Goal: Task Accomplishment & Management: Use online tool/utility

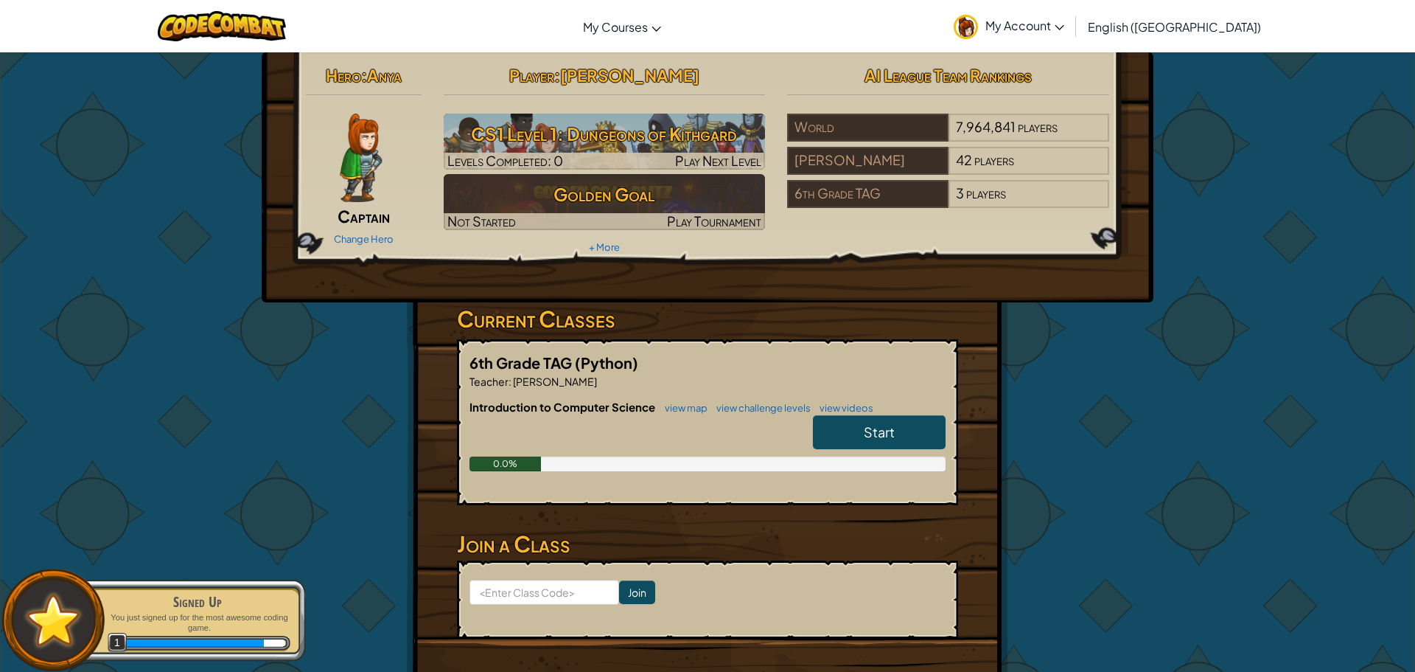
click at [908, 436] on link "Start" at bounding box center [879, 432] width 133 height 34
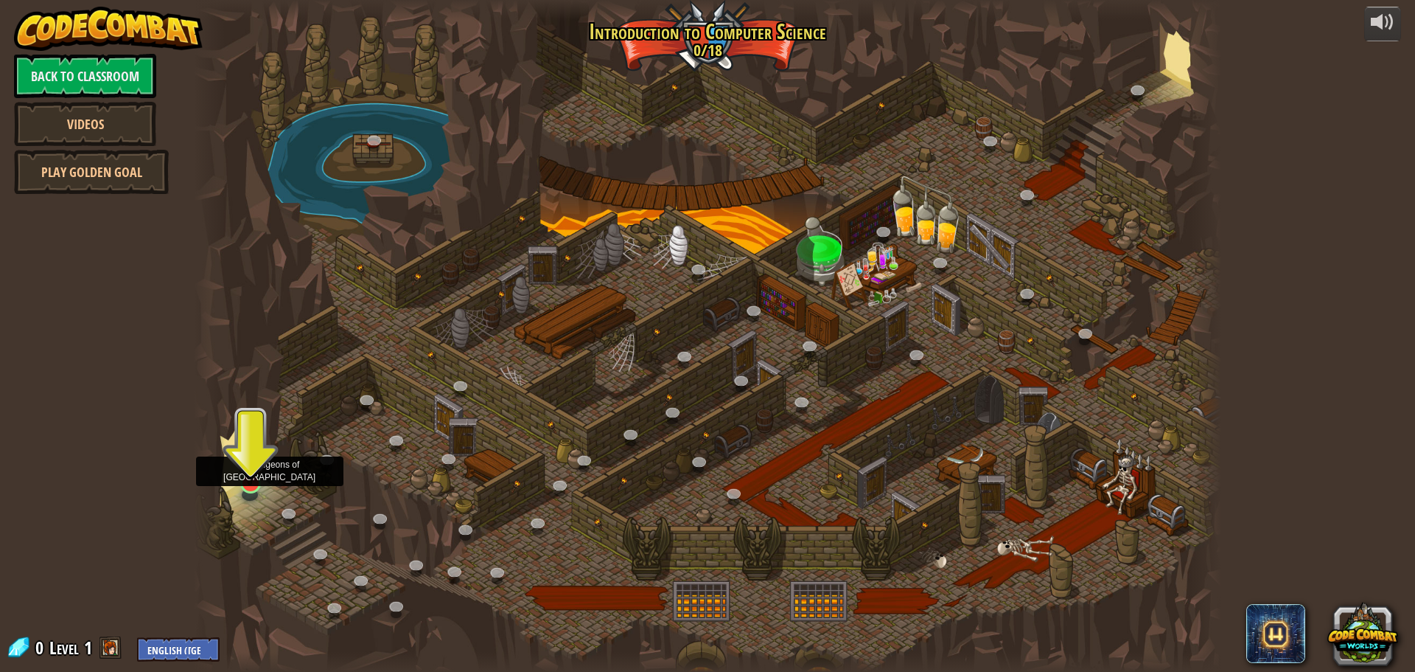
click at [249, 467] on img at bounding box center [250, 453] width 27 height 63
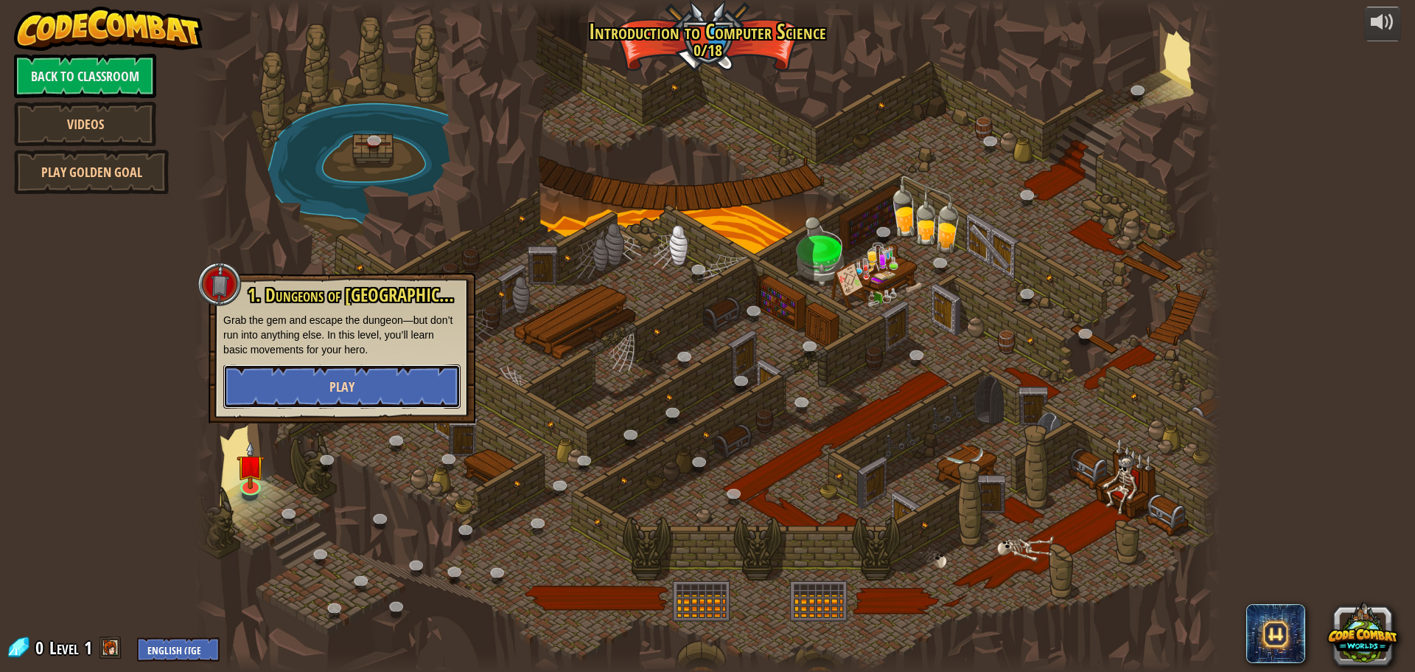
click at [307, 387] on button "Play" at bounding box center [341, 386] width 237 height 44
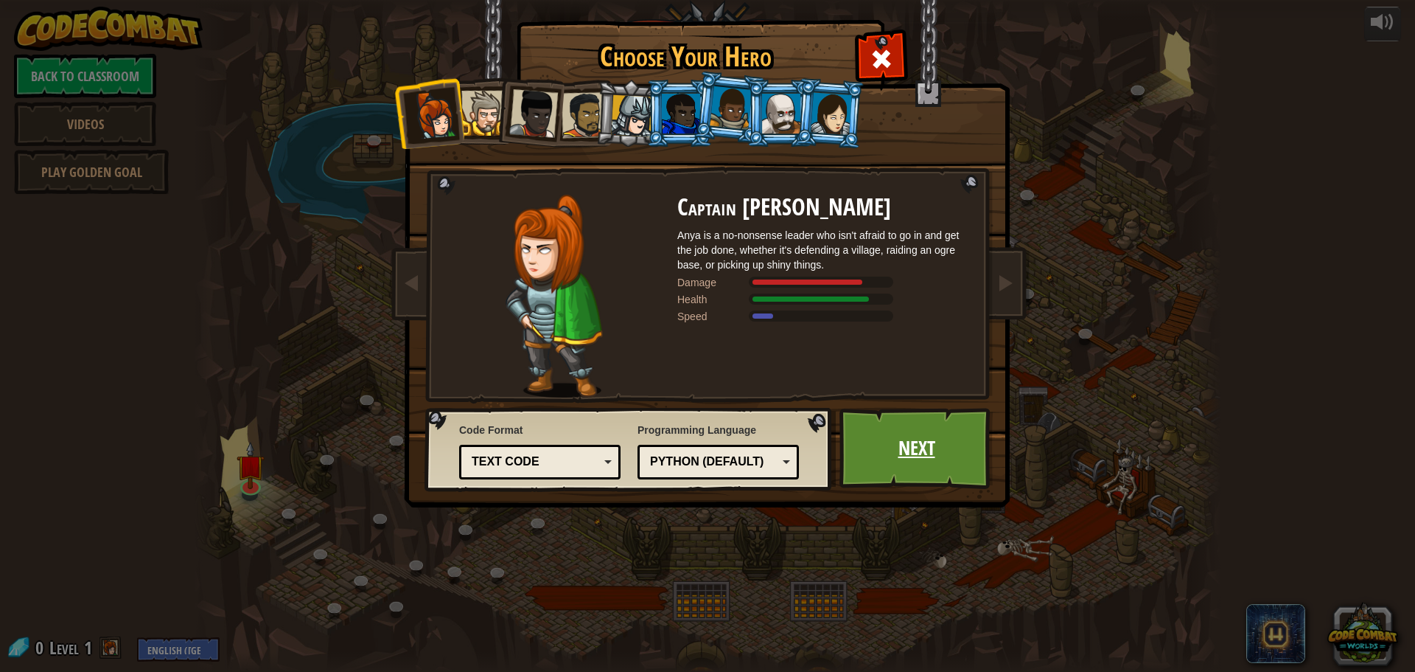
click at [893, 451] on link "Next" at bounding box center [917, 448] width 154 height 81
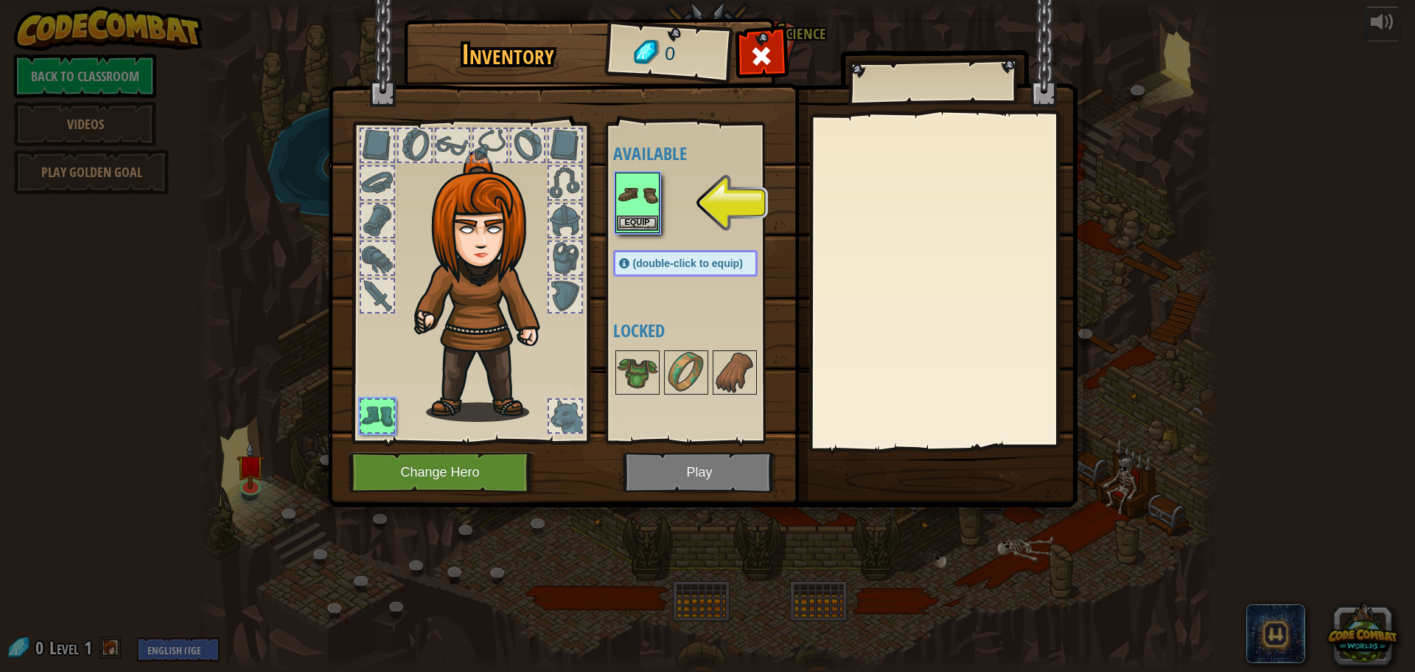
click at [645, 207] on img at bounding box center [637, 194] width 41 height 41
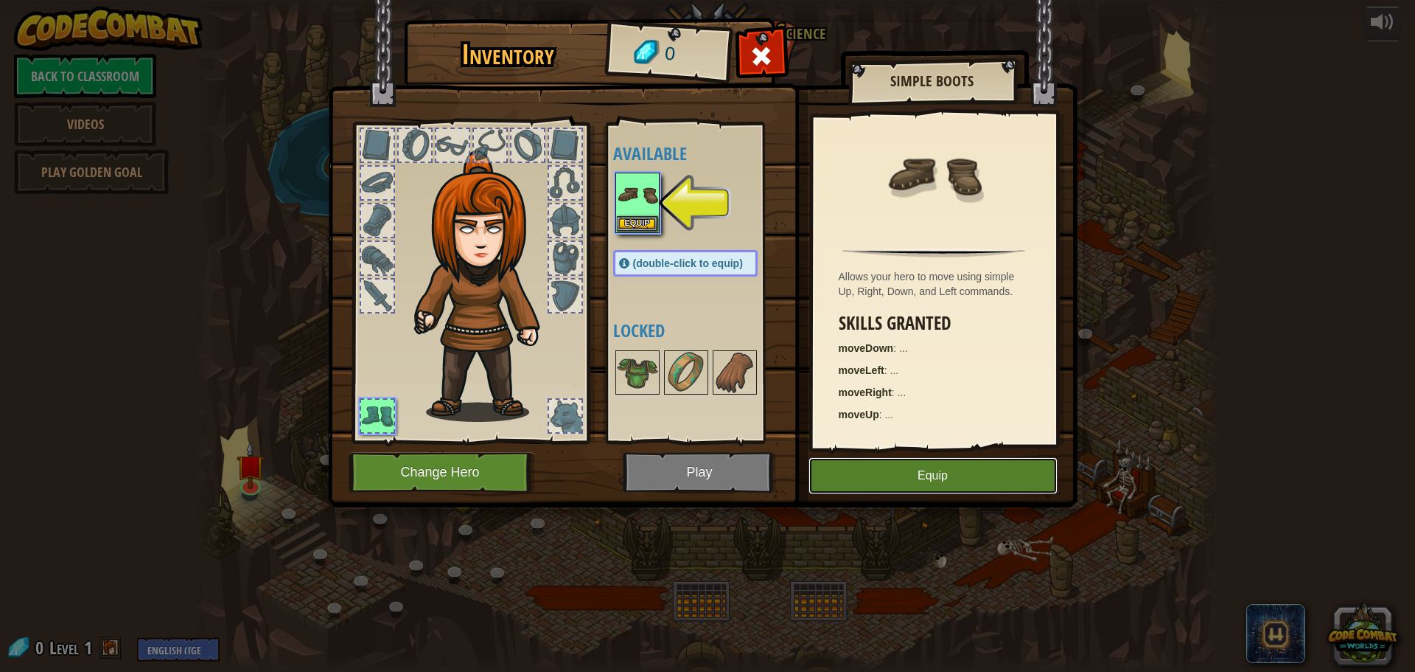
click at [930, 481] on button "Equip" at bounding box center [933, 475] width 249 height 37
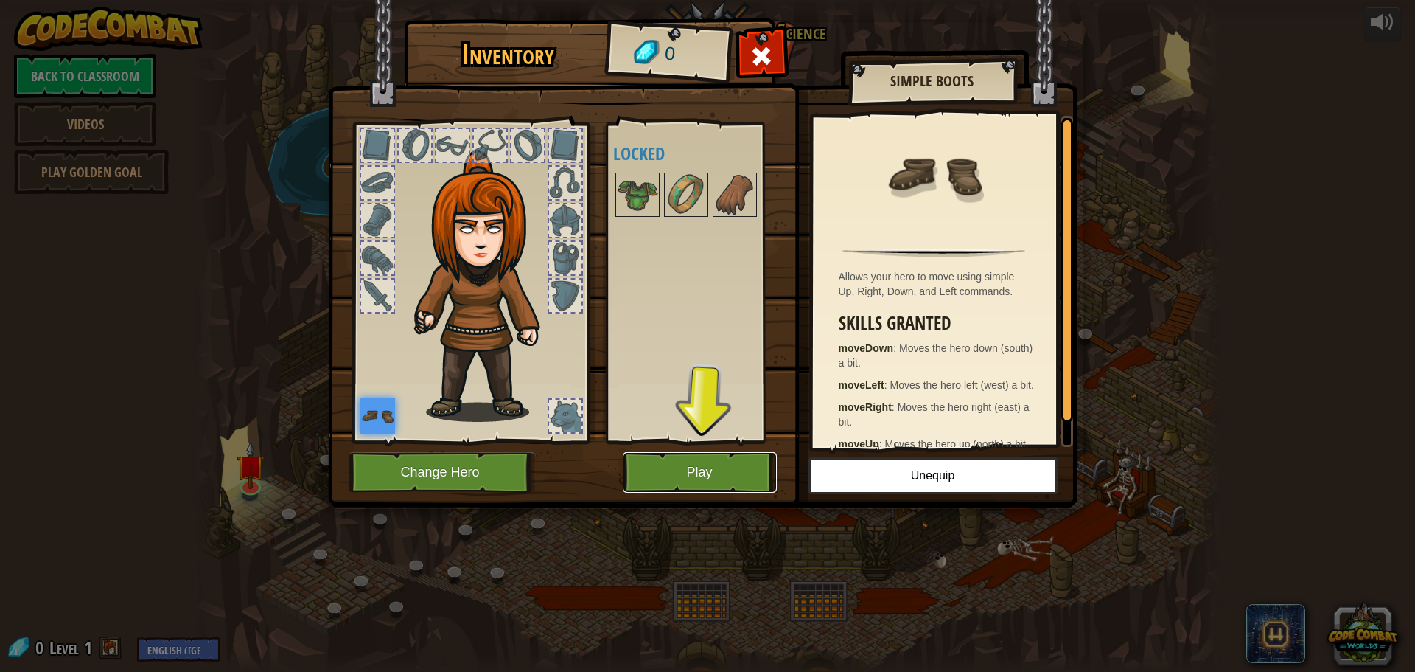
click at [663, 468] on button "Play" at bounding box center [700, 472] width 154 height 41
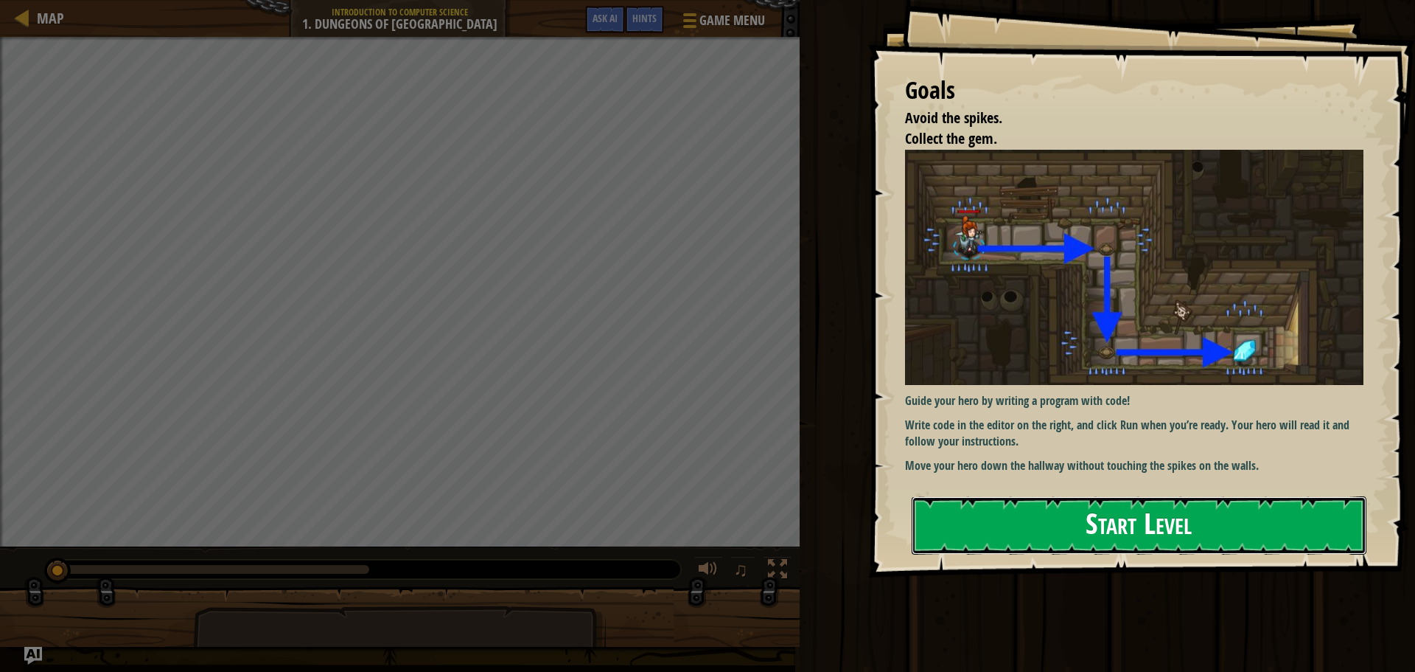
click at [1061, 534] on button "Start Level" at bounding box center [1139, 525] width 455 height 58
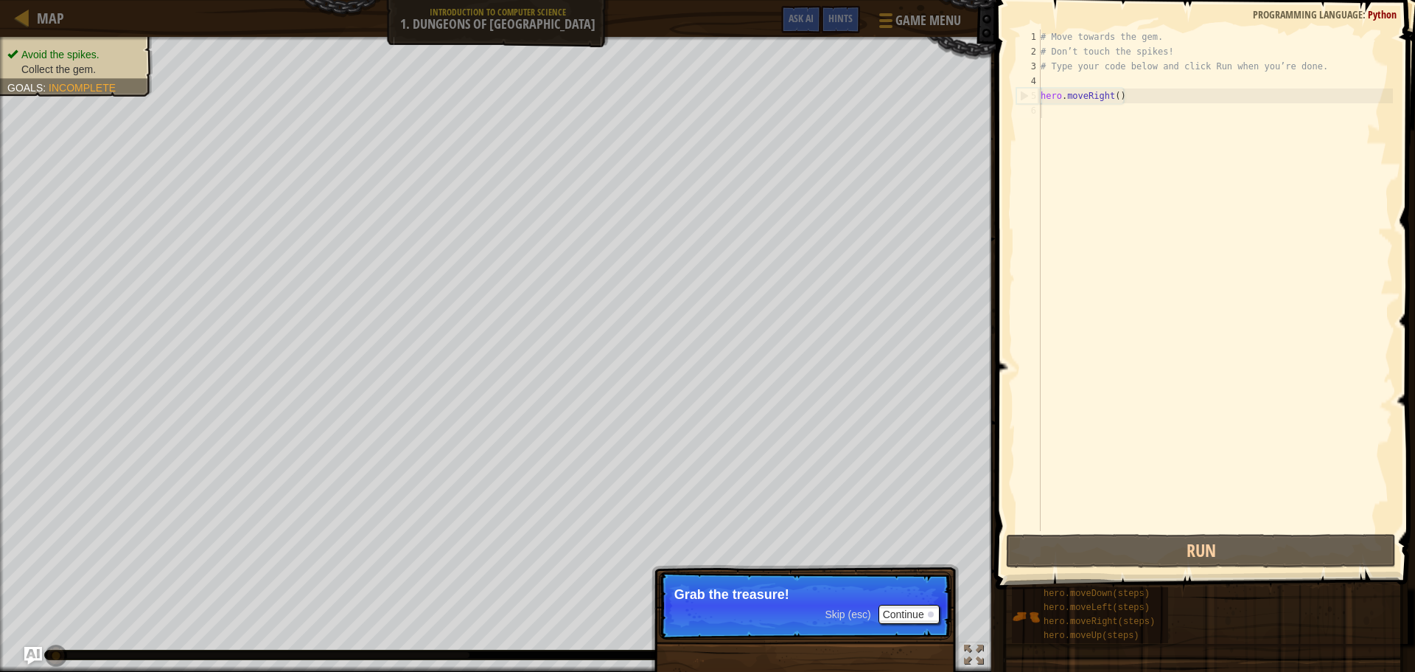
click at [492, 380] on div "Map Introduction to Computer Science 1. Dungeons of Kithgard Game Menu Done Hin…" at bounding box center [707, 336] width 1415 height 672
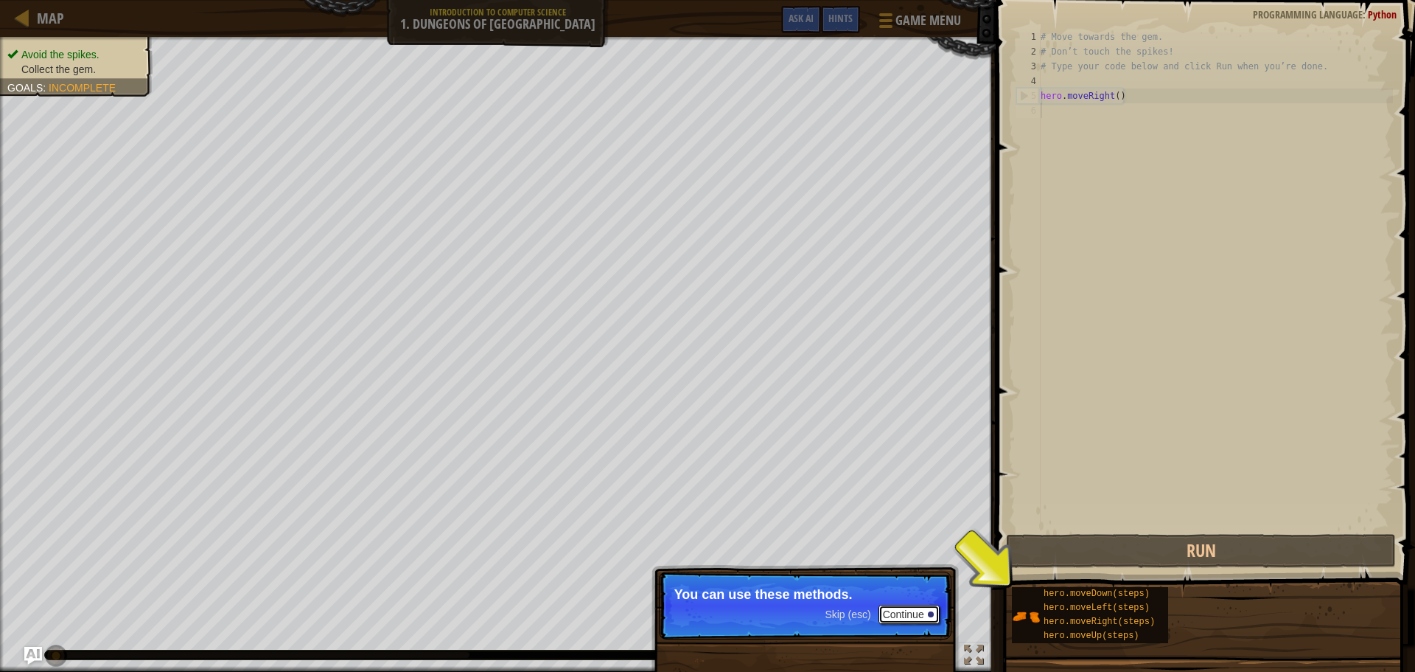
click at [901, 611] on button "Continue" at bounding box center [909, 614] width 61 height 19
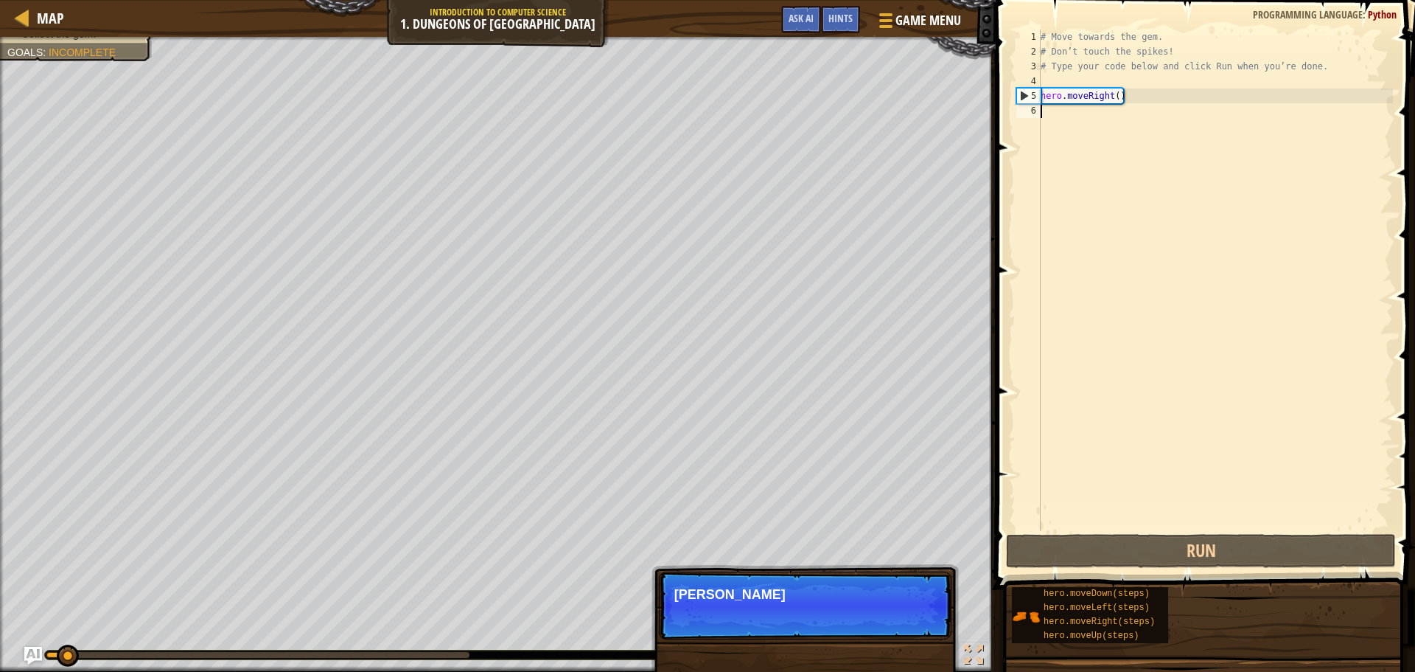
scroll to position [7, 0]
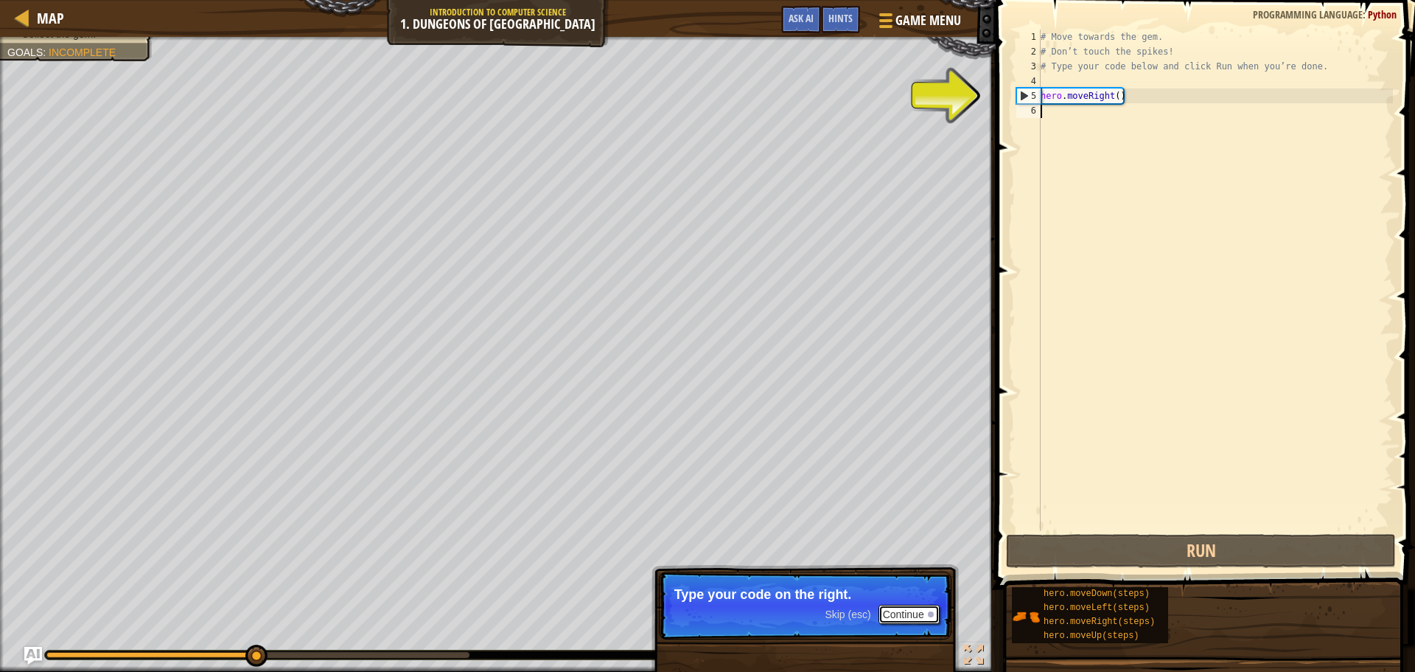
click at [905, 612] on button "Continue" at bounding box center [909, 614] width 61 height 19
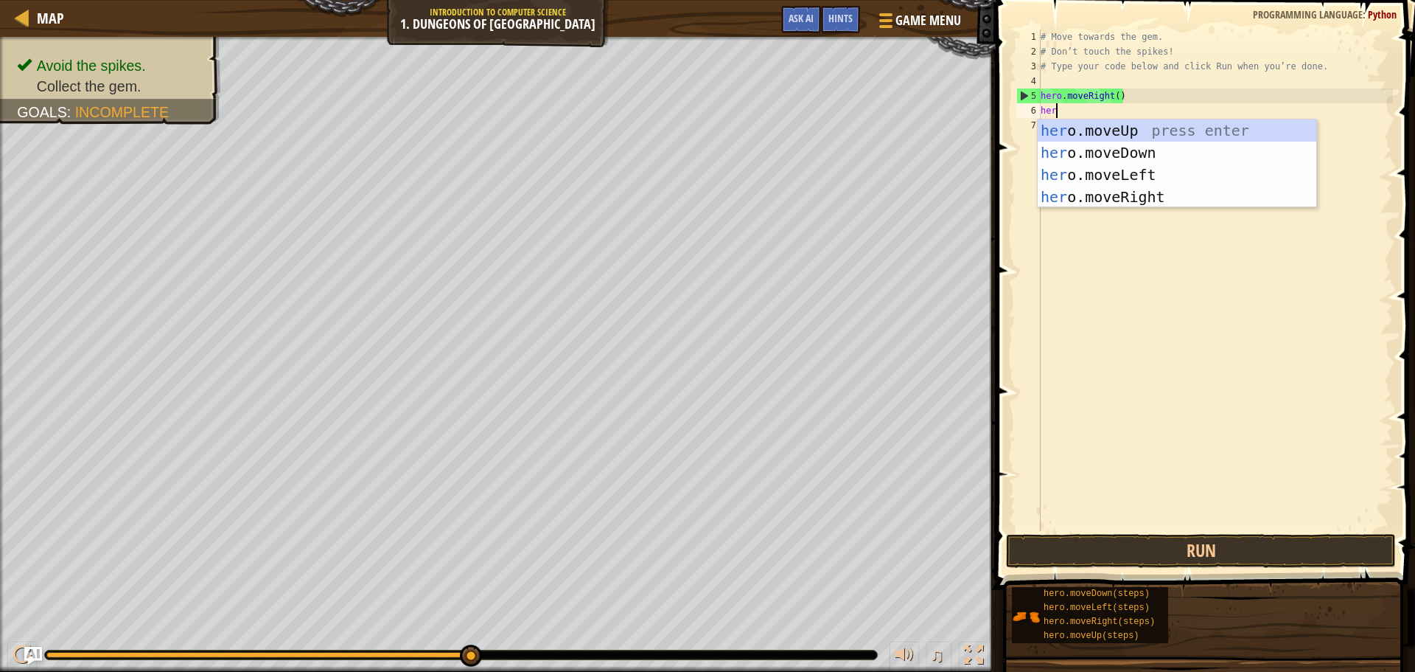
scroll to position [7, 2]
type textarea "hero"
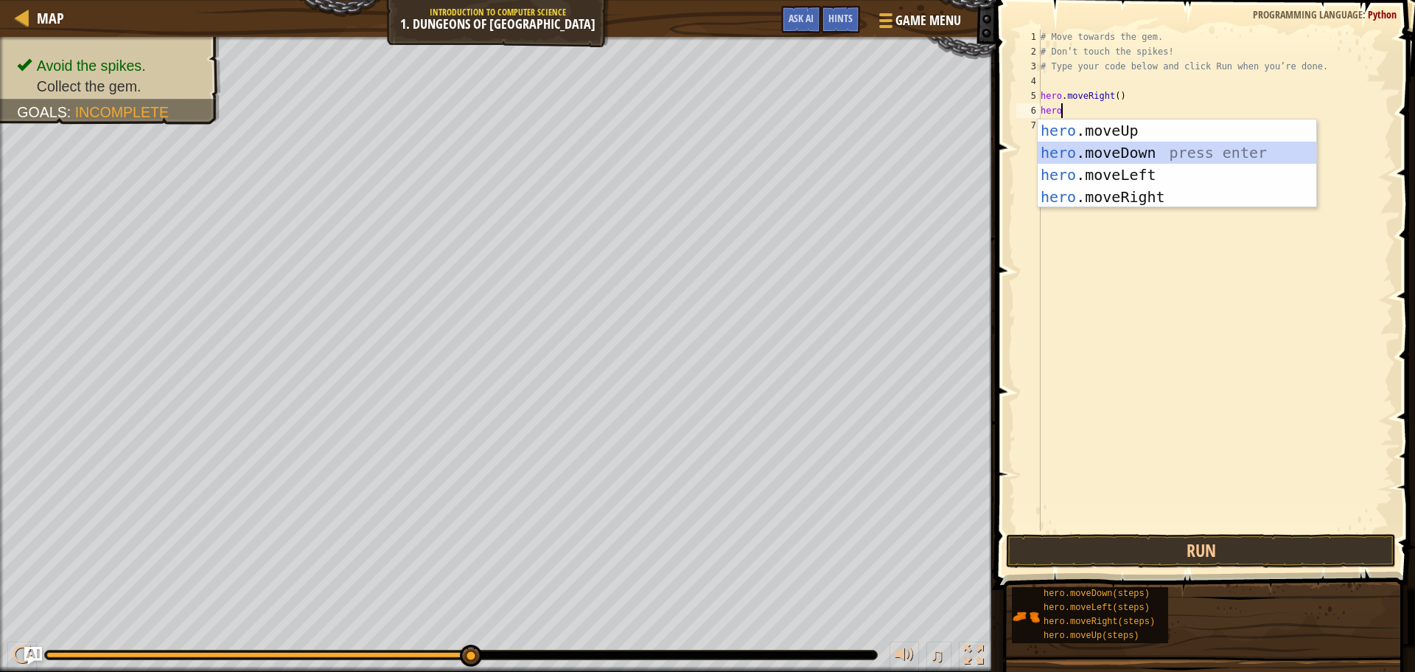
click at [1232, 144] on div "hero .moveUp press enter hero .moveDown press enter hero .moveLeft press enter …" at bounding box center [1177, 185] width 279 height 133
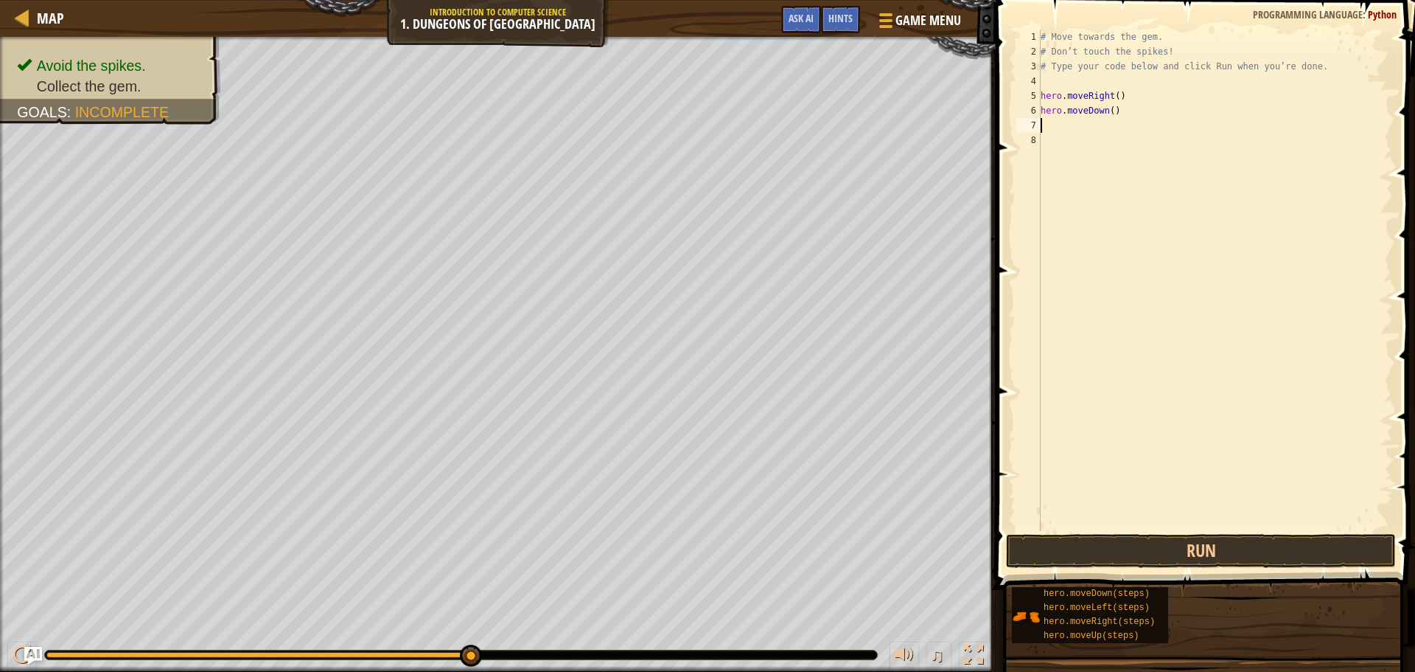
scroll to position [7, 0]
click at [1112, 110] on div "# Move towards the gem. # Don’t touch the spikes! # Type your code below and cl…" at bounding box center [1215, 294] width 355 height 531
type textarea "hero.moveDown()"
click at [1048, 130] on div "# Move towards the gem. # Don’t touch the spikes! # Type your code below and cl…" at bounding box center [1215, 294] width 355 height 531
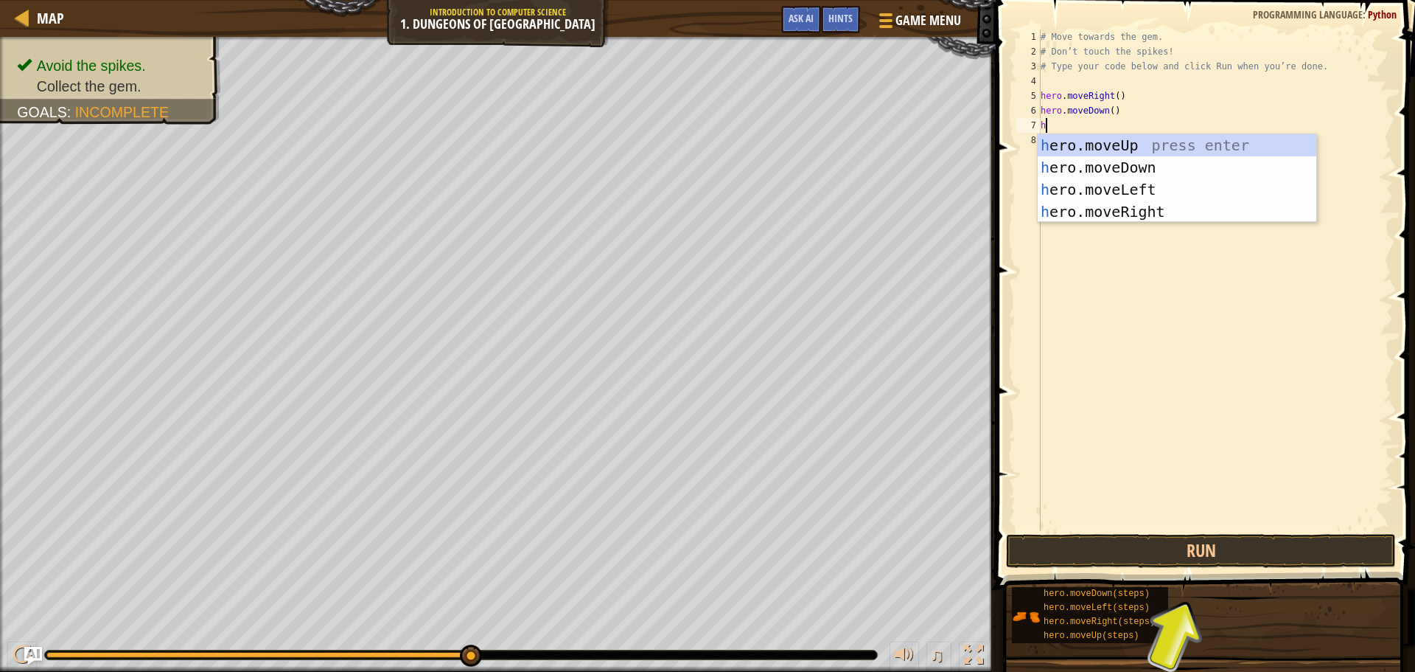
type textarea "he"
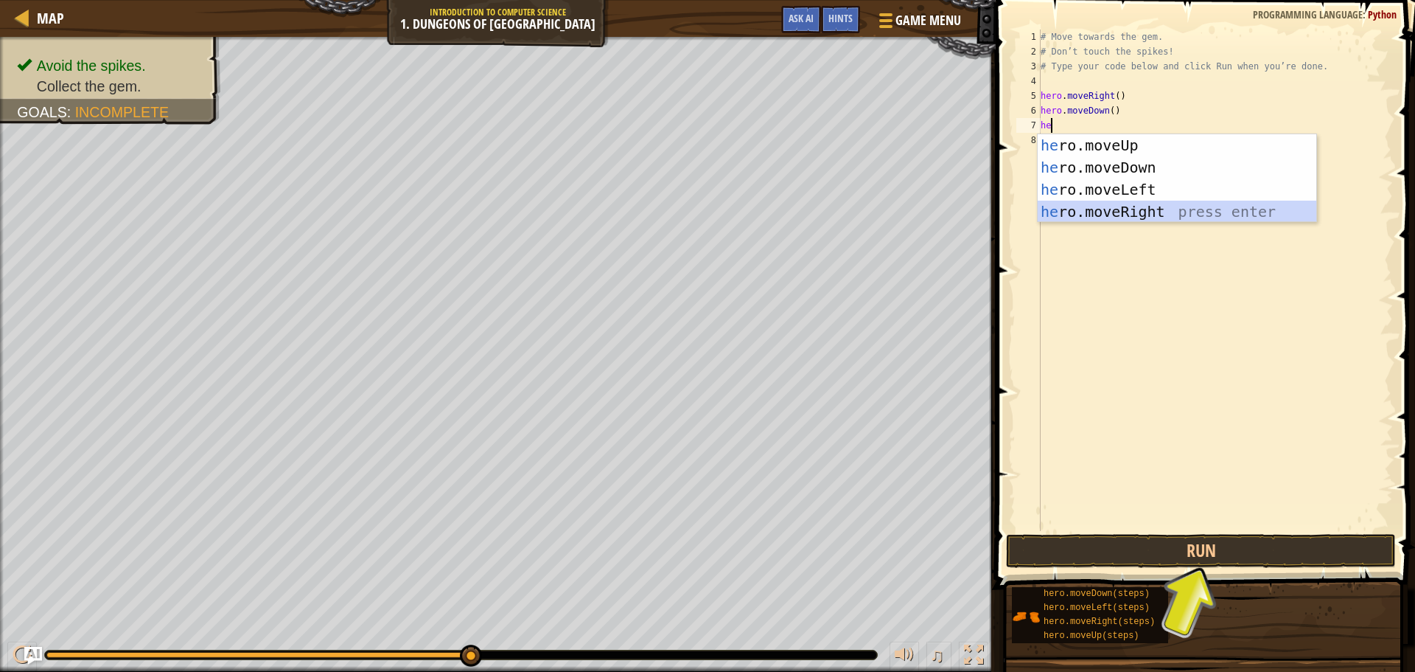
click at [1185, 215] on div "he ro.moveUp press enter he ro.moveDown press enter he ro.moveLeft press enter …" at bounding box center [1177, 200] width 279 height 133
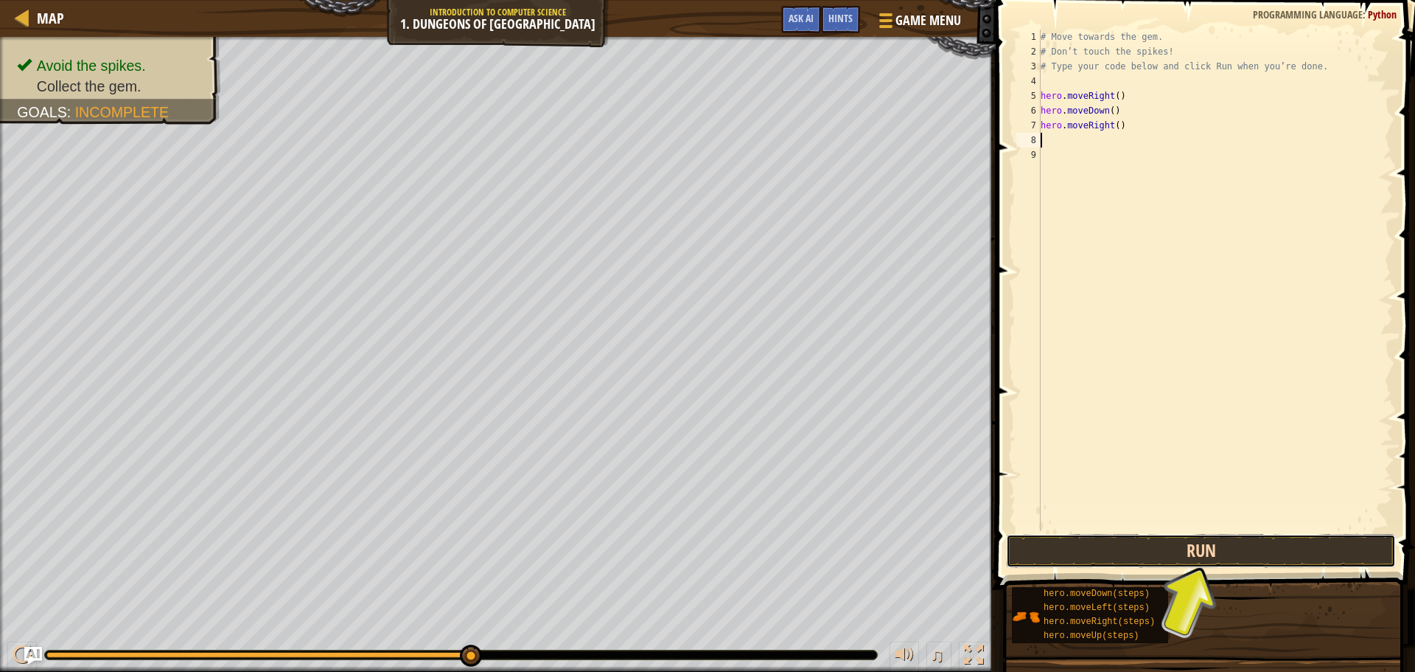
click at [1225, 559] on button "Run" at bounding box center [1201, 551] width 390 height 34
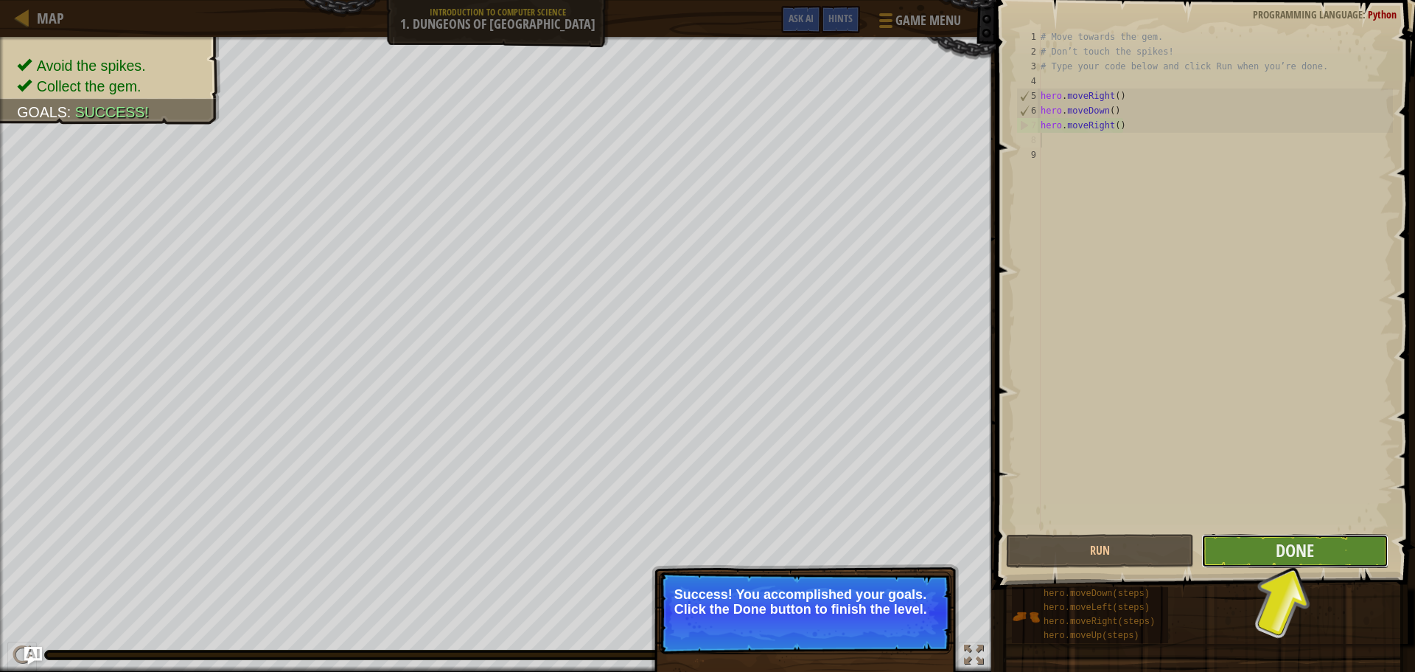
click at [1226, 551] on button "Done" at bounding box center [1295, 551] width 187 height 34
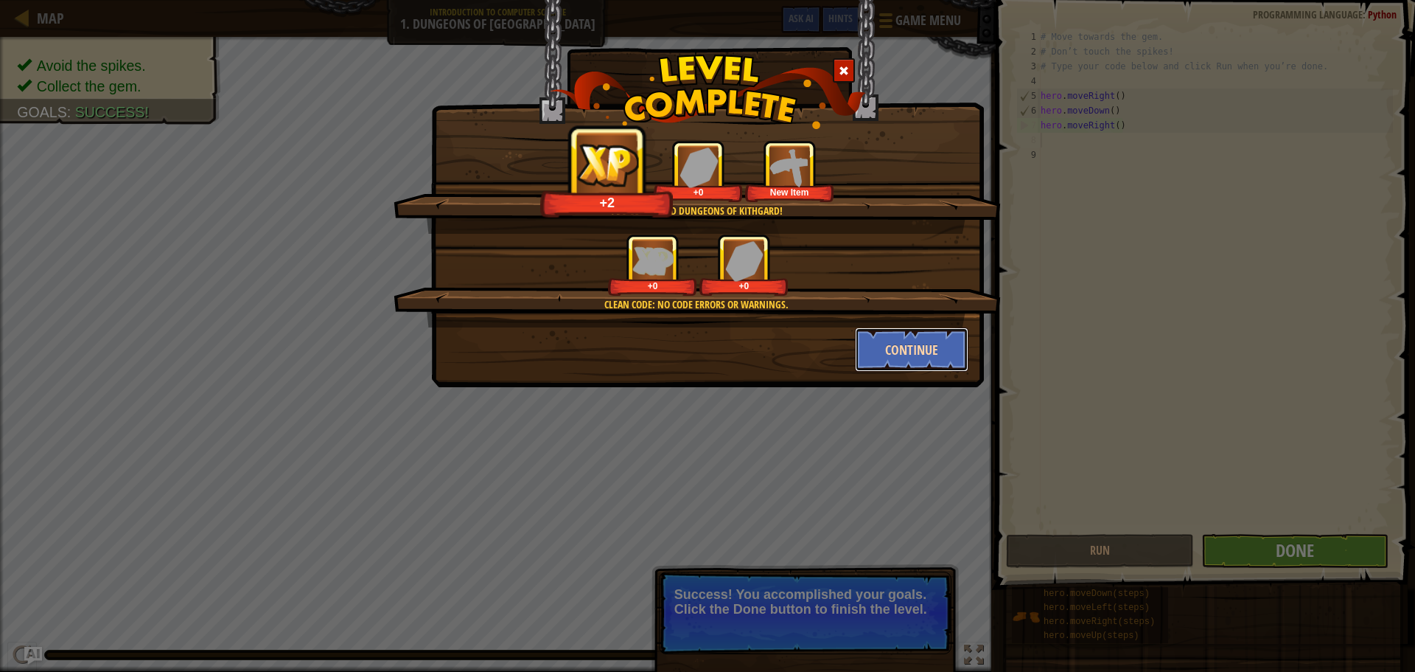
click at [911, 346] on button "Continue" at bounding box center [912, 349] width 114 height 44
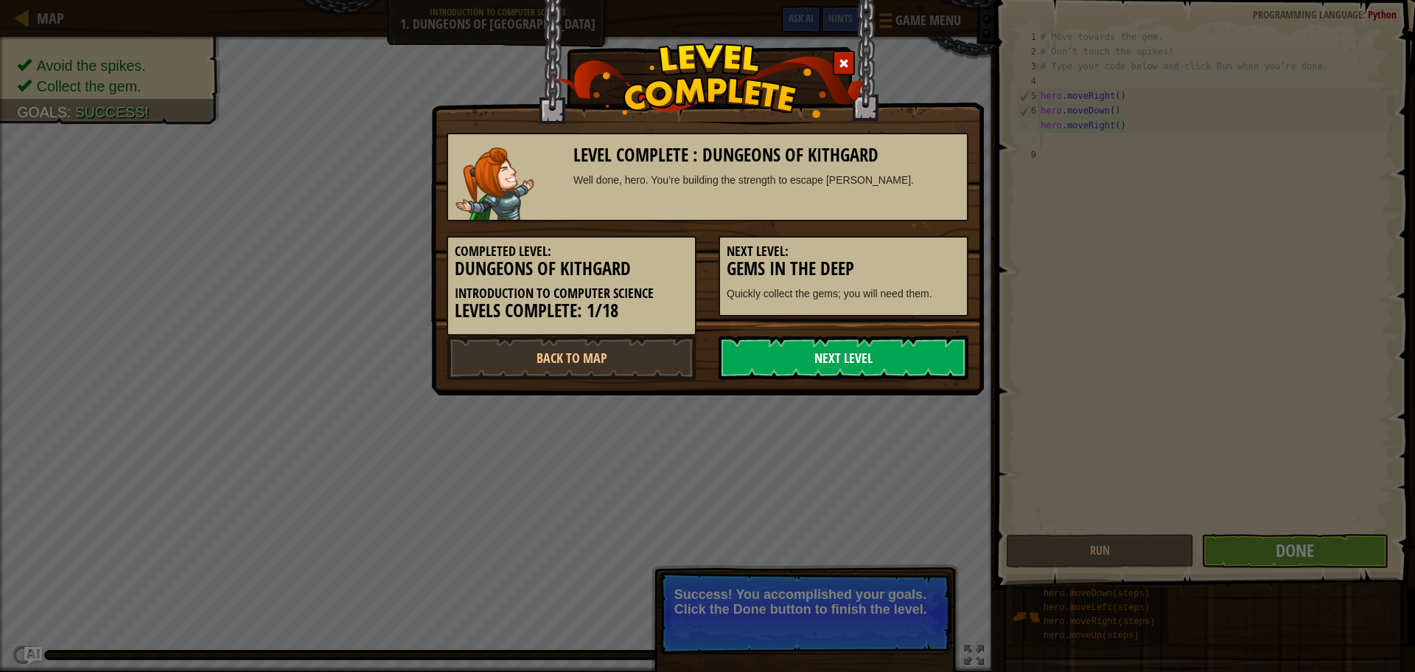
click at [901, 360] on link "Next Level" at bounding box center [844, 357] width 250 height 44
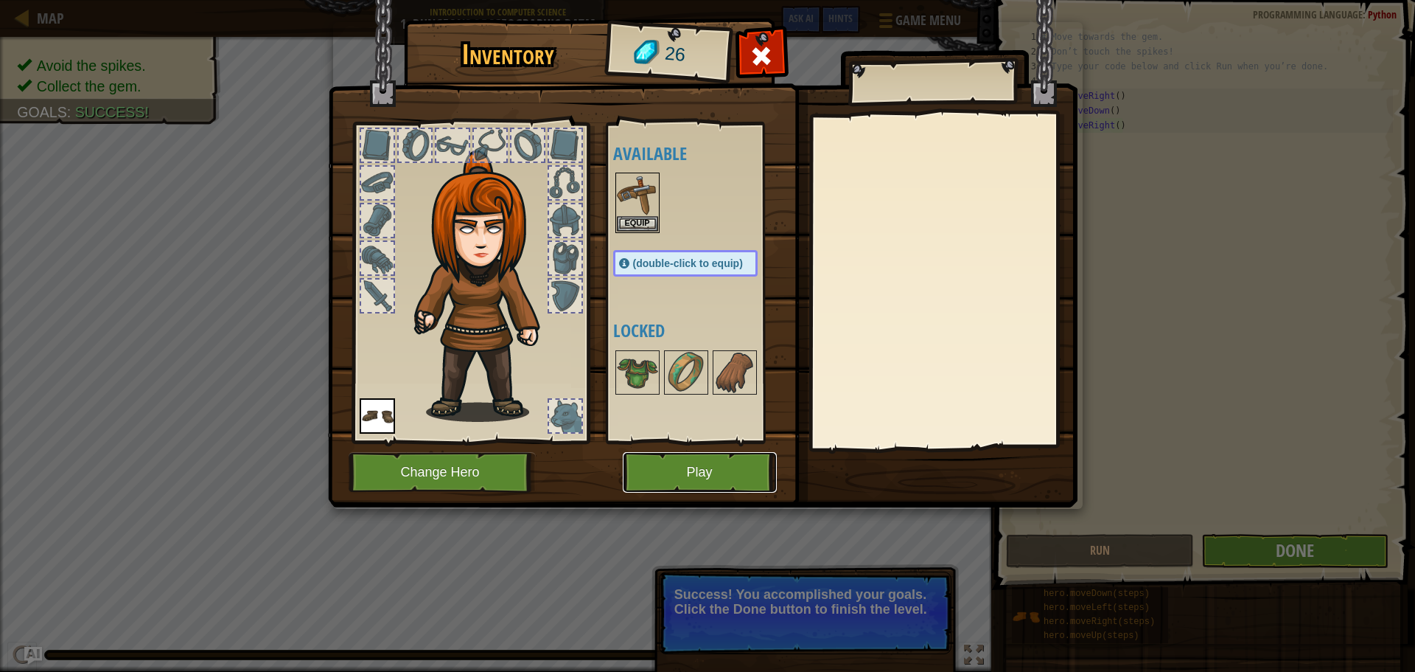
click at [715, 470] on button "Play" at bounding box center [700, 472] width 154 height 41
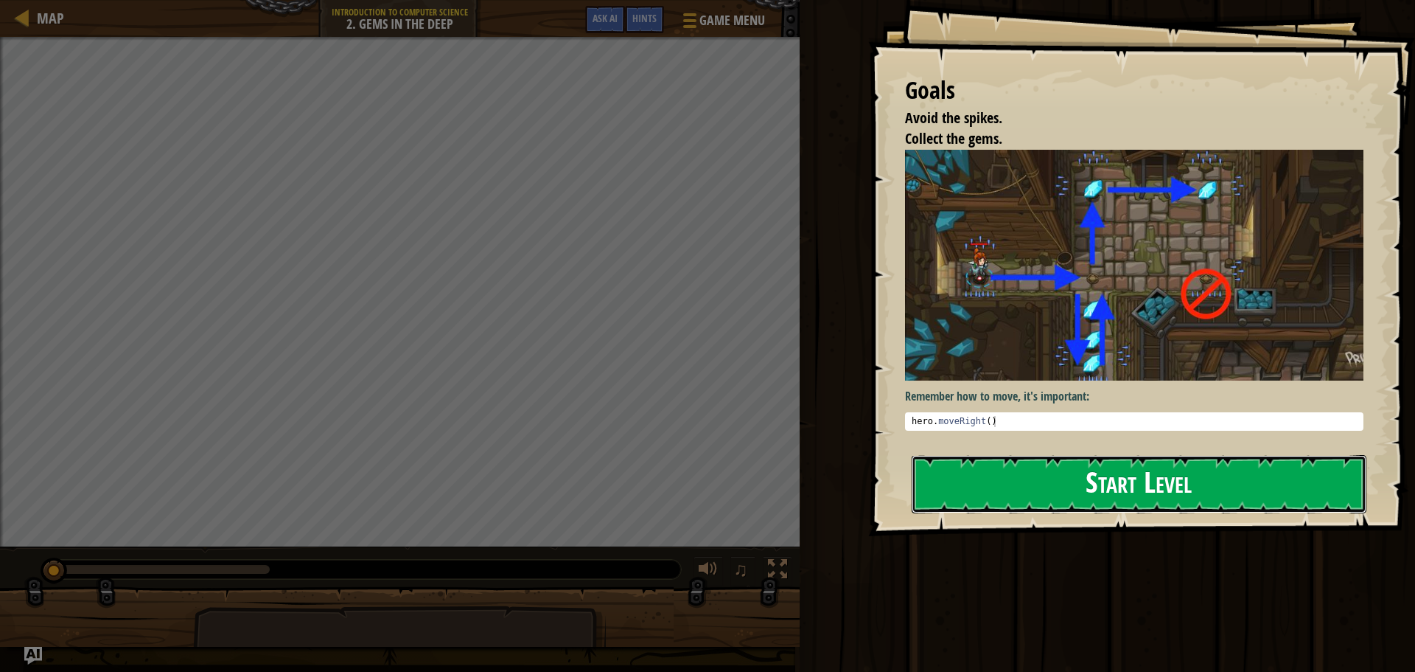
click at [990, 500] on button "Start Level" at bounding box center [1139, 484] width 455 height 58
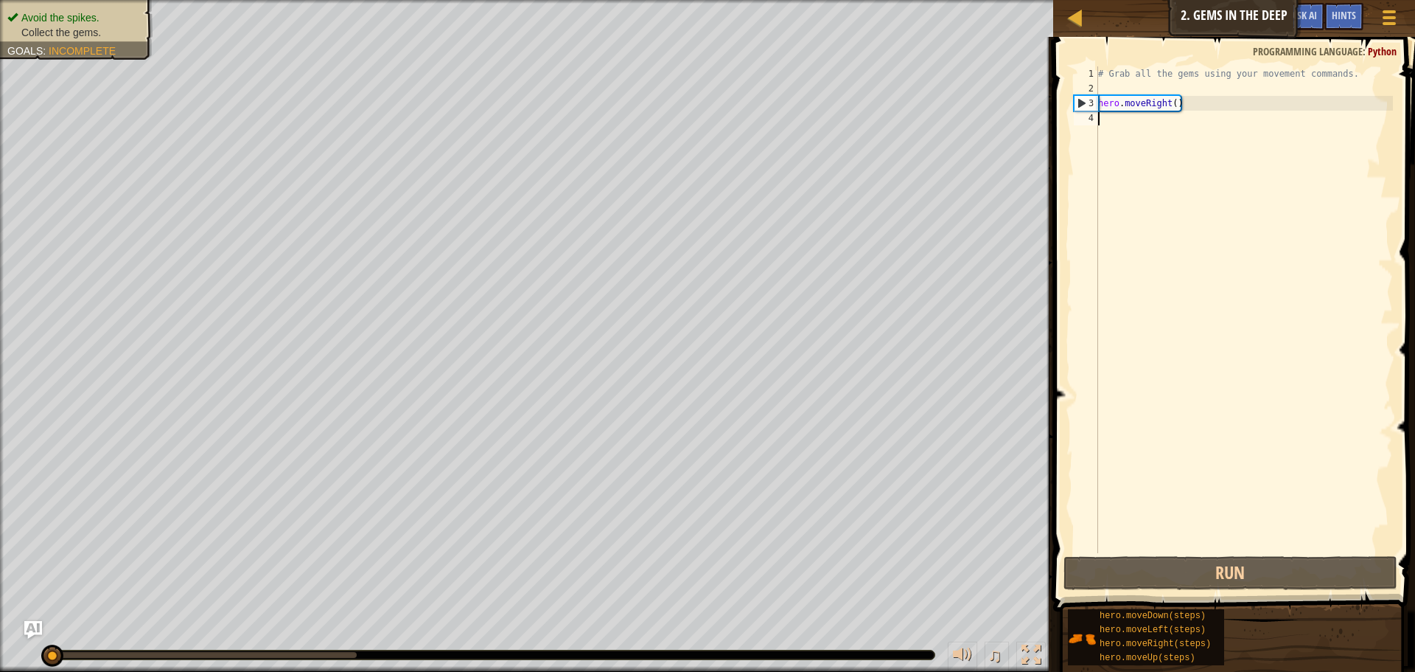
scroll to position [7, 0]
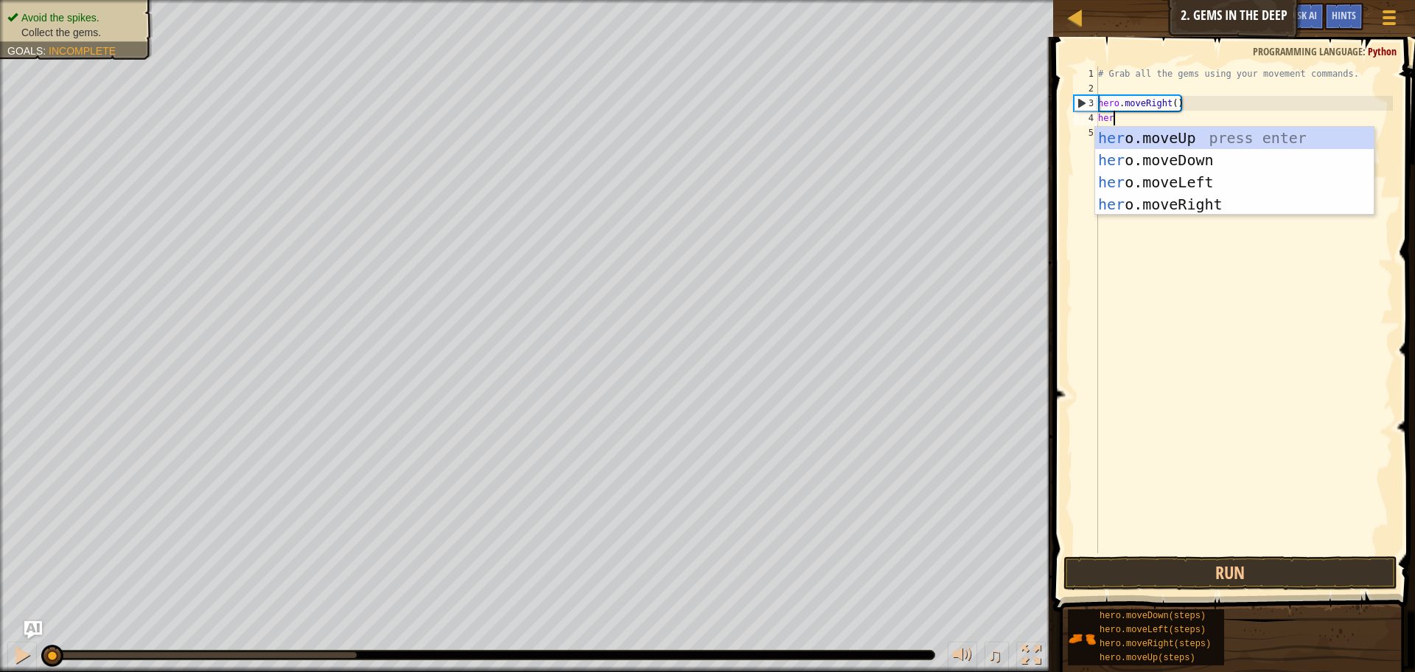
type textarea "hero"
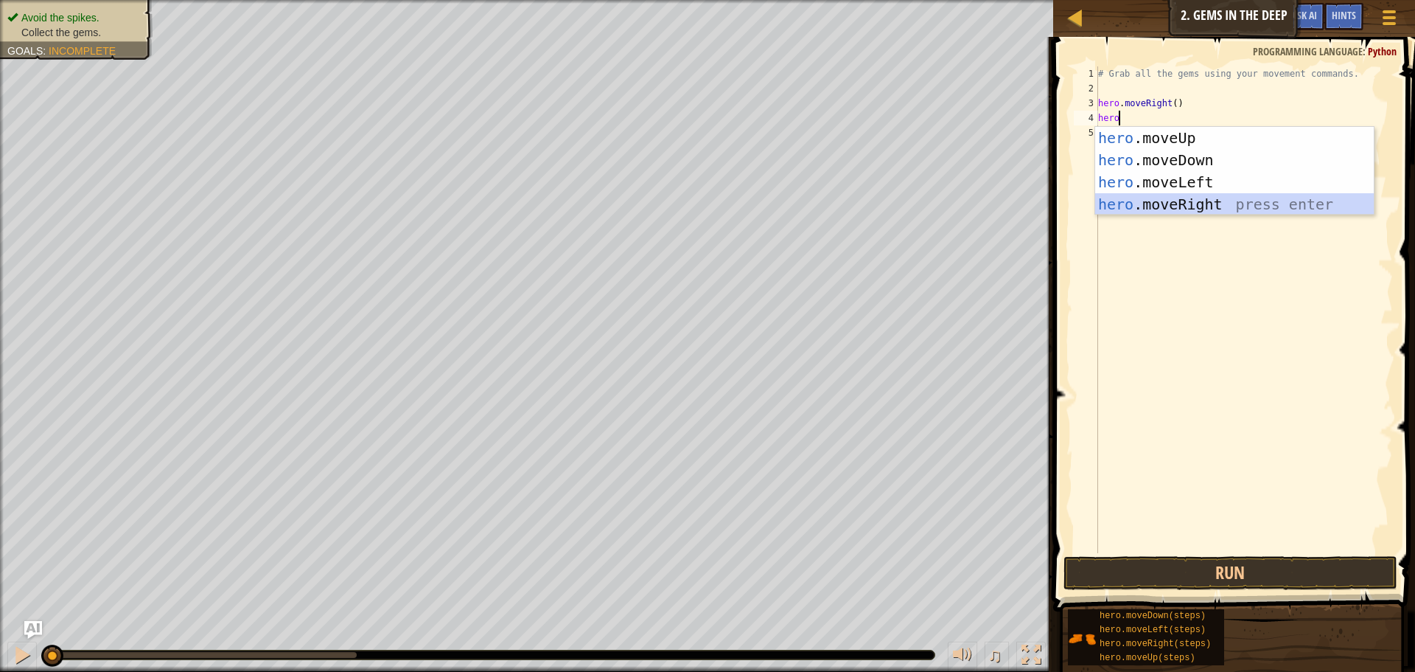
click at [1230, 206] on div "hero .moveUp press enter hero .moveDown press enter hero .moveLeft press enter …" at bounding box center [1234, 193] width 279 height 133
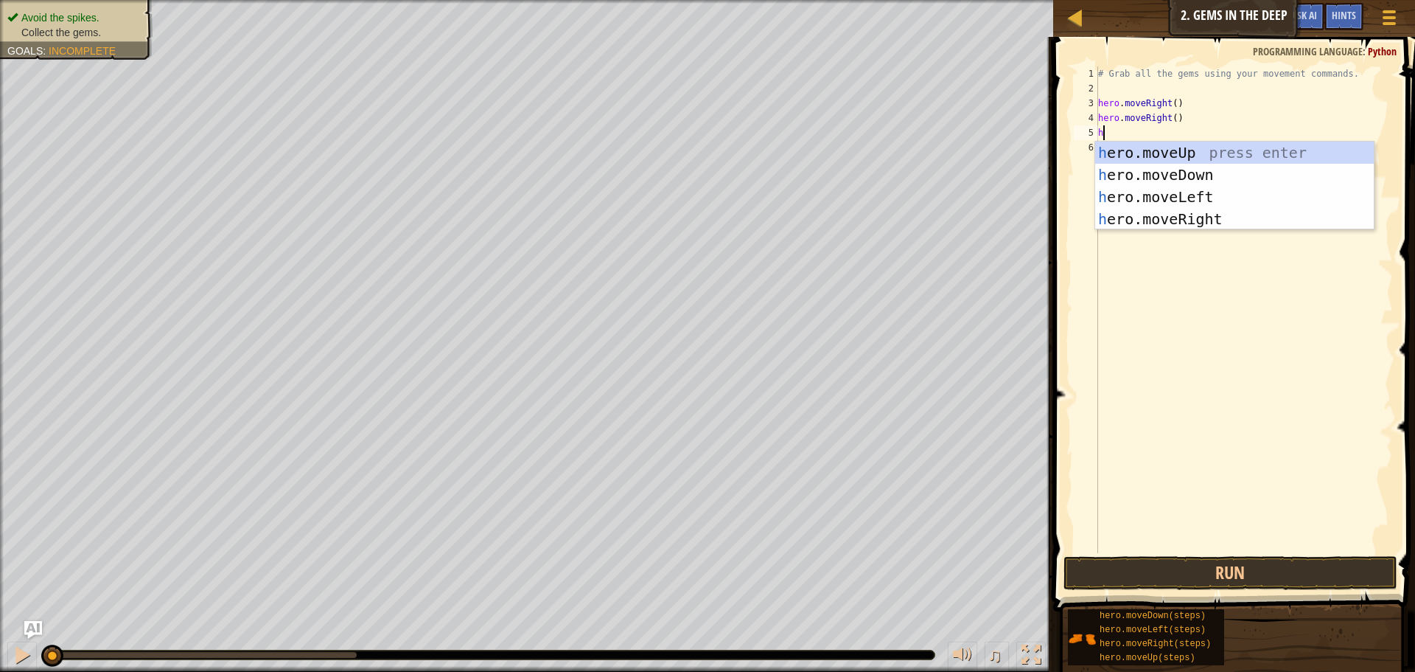
type textarea "he"
click at [1232, 153] on div "he ro.moveUp press enter he ro.moveDown press enter he ro.moveLeft press enter …" at bounding box center [1234, 208] width 279 height 133
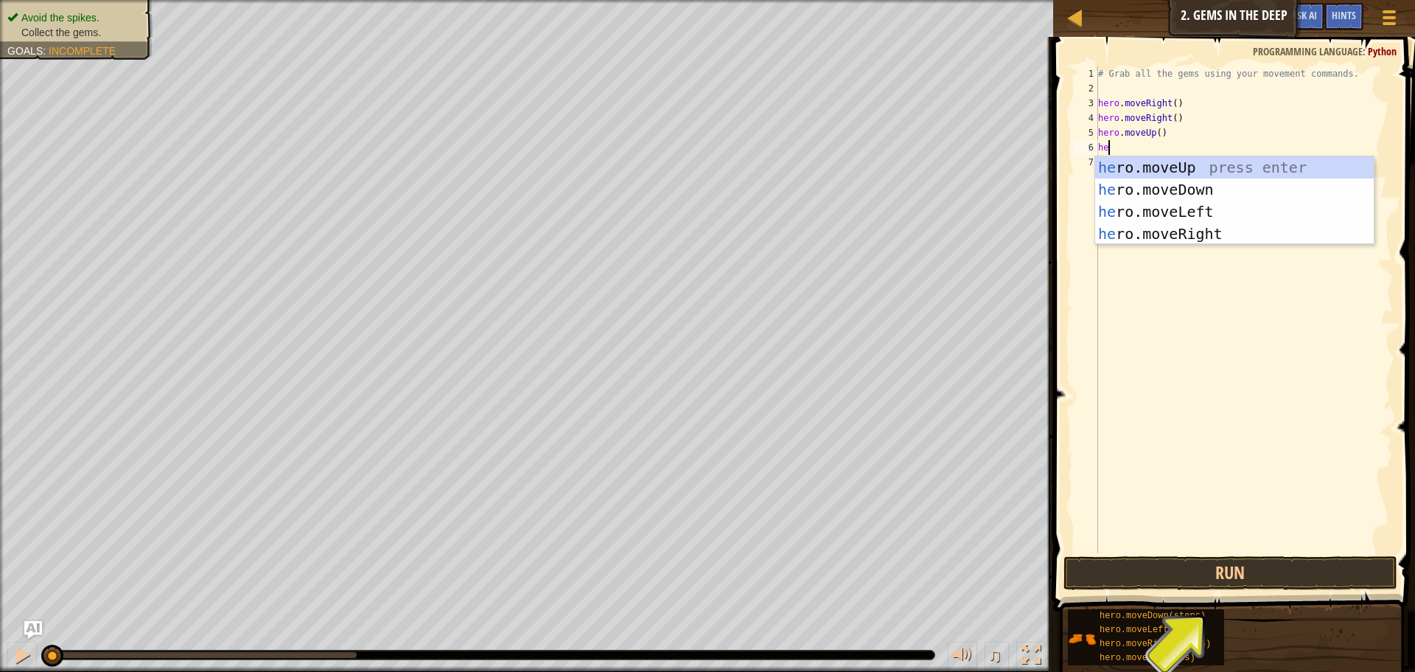
type textarea "her"
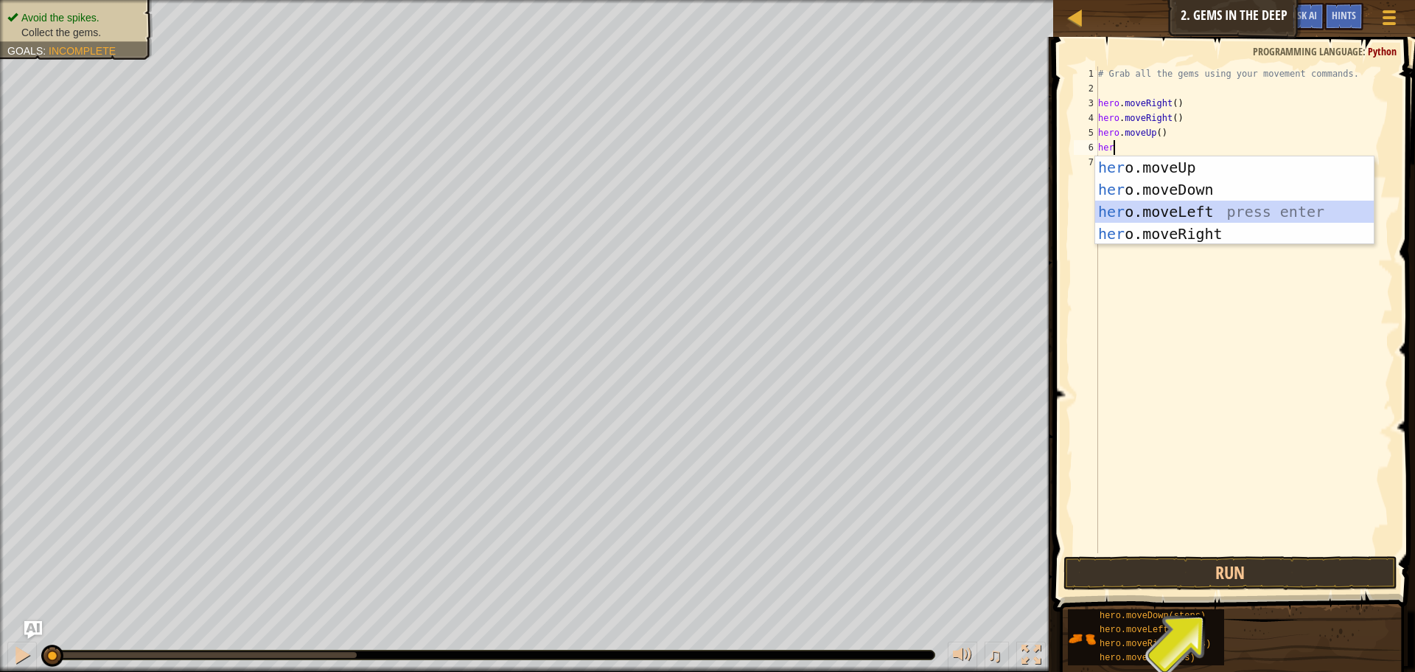
click at [1211, 212] on div "her o.moveUp press enter her o.moveDown press enter her o.moveLeft press enter …" at bounding box center [1234, 222] width 279 height 133
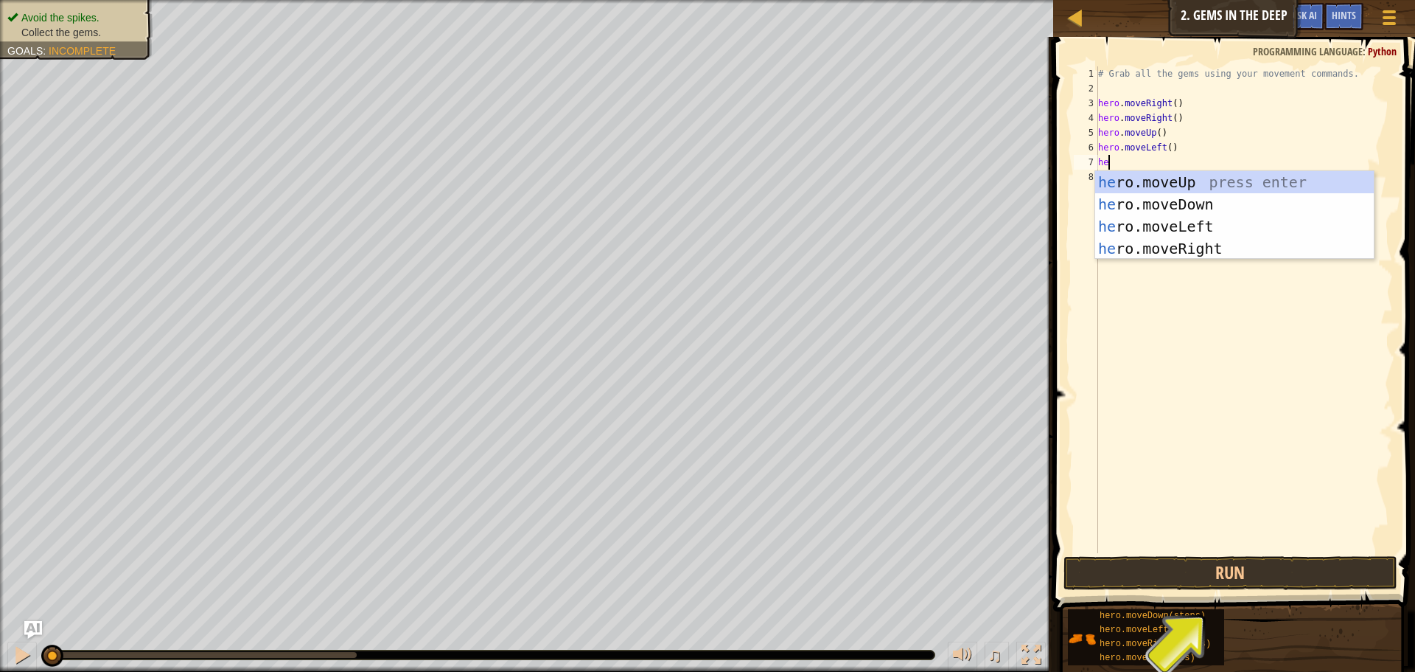
type textarea "her"
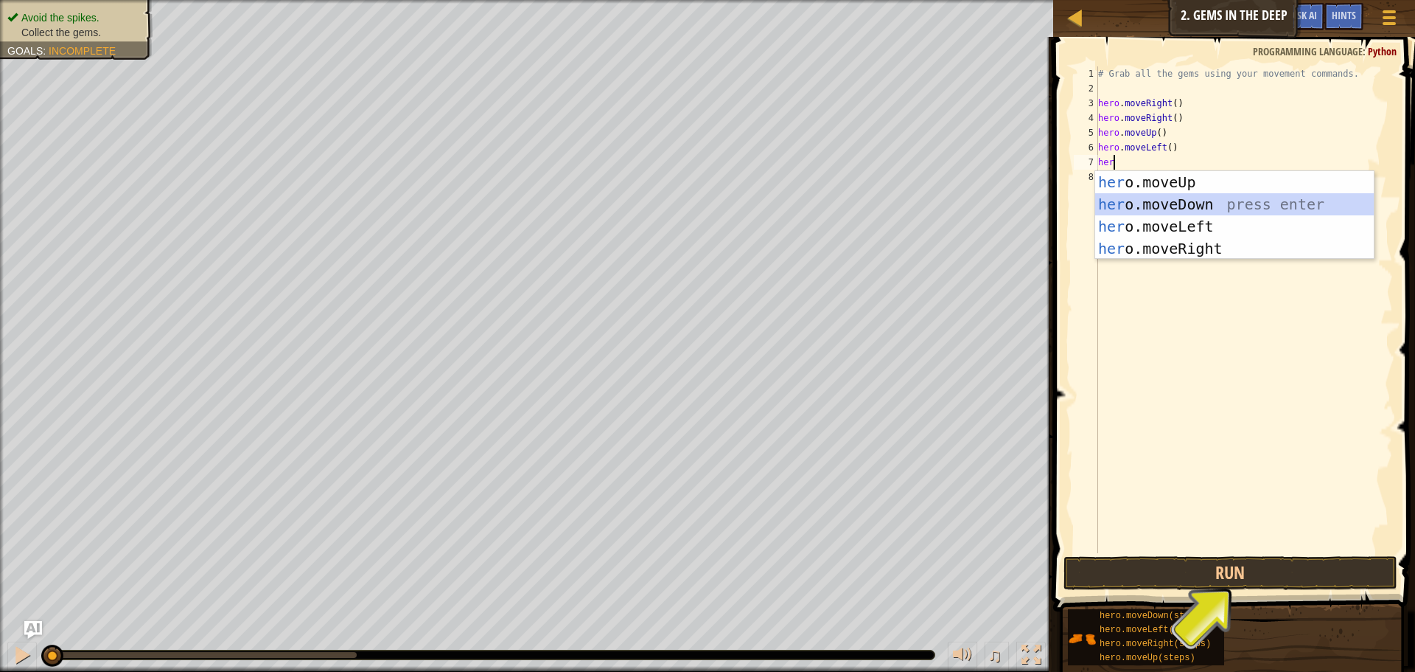
click at [1164, 203] on div "her o.moveUp press enter her o.moveDown press enter her o.moveLeft press enter …" at bounding box center [1234, 237] width 279 height 133
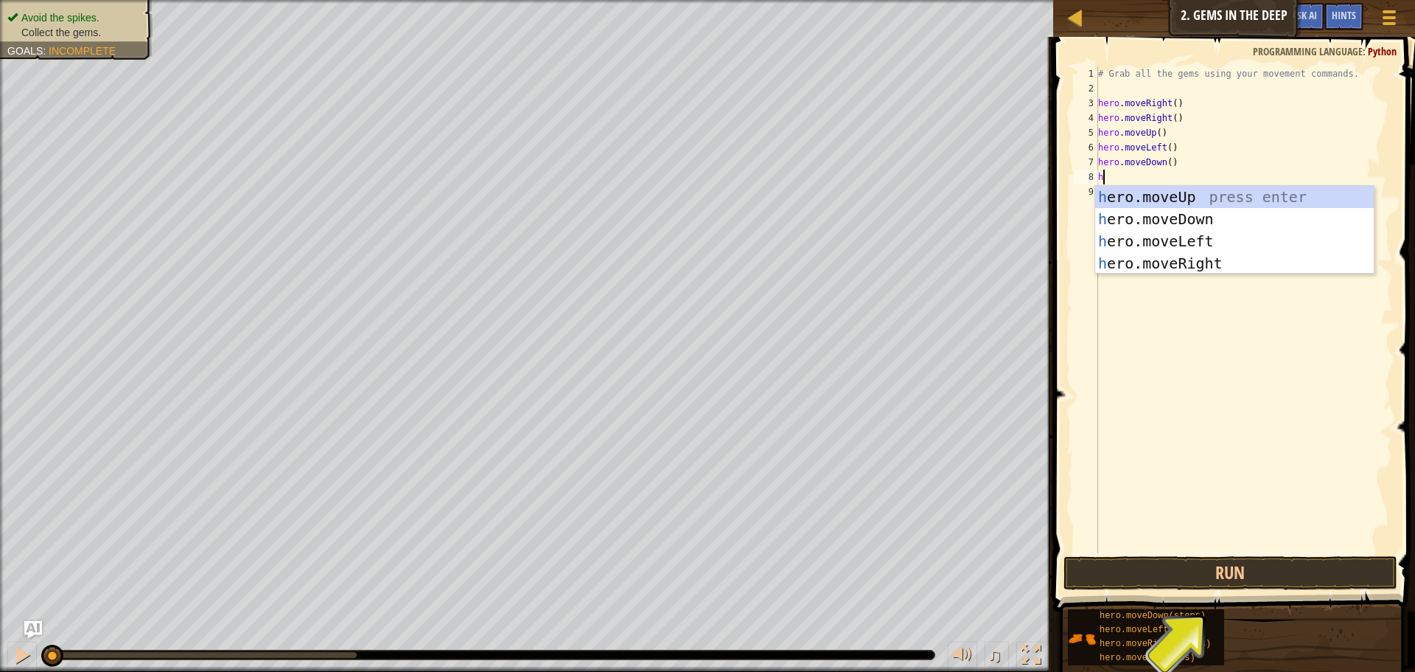
type textarea "he"
click at [1176, 221] on div "he ro.moveUp press enter he ro.moveDown press enter he ro.moveLeft press enter …" at bounding box center [1234, 252] width 279 height 133
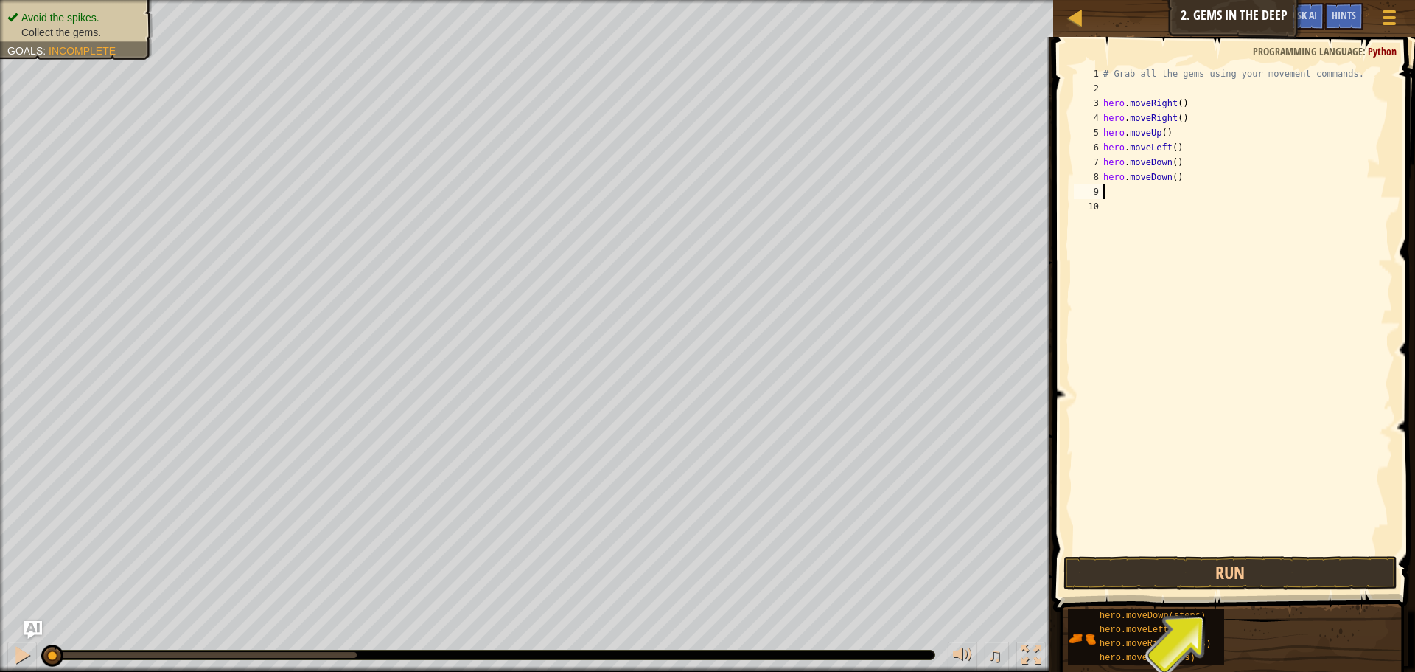
scroll to position [7, 0]
click at [1289, 575] on button "Run" at bounding box center [1231, 573] width 334 height 34
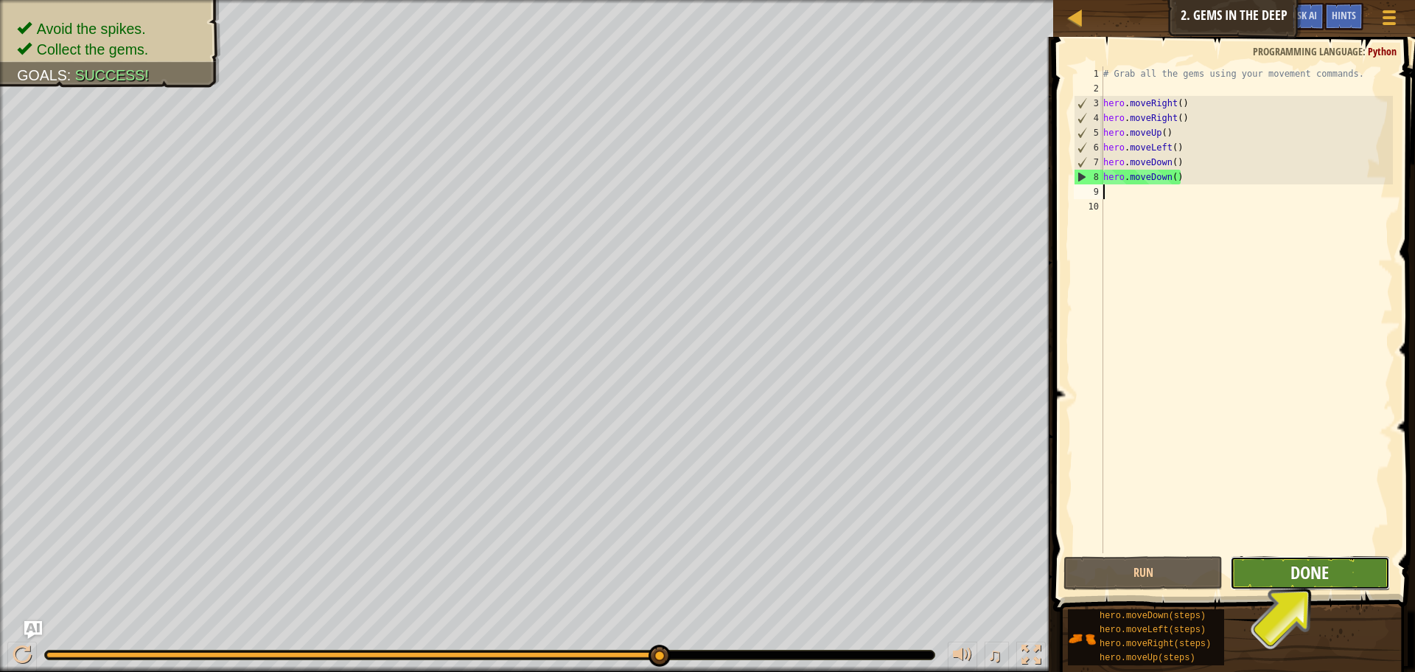
click at [1317, 563] on span "Done" at bounding box center [1310, 572] width 38 height 24
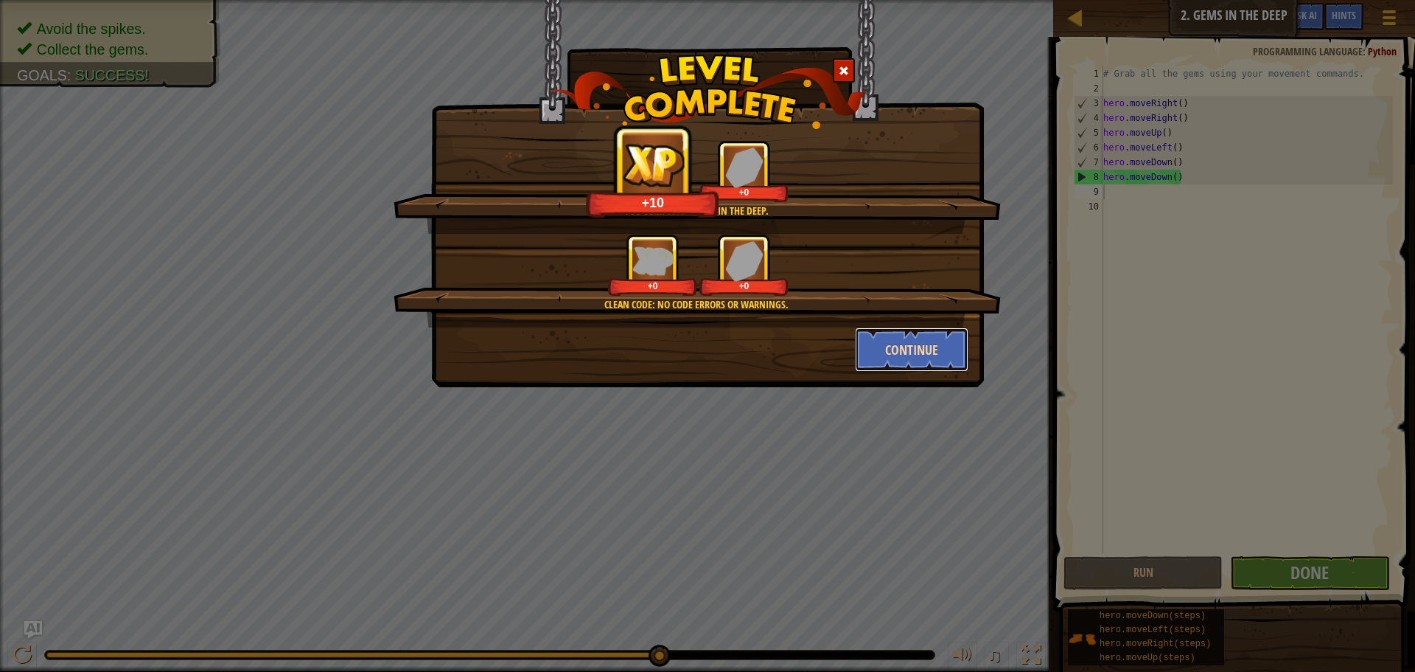
click at [905, 355] on button "Continue" at bounding box center [912, 349] width 114 height 44
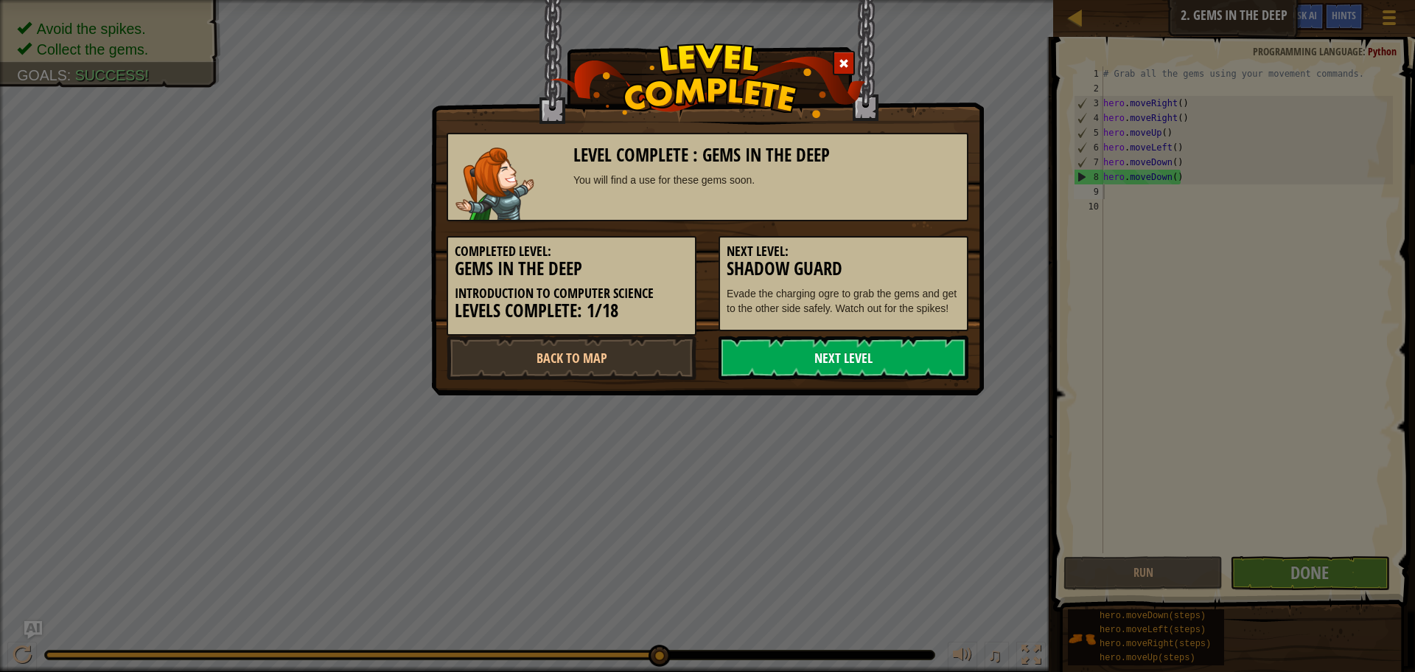
click at [892, 368] on link "Next Level" at bounding box center [844, 357] width 250 height 44
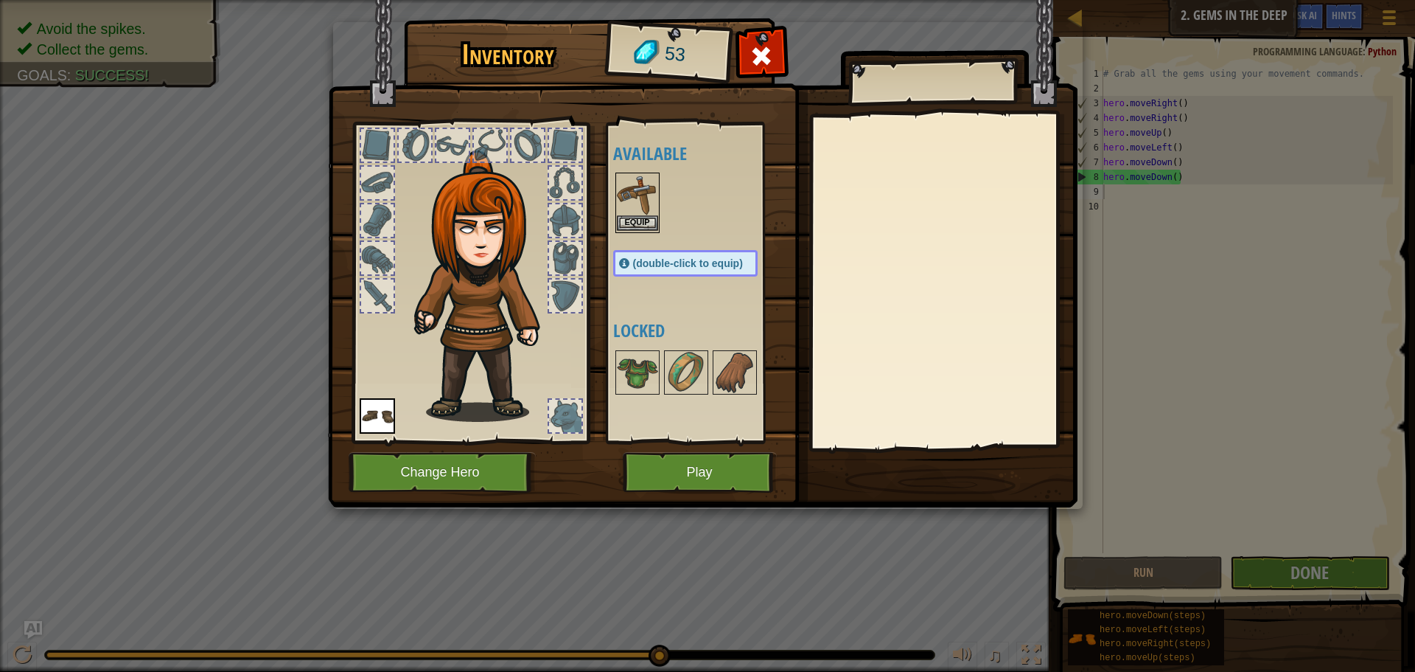
click at [644, 206] on img at bounding box center [637, 194] width 41 height 41
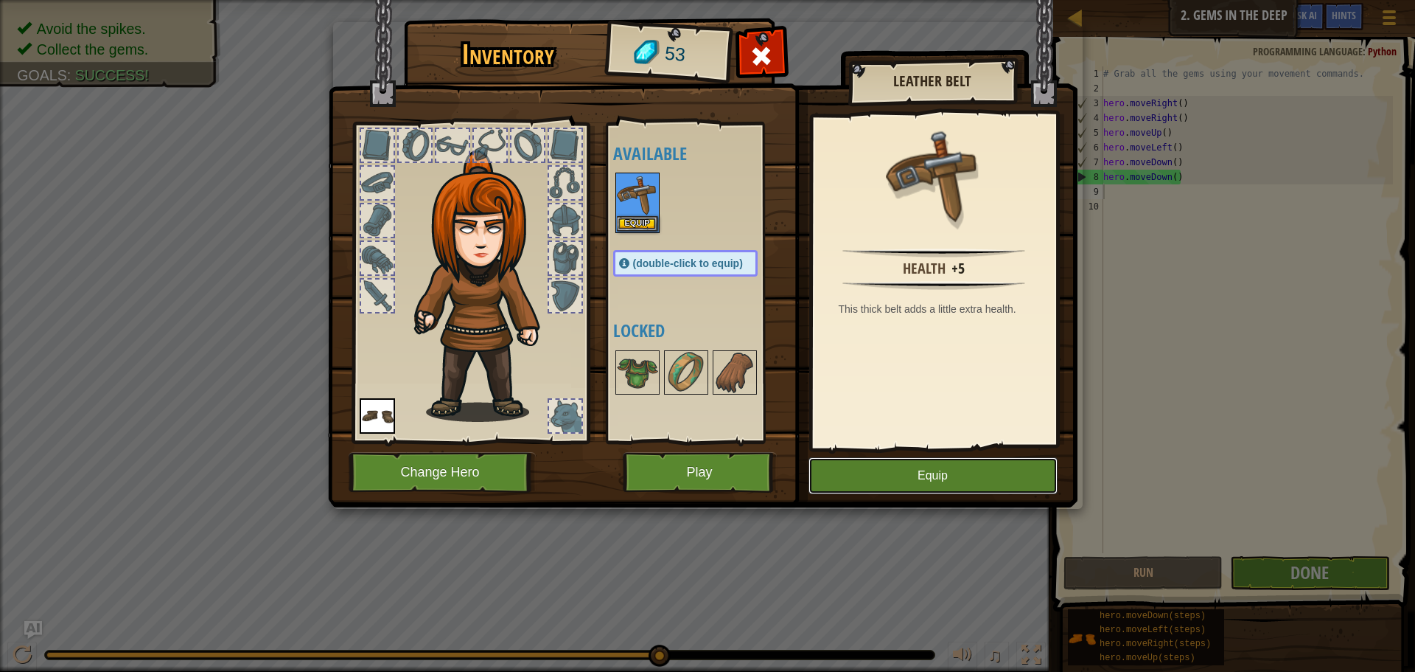
click at [999, 472] on button "Equip" at bounding box center [933, 475] width 249 height 37
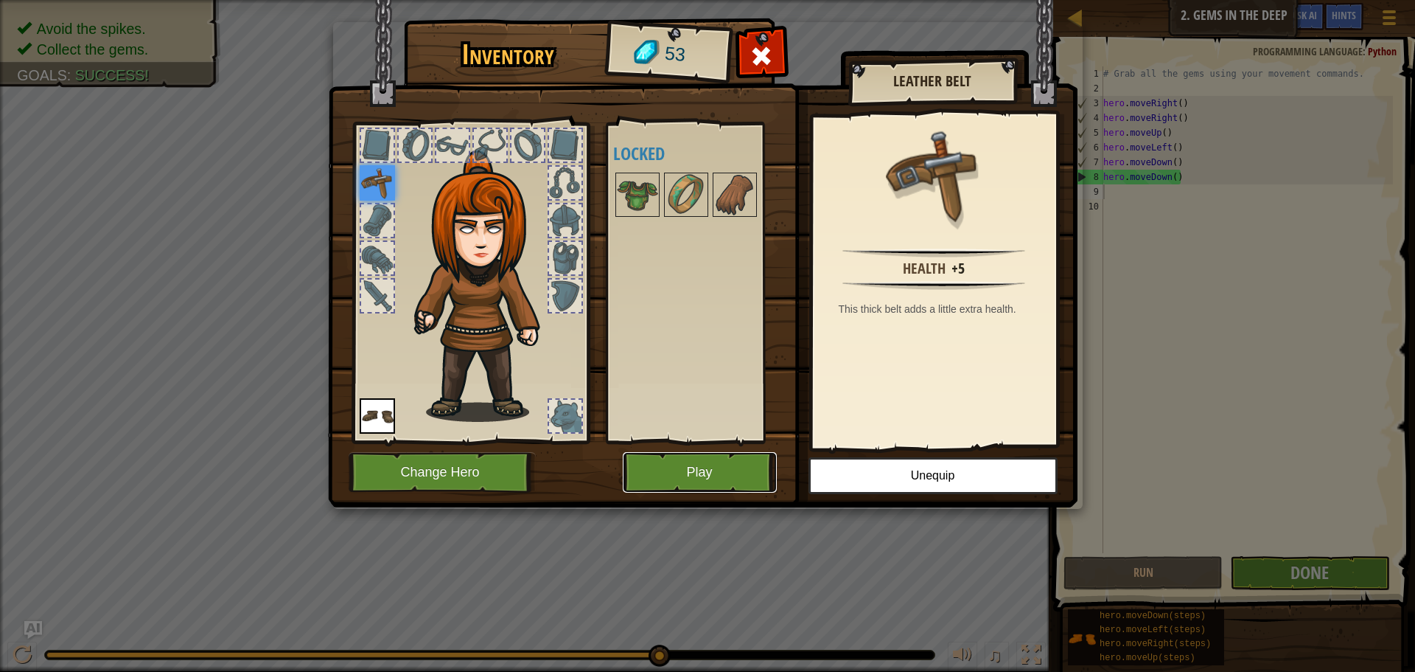
click at [729, 465] on button "Play" at bounding box center [700, 472] width 154 height 41
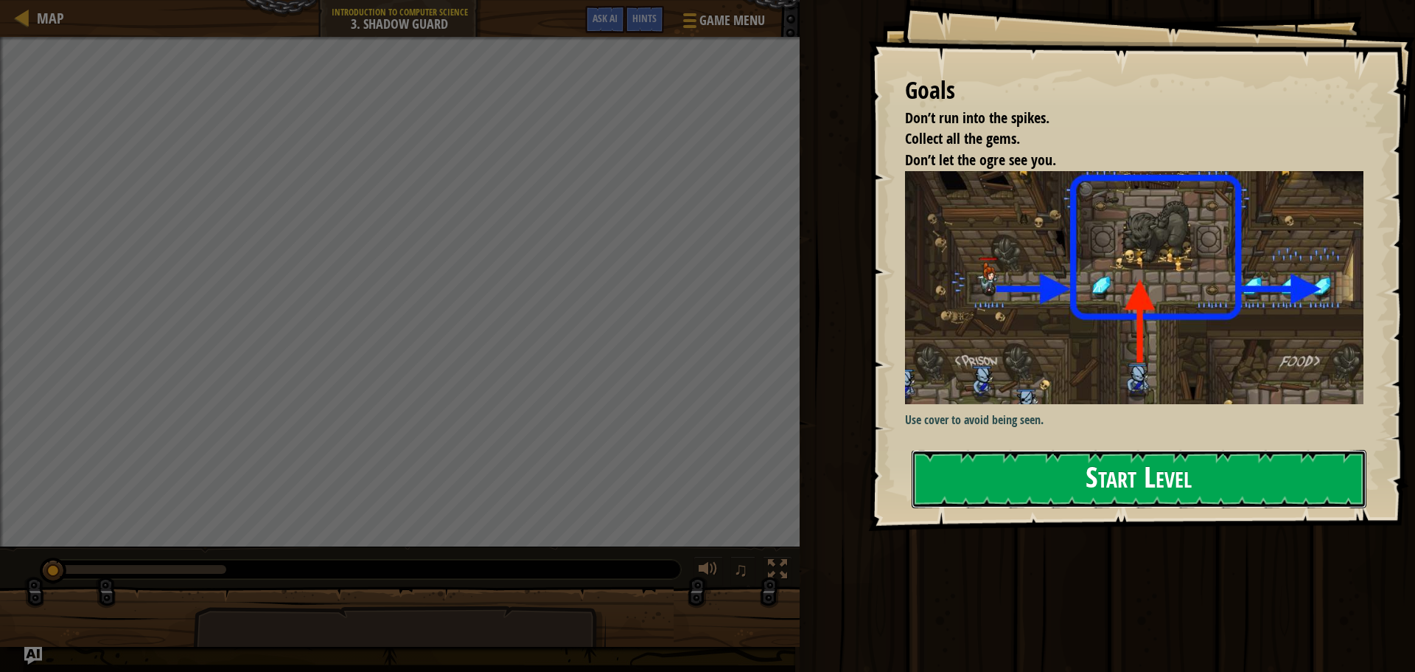
click at [1106, 501] on button "Start Level" at bounding box center [1139, 479] width 455 height 58
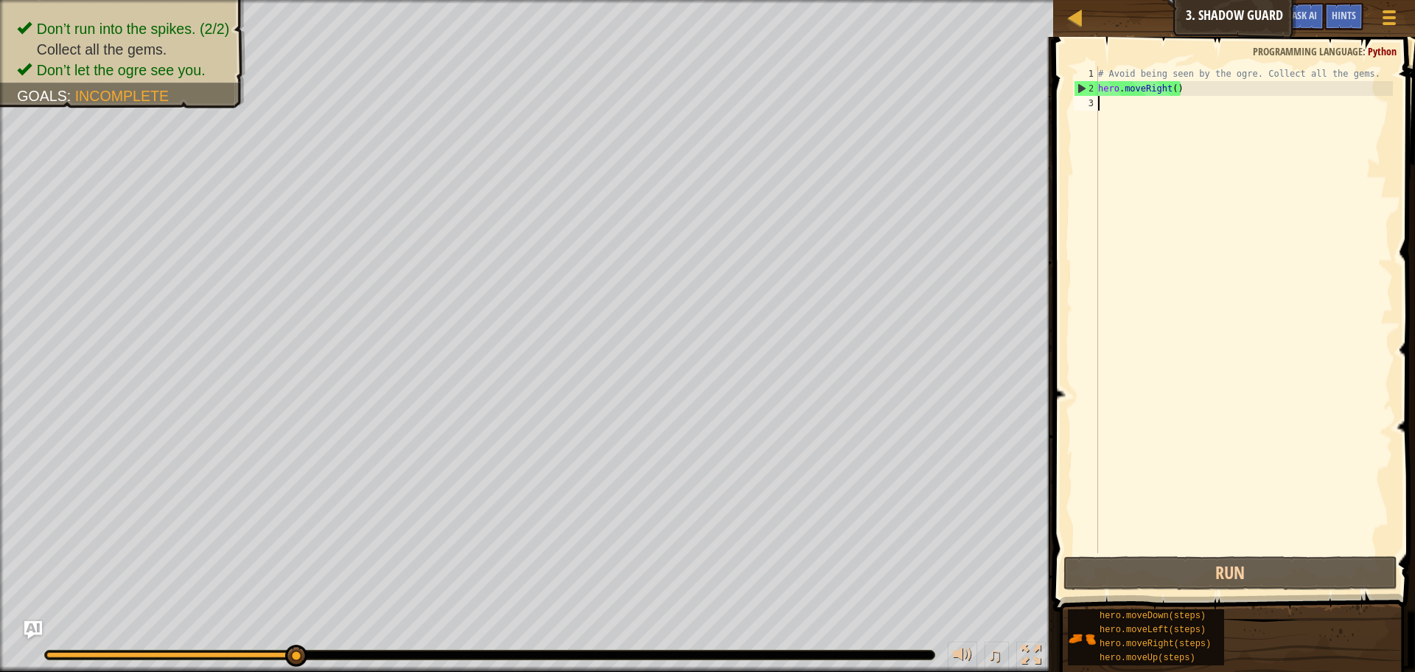
scroll to position [7, 0]
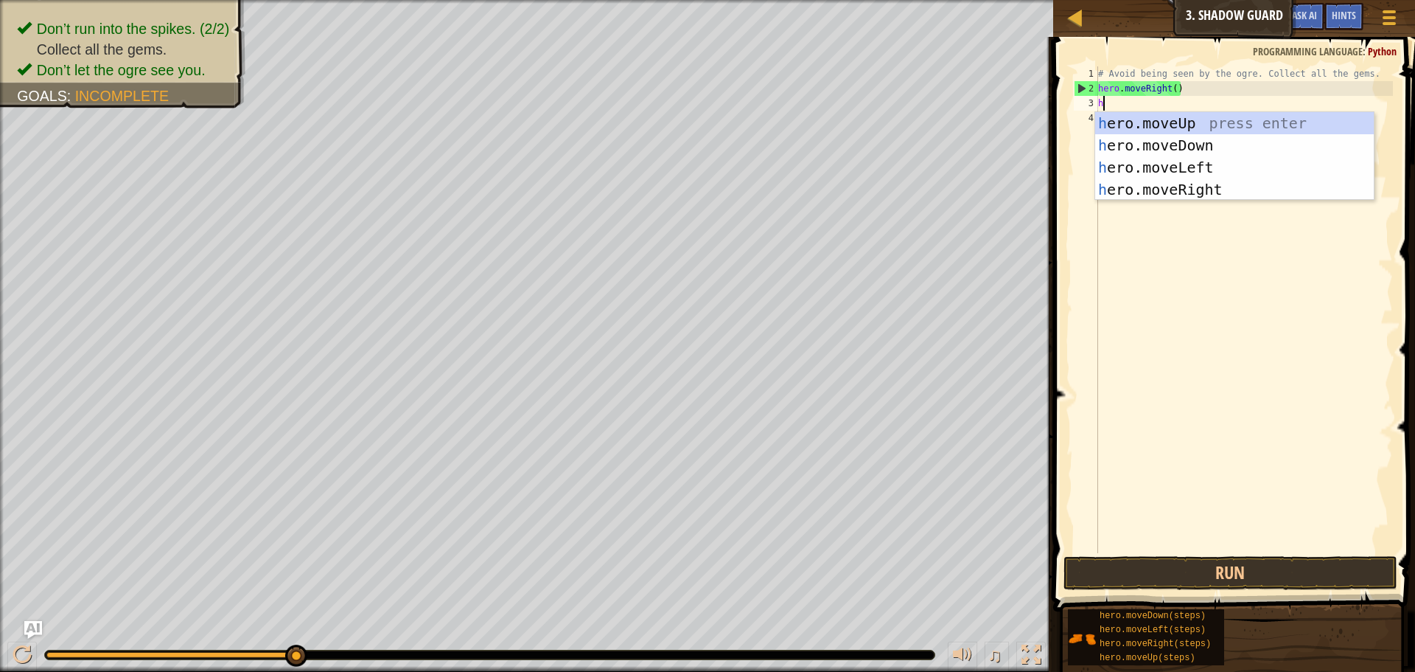
type textarea "he"
click at [1210, 123] on div "he ro.moveUp press enter he ro.moveDown press enter he ro.moveLeft press enter …" at bounding box center [1234, 178] width 279 height 133
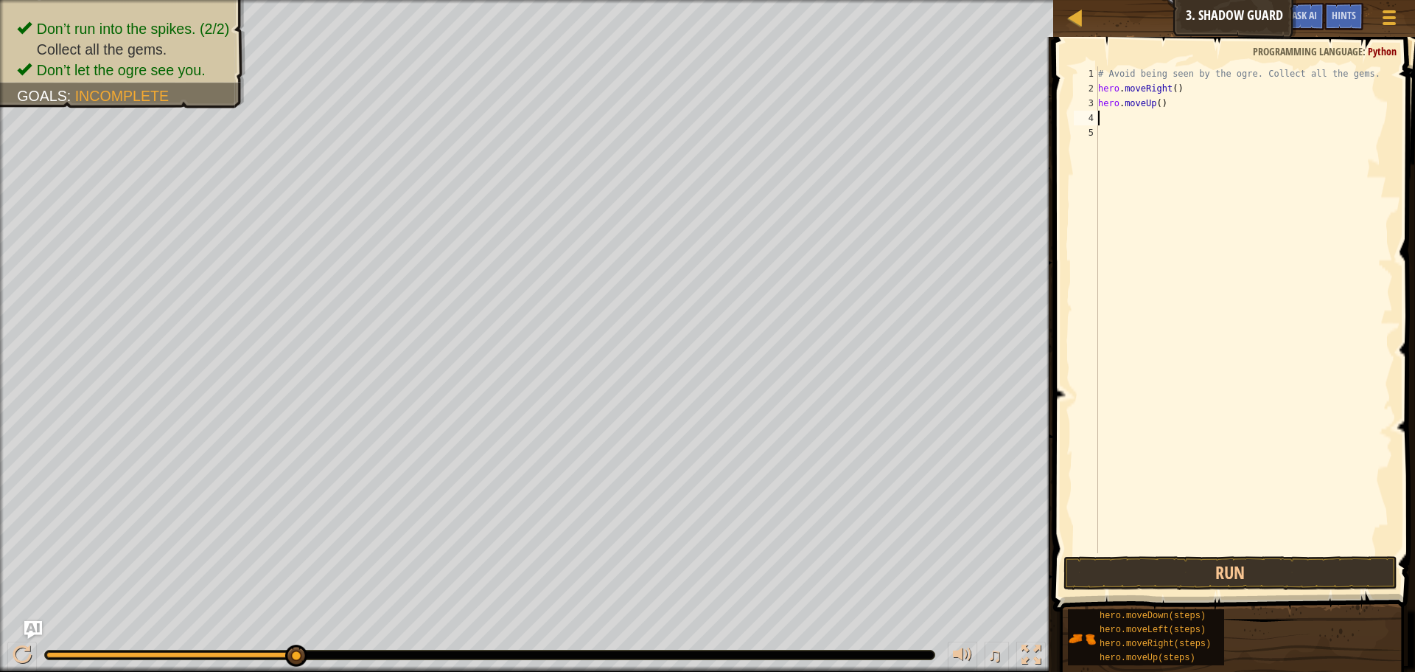
scroll to position [7, 0]
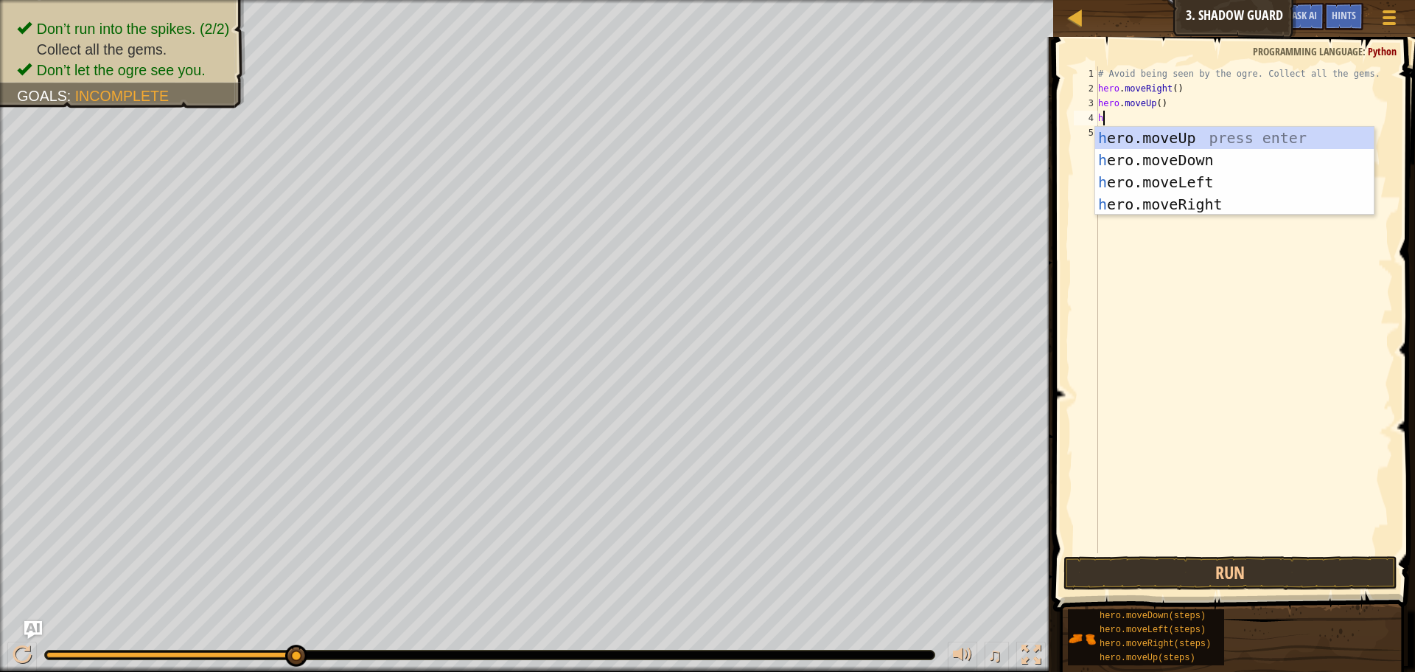
type textarea "he"
click at [1224, 205] on div "he ro.moveUp press enter he ro.moveDown press enter he ro.moveLeft press enter …" at bounding box center [1234, 193] width 279 height 133
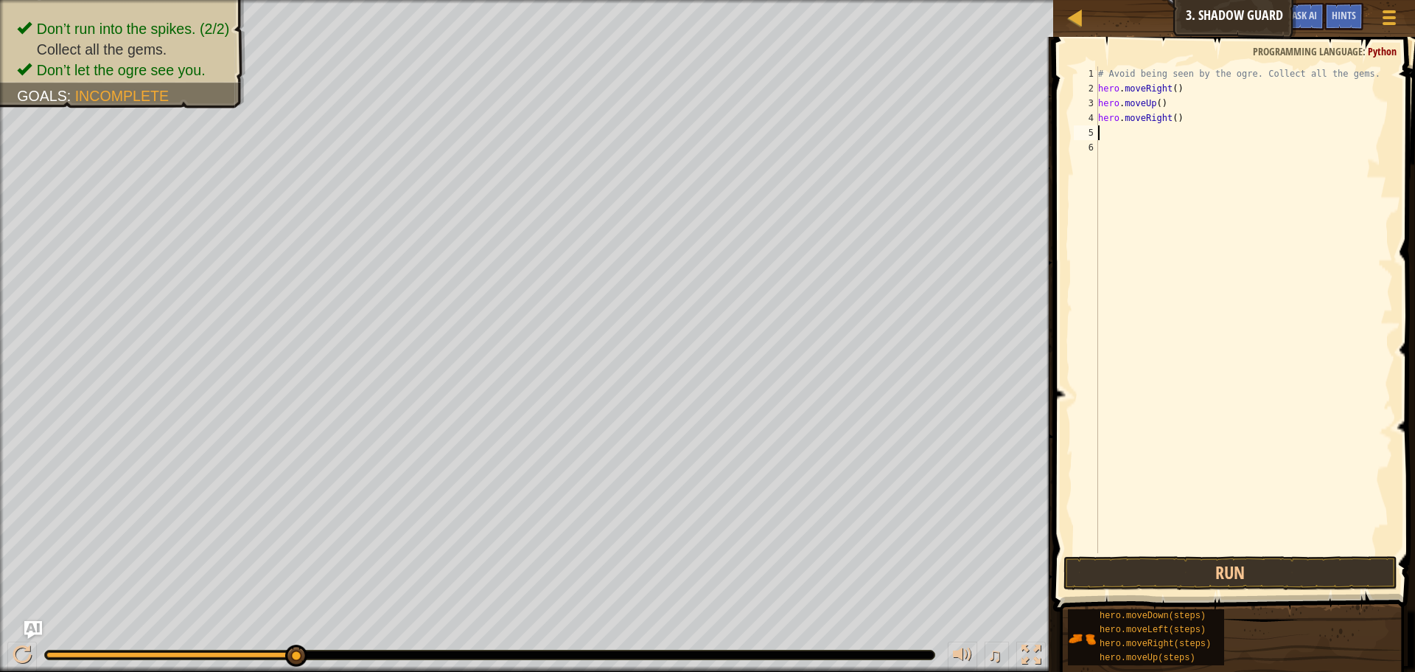
scroll to position [7, 0]
type textarea "he"
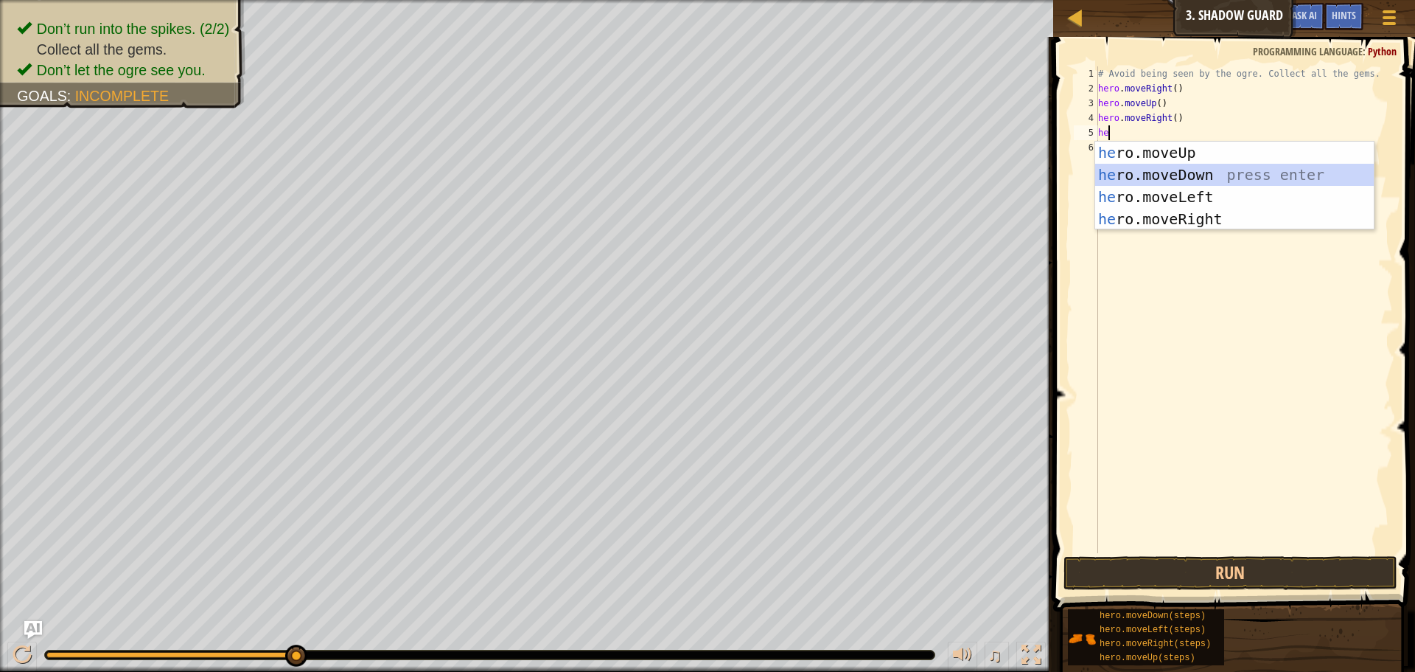
click at [1276, 174] on div "he ro.moveUp press enter he ro.moveDown press enter he ro.moveLeft press enter …" at bounding box center [1234, 208] width 279 height 133
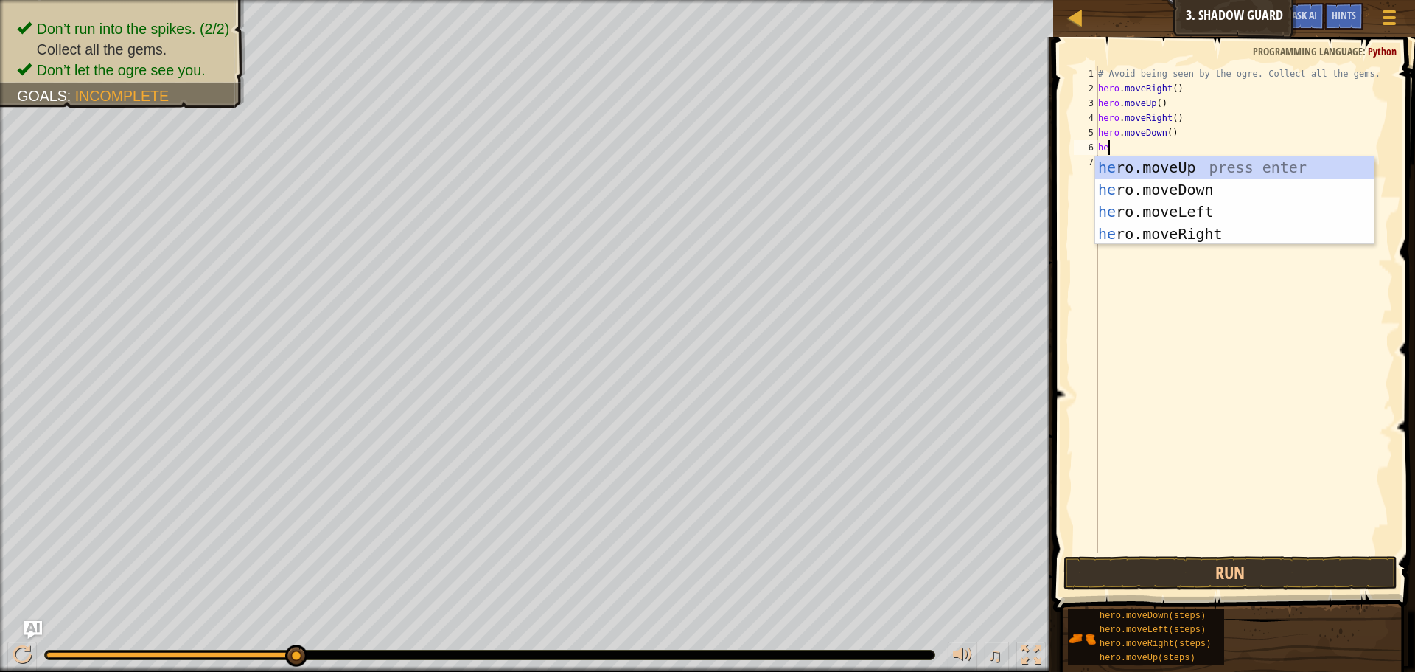
type textarea "her"
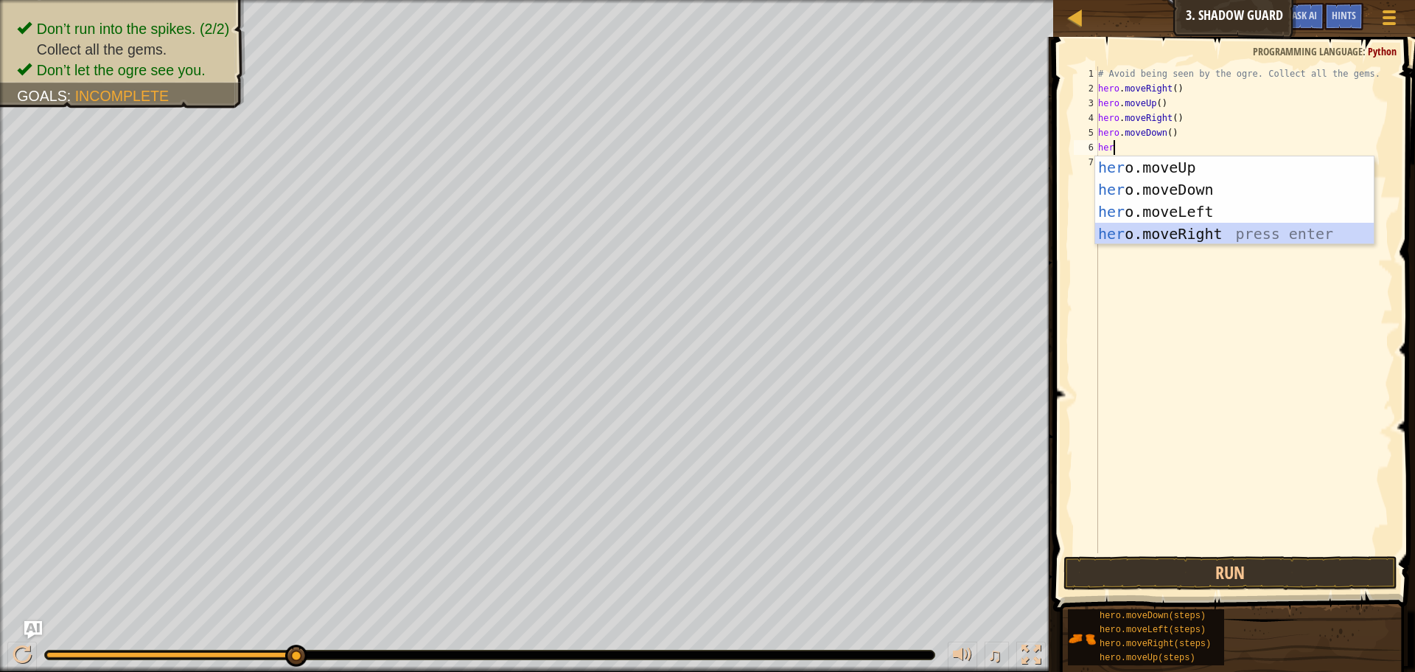
click at [1240, 232] on div "her o.moveUp press enter her o.moveDown press enter her o.moveLeft press enter …" at bounding box center [1234, 222] width 279 height 133
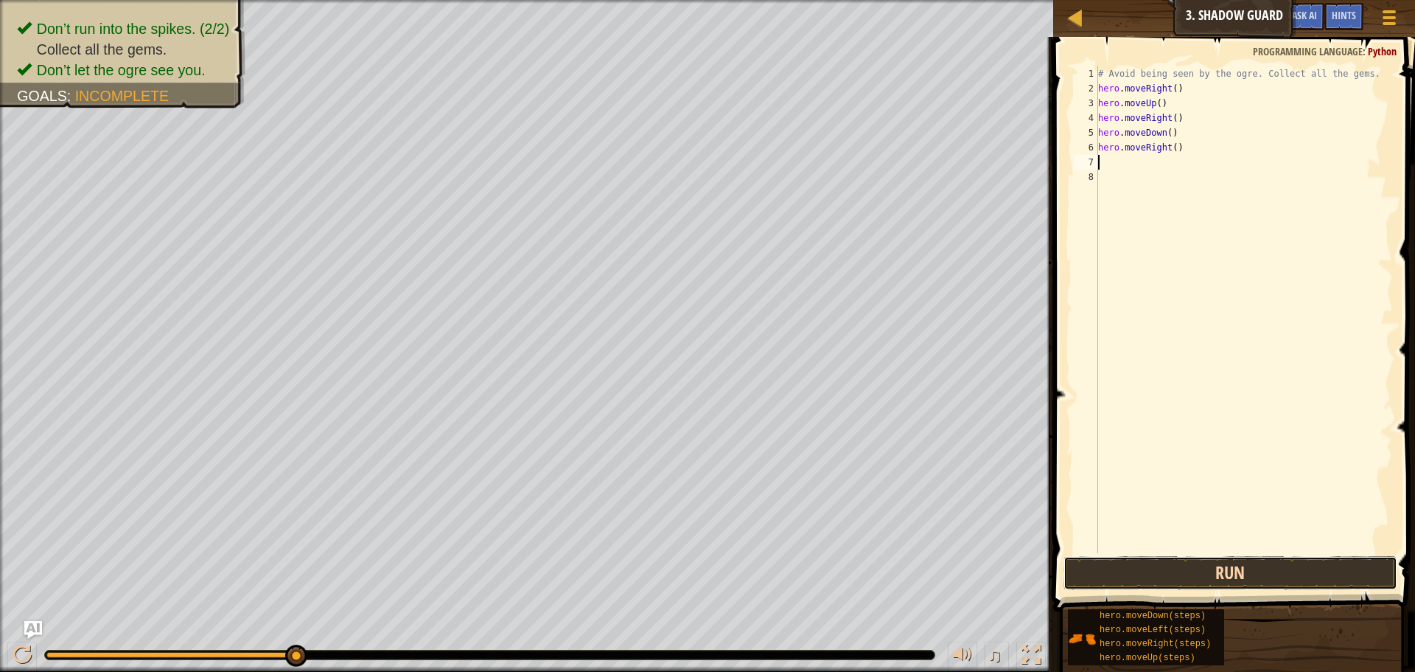
click at [1216, 576] on button "Run" at bounding box center [1231, 573] width 334 height 34
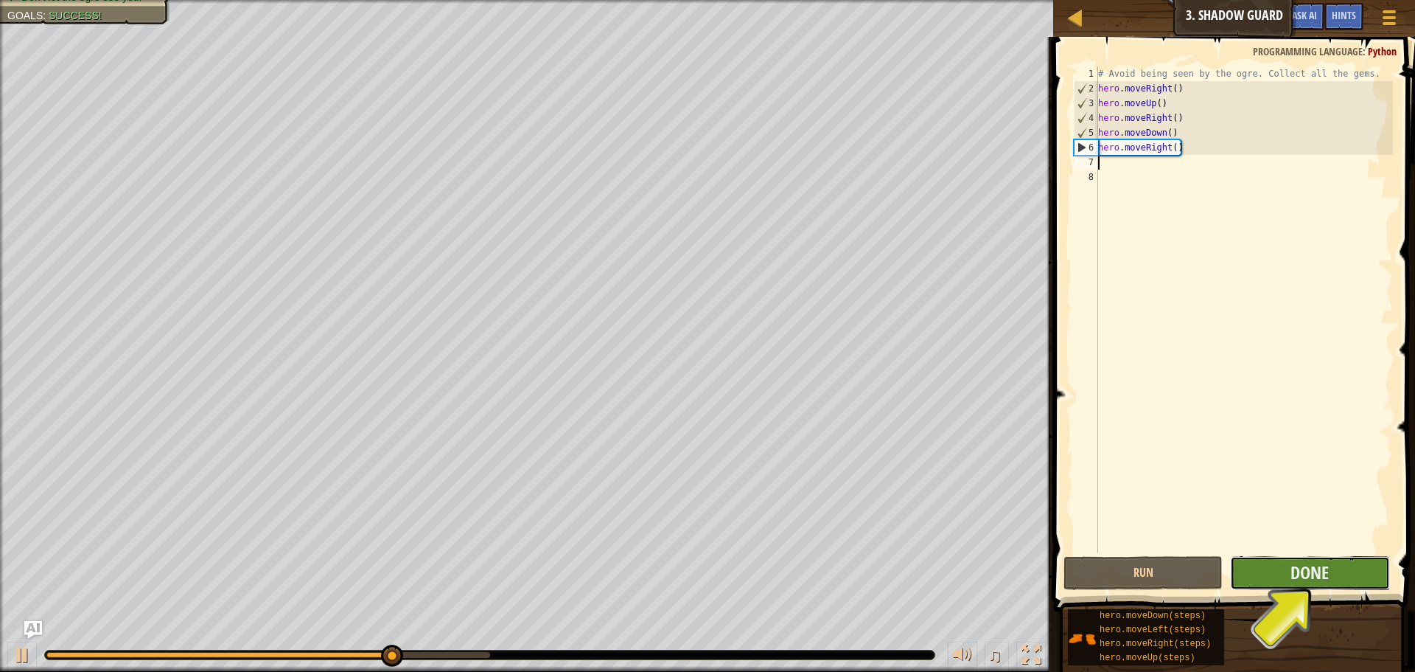
click at [1275, 577] on button "Done" at bounding box center [1309, 573] width 159 height 34
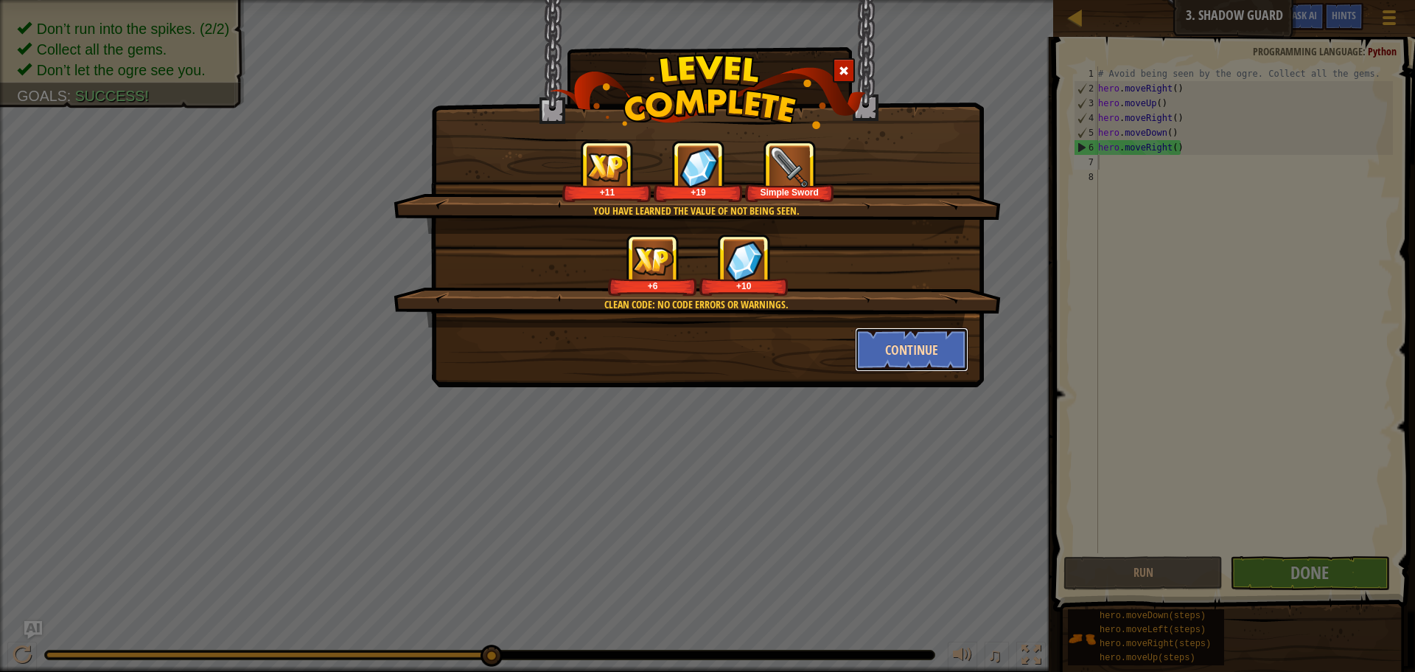
click at [898, 352] on button "Continue" at bounding box center [912, 349] width 114 height 44
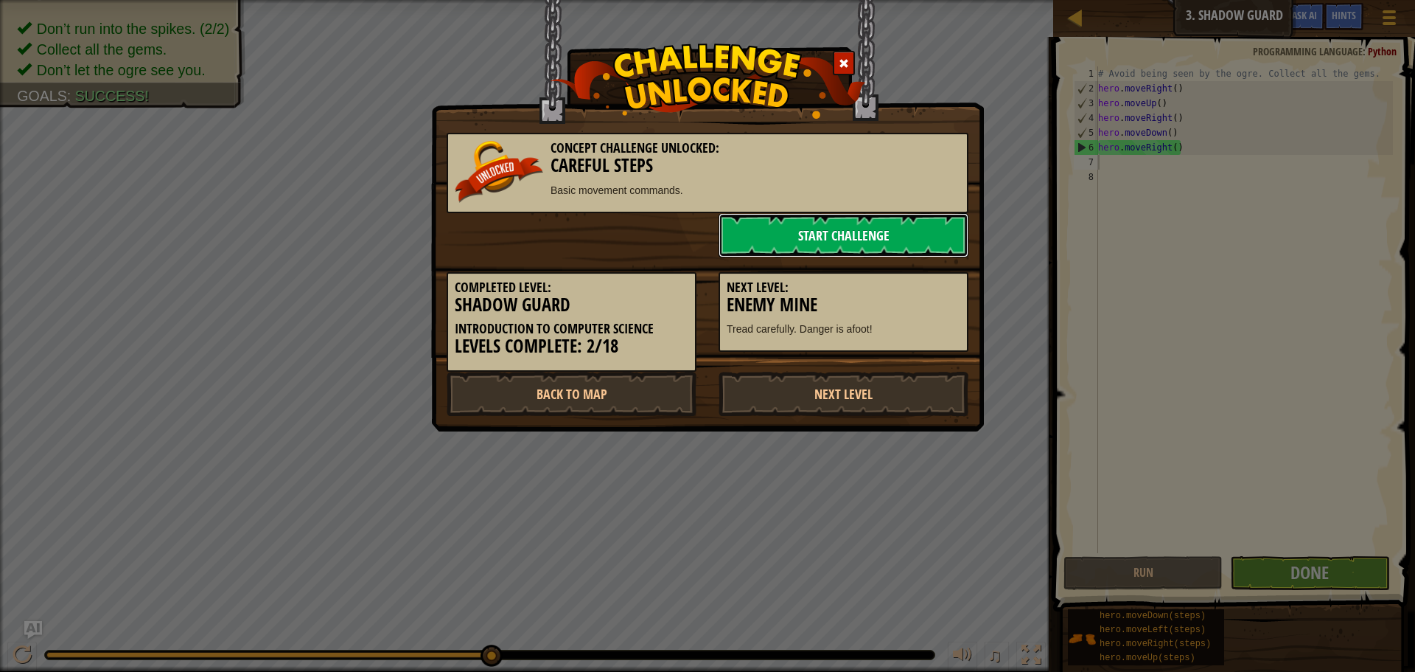
click at [829, 234] on link "Start Challenge" at bounding box center [844, 235] width 250 height 44
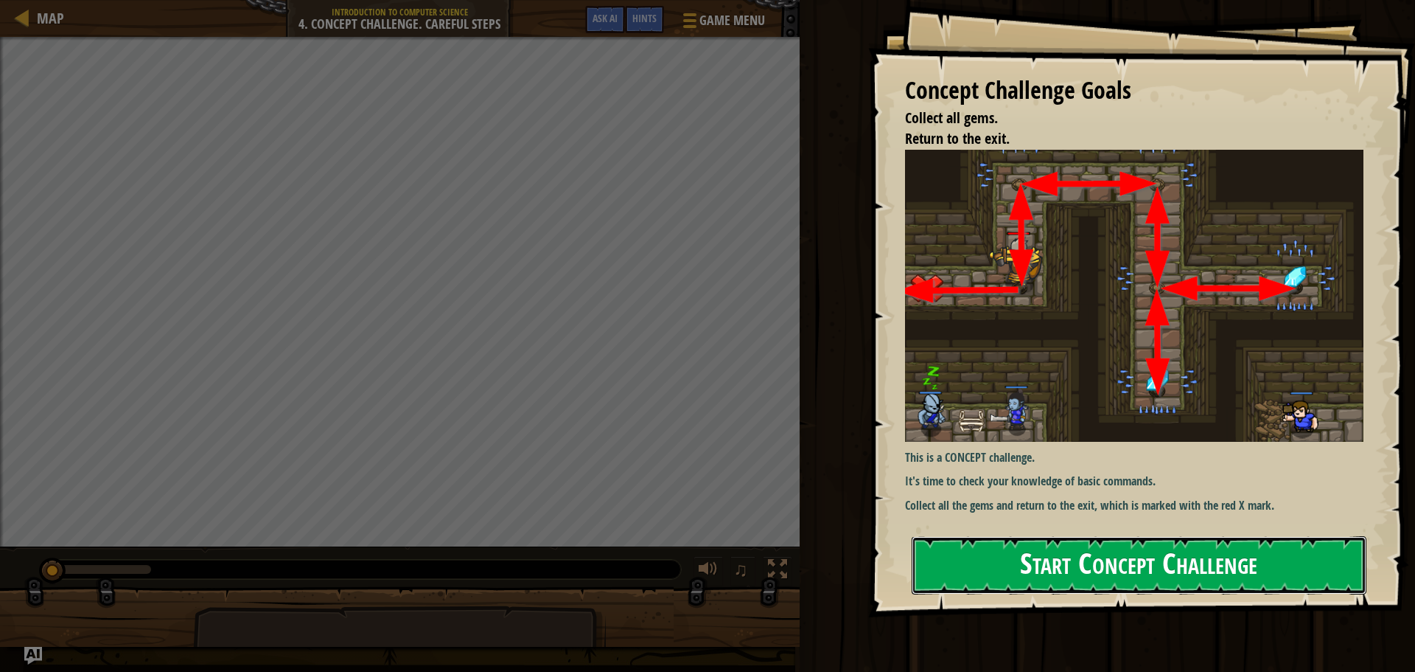
click at [1140, 560] on button "Start Concept Challenge" at bounding box center [1139, 565] width 455 height 58
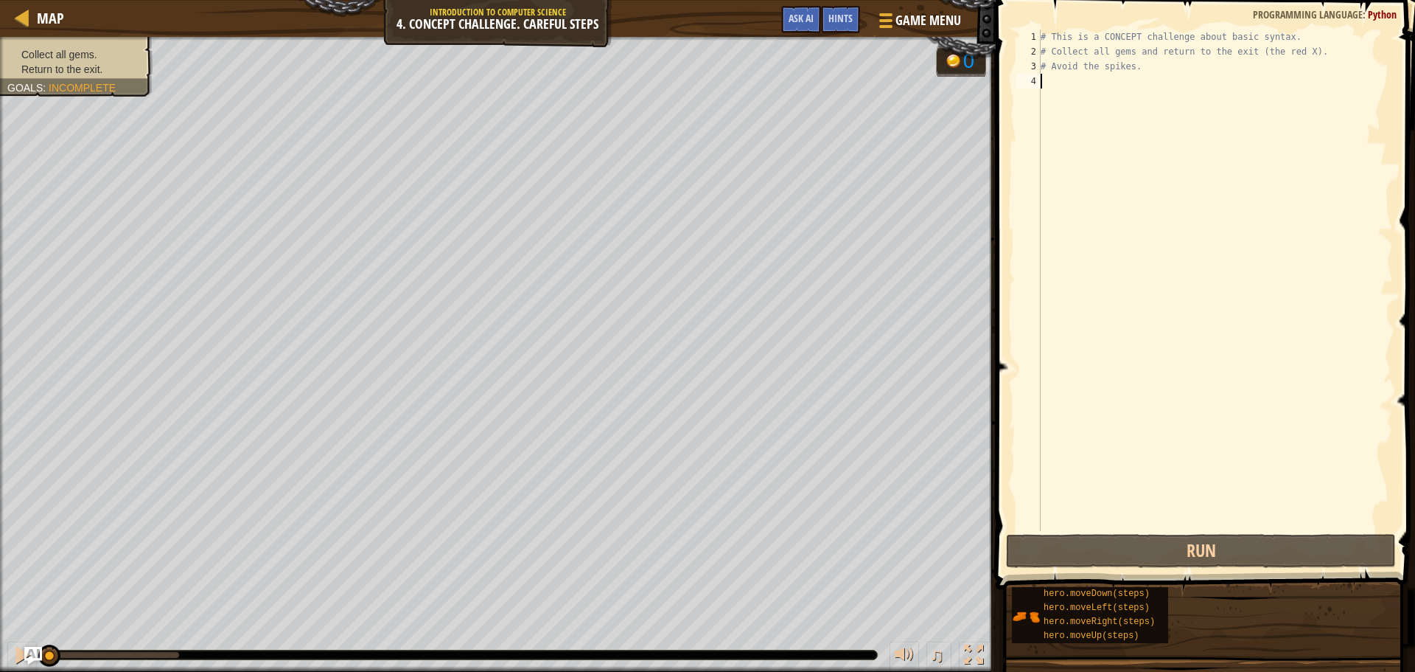
click at [1047, 84] on div "# This is a CONCEPT challenge about basic syntax. # Collect all gems and return…" at bounding box center [1215, 294] width 355 height 531
type textarea "h"
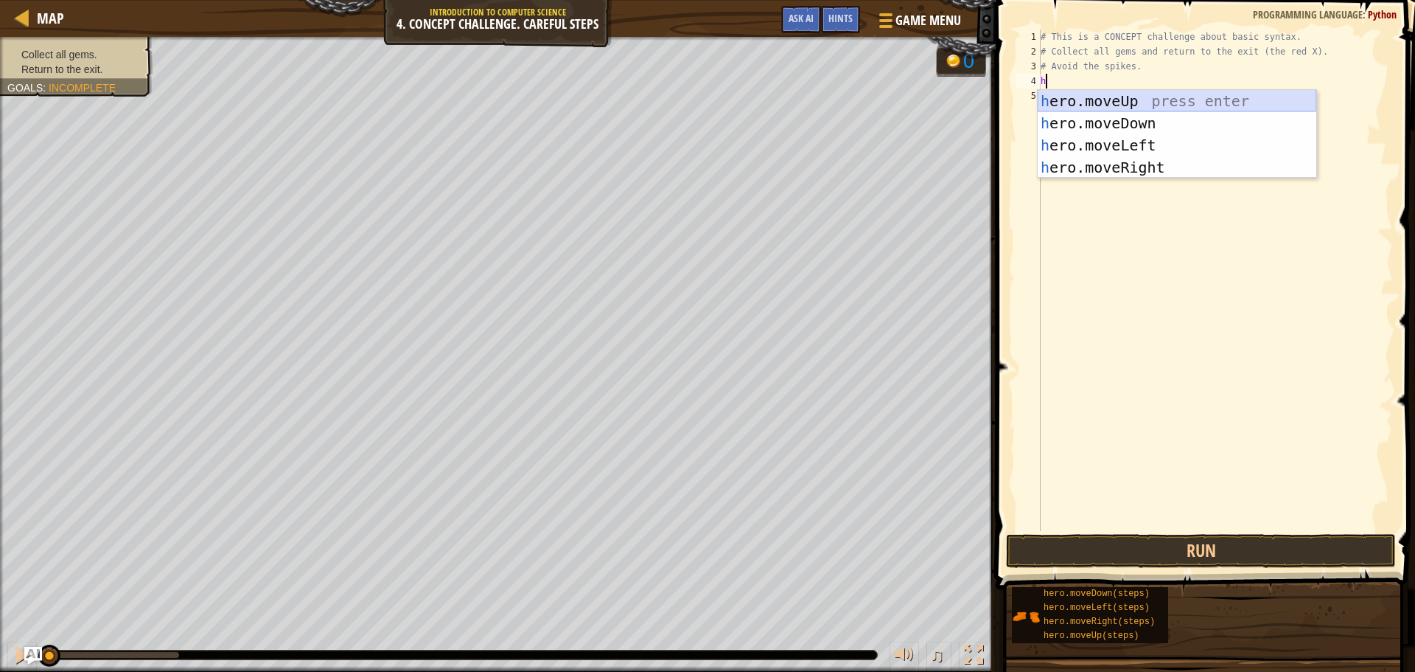
click at [1152, 98] on div "h ero.moveUp press enter h ero.moveDown press enter h ero.moveLeft press enter …" at bounding box center [1177, 156] width 279 height 133
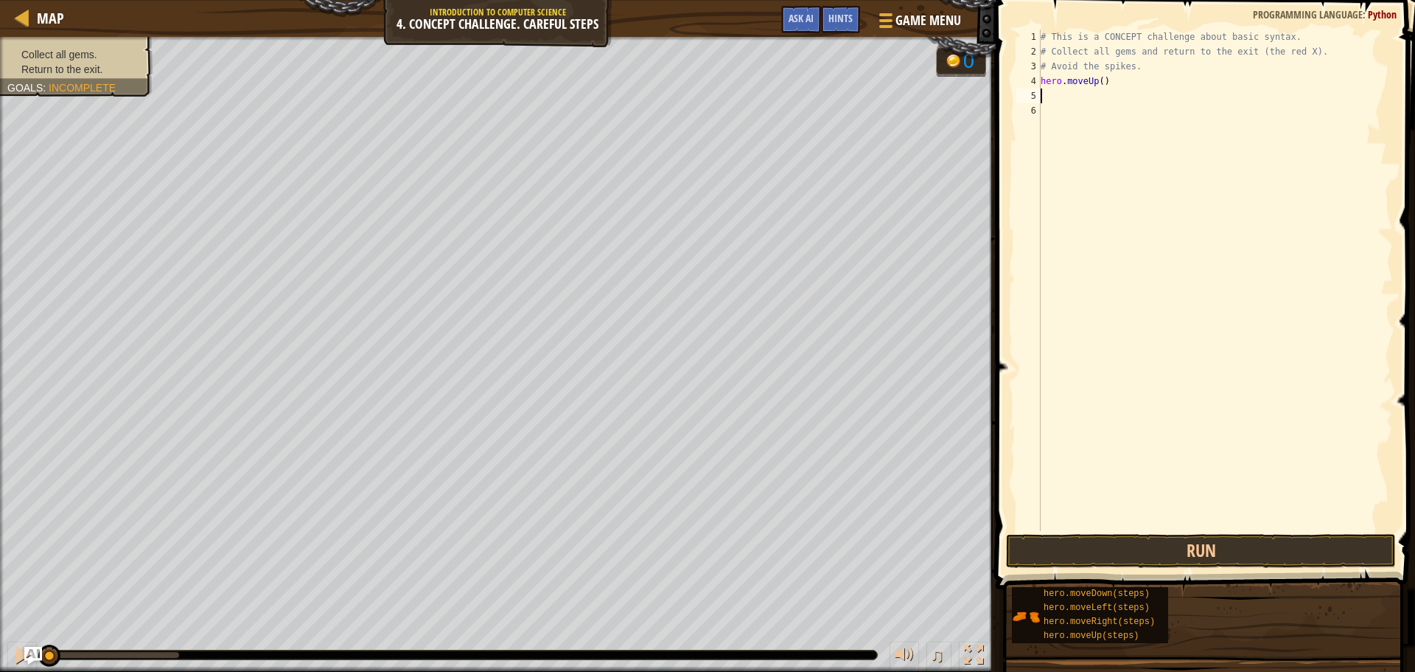
type textarea "he"
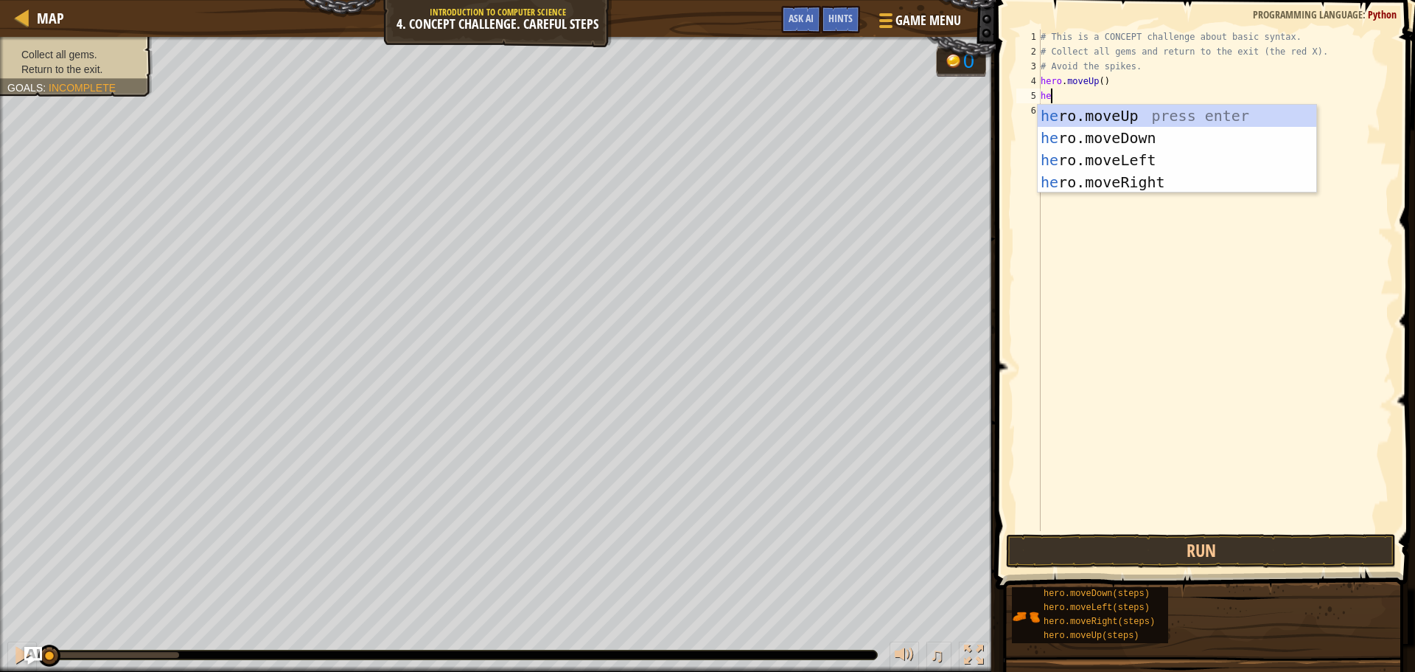
scroll to position [7, 1]
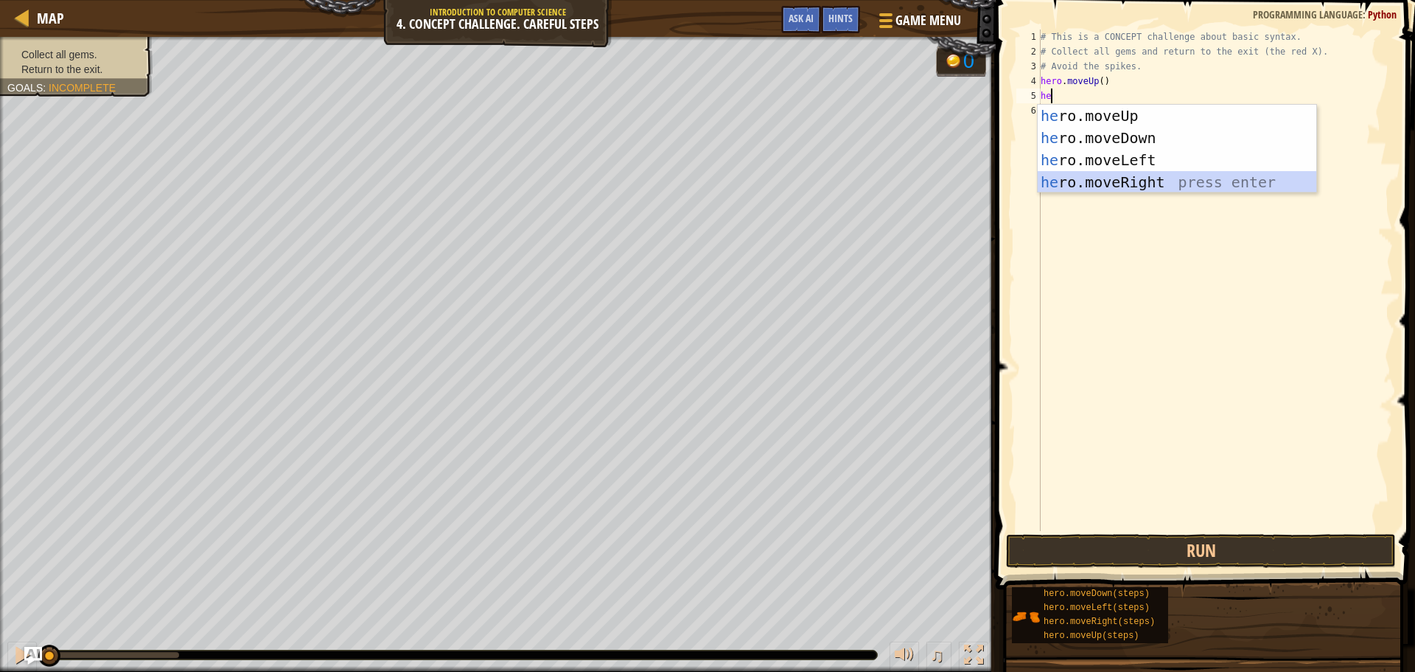
click at [1160, 181] on div "he ro.moveUp press enter he ro.moveDown press enter he ro.moveLeft press enter …" at bounding box center [1177, 171] width 279 height 133
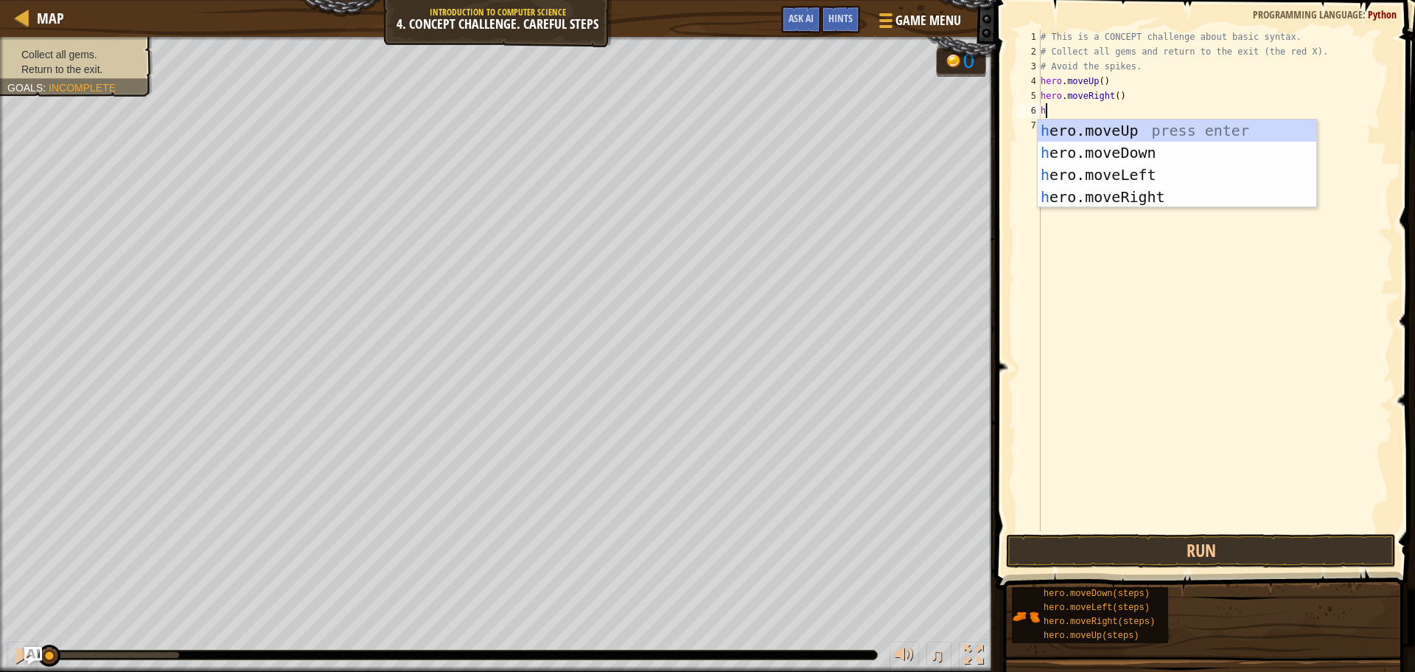
type textarea "he"
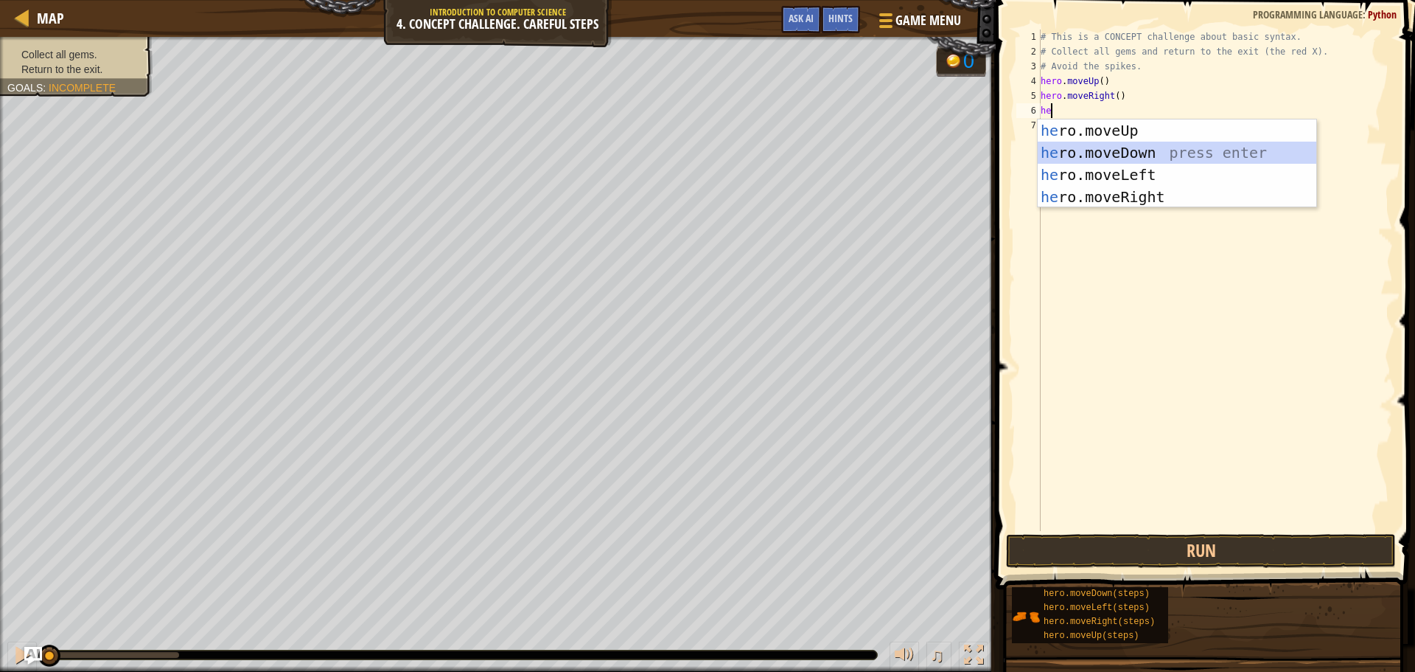
click at [1180, 151] on div "he ro.moveUp press enter he ro.moveDown press enter he ro.moveLeft press enter …" at bounding box center [1177, 185] width 279 height 133
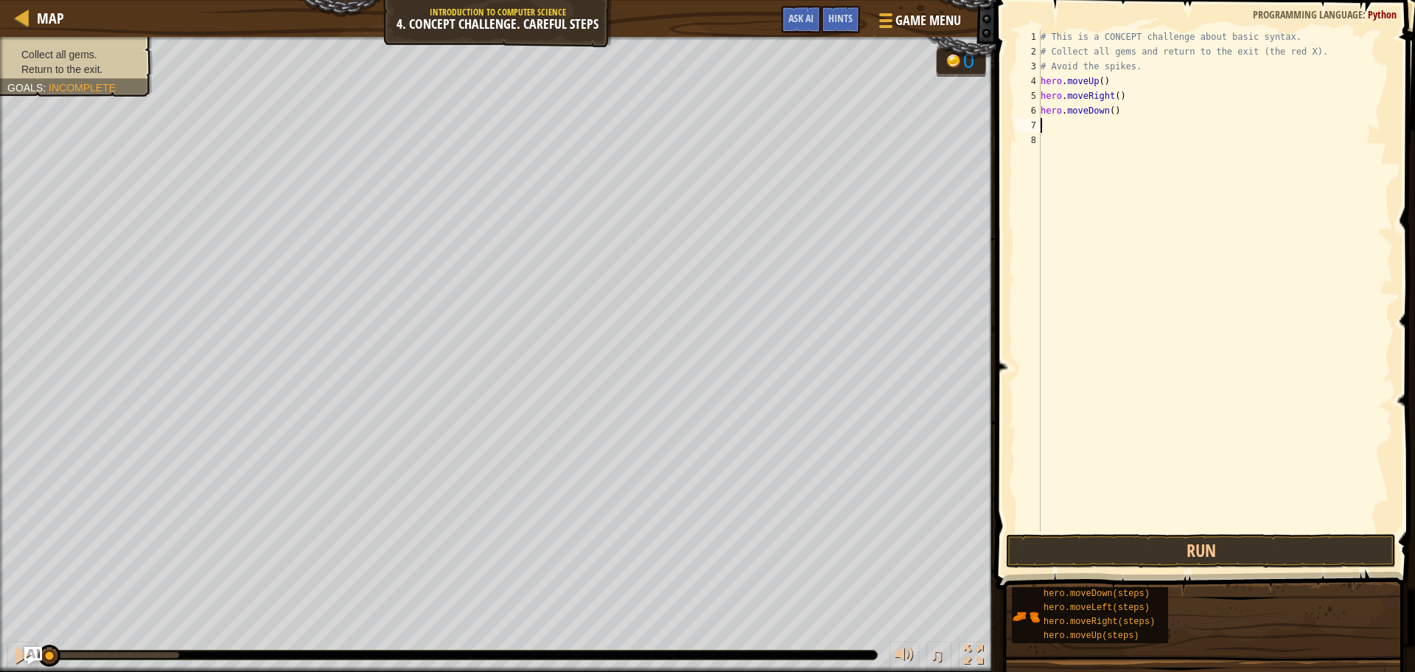
type textarea "he"
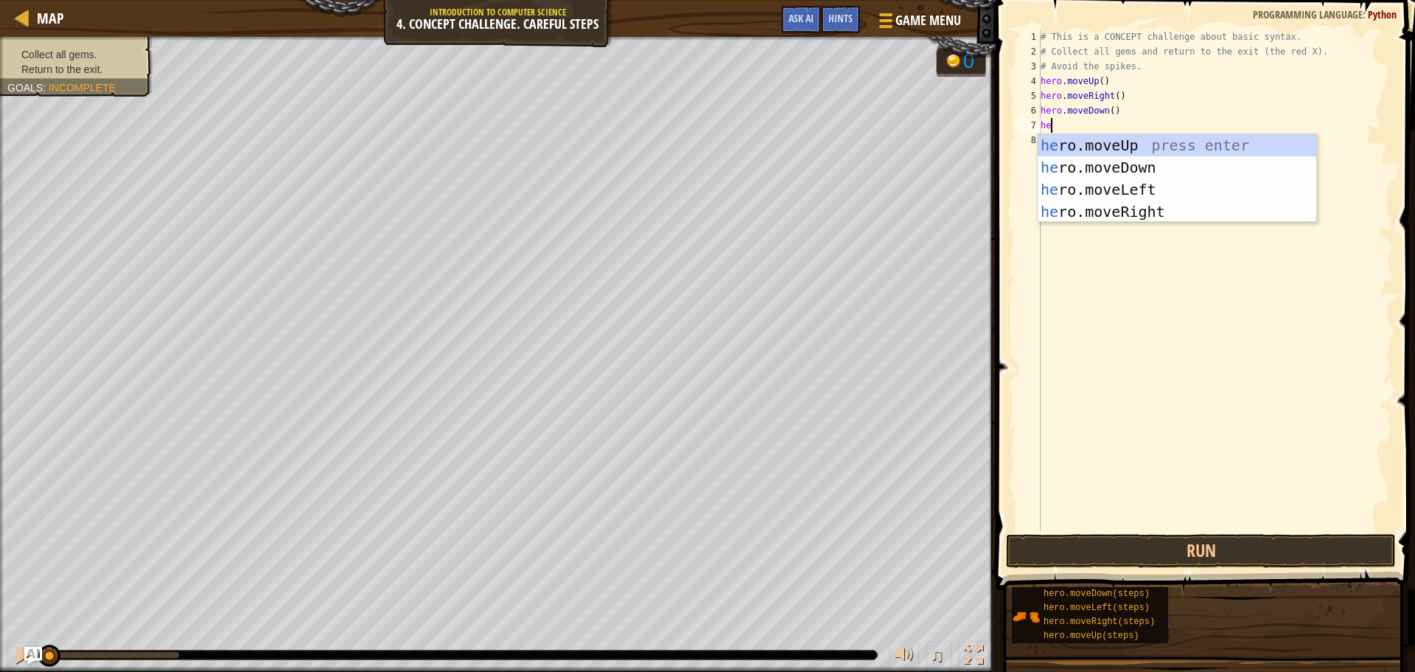
scroll to position [7, 1]
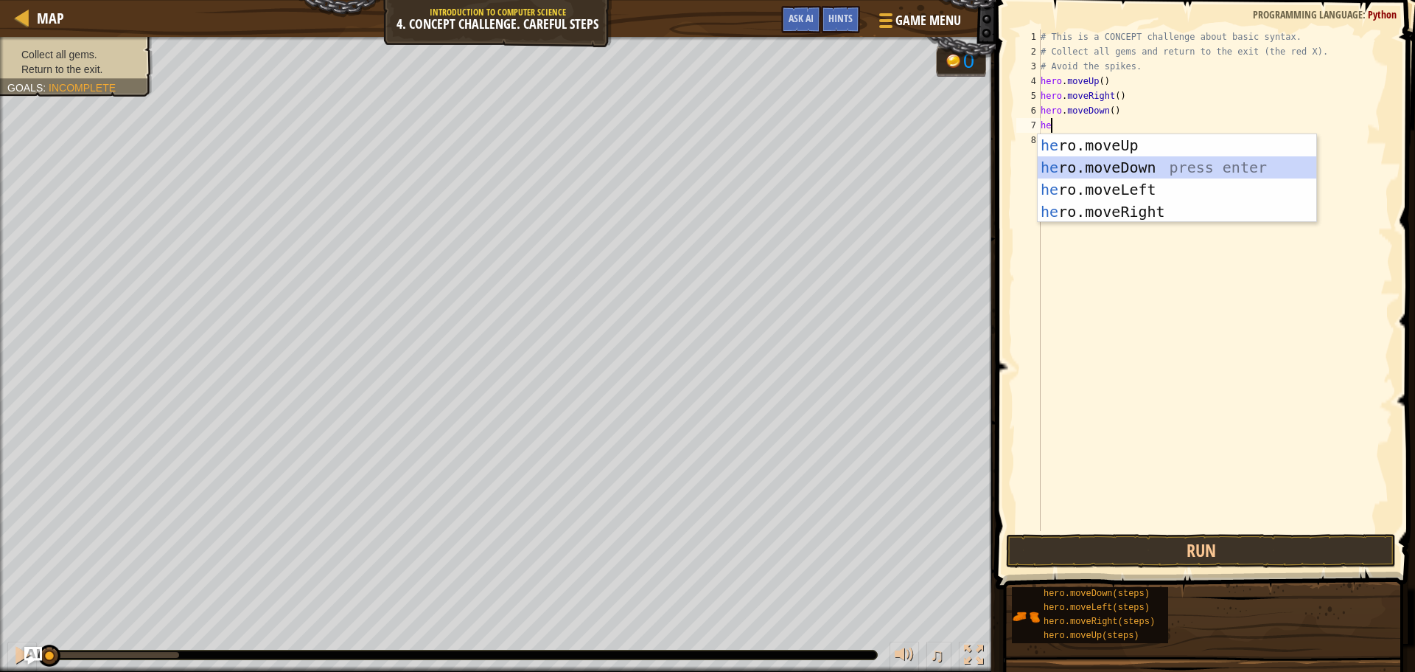
click at [1157, 161] on div "he ro.moveUp press enter he ro.moveDown press enter he ro.moveLeft press enter …" at bounding box center [1177, 200] width 279 height 133
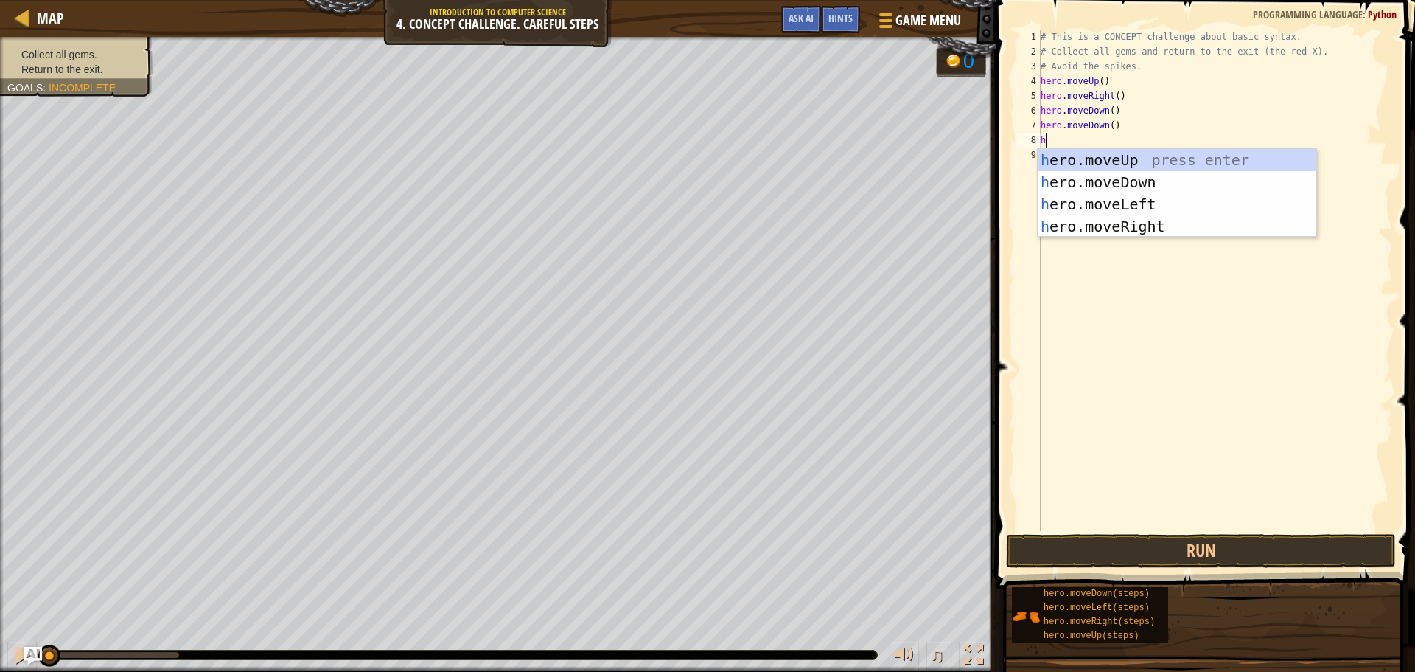
type textarea "he"
click at [1143, 161] on div "he ro.moveUp press enter he ro.moveDown press enter he ro.moveLeft press enter …" at bounding box center [1177, 215] width 279 height 133
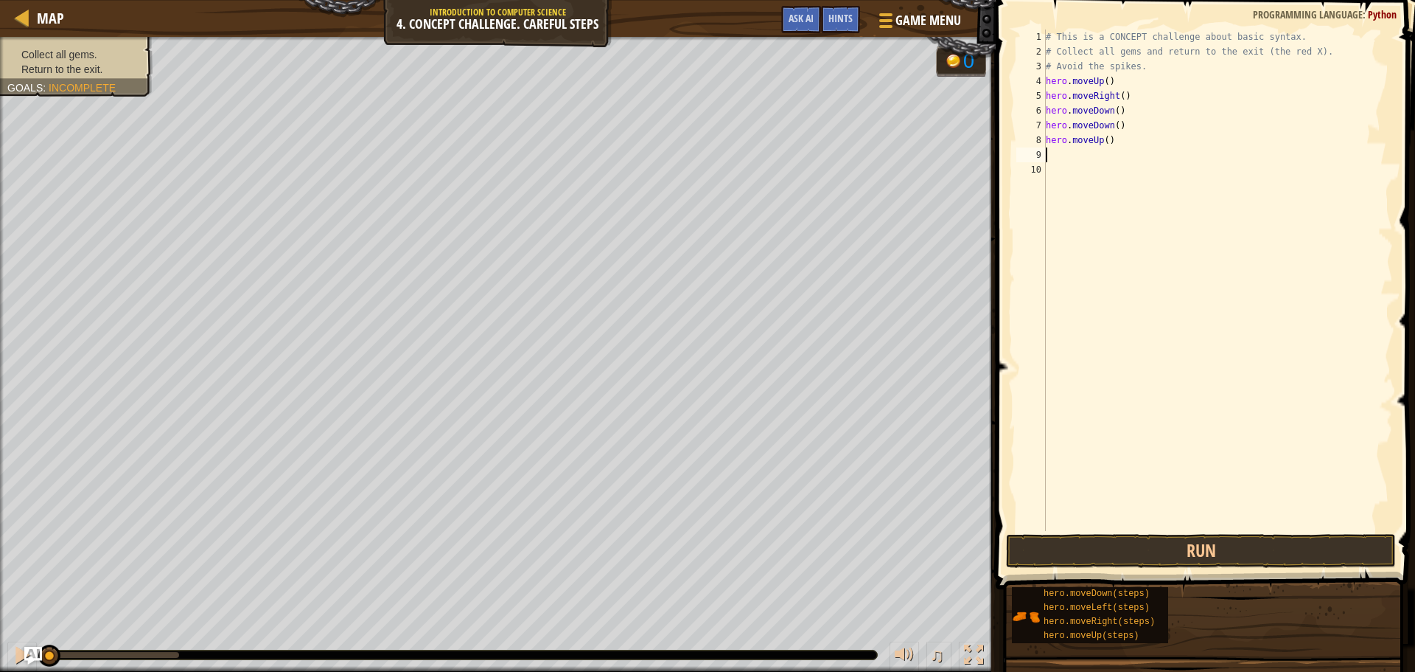
scroll to position [7, 0]
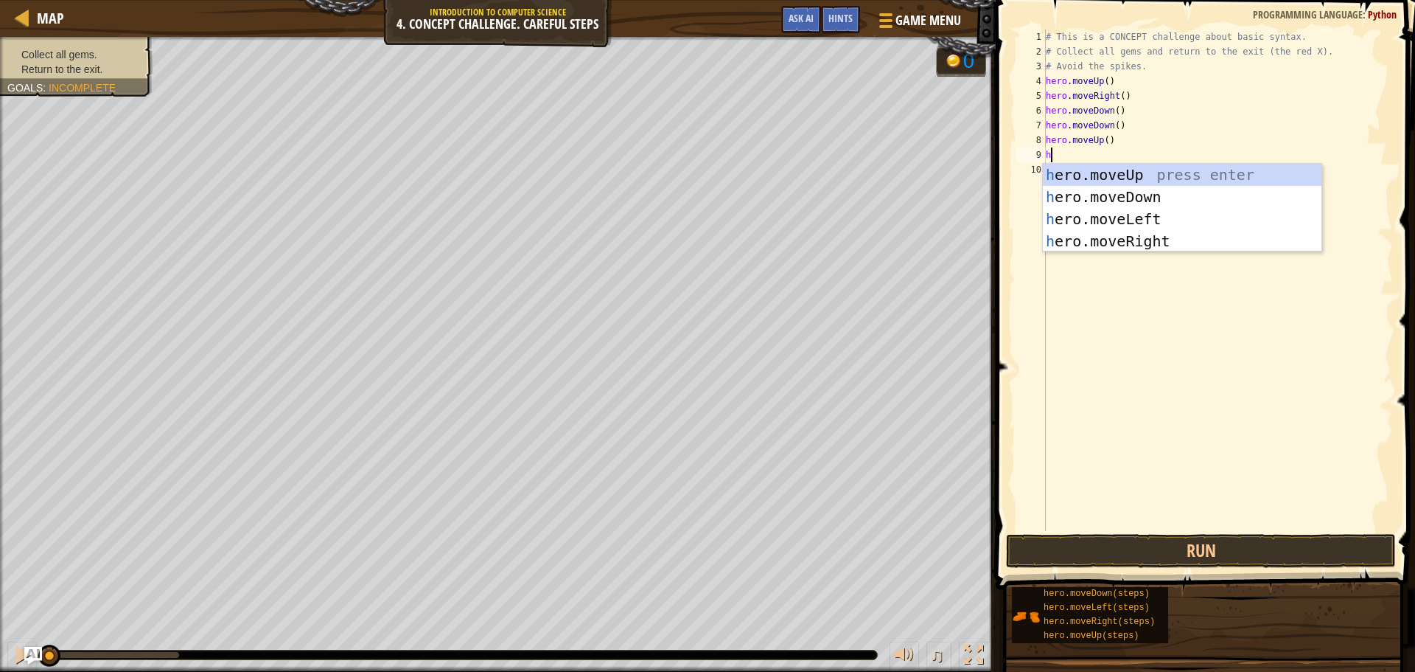
type textarea "he"
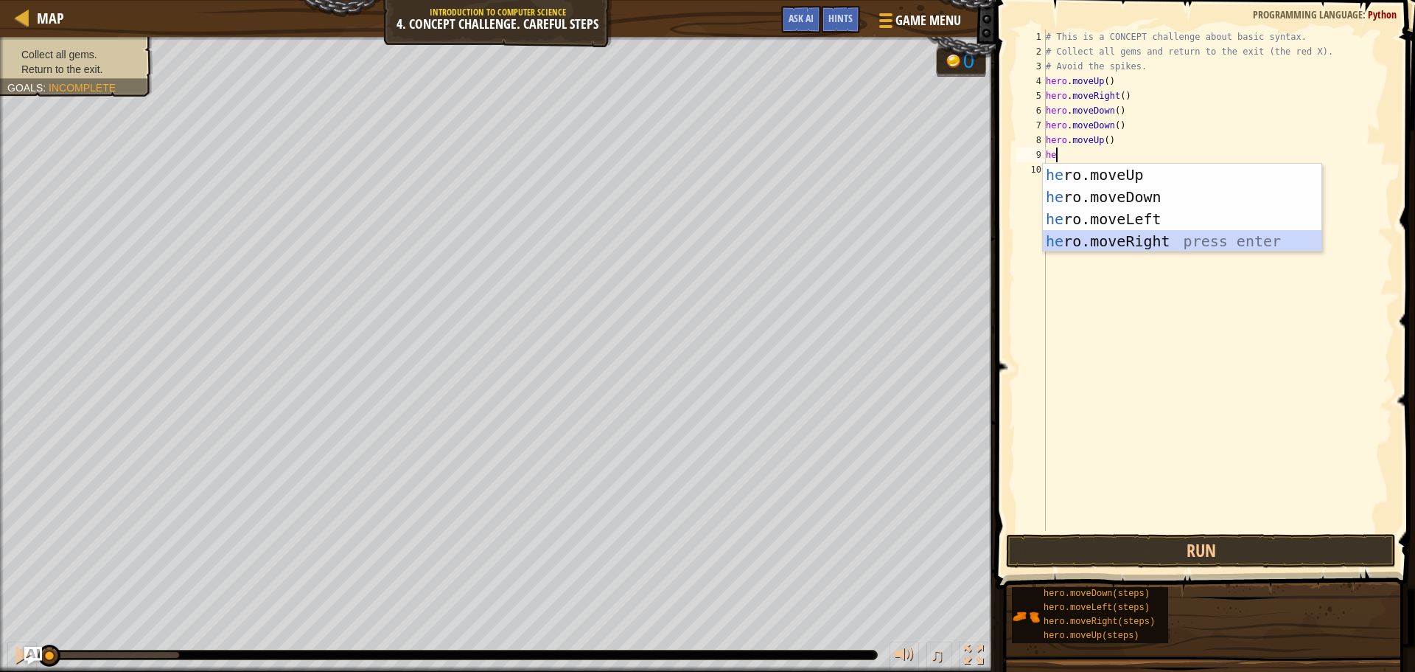
click at [1173, 236] on div "he ro.moveUp press enter he ro.moveDown press enter he ro.moveLeft press enter …" at bounding box center [1182, 230] width 279 height 133
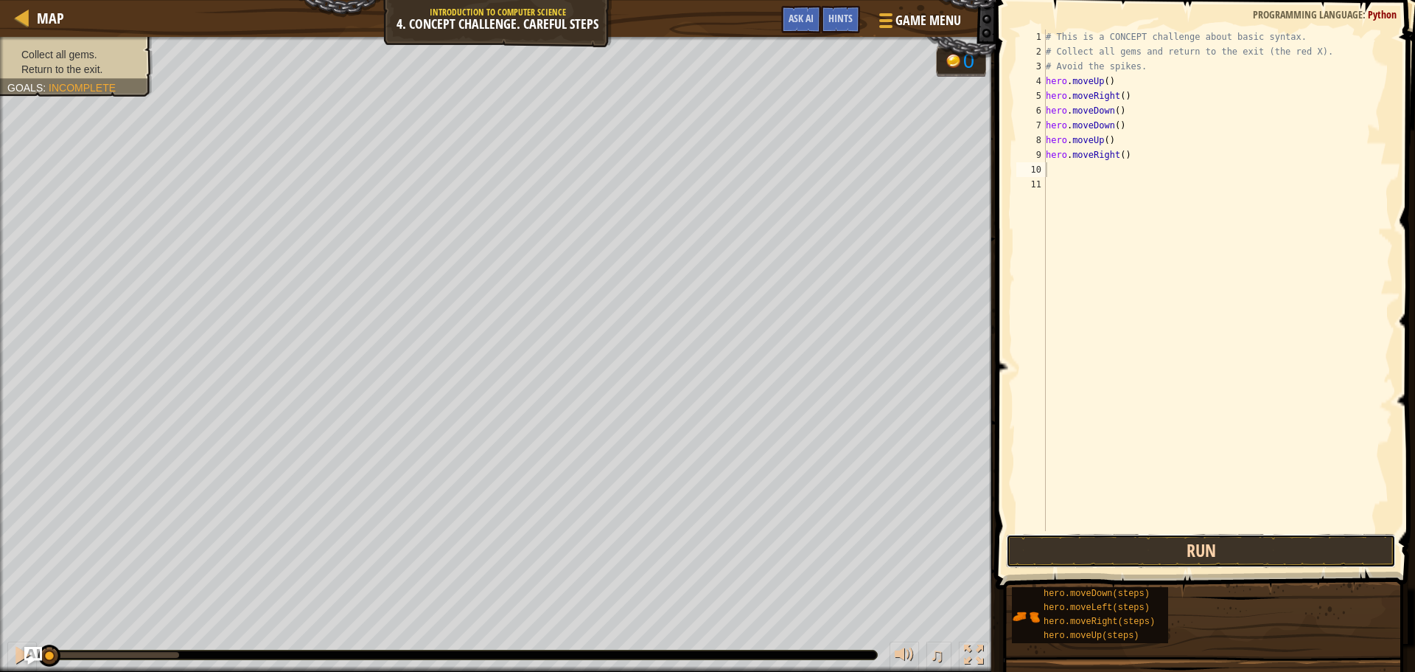
click at [1221, 549] on button "Run" at bounding box center [1201, 551] width 390 height 34
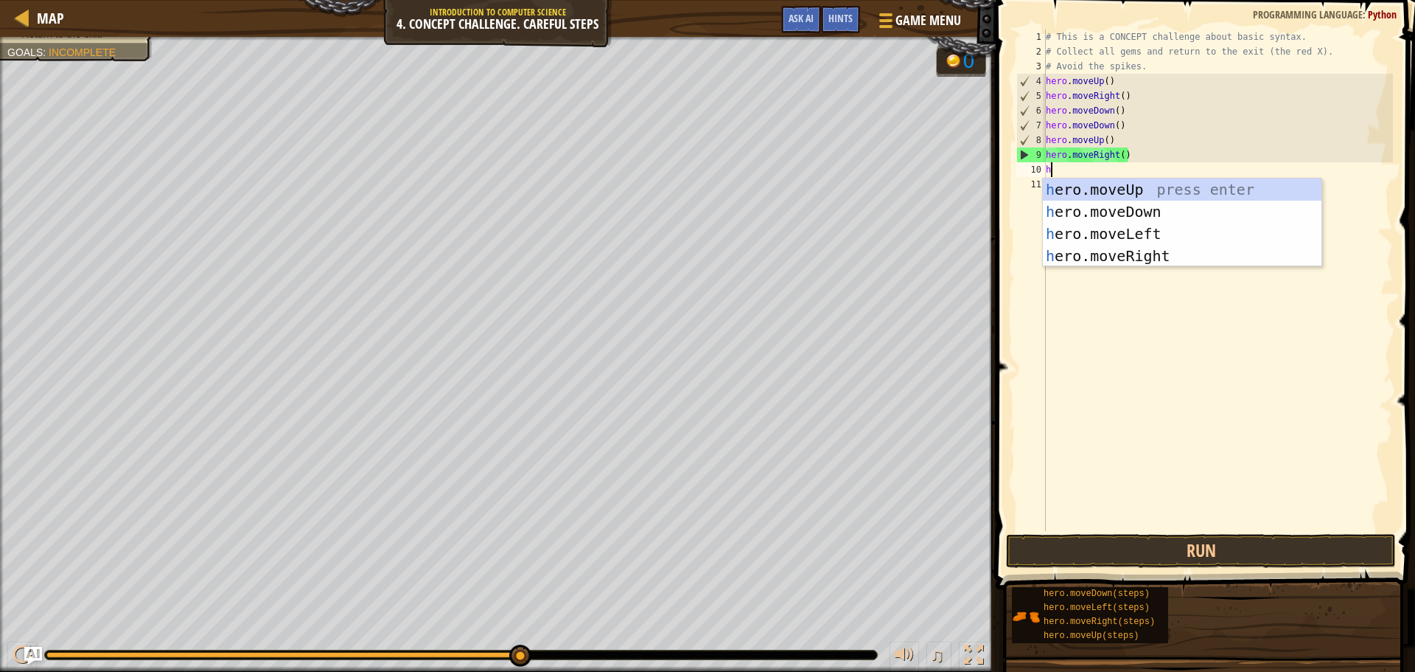
type textarea "he"
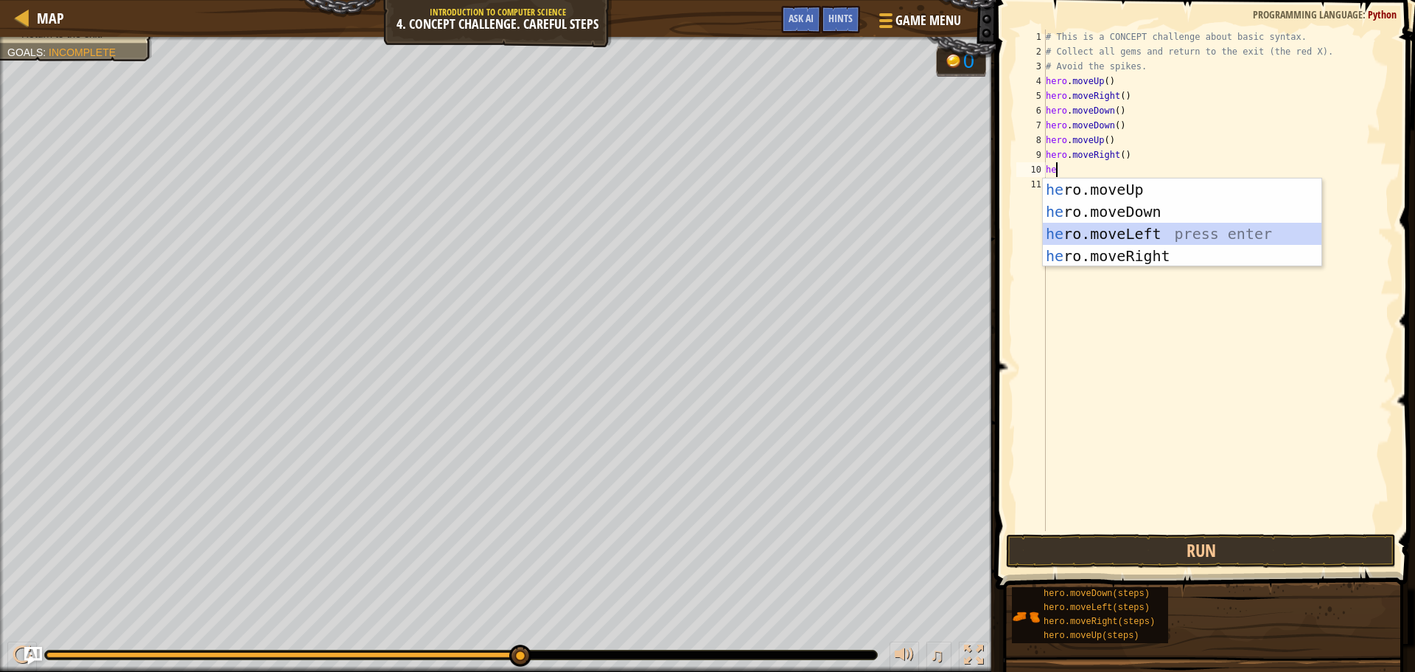
click at [1154, 234] on div "he ro.moveUp press enter he ro.moveDown press enter he ro.moveLeft press enter …" at bounding box center [1182, 244] width 279 height 133
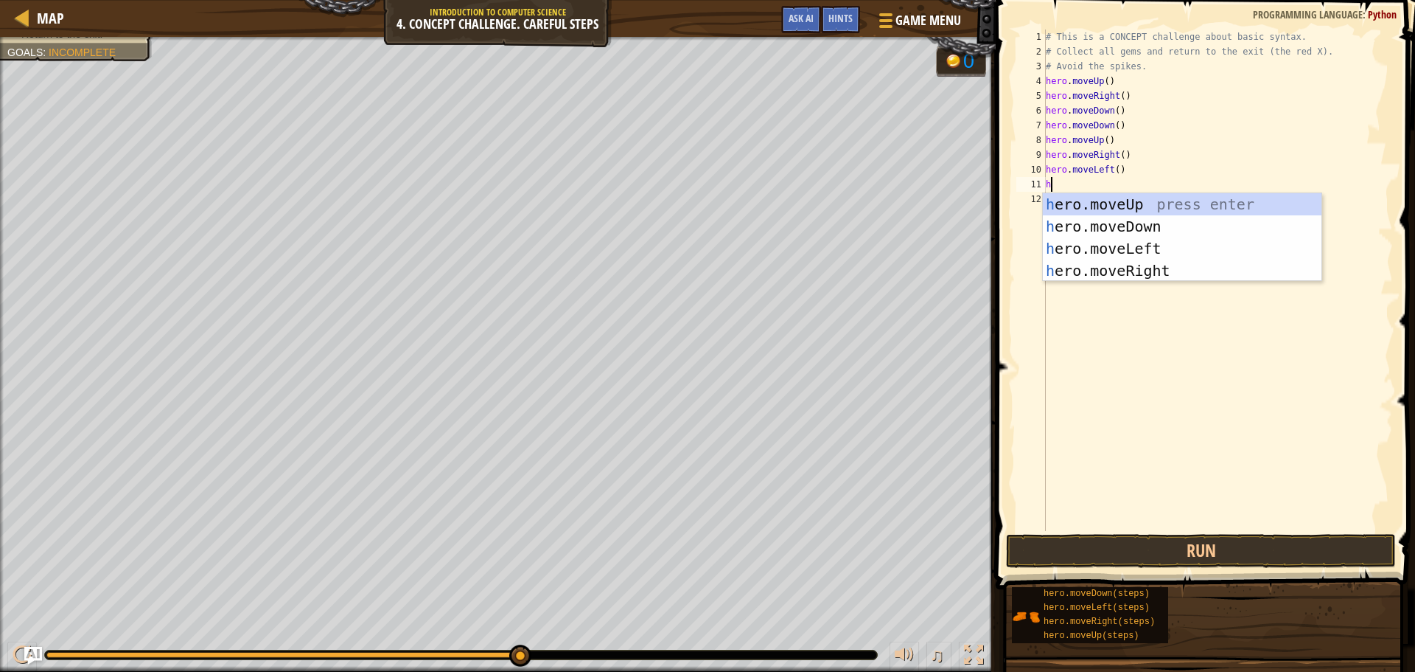
type textarea "he"
click at [1152, 204] on div "he ro.moveUp press enter he ro.moveDown press enter he ro.moveLeft press enter …" at bounding box center [1182, 259] width 279 height 133
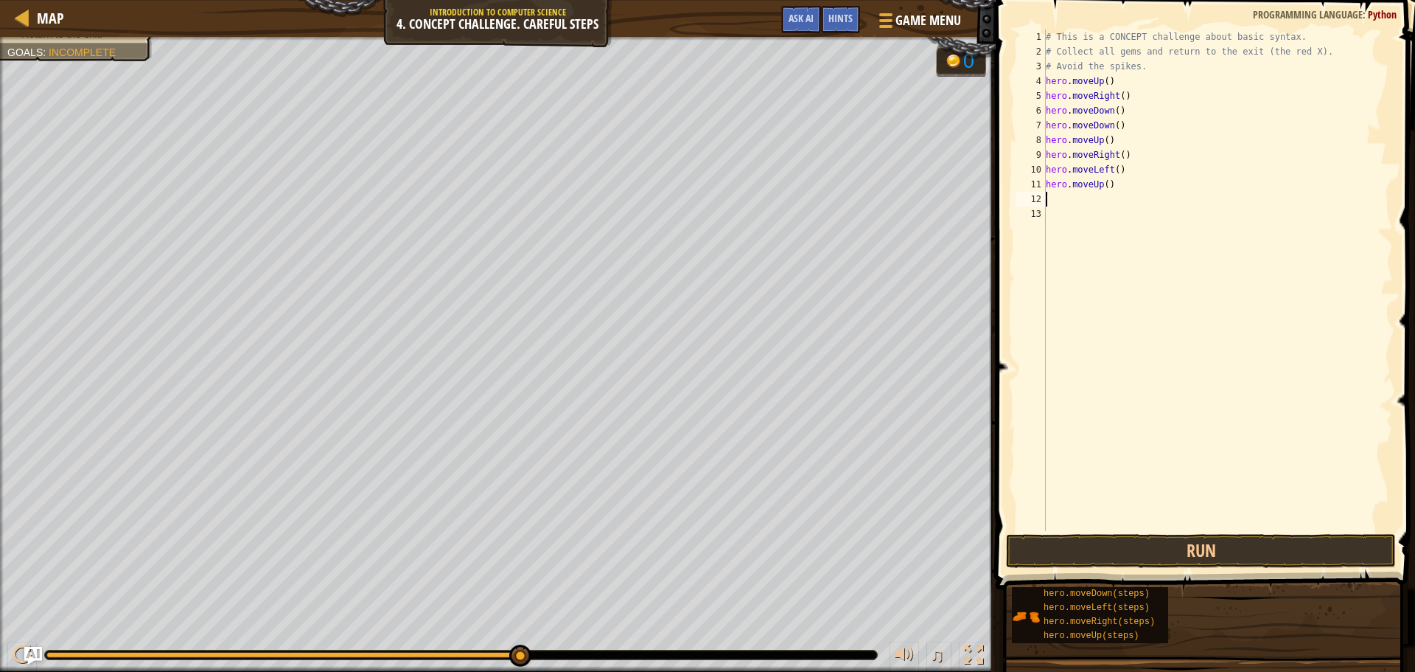
scroll to position [7, 0]
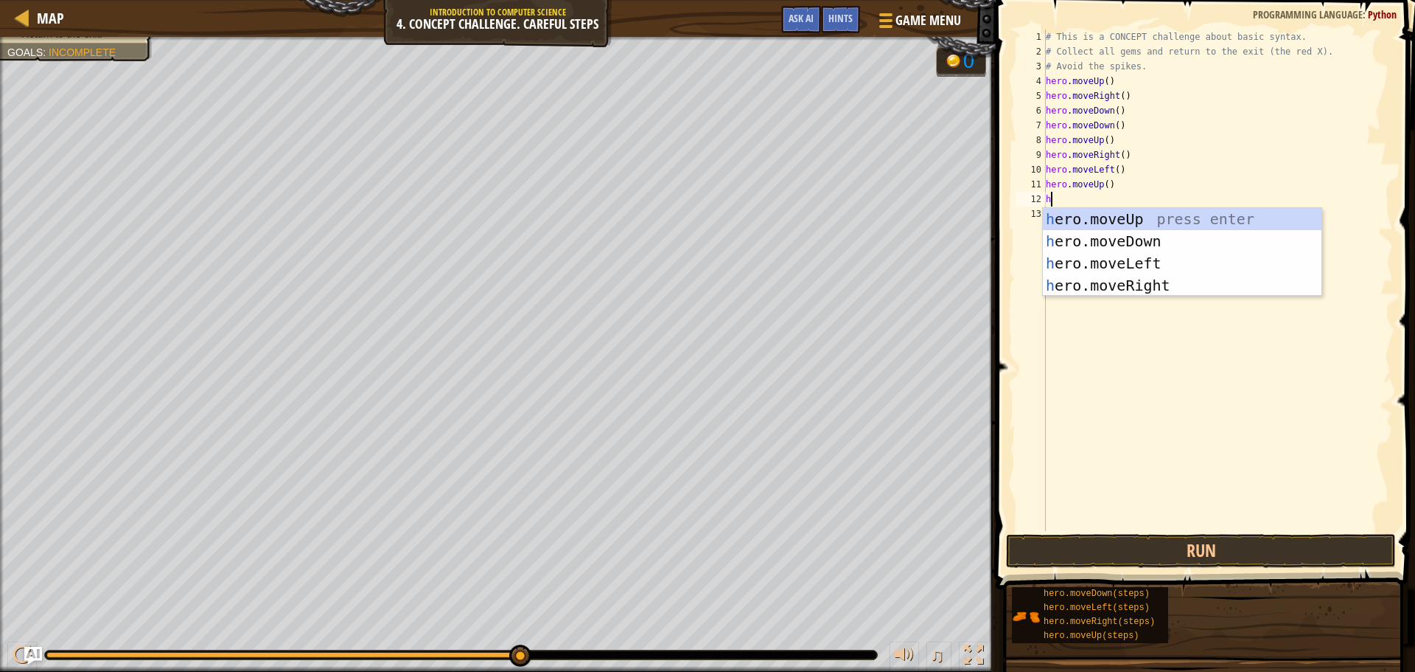
type textarea "he"
click at [1168, 262] on div "he ro.moveUp press enter he ro.moveDown press enter he ro.moveLeft press enter …" at bounding box center [1182, 274] width 279 height 133
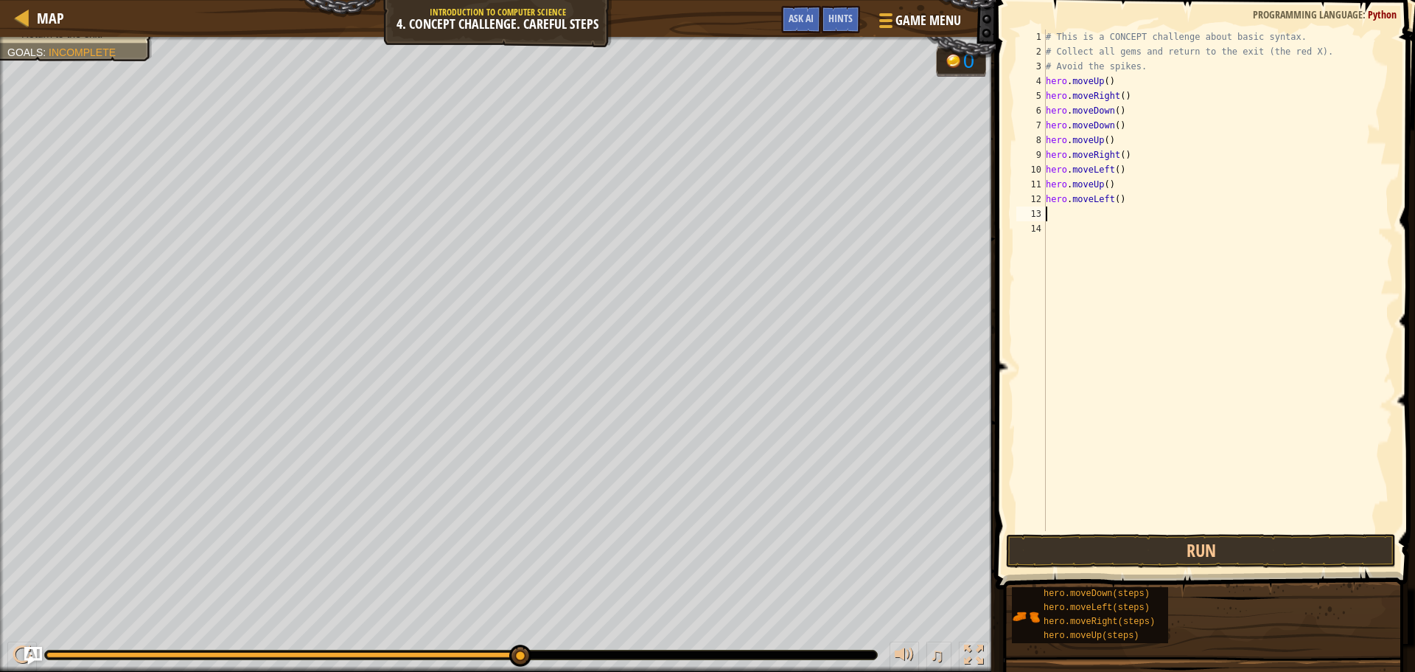
scroll to position [7, 0]
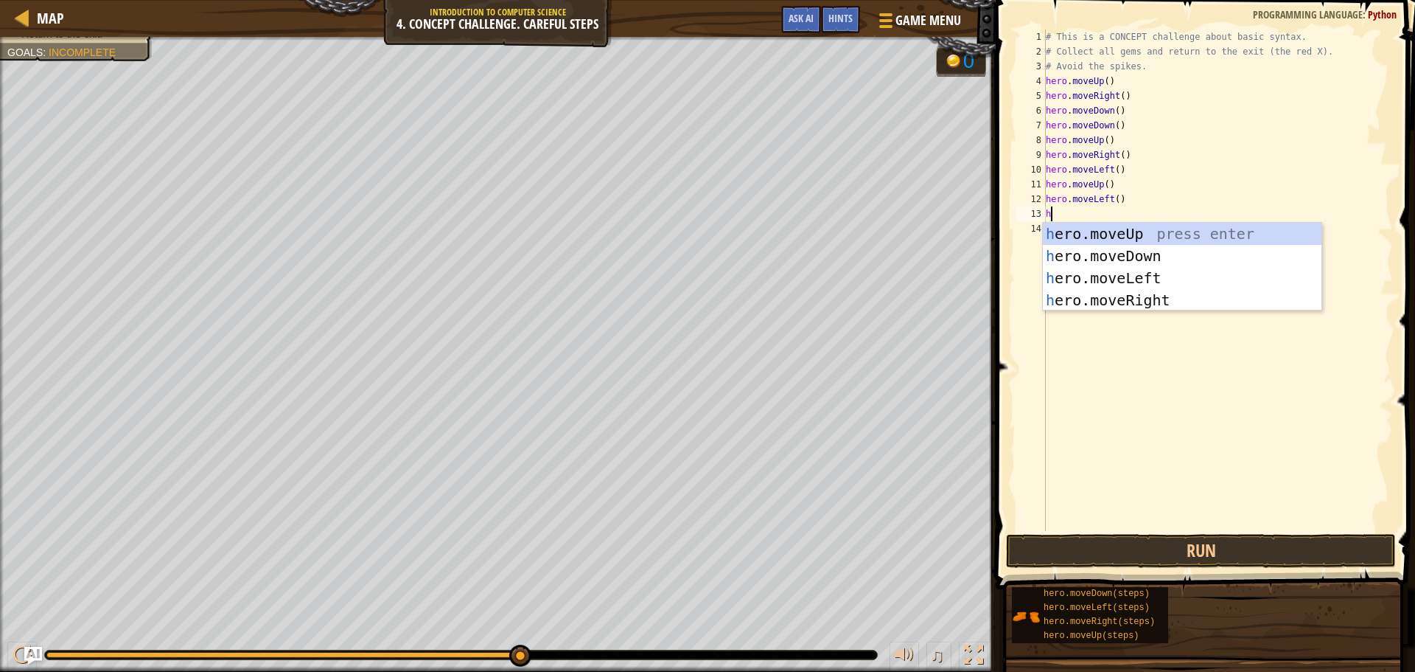
type textarea "he"
click at [1160, 254] on div "he ro.moveUp press enter he ro.moveDown press enter he ro.moveLeft press enter …" at bounding box center [1182, 289] width 279 height 133
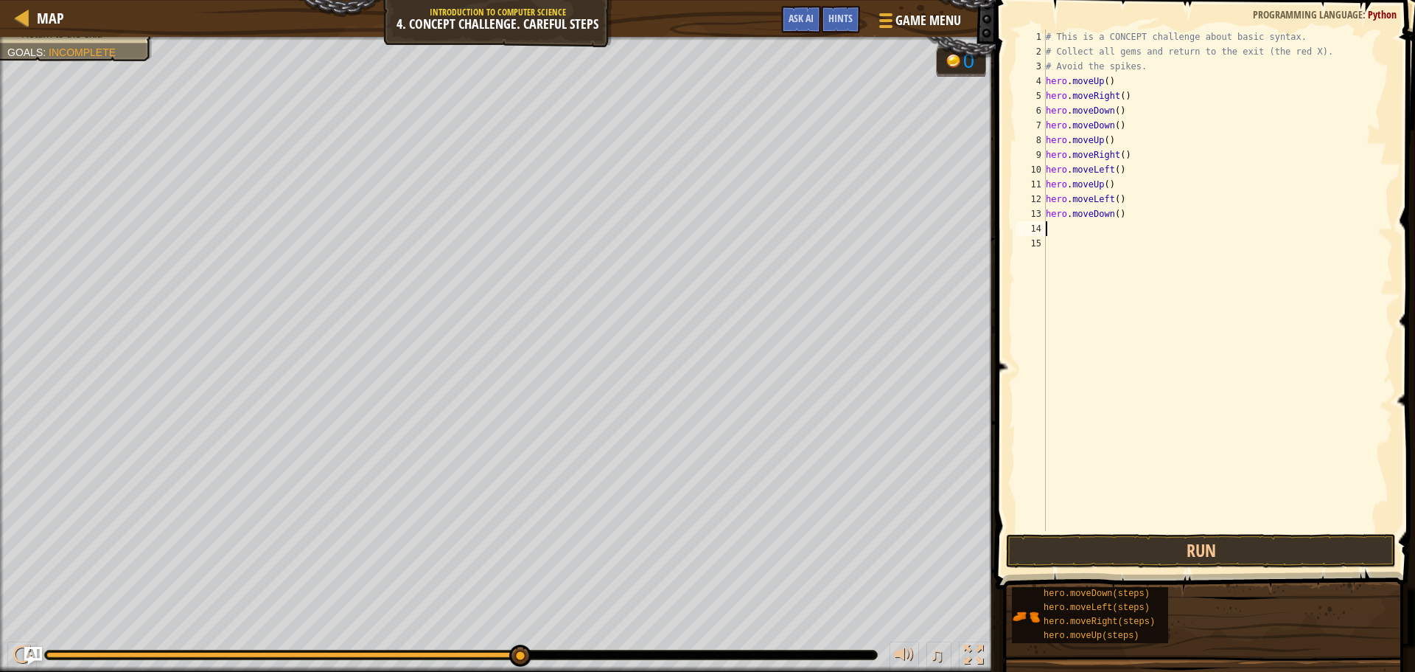
scroll to position [7, 0]
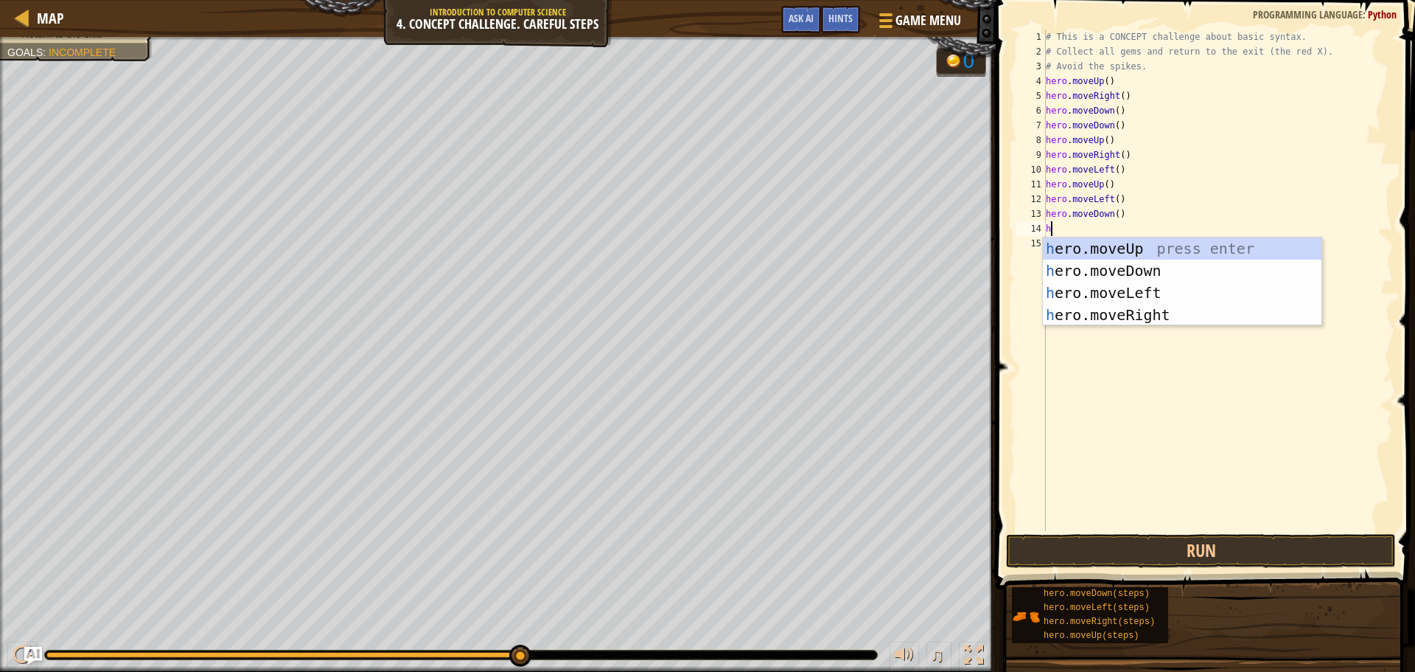
type textarea "he"
click at [1151, 288] on div "he ro.moveUp press enter he ro.moveDown press enter he ro.moveLeft press enter …" at bounding box center [1182, 303] width 279 height 133
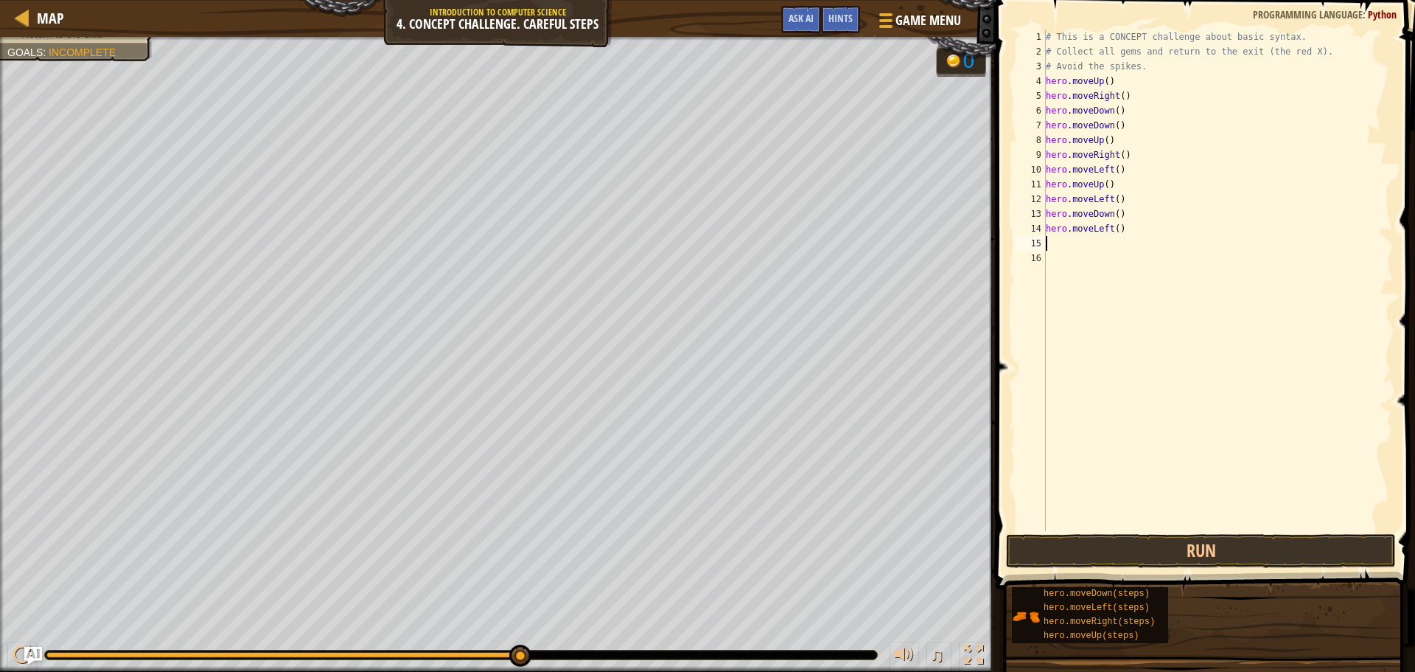
scroll to position [7, 0]
click at [1202, 550] on button "Run" at bounding box center [1201, 551] width 390 height 34
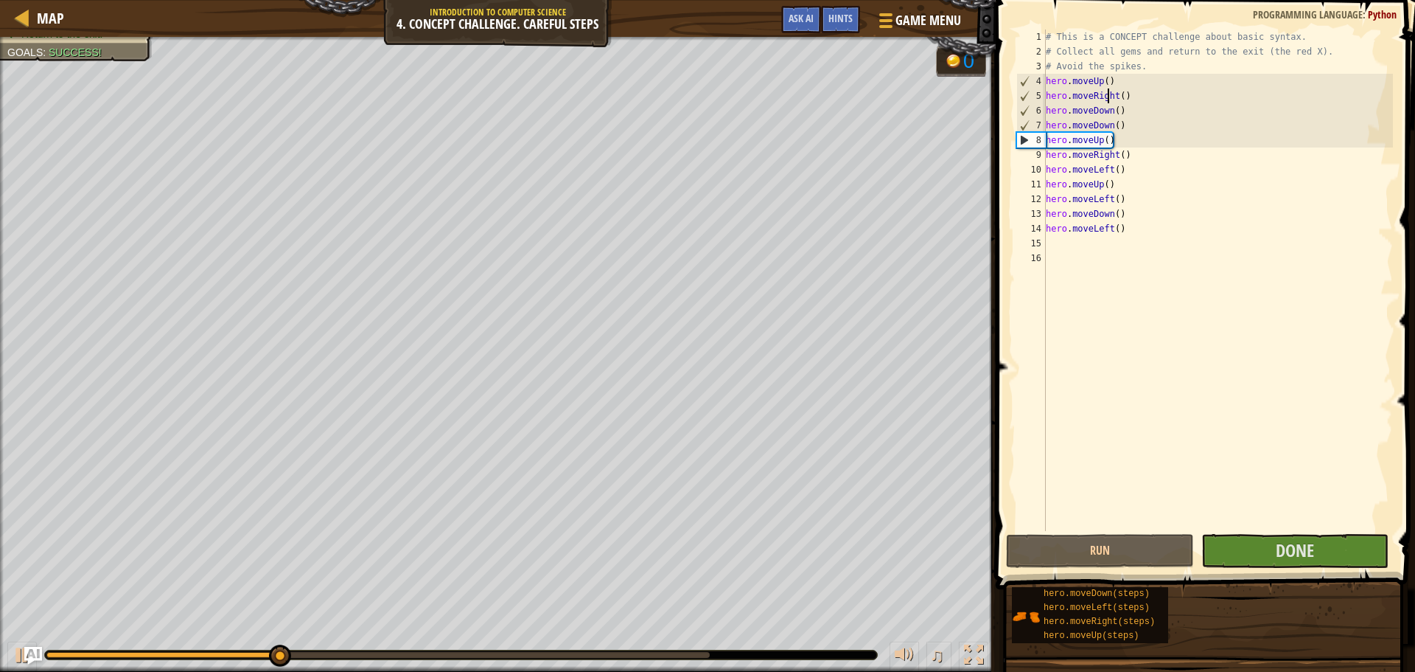
click at [1109, 91] on div "# This is a CONCEPT challenge about basic syntax. # Collect all gems and return…" at bounding box center [1218, 294] width 350 height 531
type textarea "hero.moveRight()"
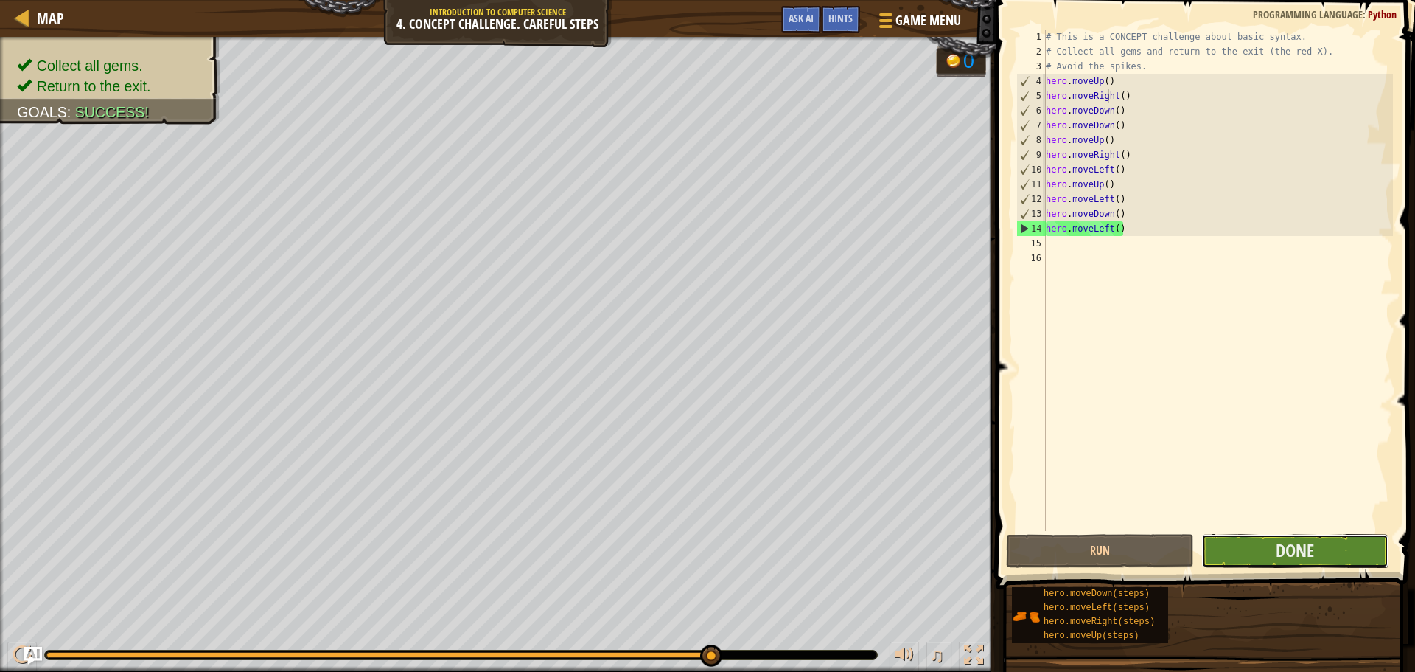
click at [1269, 548] on button "Done" at bounding box center [1295, 551] width 187 height 34
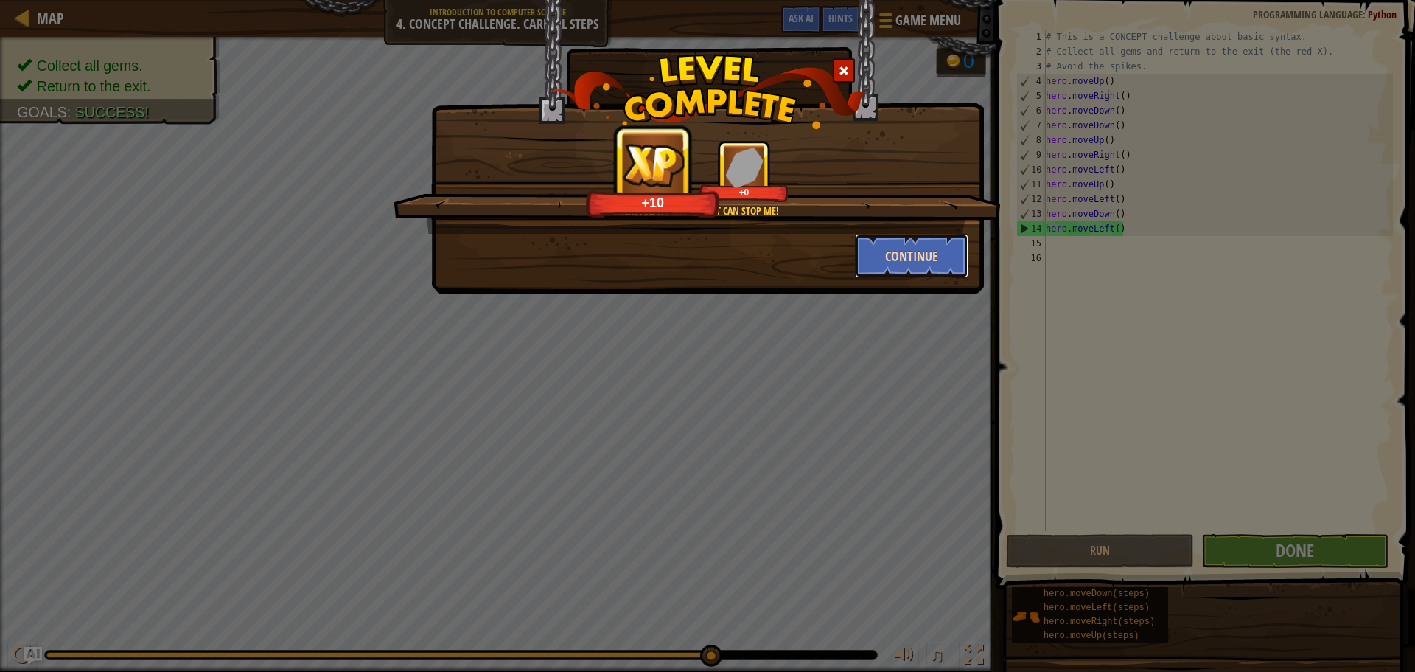
click at [920, 256] on button "Continue" at bounding box center [912, 256] width 114 height 44
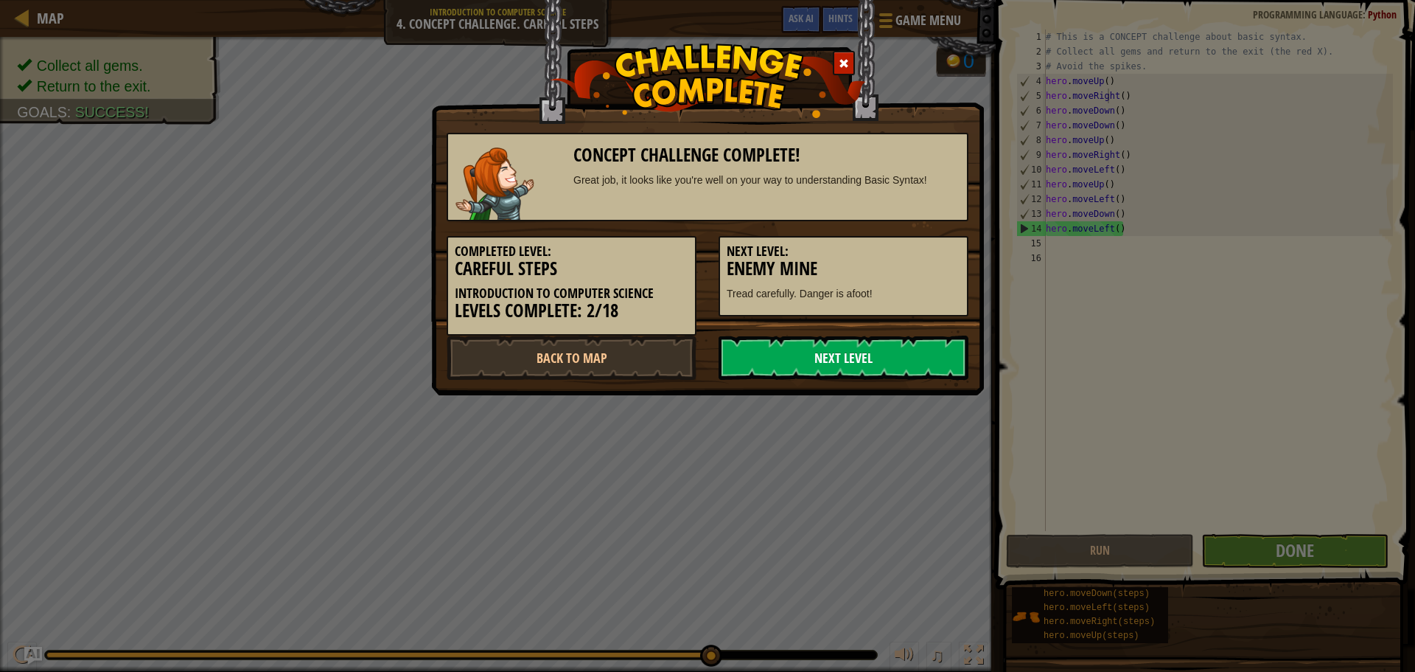
click at [867, 360] on link "Next Level" at bounding box center [844, 357] width 250 height 44
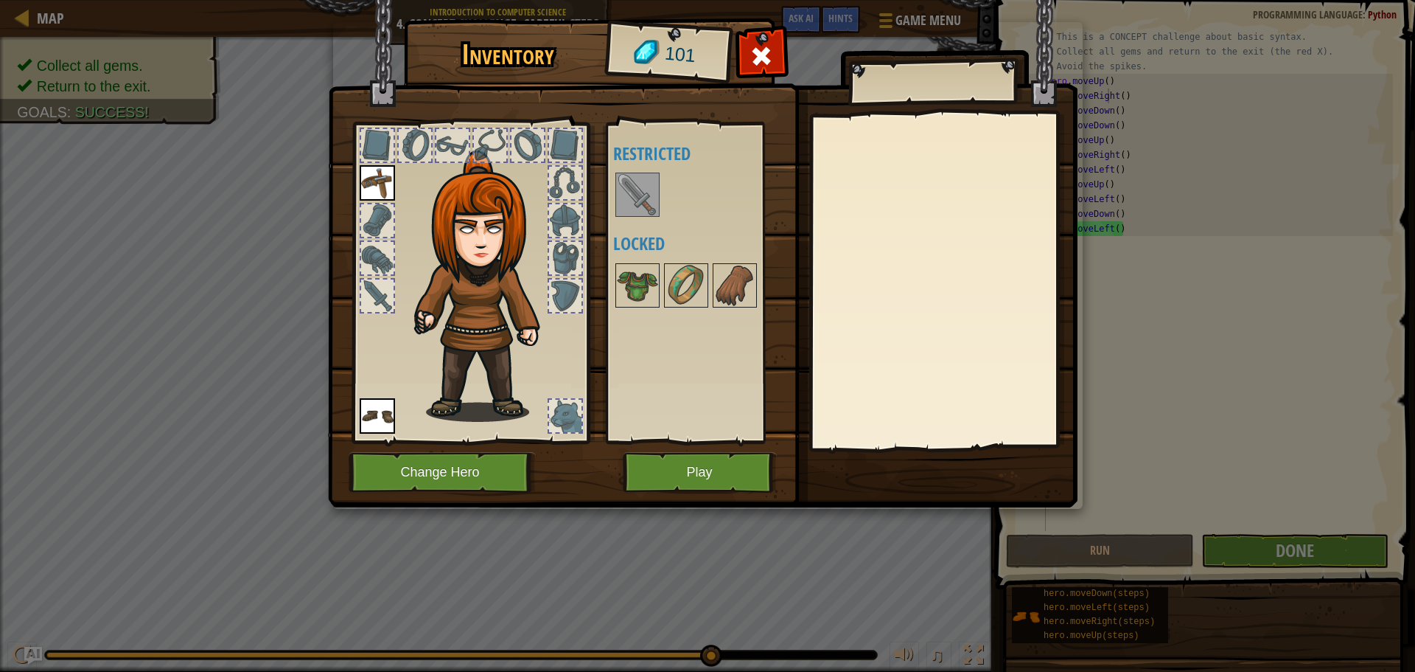
click at [648, 206] on img at bounding box center [637, 194] width 41 height 41
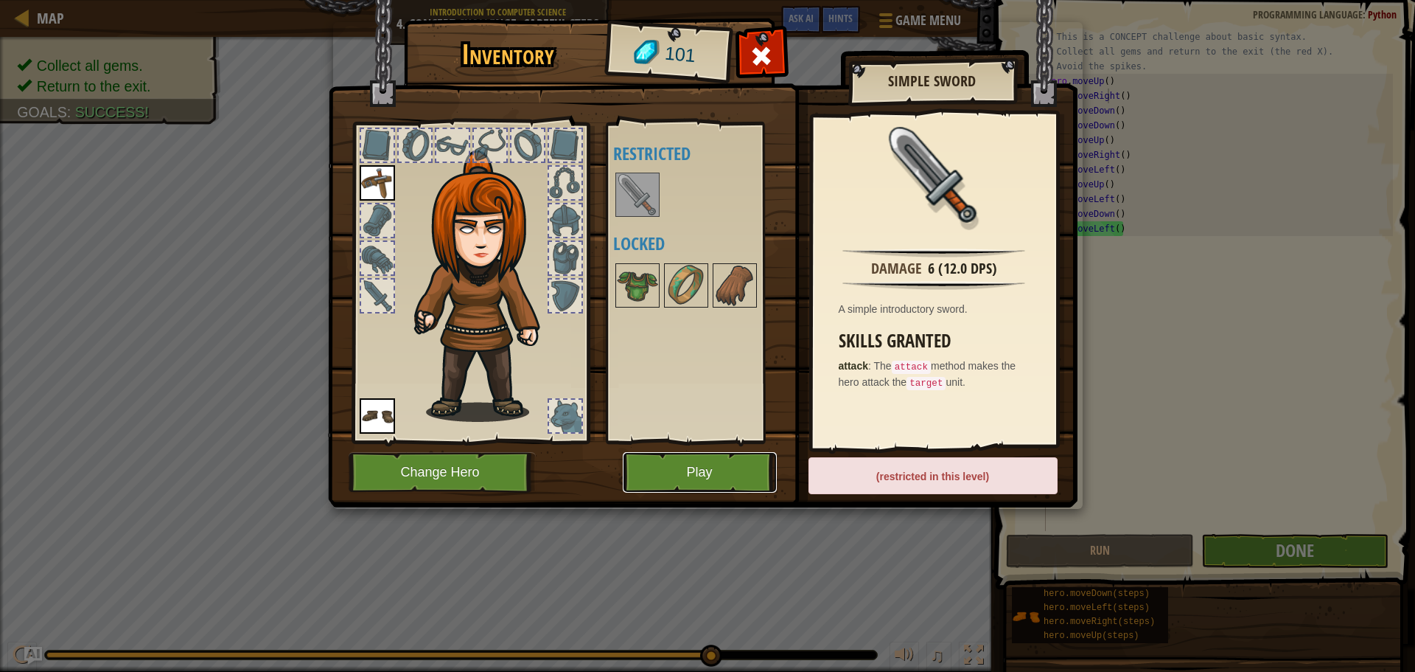
click at [700, 477] on button "Play" at bounding box center [700, 472] width 154 height 41
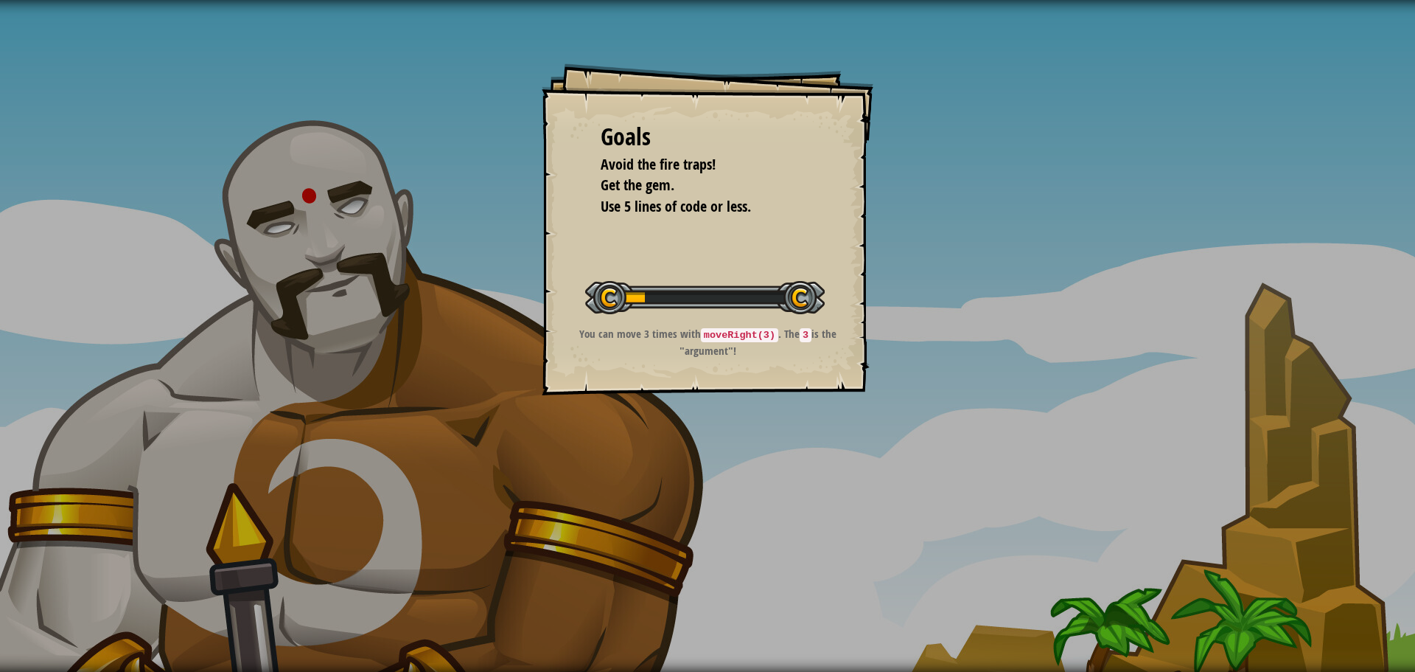
click at [879, 410] on div "Goals Avoid the fire traps! Get the gem. Use 5 lines of code or less. Start Lev…" at bounding box center [707, 336] width 1415 height 672
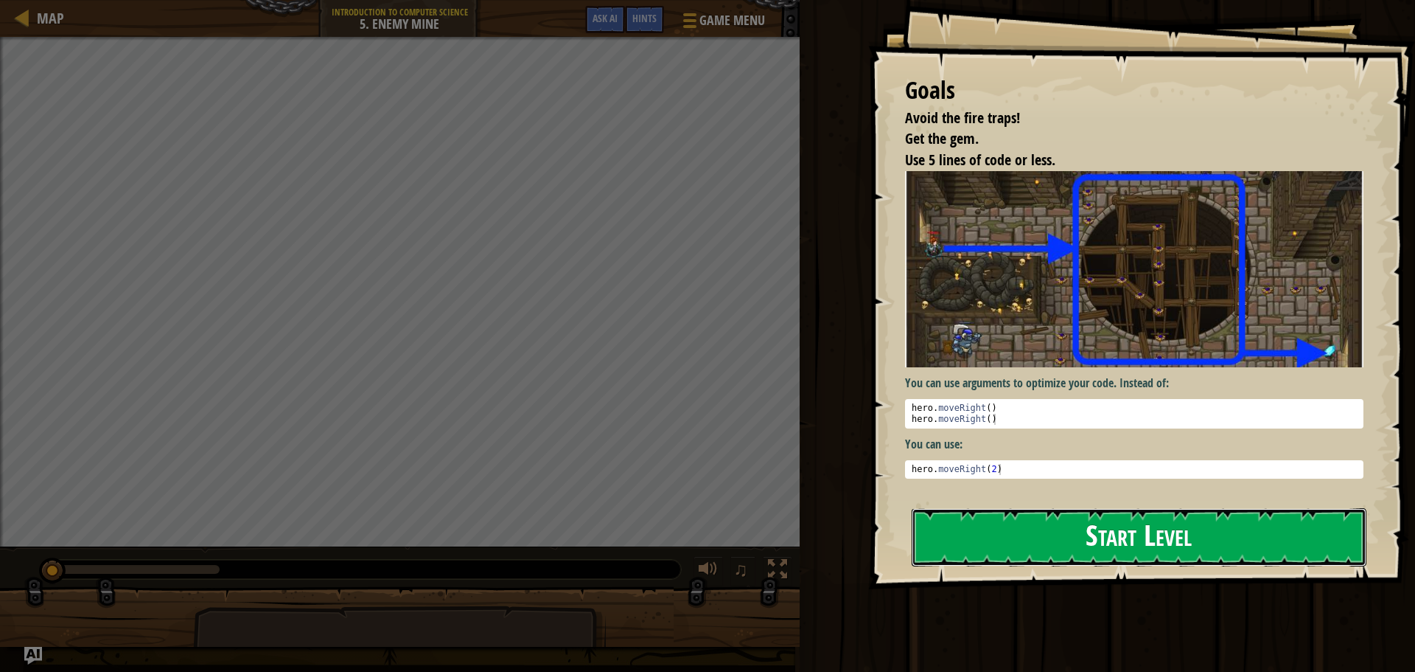
click at [1092, 534] on button "Start Level" at bounding box center [1139, 537] width 455 height 58
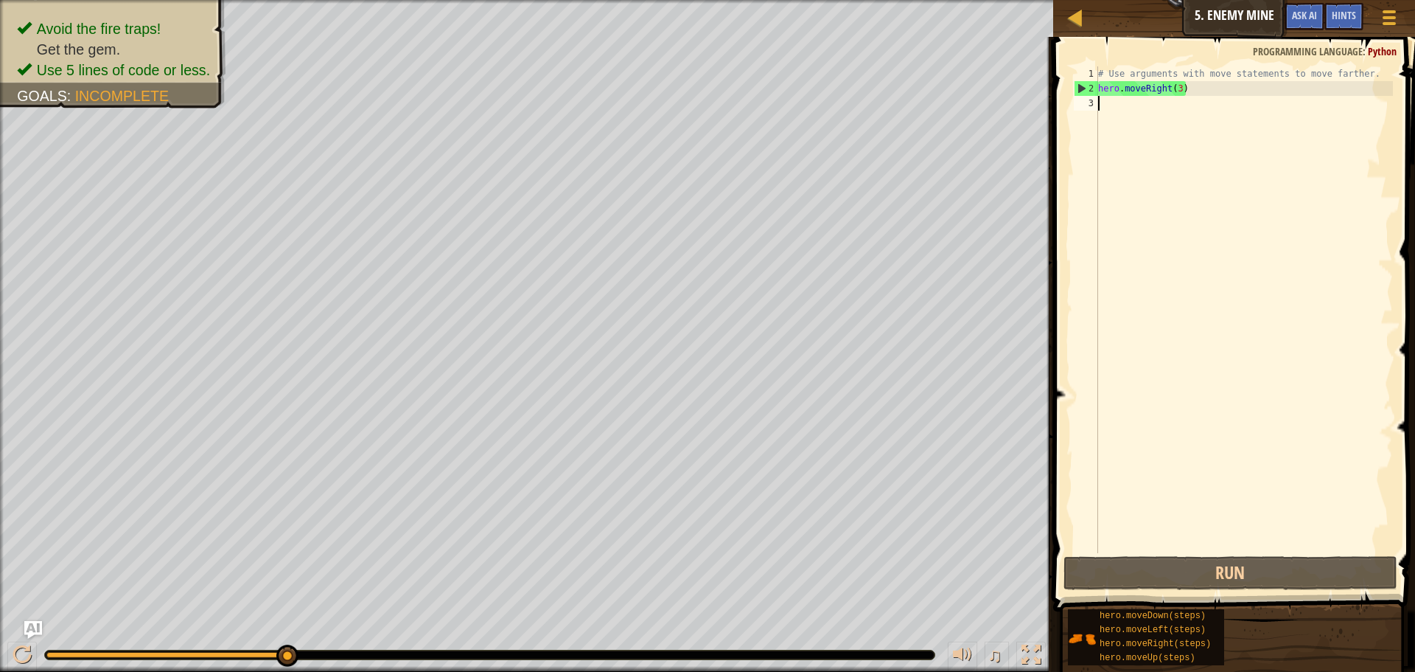
scroll to position [7, 0]
type textarea "he"
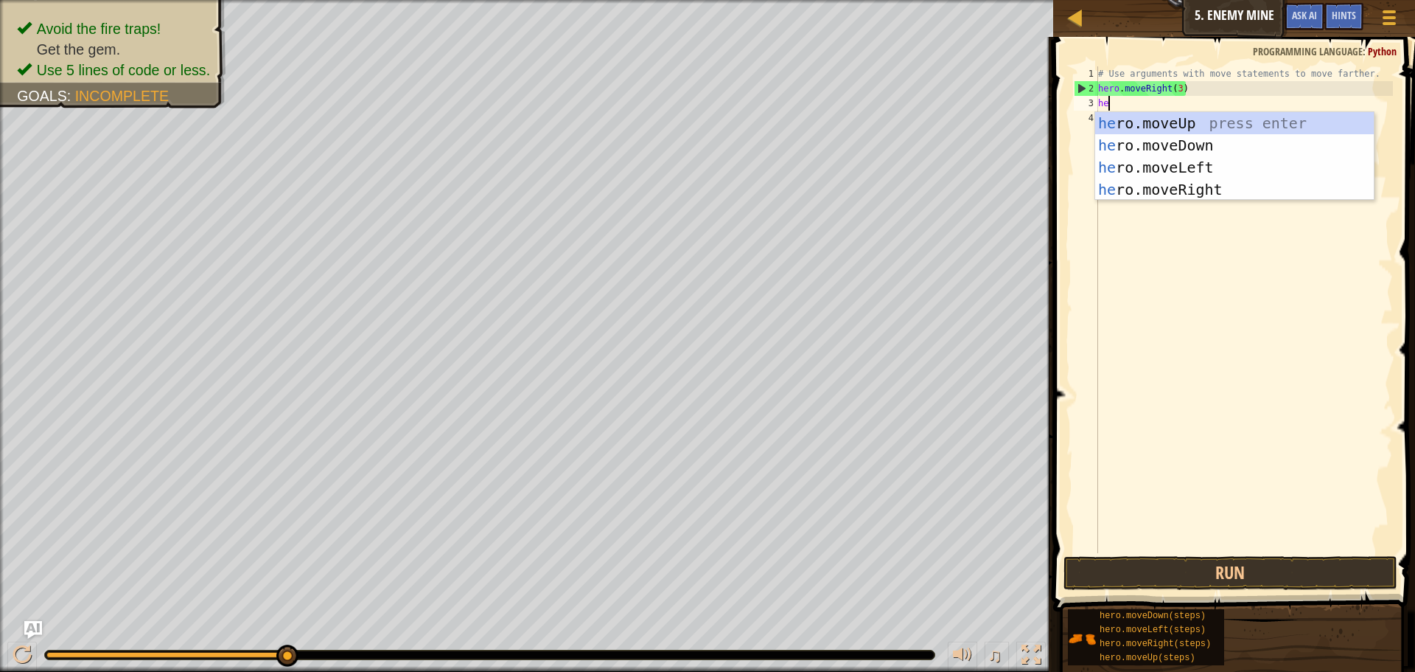
scroll to position [7, 1]
click at [1186, 120] on div "he ro.moveUp press enter he ro.moveDown press enter he ro.moveLeft press enter …" at bounding box center [1234, 178] width 279 height 133
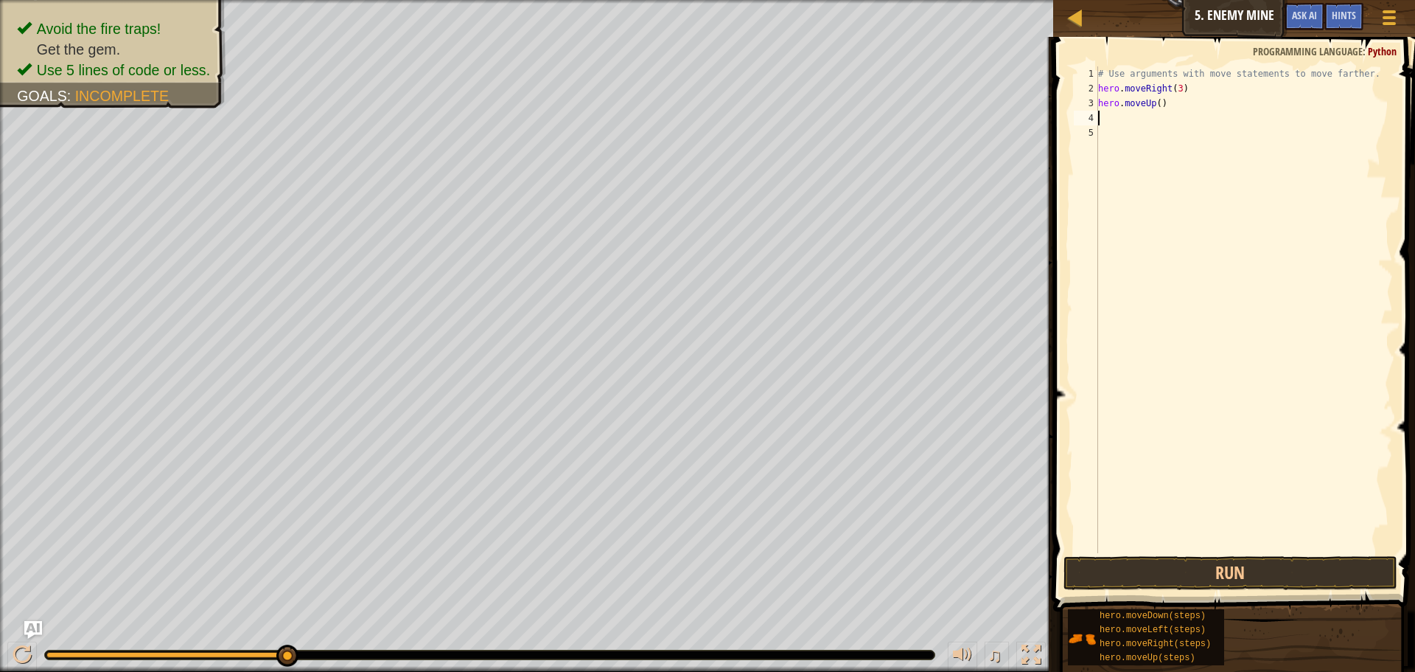
scroll to position [7, 0]
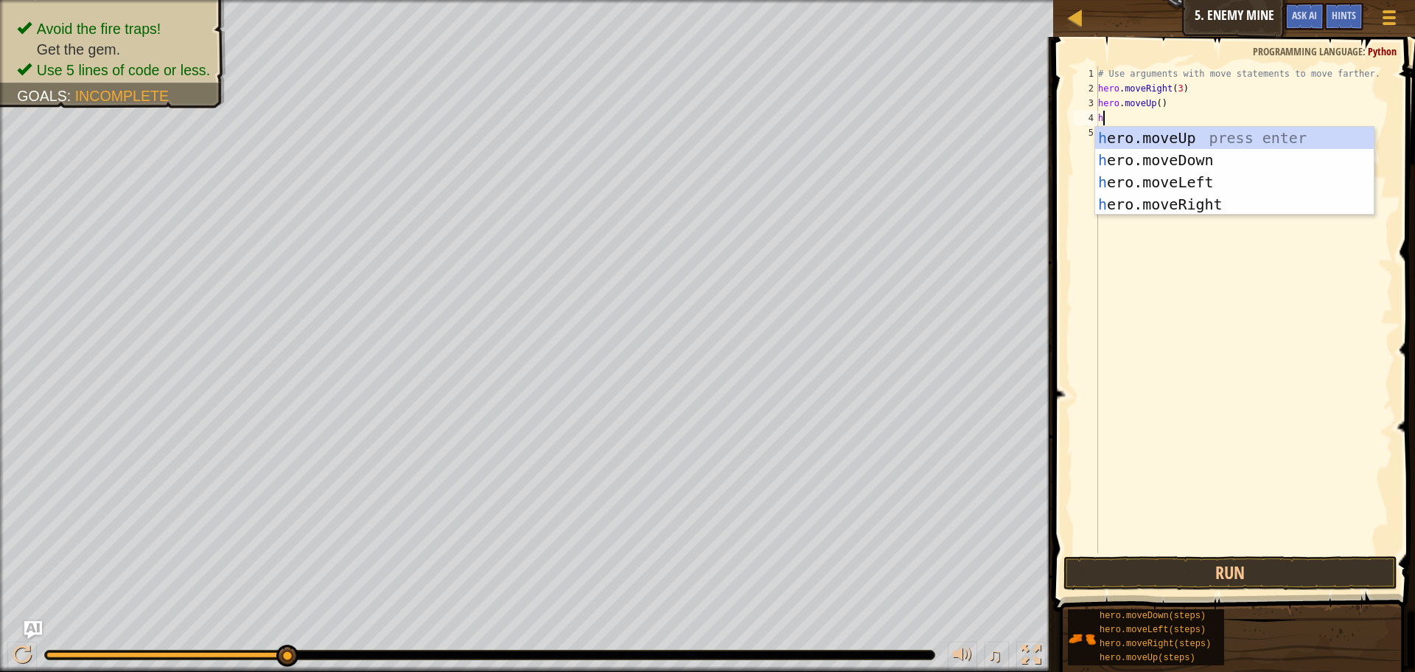
type textarea "he"
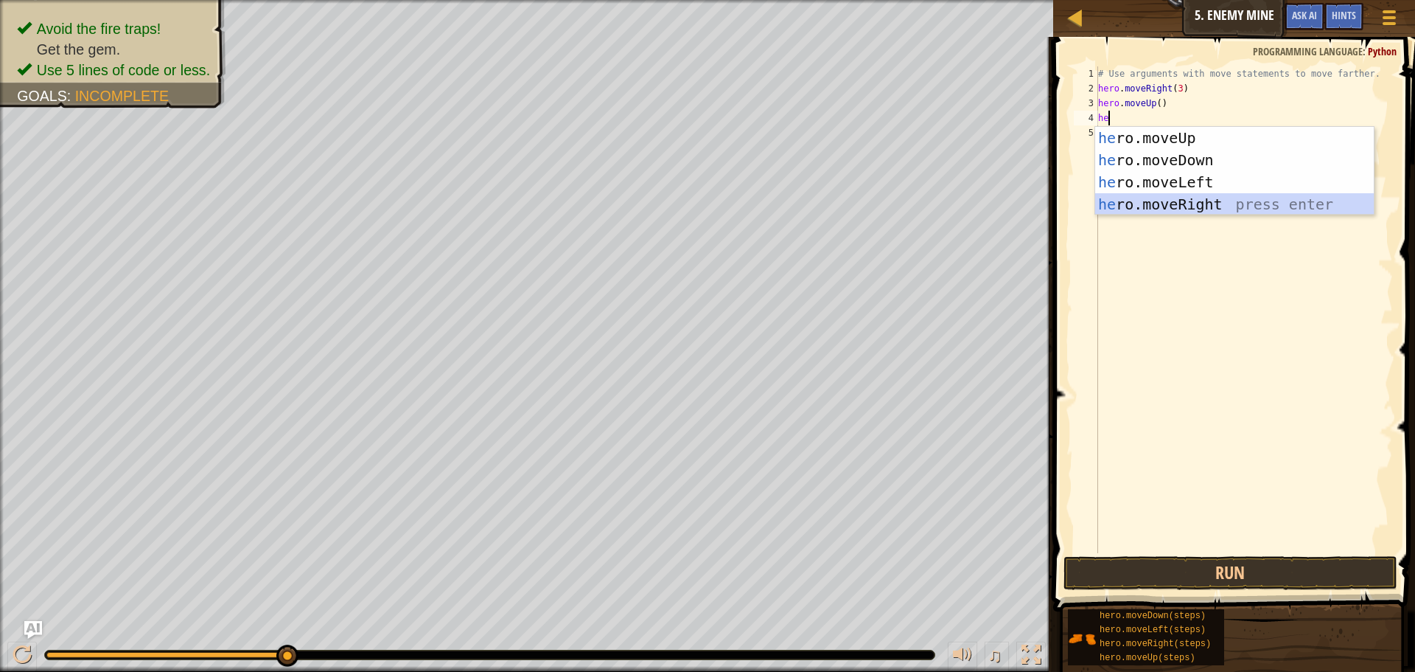
click at [1216, 206] on div "he ro.moveUp press enter he ro.moveDown press enter he ro.moveLeft press enter …" at bounding box center [1234, 193] width 279 height 133
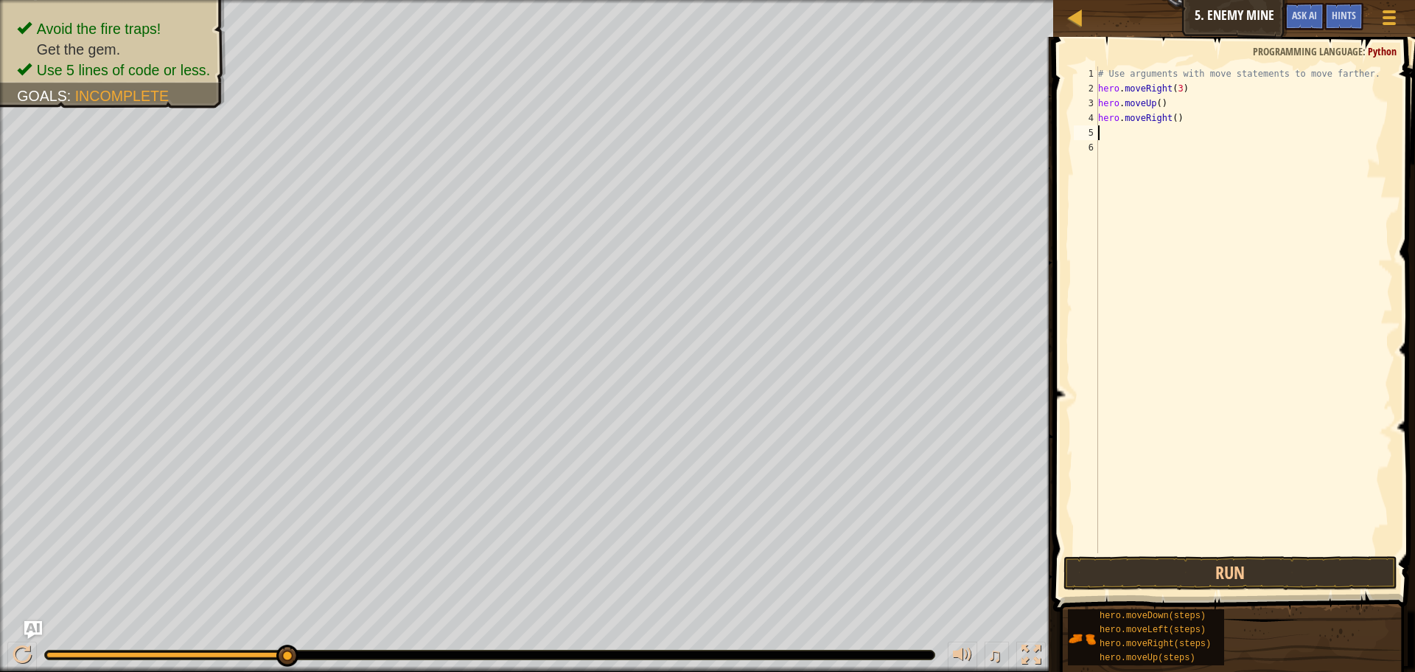
scroll to position [7, 0]
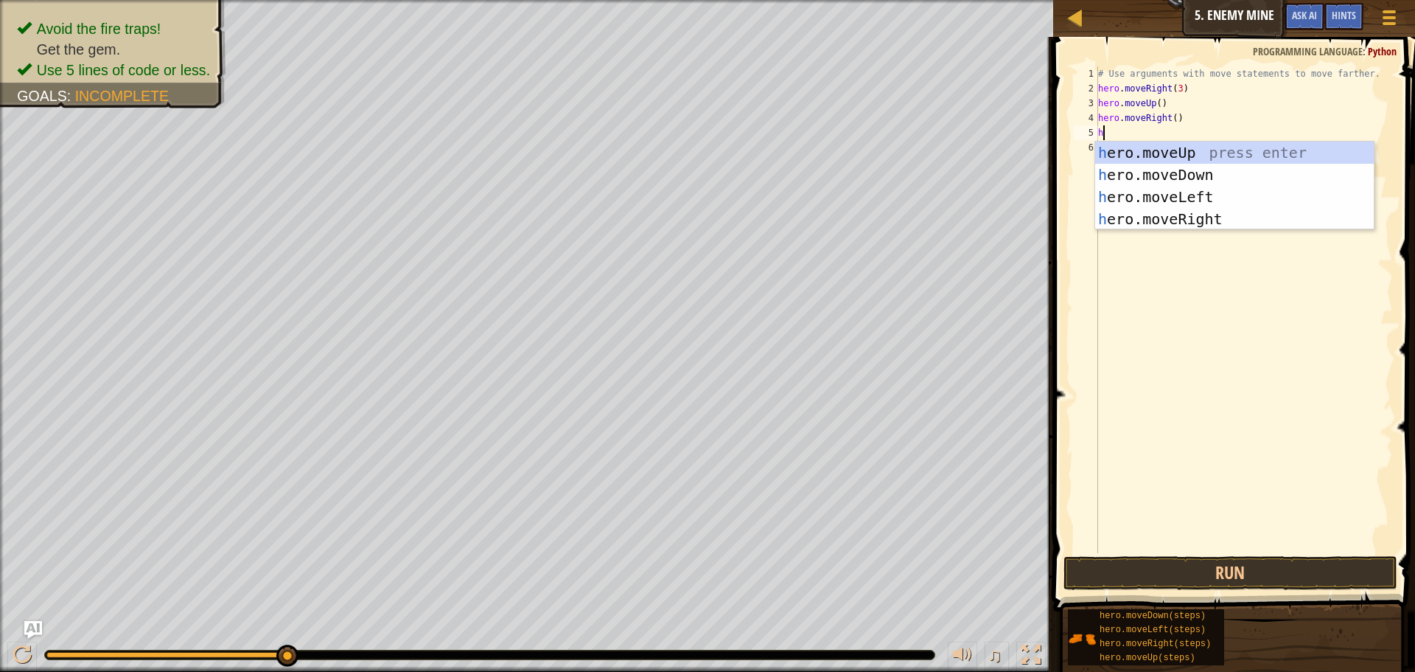
type textarea "he"
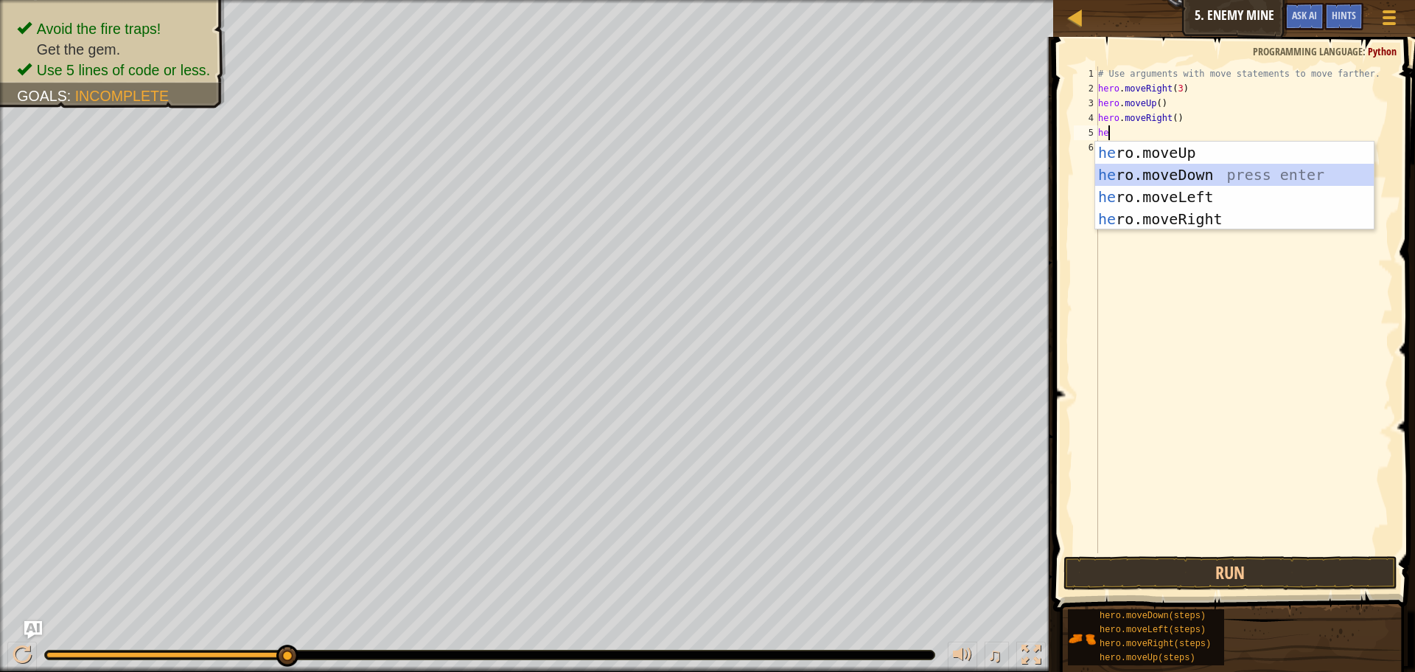
click at [1225, 177] on div "he ro.moveUp press enter he ro.moveDown press enter he ro.moveLeft press enter …" at bounding box center [1234, 208] width 279 height 133
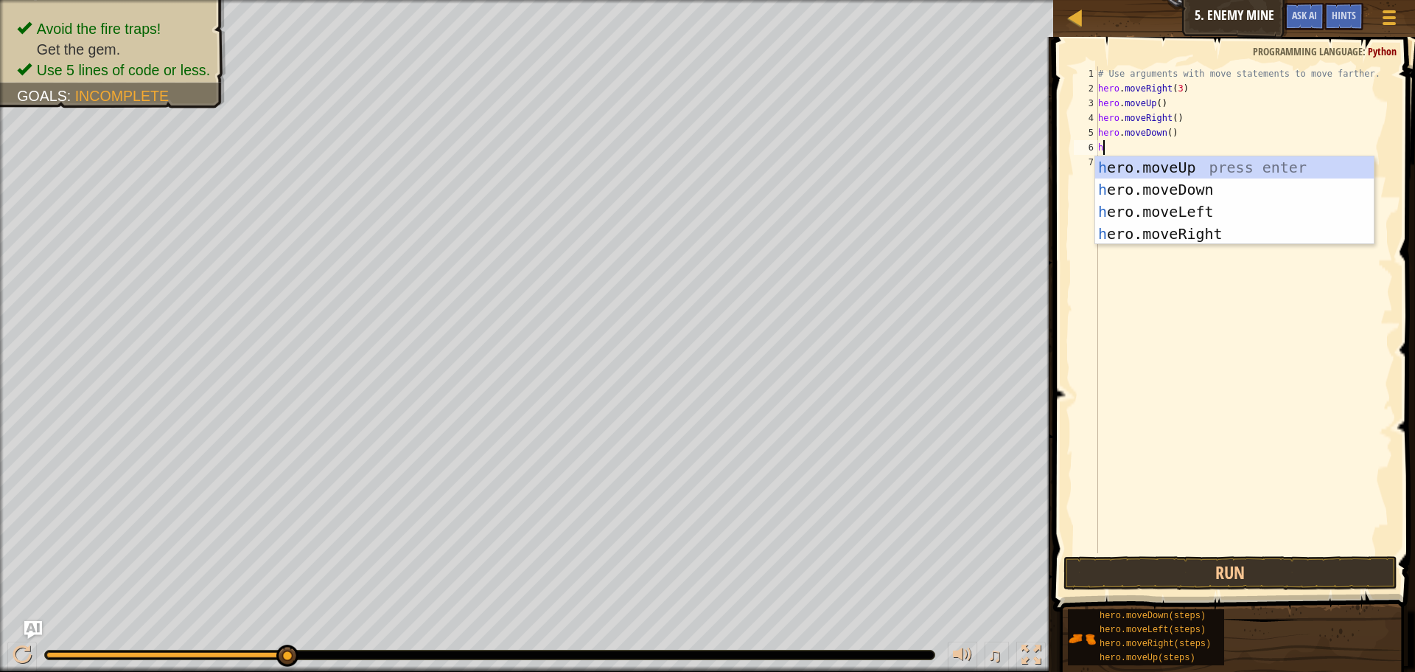
type textarea "he"
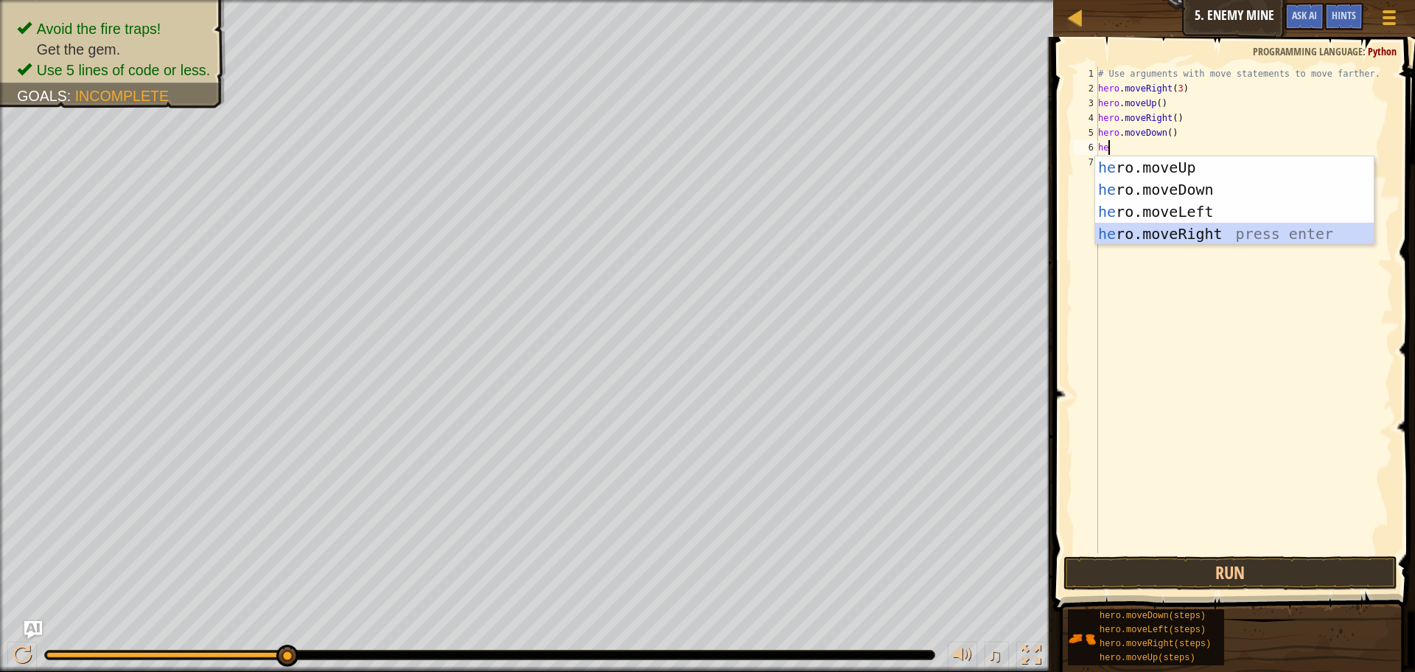
click at [1254, 228] on div "he ro.moveUp press enter he ro.moveDown press enter he ro.moveLeft press enter …" at bounding box center [1234, 222] width 279 height 133
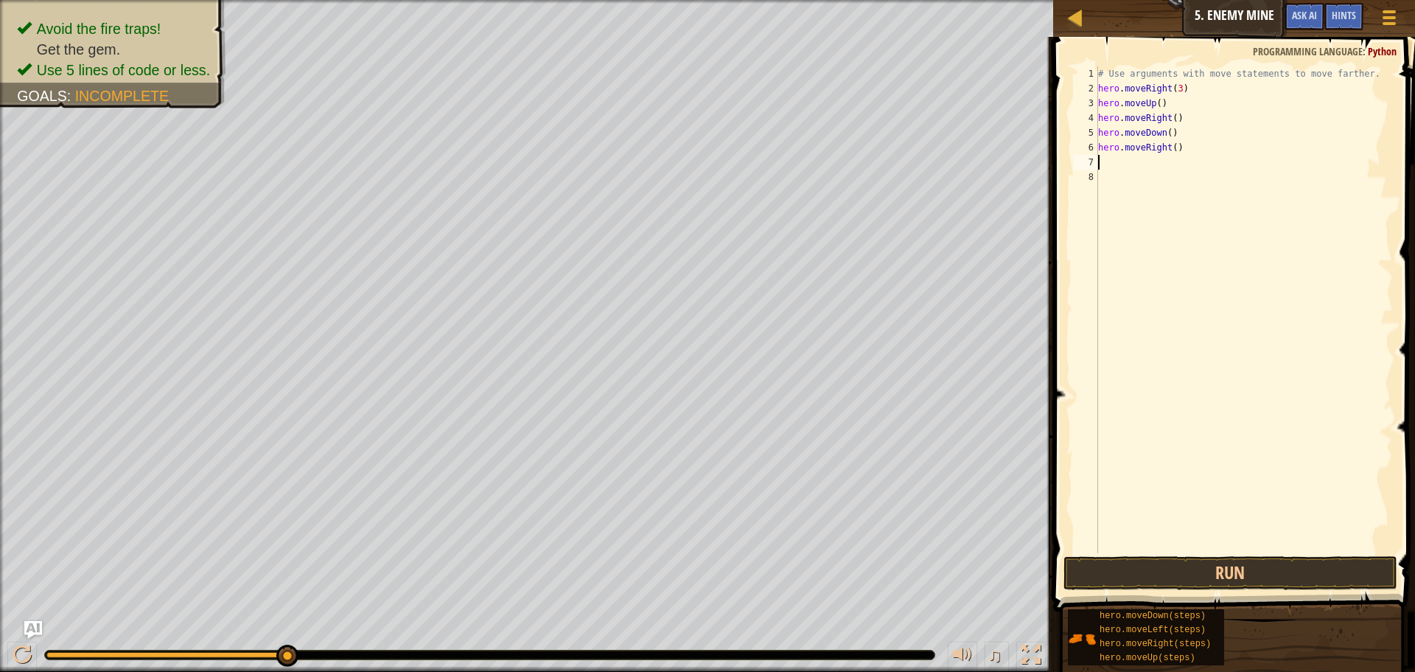
click at [1170, 140] on div "# Use arguments with move statements to move farther. hero . moveRight ( 3 ) he…" at bounding box center [1244, 324] width 298 height 516
click at [1170, 134] on div "# Use arguments with move statements to move farther. hero . moveRight ( 3 ) he…" at bounding box center [1244, 324] width 298 height 516
click at [1174, 150] on div "# Use arguments with move statements to move farther. hero . moveRight ( 3 ) he…" at bounding box center [1244, 324] width 298 height 516
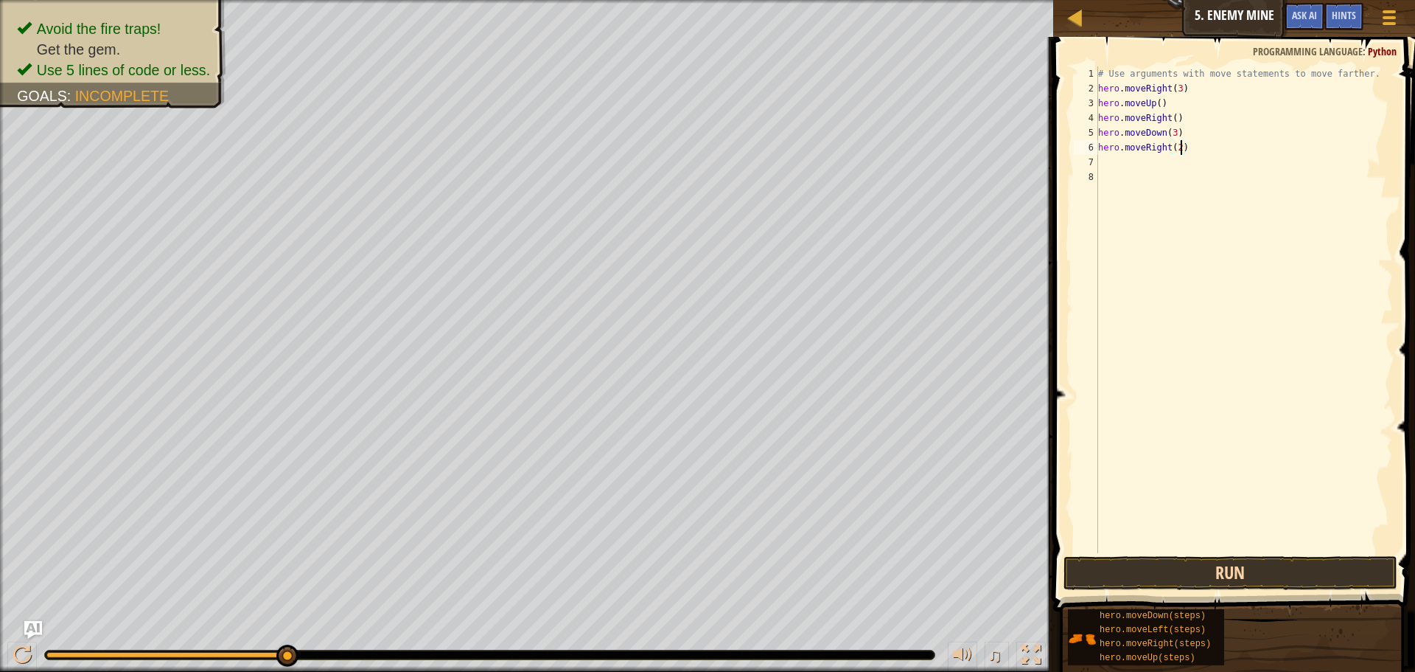
type textarea "hero.moveRight(2)"
click at [1176, 576] on button "Run" at bounding box center [1231, 573] width 334 height 34
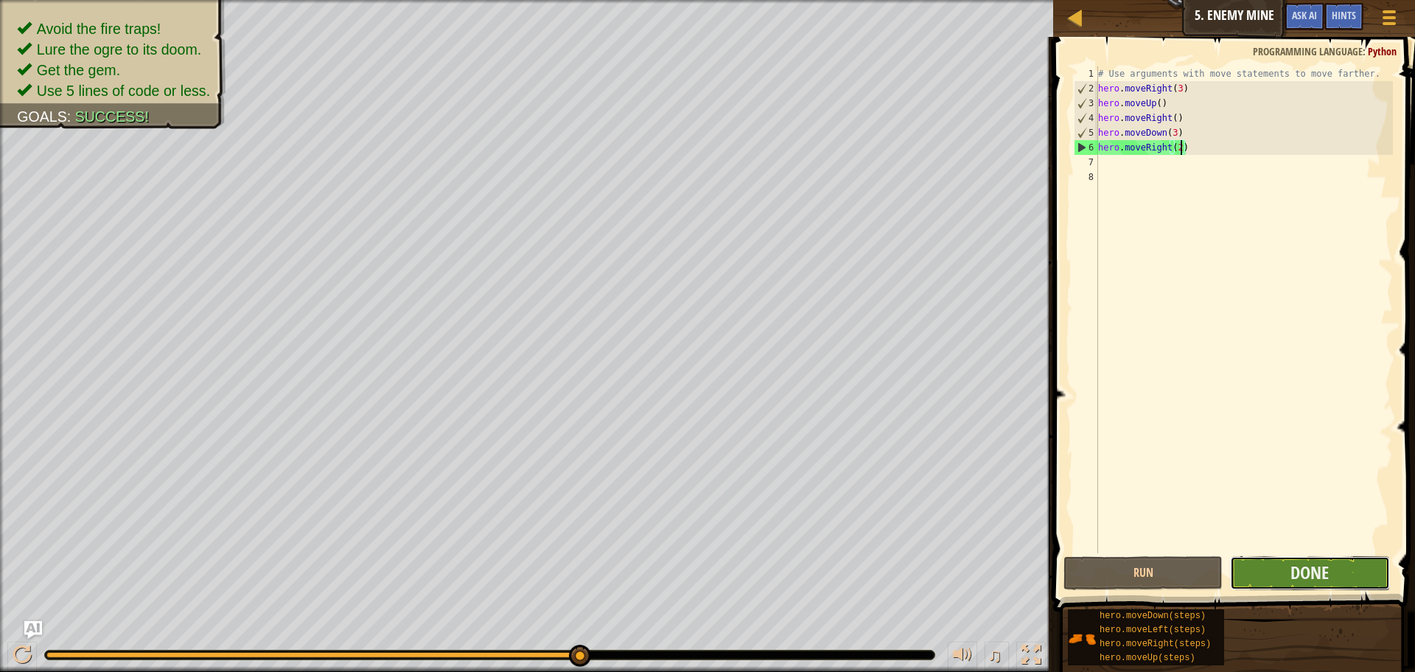
click at [1340, 574] on button "Done" at bounding box center [1309, 573] width 159 height 34
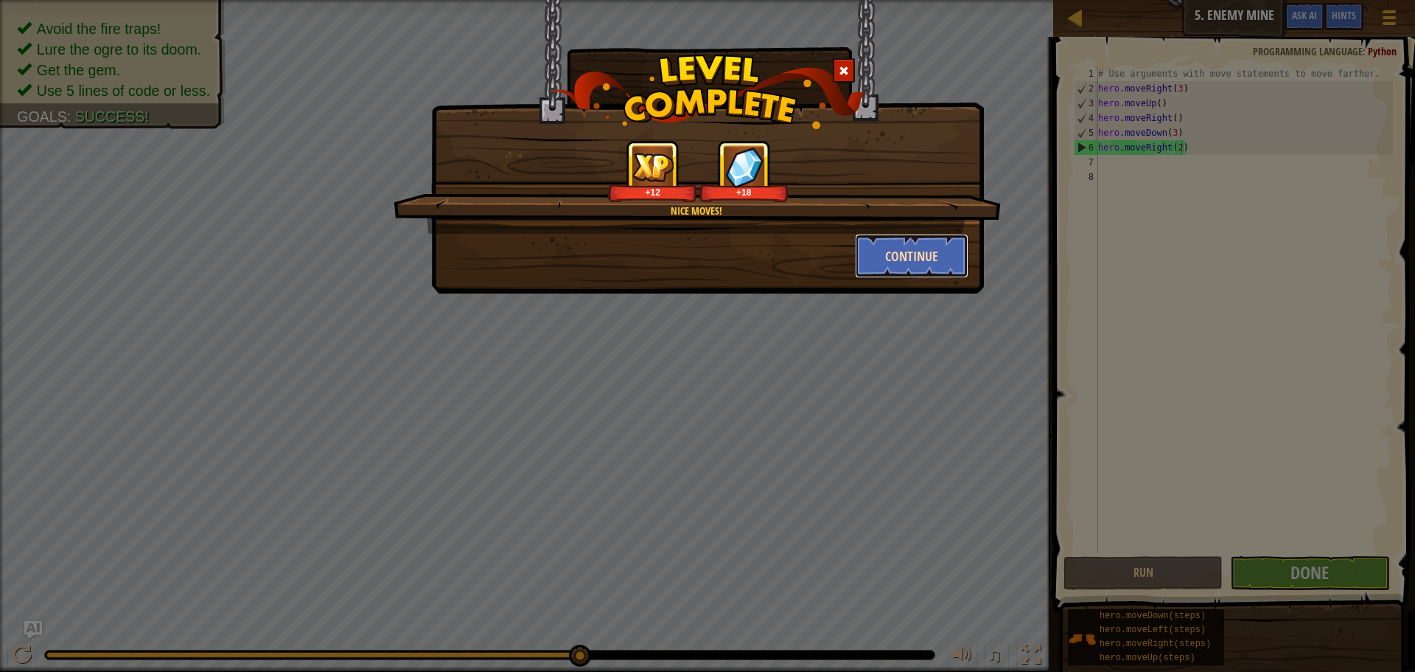
click at [911, 255] on button "Continue" at bounding box center [912, 256] width 114 height 44
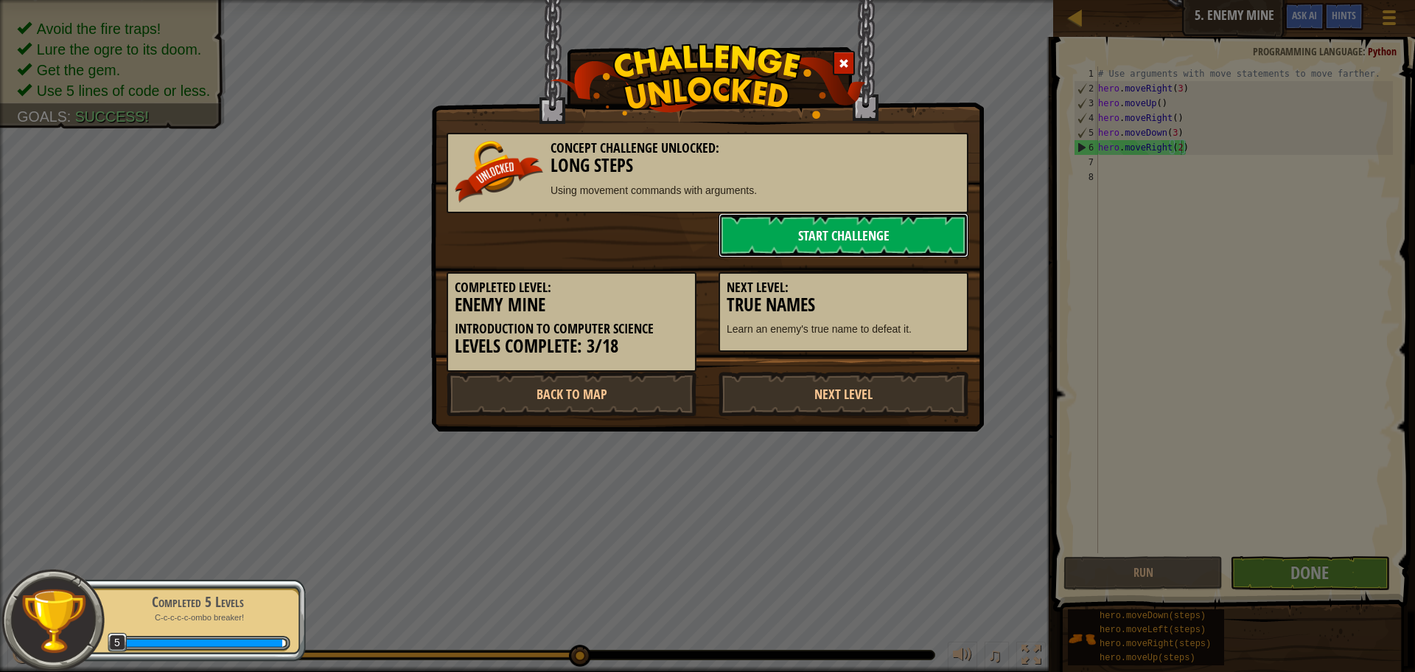
click at [889, 237] on link "Start Challenge" at bounding box center [844, 235] width 250 height 44
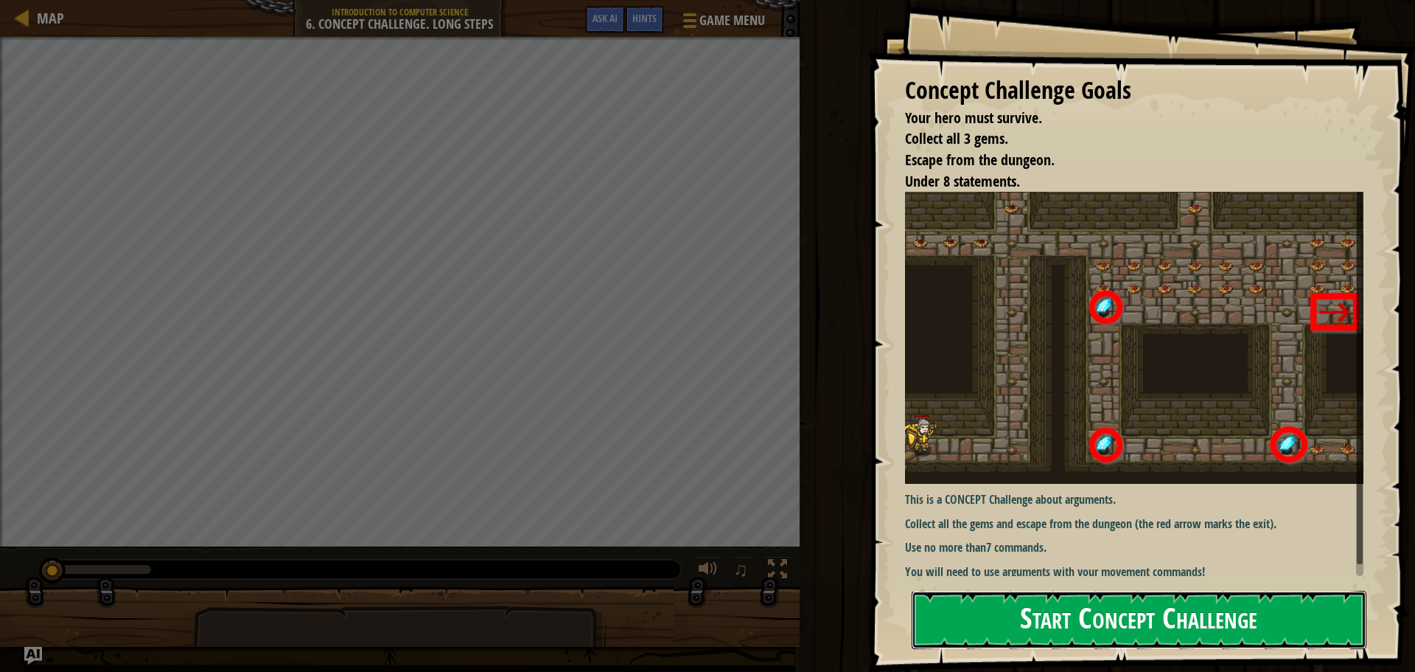
click at [1133, 626] on button "Start Concept Challenge" at bounding box center [1139, 620] width 455 height 58
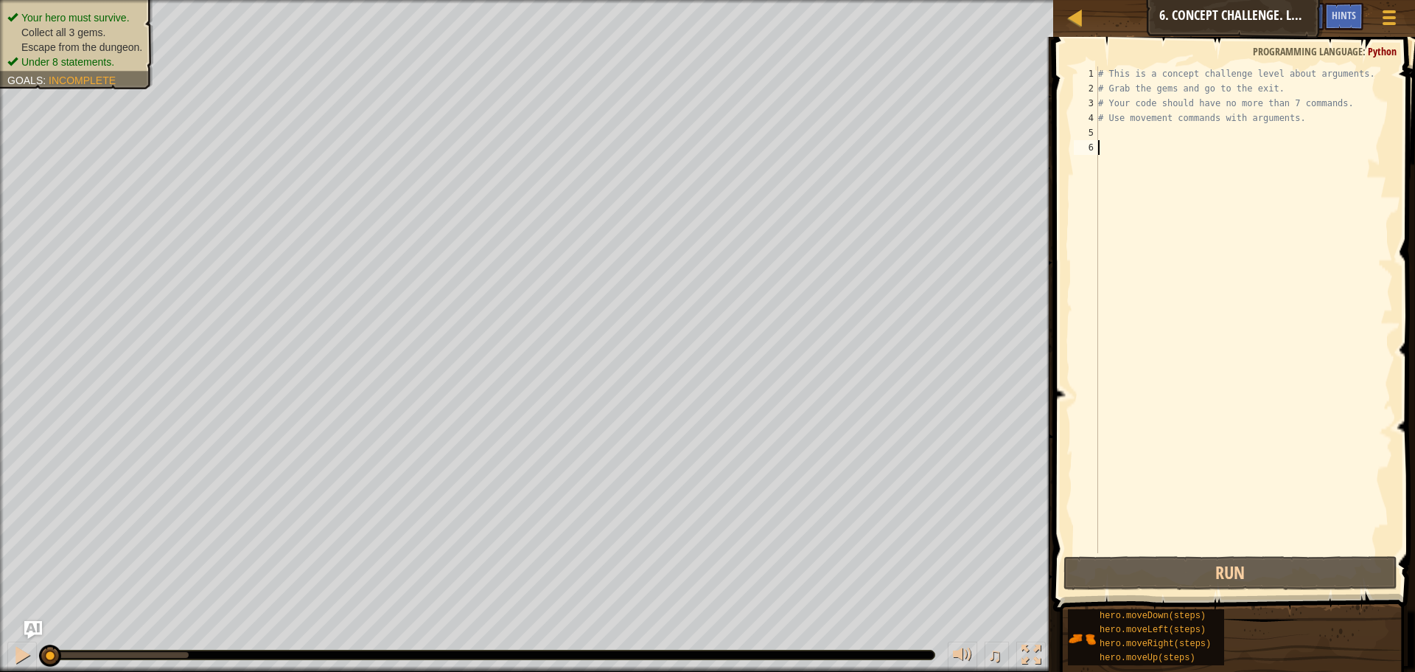
click at [1115, 127] on div "# This is a concept challenge level about arguments. # Grab the gems and go to …" at bounding box center [1244, 324] width 298 height 516
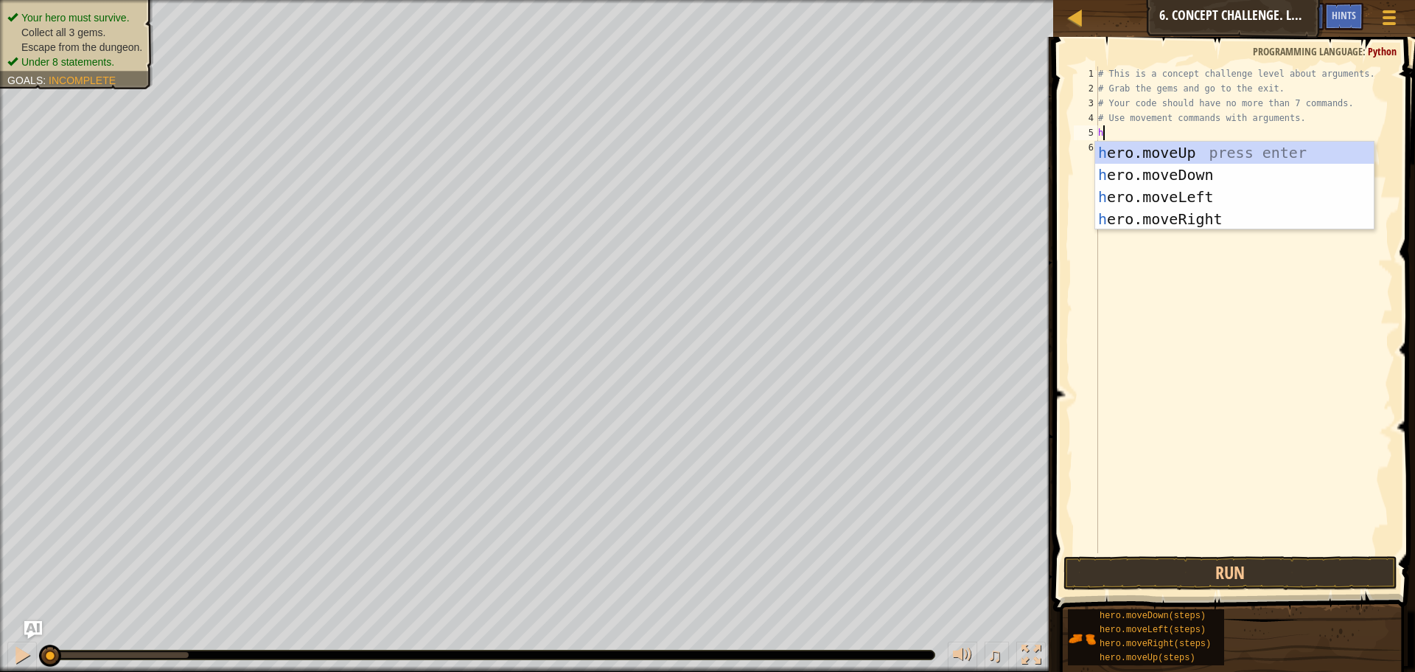
type textarea "he"
click at [1238, 212] on div "he ro.moveUp press enter he ro.moveDown press enter he ro.moveLeft press enter …" at bounding box center [1234, 208] width 279 height 133
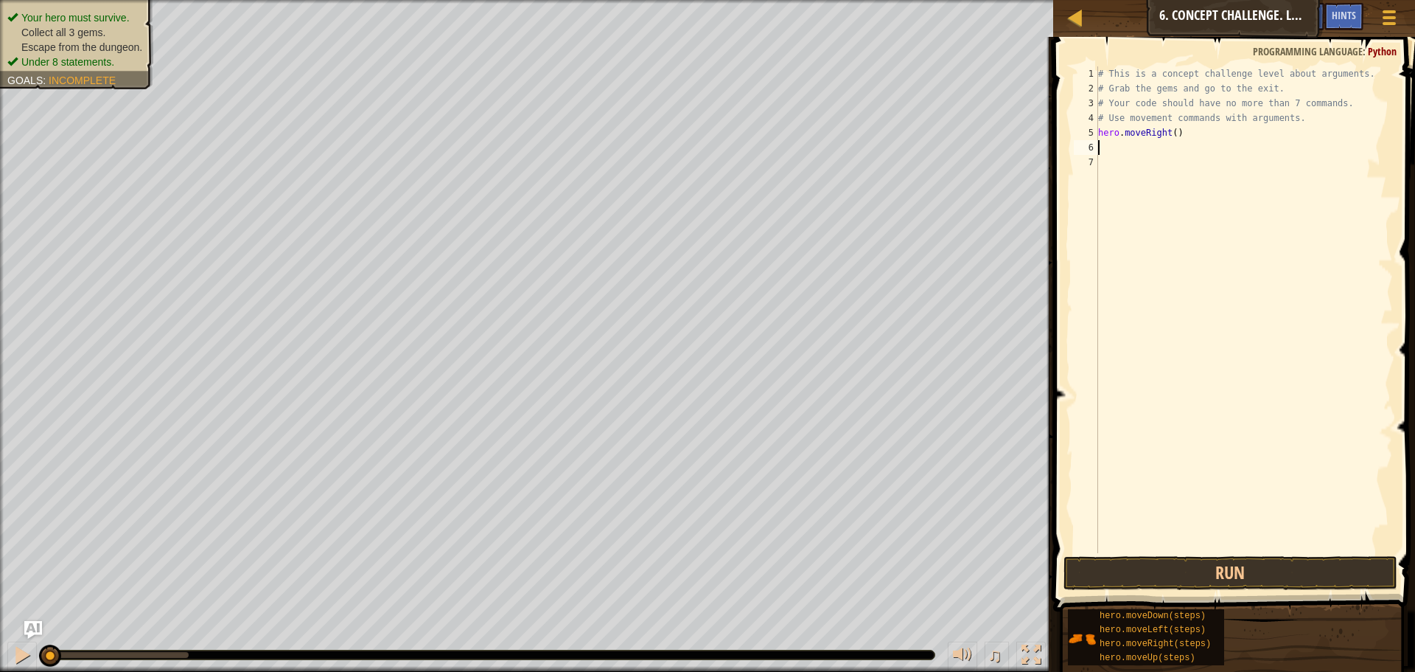
scroll to position [7, 0]
type textarea "he"
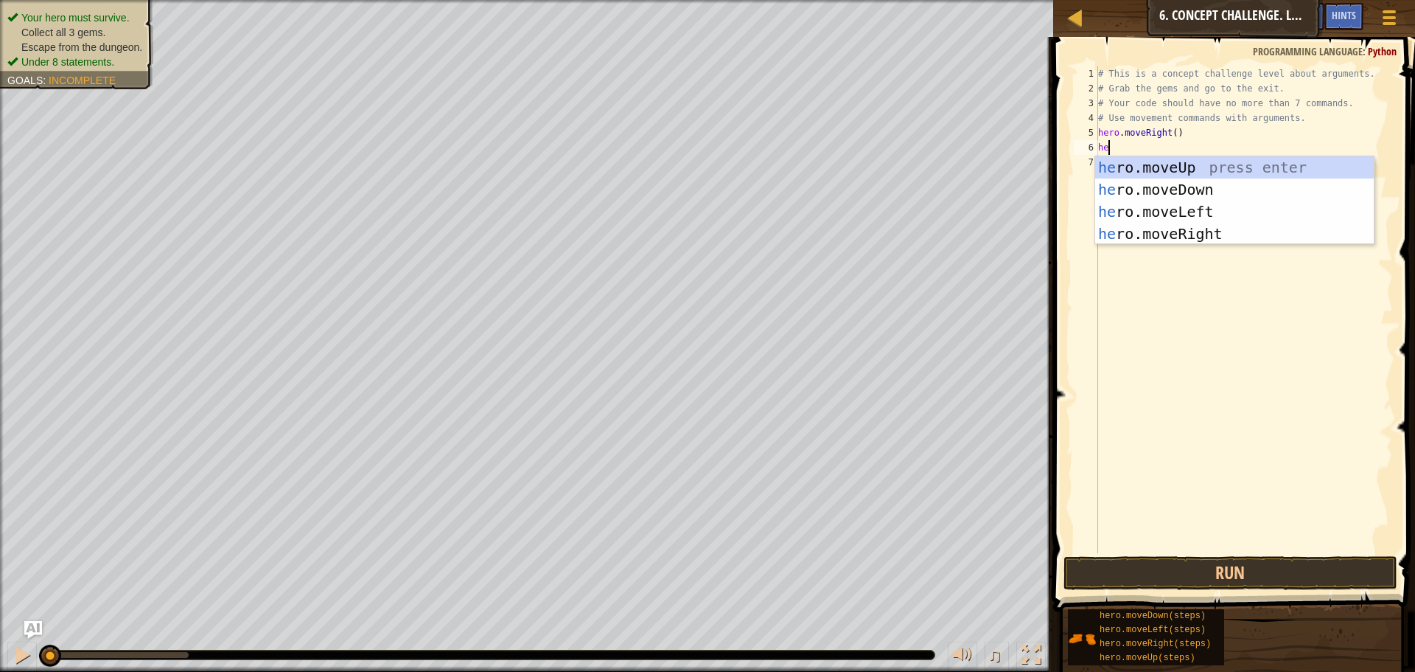
scroll to position [7, 1]
click at [1196, 168] on div "he ro.moveUp press enter he ro.moveDown press enter he ro.moveLeft press enter …" at bounding box center [1234, 222] width 279 height 133
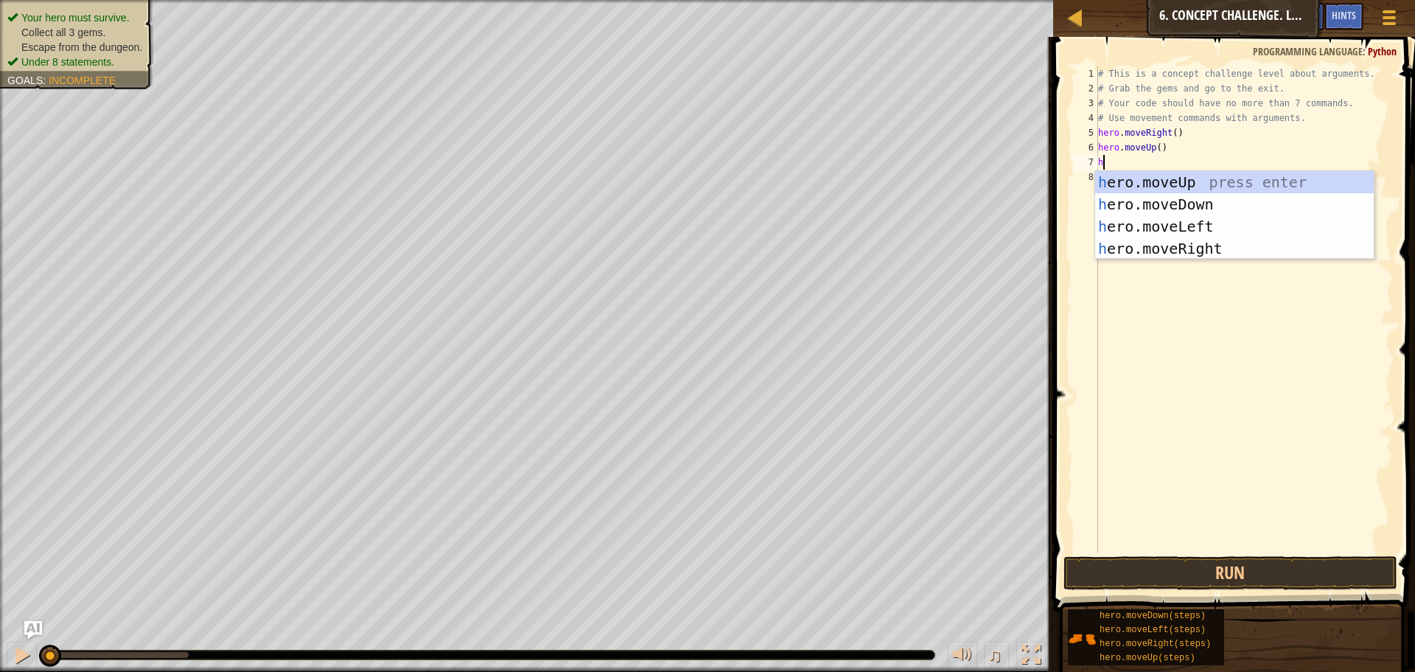
type textarea "he"
click at [1207, 244] on div "he ro.moveUp press enter he ro.moveDown press enter he ro.moveLeft press enter …" at bounding box center [1234, 237] width 279 height 133
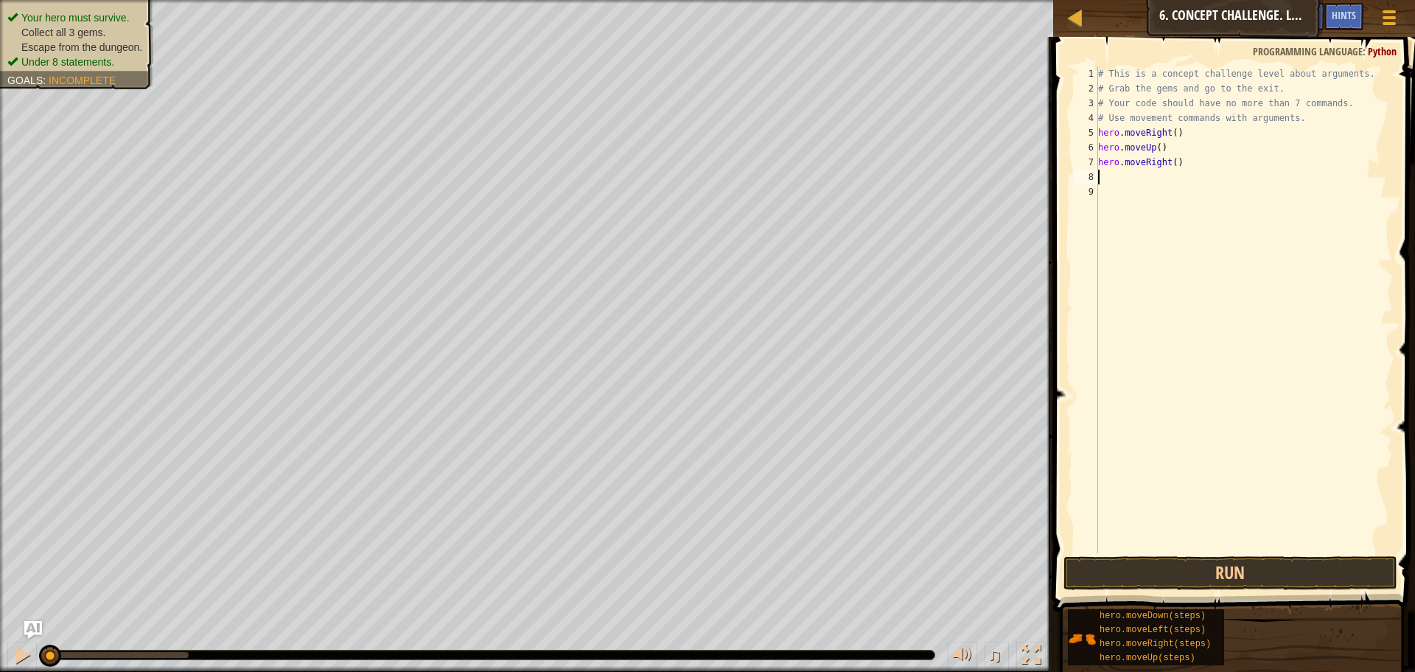
scroll to position [7, 0]
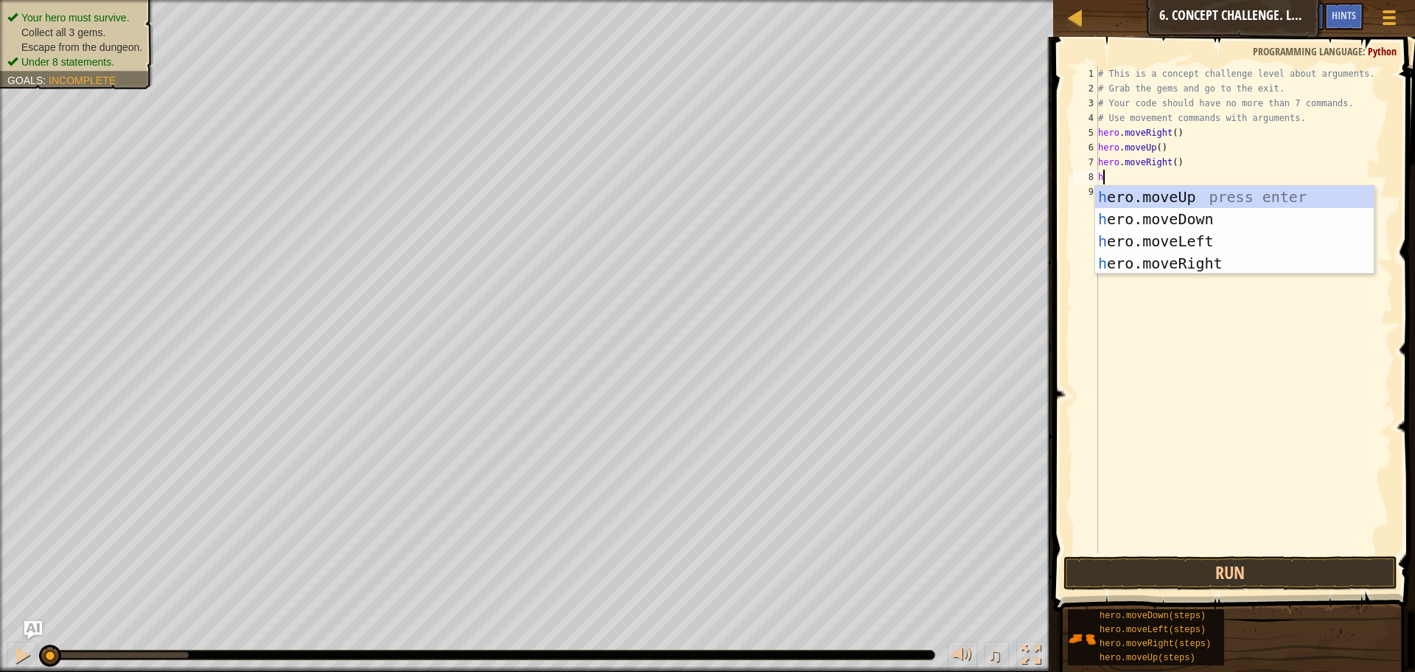
type textarea "he"
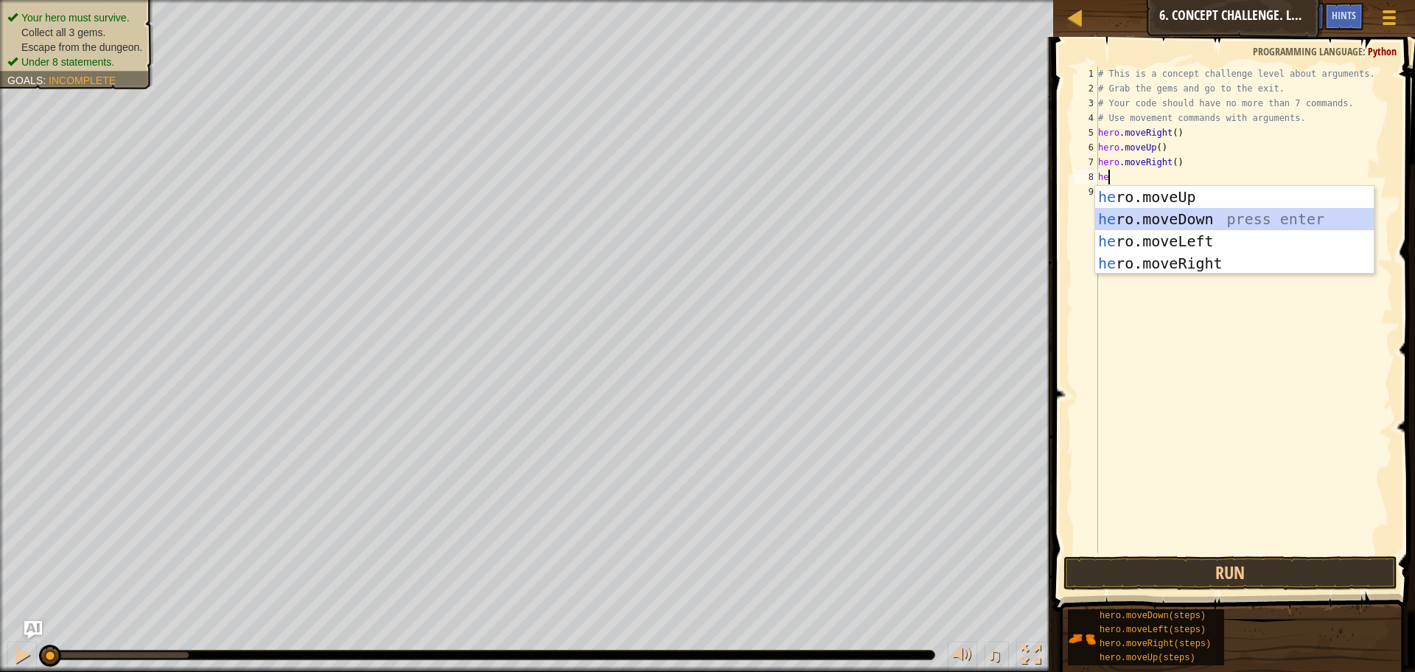
click at [1205, 217] on div "he ro.moveUp press enter he ro.moveDown press enter he ro.moveLeft press enter …" at bounding box center [1234, 252] width 279 height 133
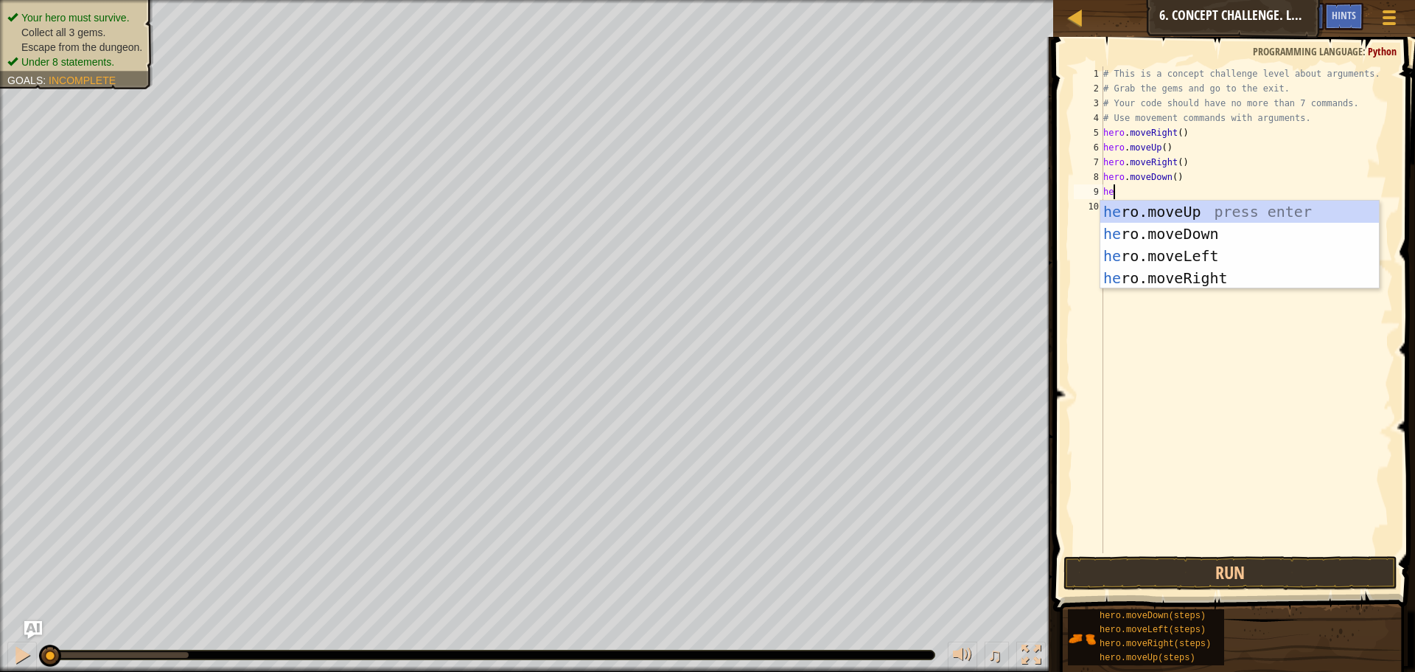
type textarea "her"
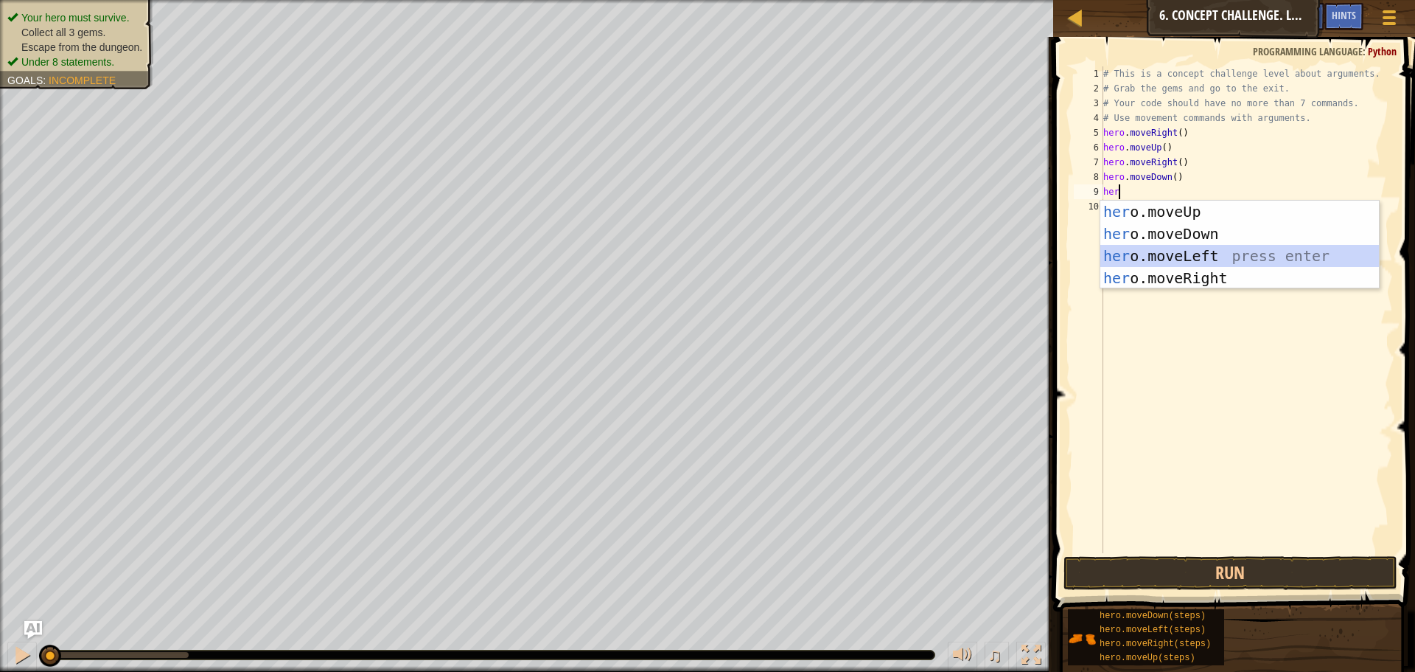
click at [1241, 254] on div "her o.moveUp press enter her o.moveDown press enter her o.moveLeft press enter …" at bounding box center [1240, 267] width 279 height 133
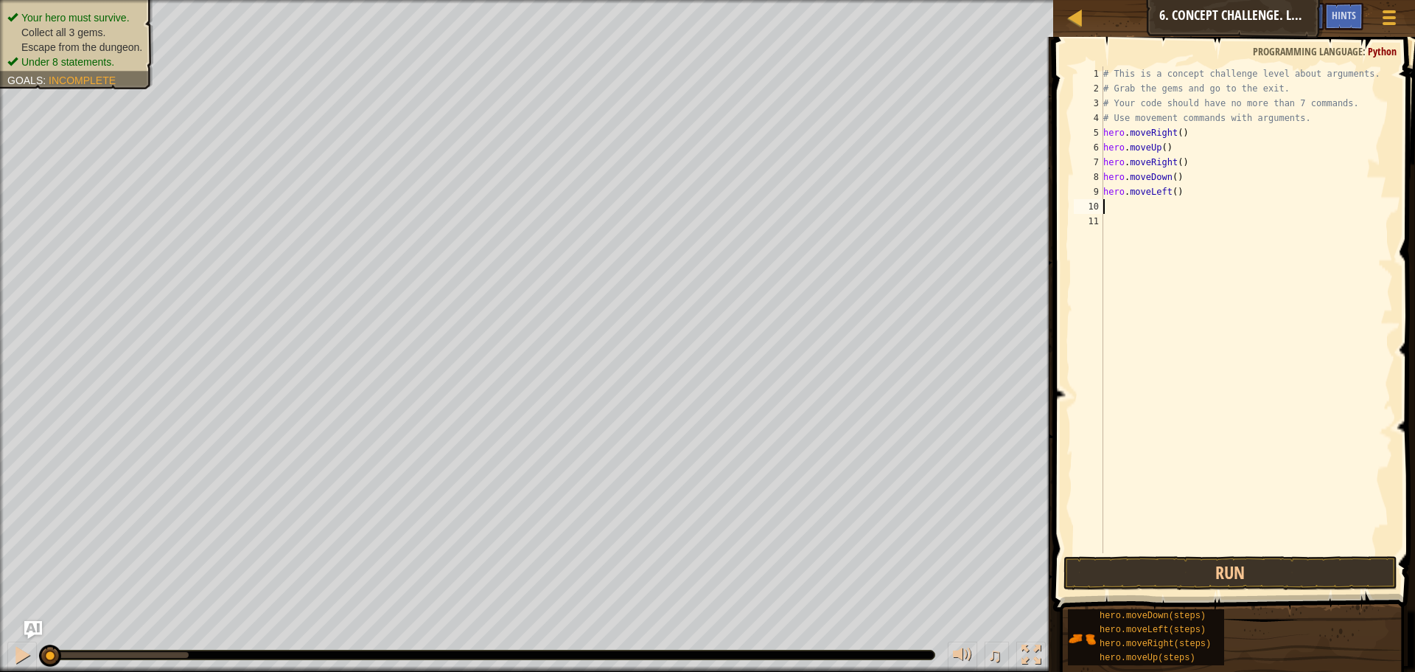
scroll to position [7, 0]
type textarea "he"
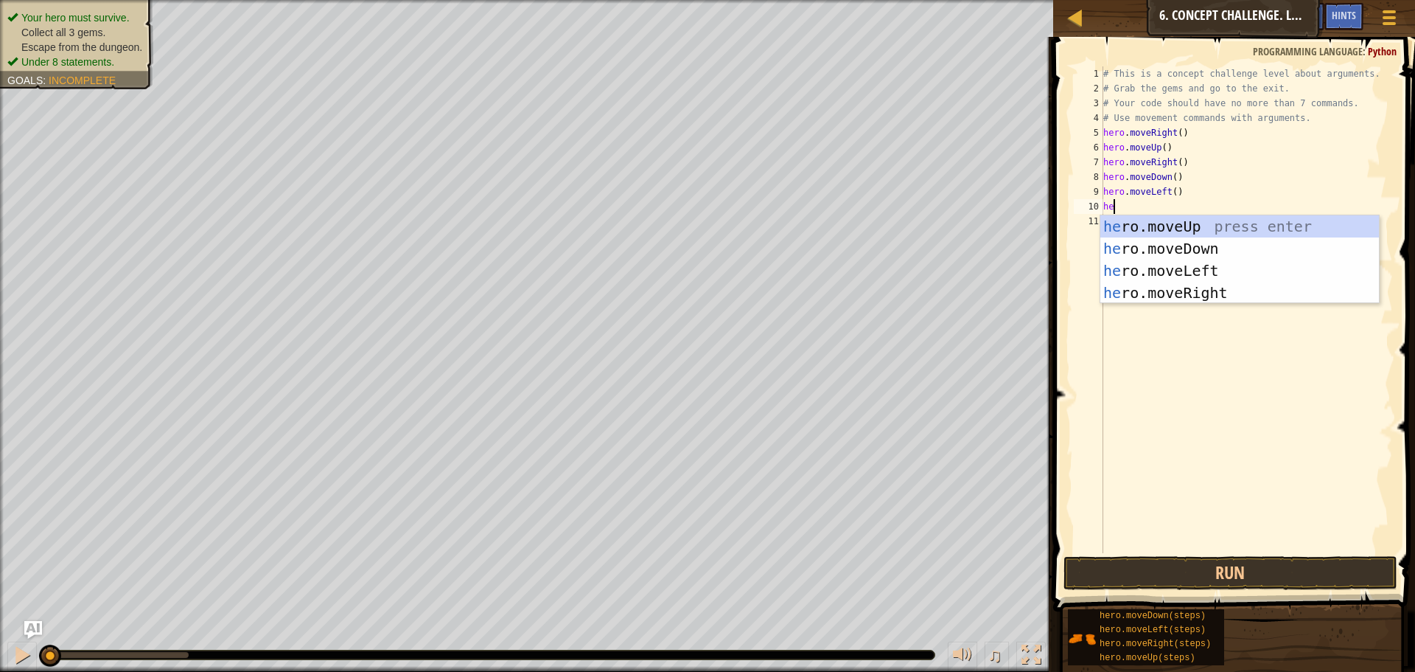
scroll to position [7, 1]
click at [1211, 223] on div "he ro.moveUp press enter he ro.moveDown press enter he ro.moveLeft press enter …" at bounding box center [1240, 281] width 279 height 133
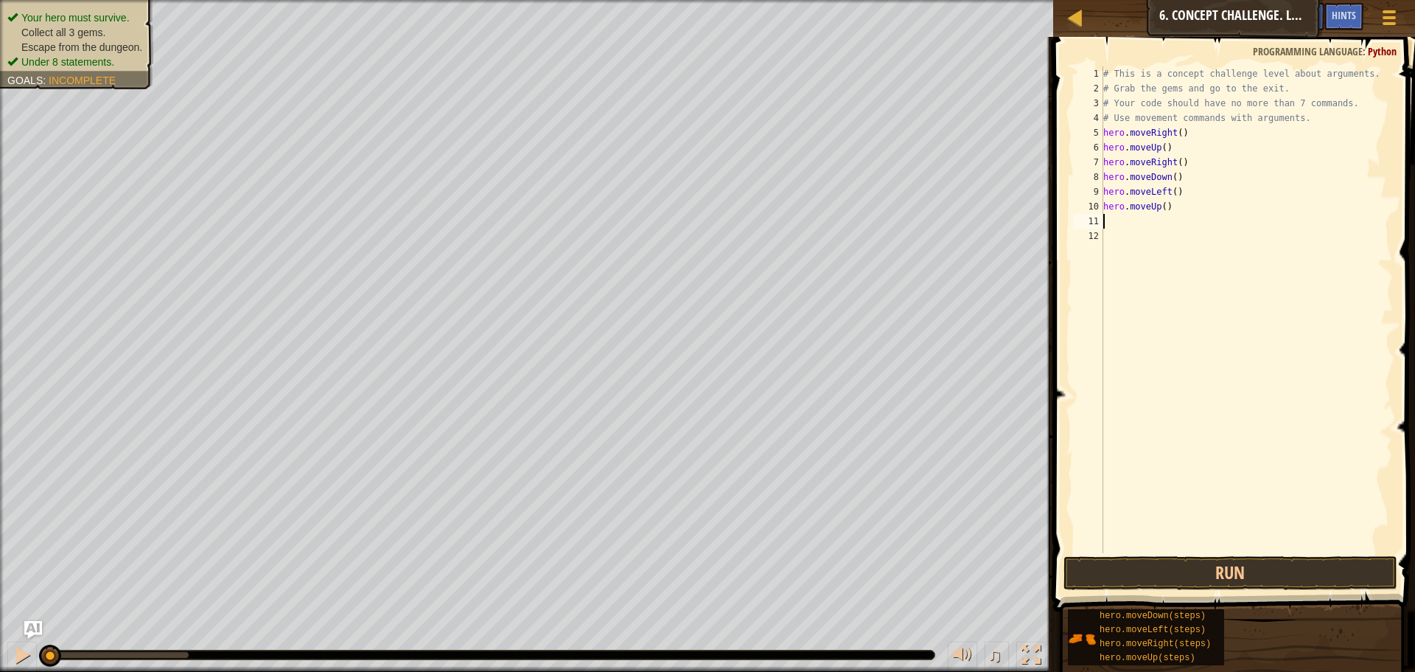
scroll to position [7, 0]
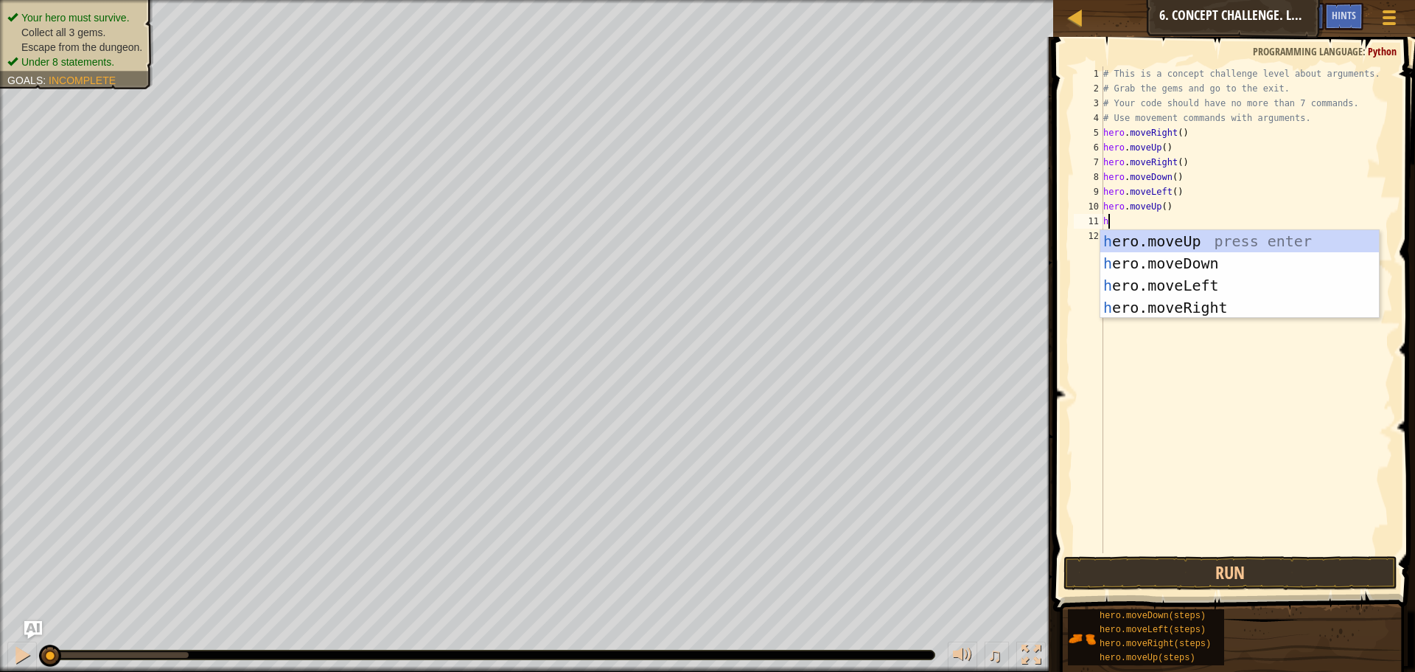
type textarea "he"
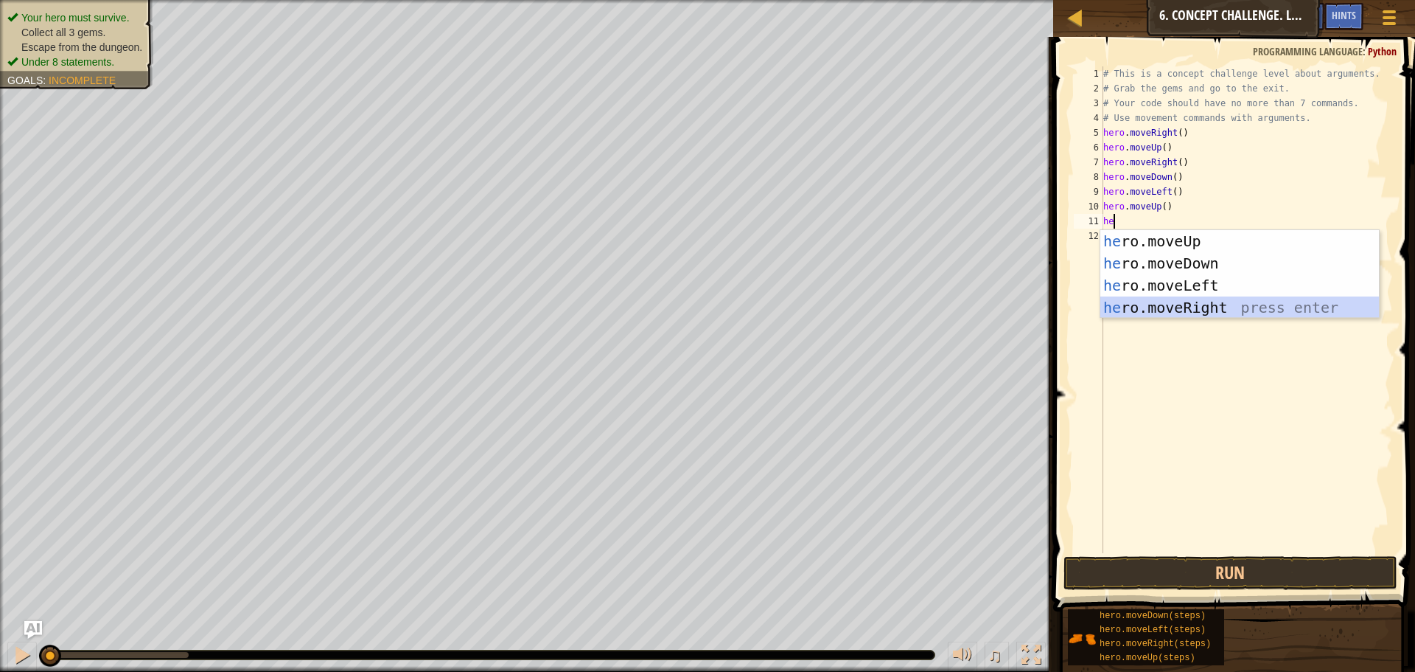
click at [1243, 302] on div "he ro.moveUp press enter he ro.moveDown press enter he ro.moveLeft press enter …" at bounding box center [1240, 296] width 279 height 133
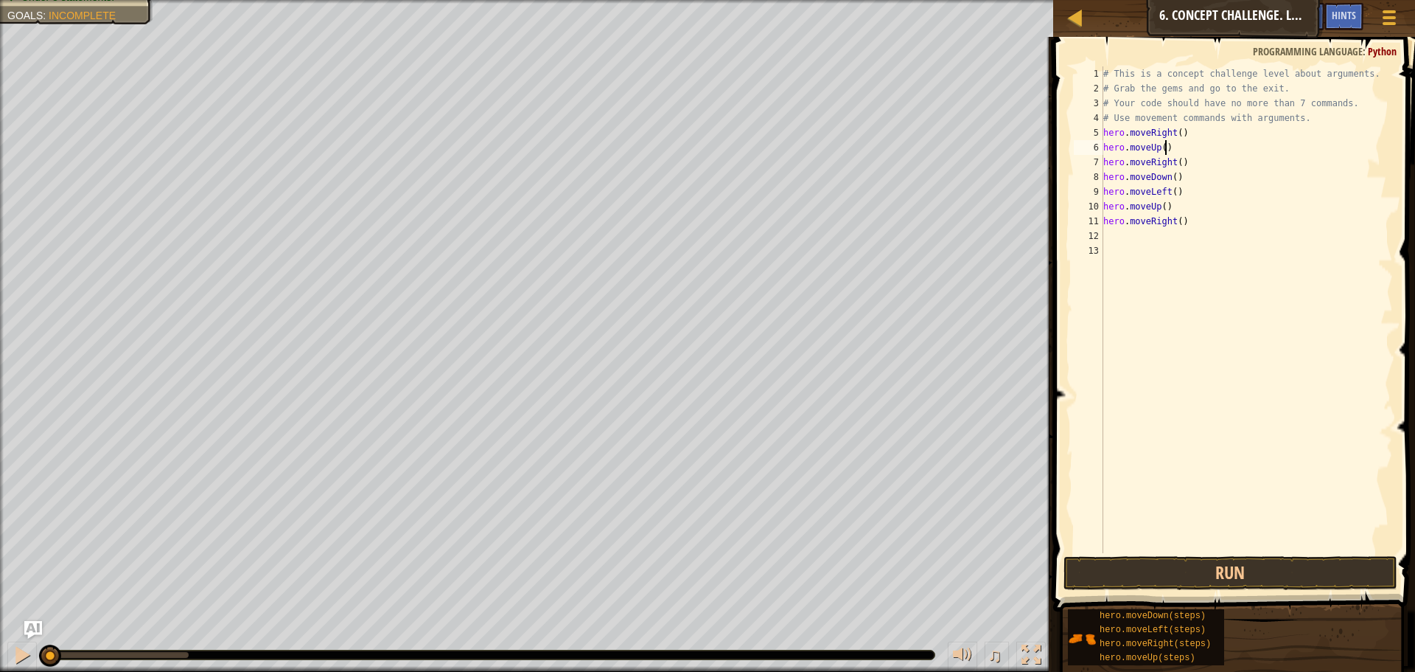
click at [1167, 149] on div "# This is a concept challenge level about arguments. # Grab the gems and go to …" at bounding box center [1247, 324] width 293 height 516
click at [1180, 161] on div "# This is a concept challenge level about arguments. # Grab the gems and go to …" at bounding box center [1247, 324] width 293 height 516
click at [1176, 177] on div "# This is a concept challenge level about arguments. # Grab the gems and go to …" at bounding box center [1247, 324] width 293 height 516
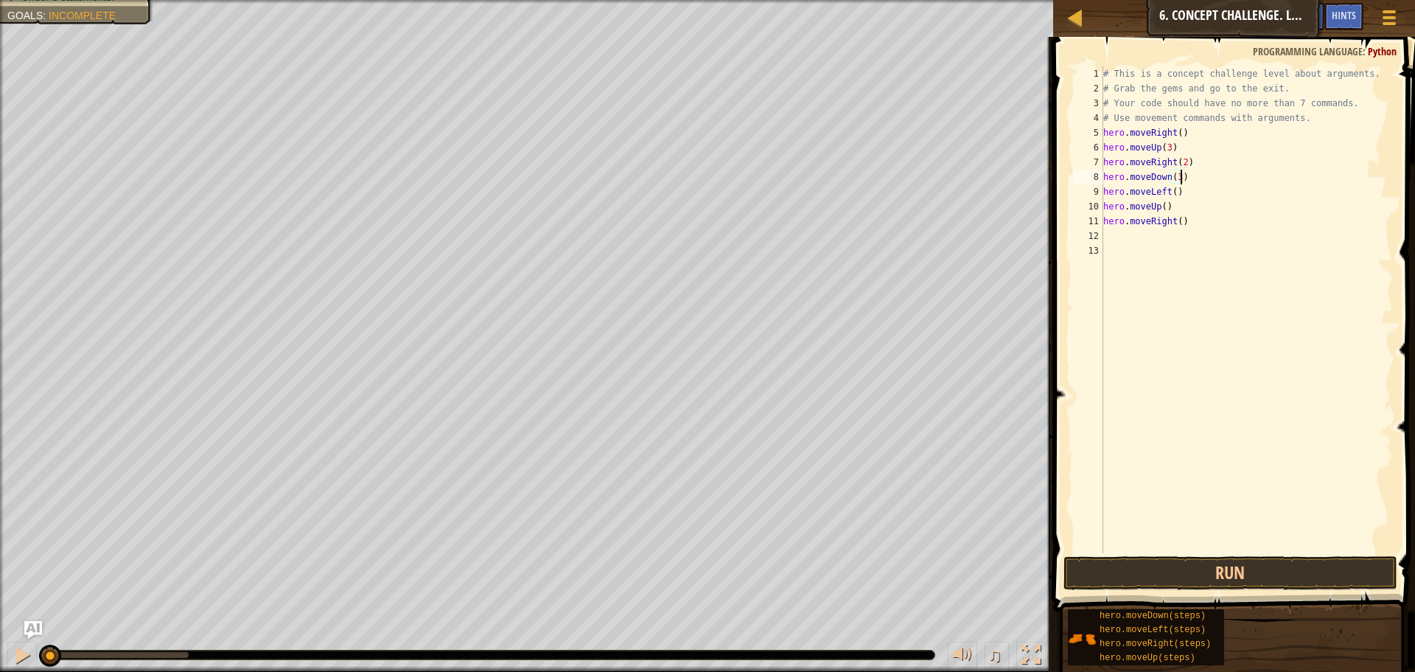
scroll to position [7, 11]
click at [1163, 206] on div "# This is a concept challenge level about arguments. # Grab the gems and go to …" at bounding box center [1247, 324] width 293 height 516
click at [1183, 222] on div "# This is a concept challenge level about arguments. # Grab the gems and go to …" at bounding box center [1247, 324] width 293 height 516
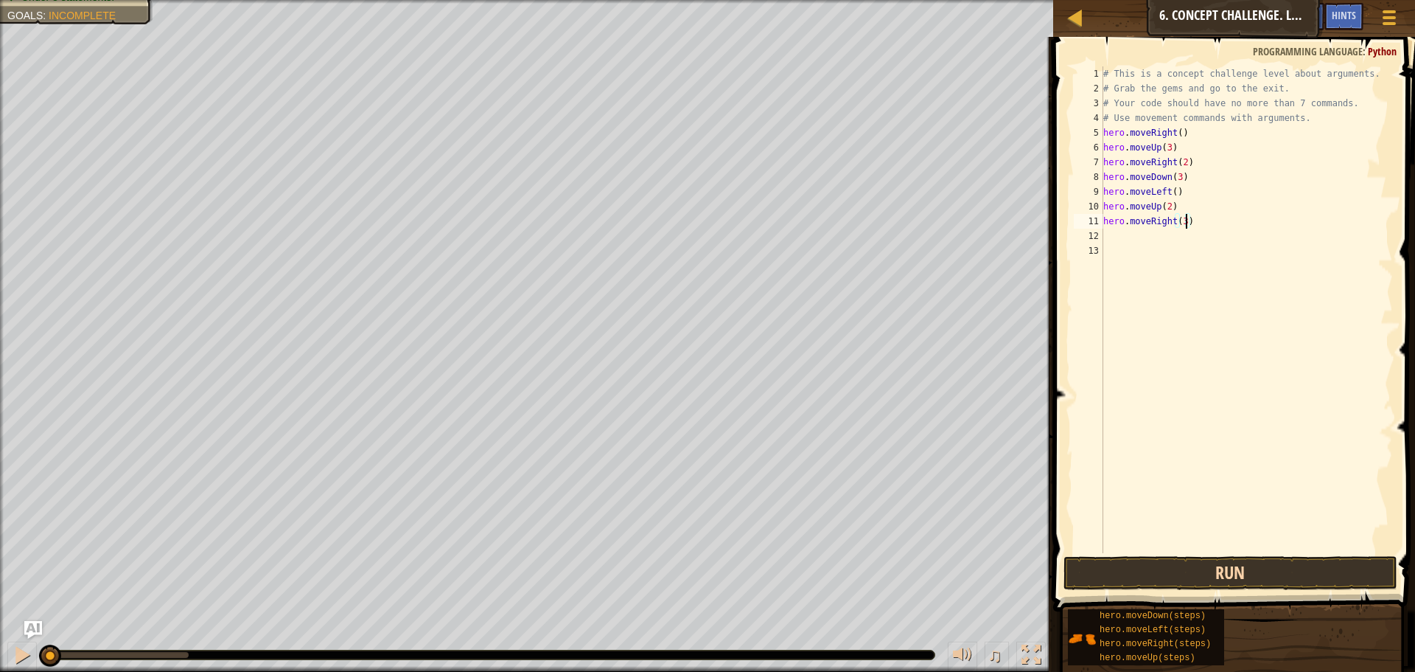
type textarea "hero.moveRight(3)"
click at [1267, 581] on button "Run" at bounding box center [1231, 573] width 334 height 34
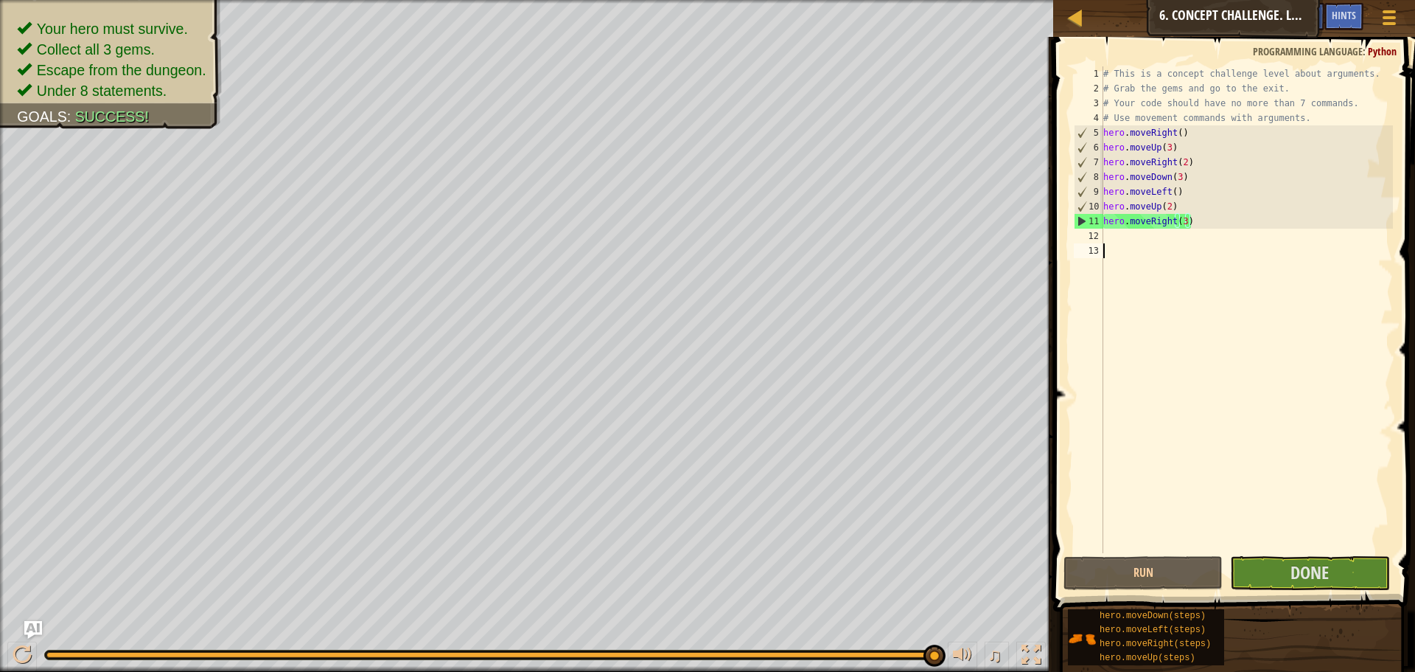
click at [1157, 366] on div "# This is a concept challenge level about arguments. # Grab the gems and go to …" at bounding box center [1247, 324] width 293 height 516
click at [999, 486] on div "Map Introduction to Computer Science 6. Concept Challenge. Long Steps Game Menu…" at bounding box center [707, 336] width 1415 height 672
click at [1271, 571] on button "Done" at bounding box center [1309, 573] width 159 height 34
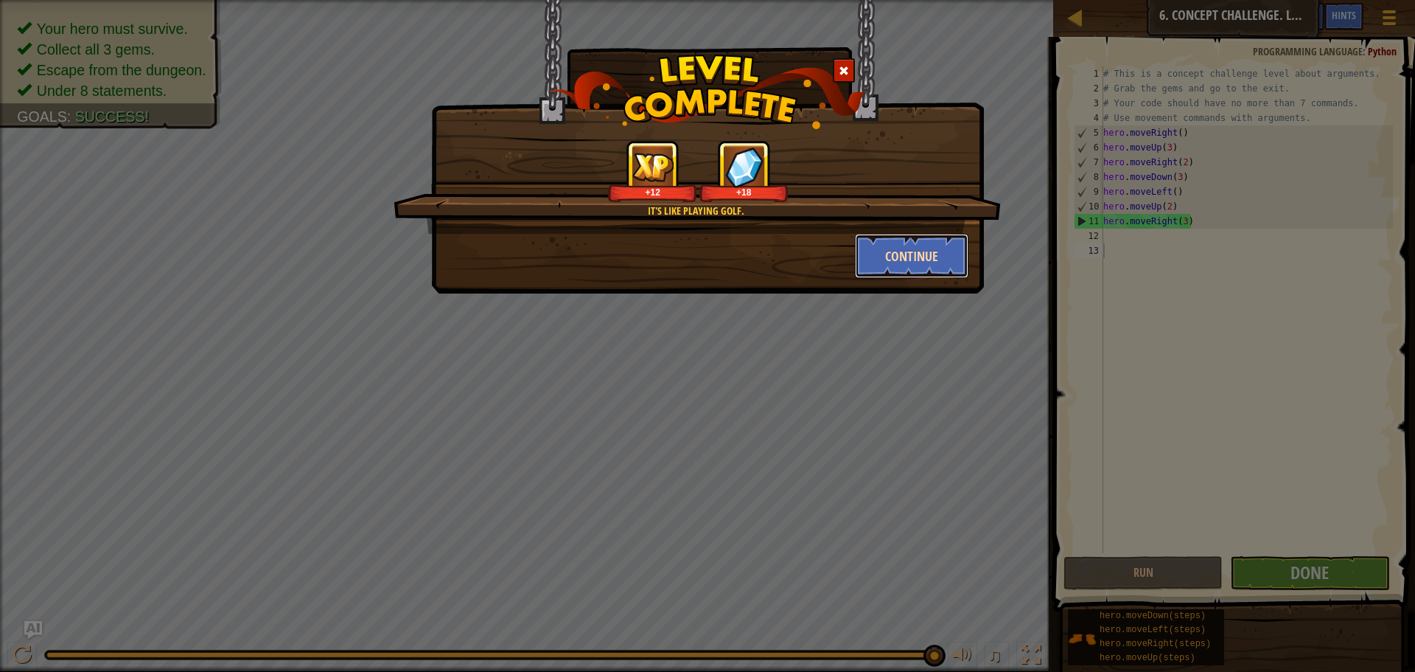
click at [904, 265] on button "Continue" at bounding box center [912, 256] width 114 height 44
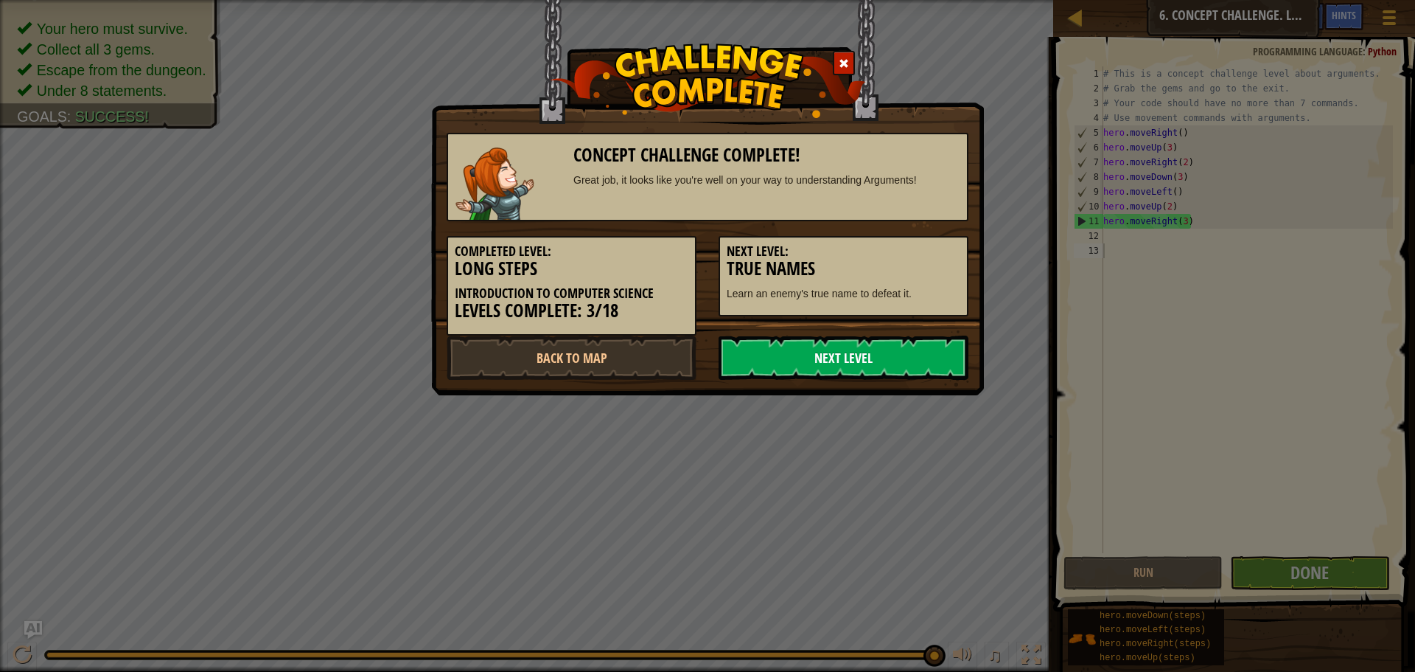
click at [860, 358] on link "Next Level" at bounding box center [844, 357] width 250 height 44
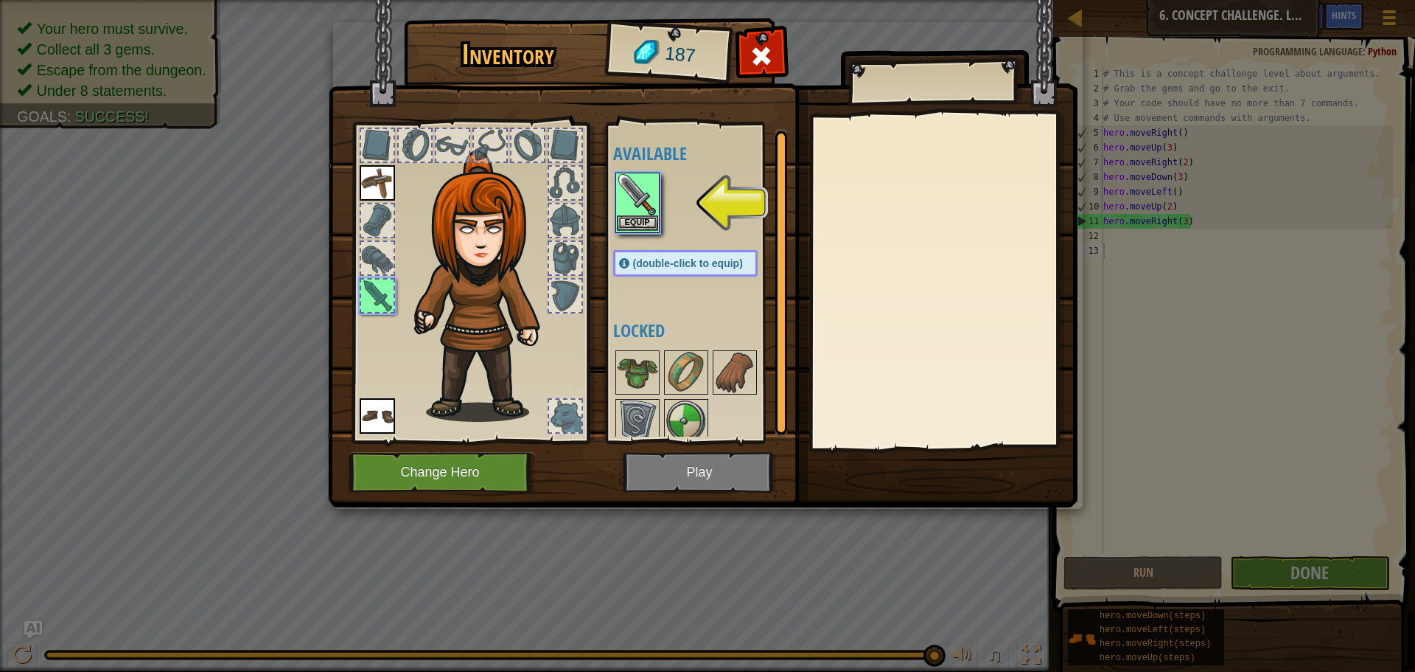
click at [627, 208] on img at bounding box center [637, 194] width 41 height 41
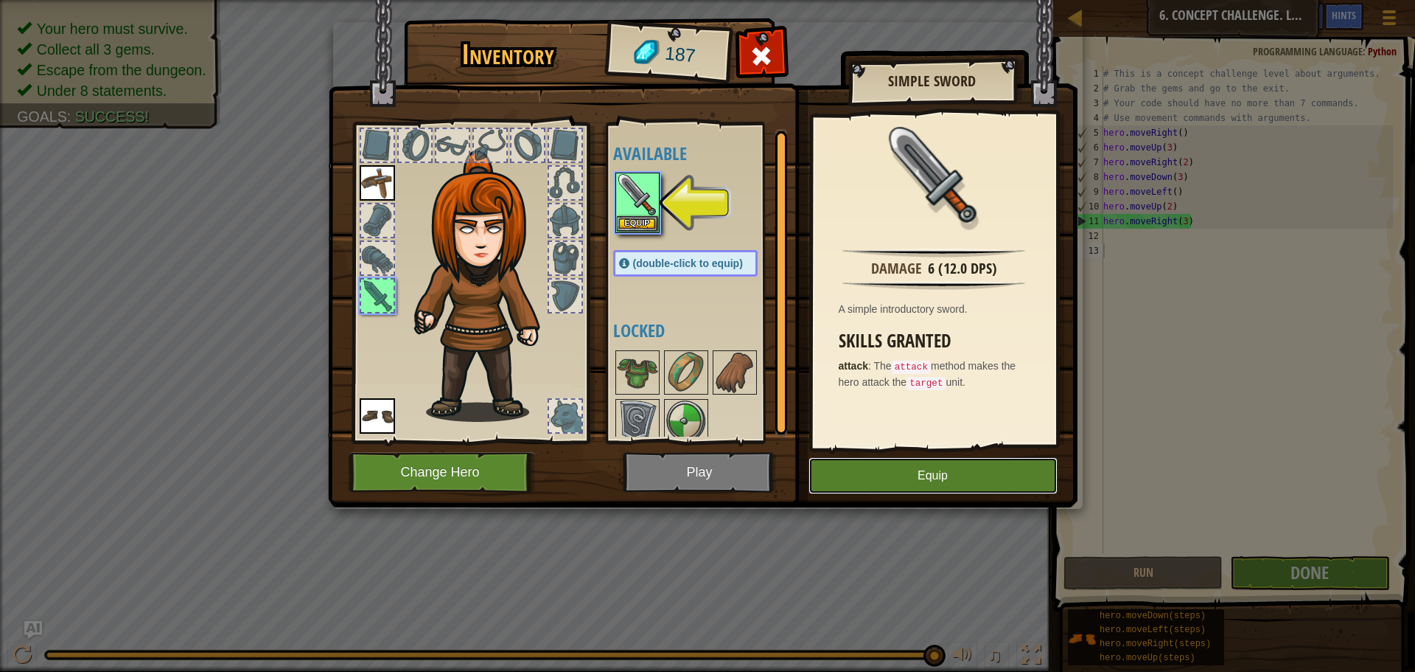
click at [880, 470] on button "Equip" at bounding box center [933, 475] width 249 height 37
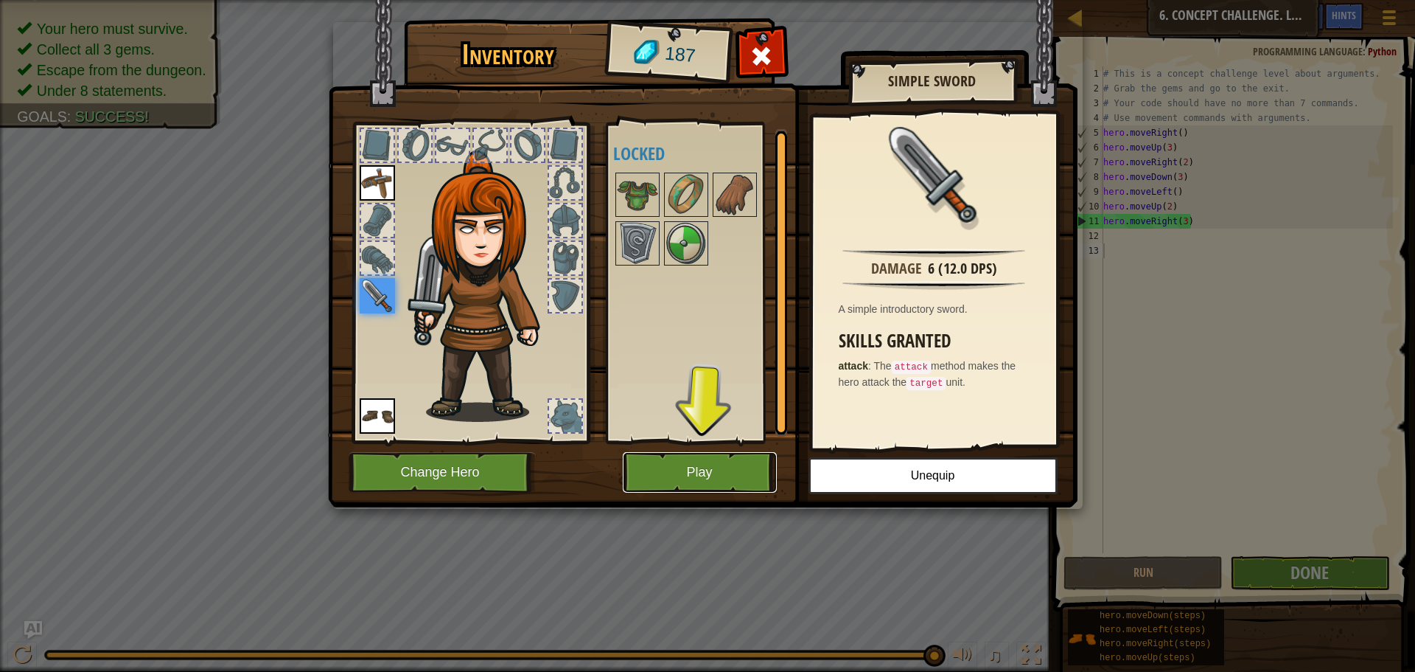
click at [722, 470] on button "Play" at bounding box center [700, 472] width 154 height 41
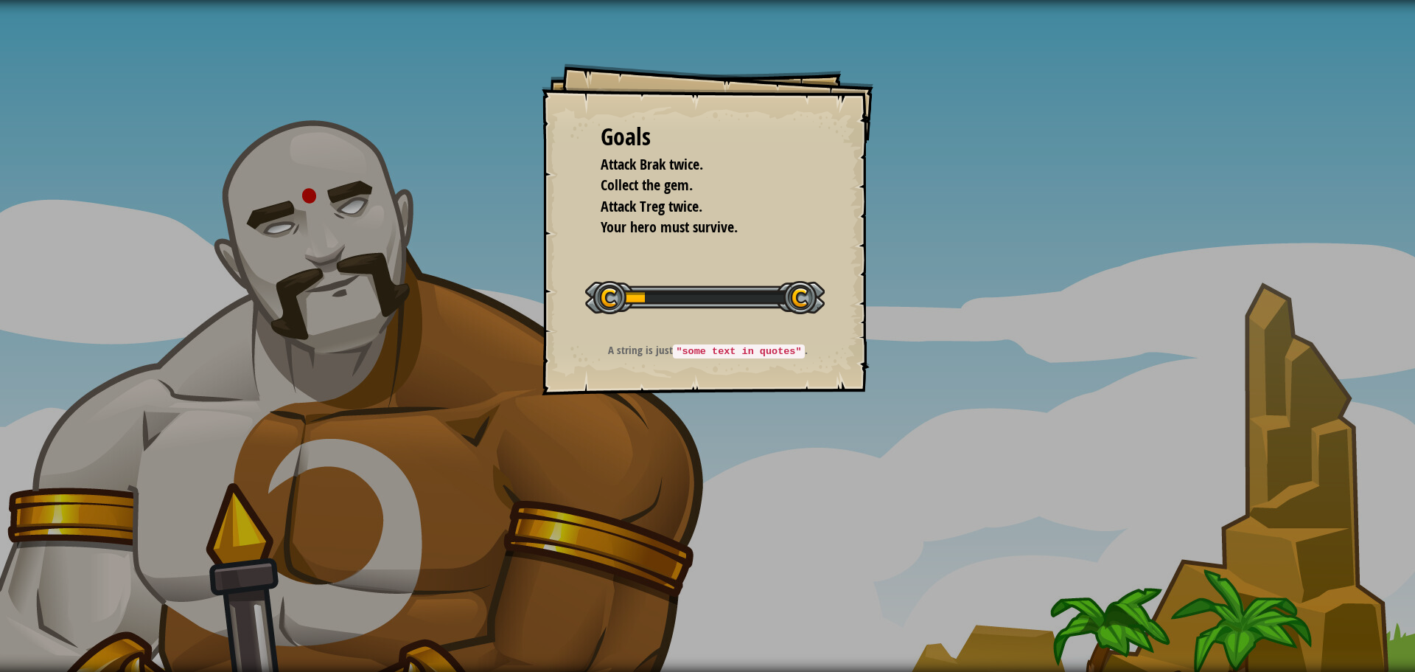
click at [722, 463] on div "Goals Attack Brak twice. Collect the gem. Attack Treg twice. Your hero must sur…" at bounding box center [707, 336] width 1415 height 672
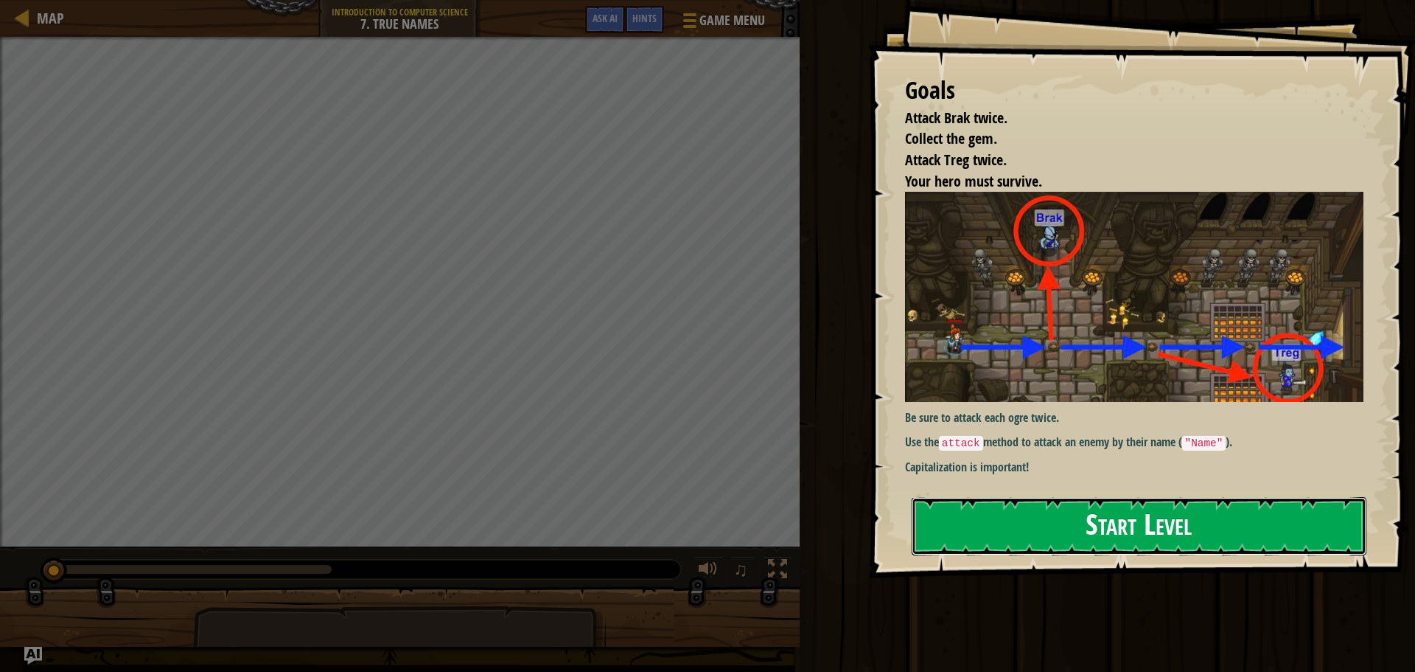
click at [1115, 537] on button "Start Level" at bounding box center [1139, 526] width 455 height 58
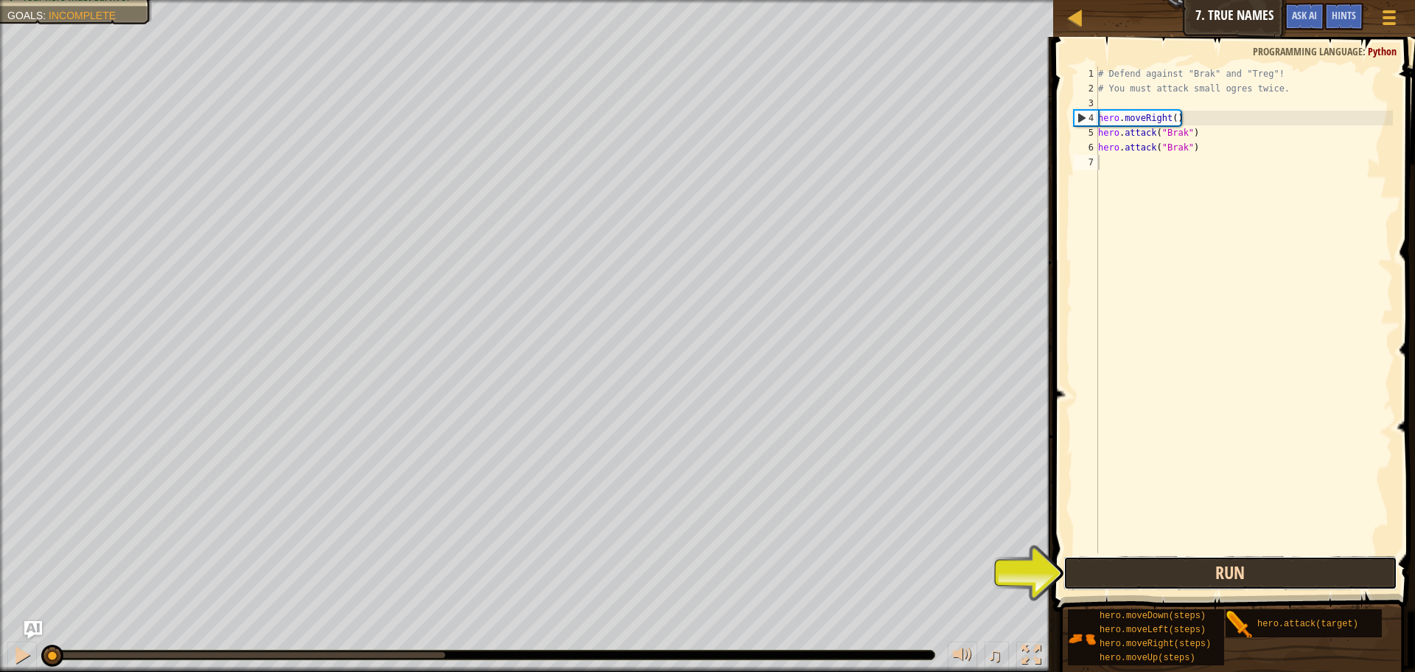
click at [1122, 574] on button "Run" at bounding box center [1231, 573] width 334 height 34
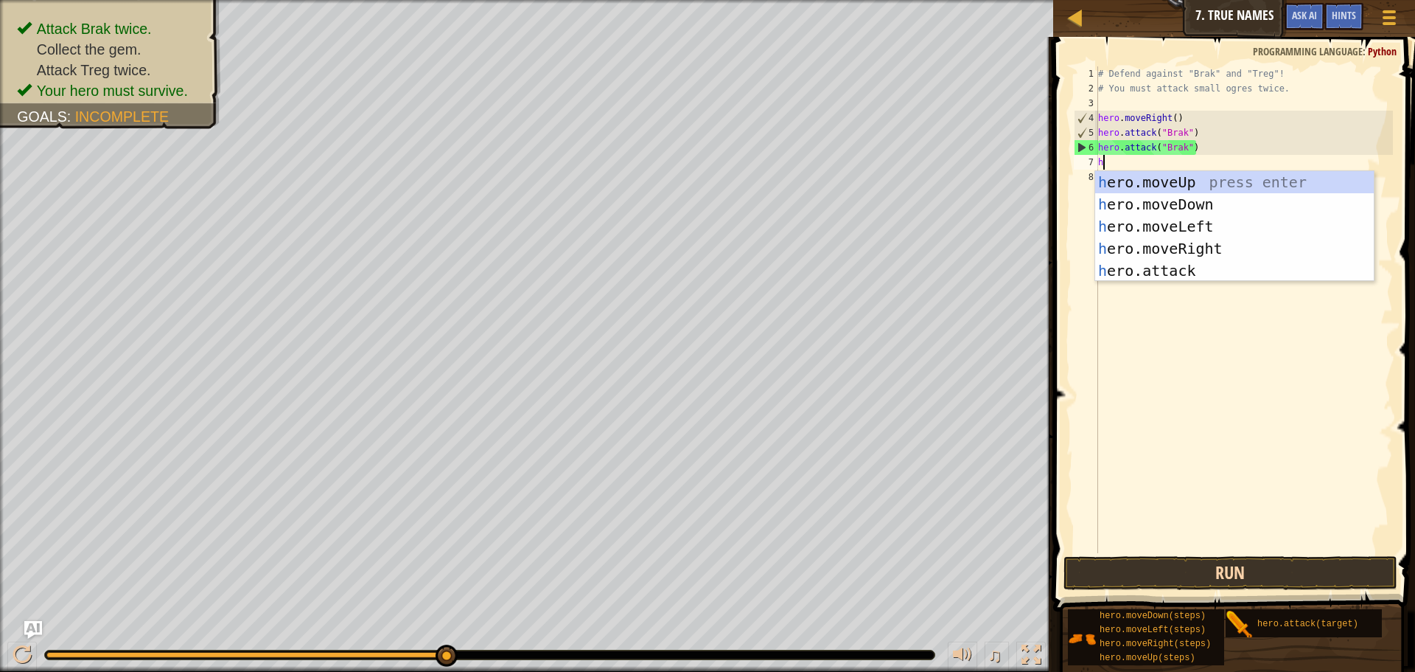
scroll to position [7, 0]
type textarea "he"
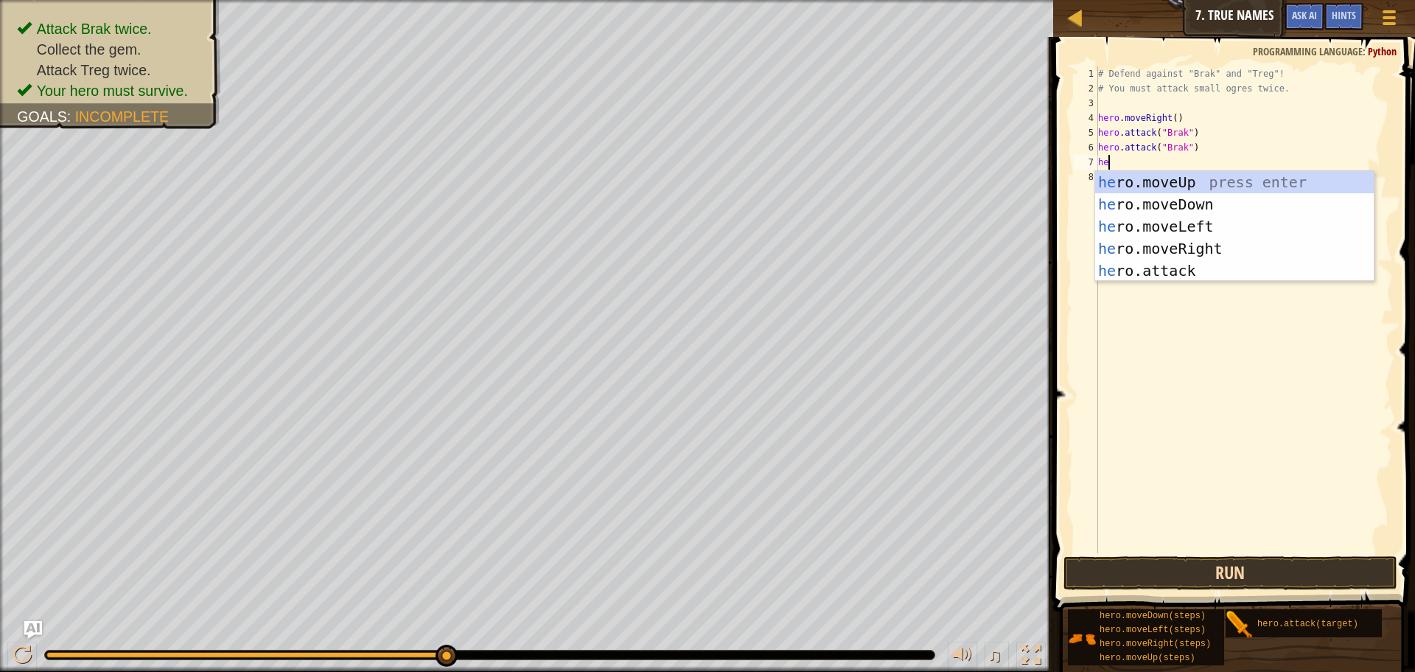
scroll to position [7, 1]
click at [1159, 250] on div "he ro.moveUp press enter he ro.moveDown press enter he ro.moveLeft press enter …" at bounding box center [1234, 248] width 279 height 155
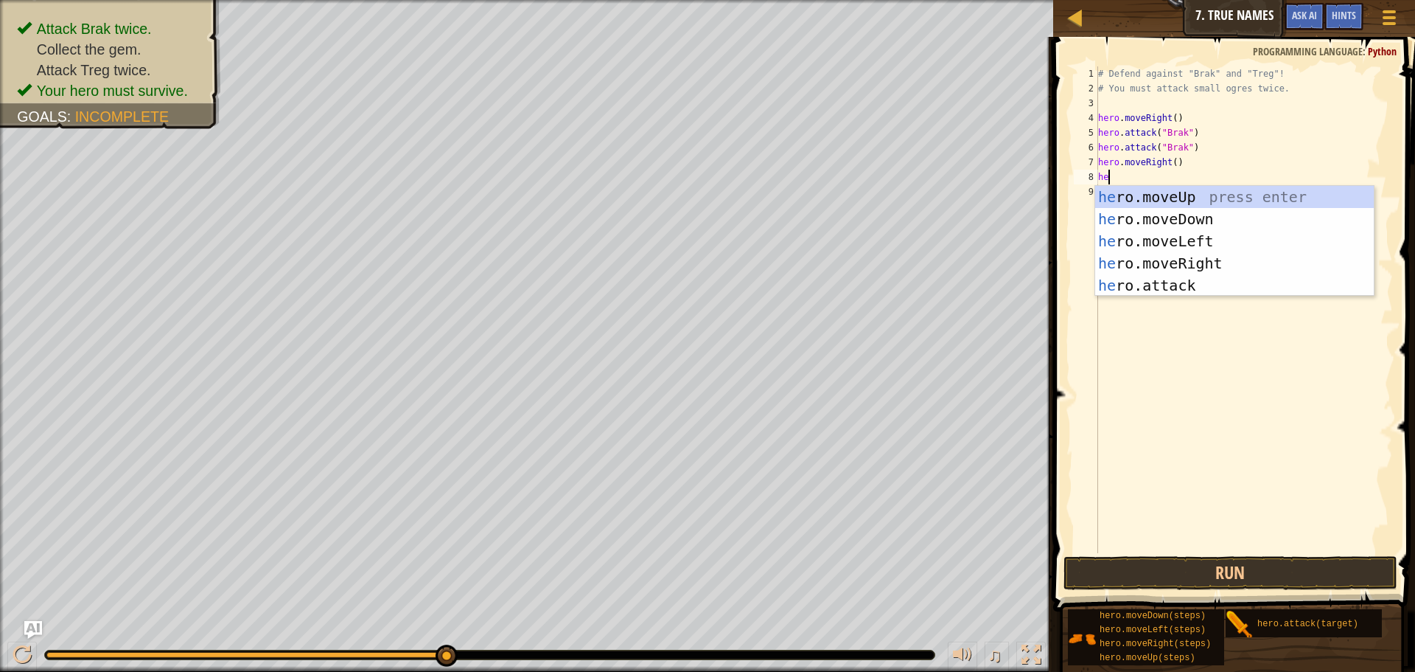
scroll to position [7, 1]
click at [1222, 282] on div "her o.moveUp press enter her o.moveDown press enter her o.moveLeft press enter …" at bounding box center [1234, 263] width 279 height 155
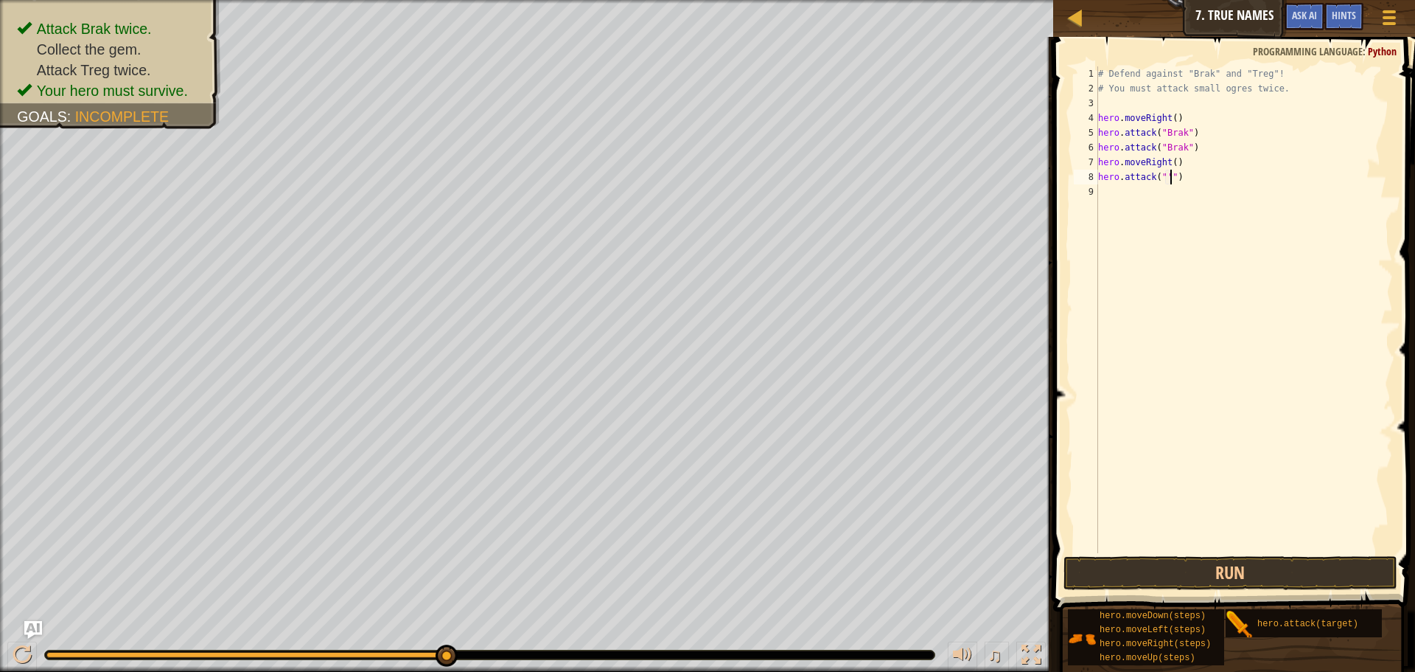
scroll to position [7, 10]
type textarea "hero.attack("Brak")"
click at [1104, 191] on div "# Defend against "Brak" and "Treg"! # You must attack small ogres twice. hero .…" at bounding box center [1244, 324] width 298 height 516
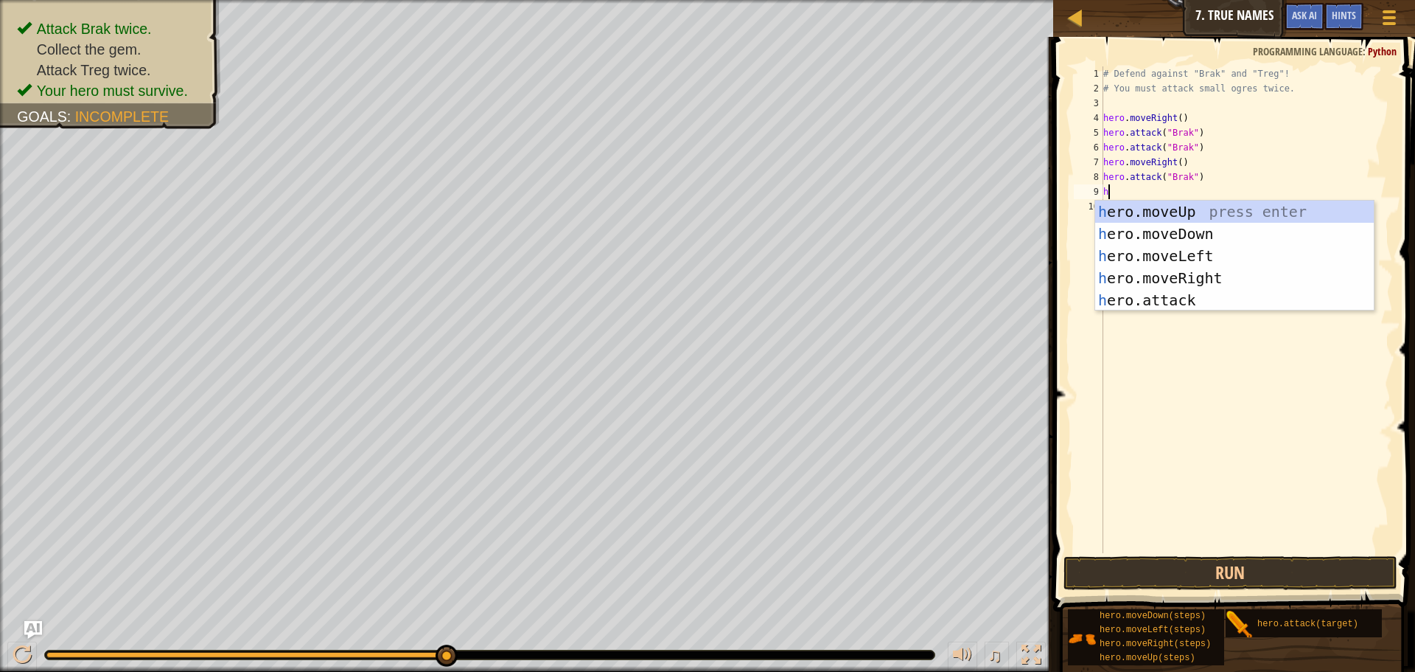
scroll to position [7, 1]
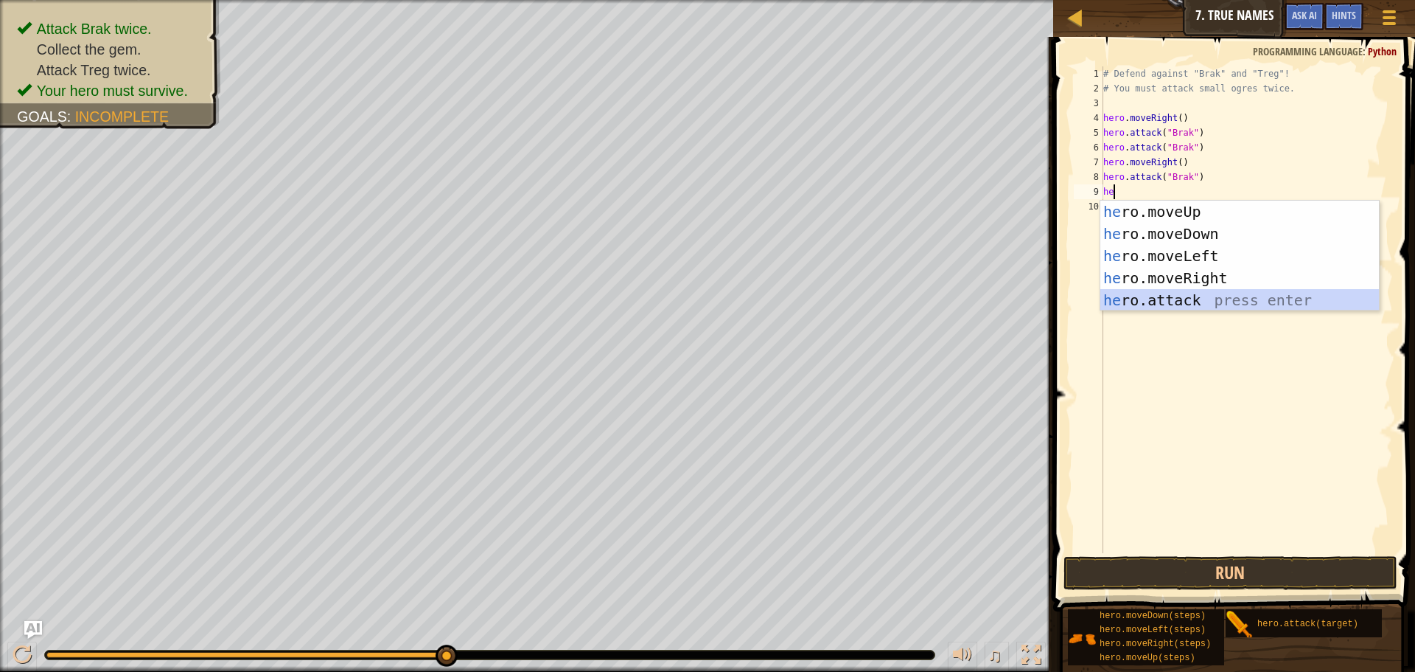
click at [1178, 305] on div "he ro.moveUp press enter he ro.moveDown press enter he ro.moveLeft press enter …" at bounding box center [1240, 278] width 279 height 155
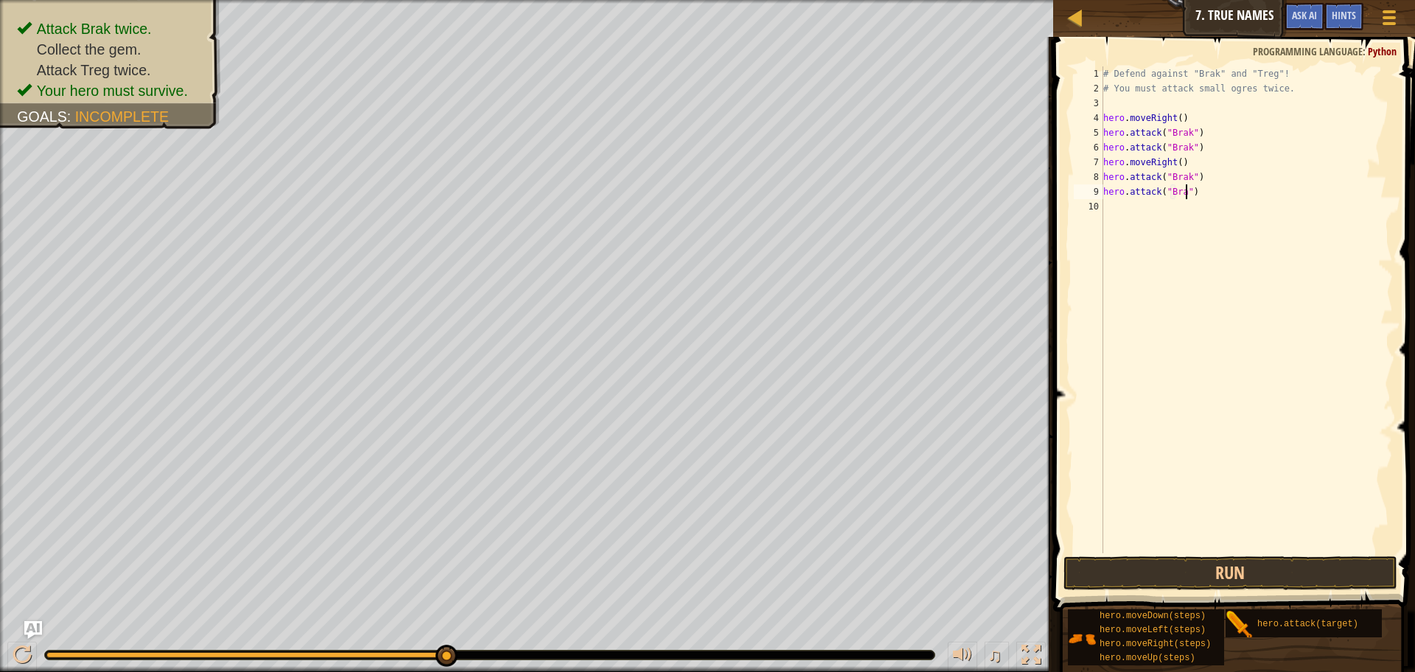
scroll to position [7, 13]
click at [1161, 575] on button "Run" at bounding box center [1231, 573] width 334 height 34
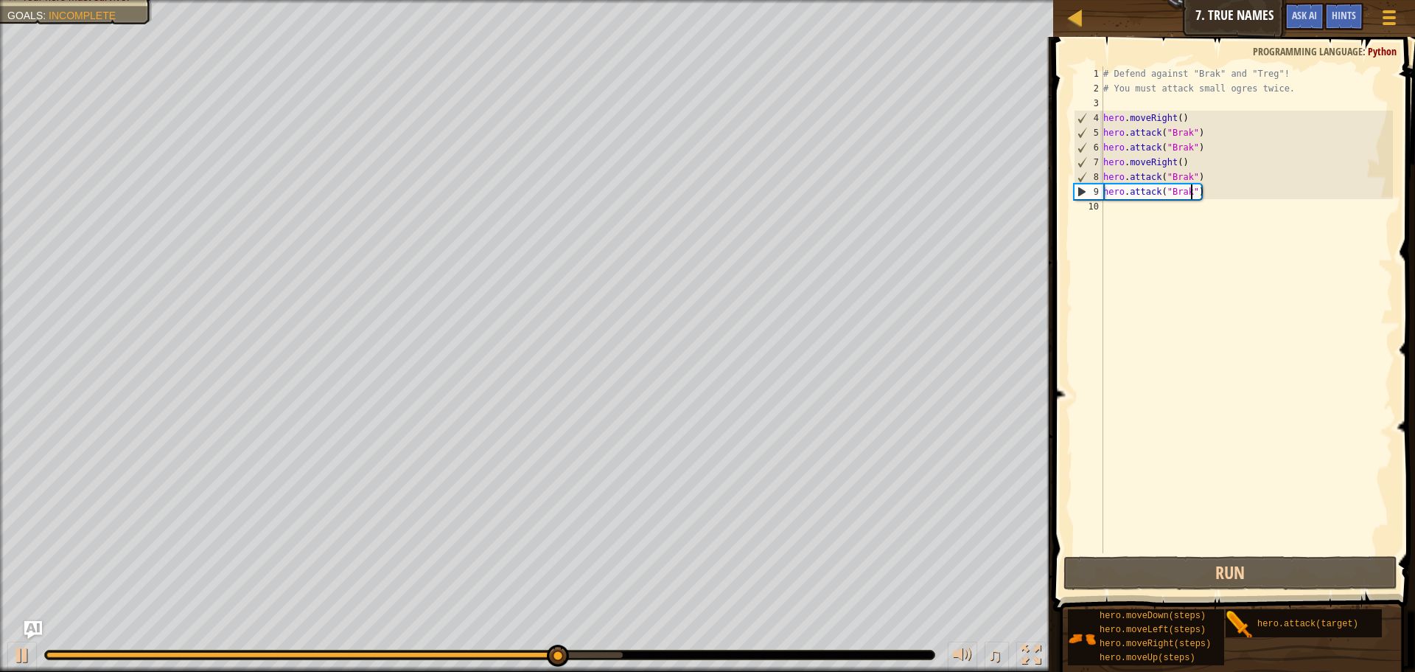
click at [1207, 193] on div "# Defend against "Brak" and "Treg"! # You must attack small ogres twice. hero .…" at bounding box center [1247, 324] width 293 height 516
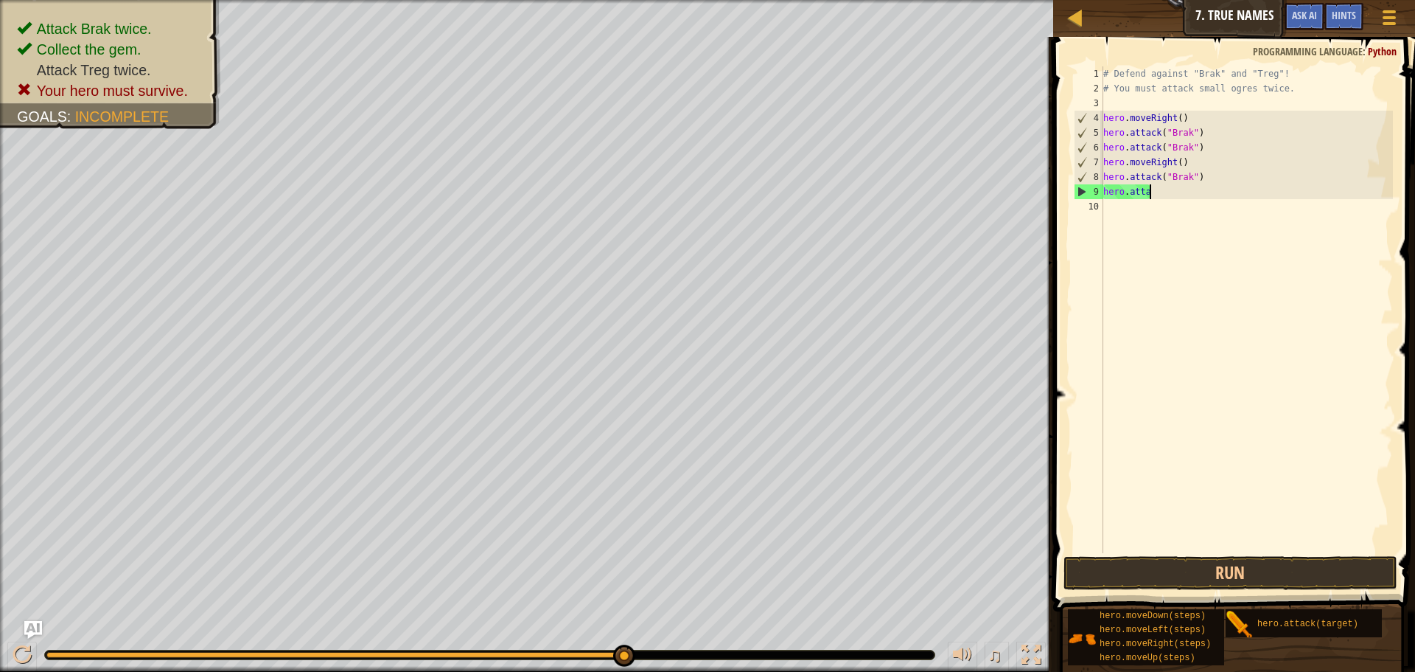
scroll to position [7, 4]
type textarea "h"
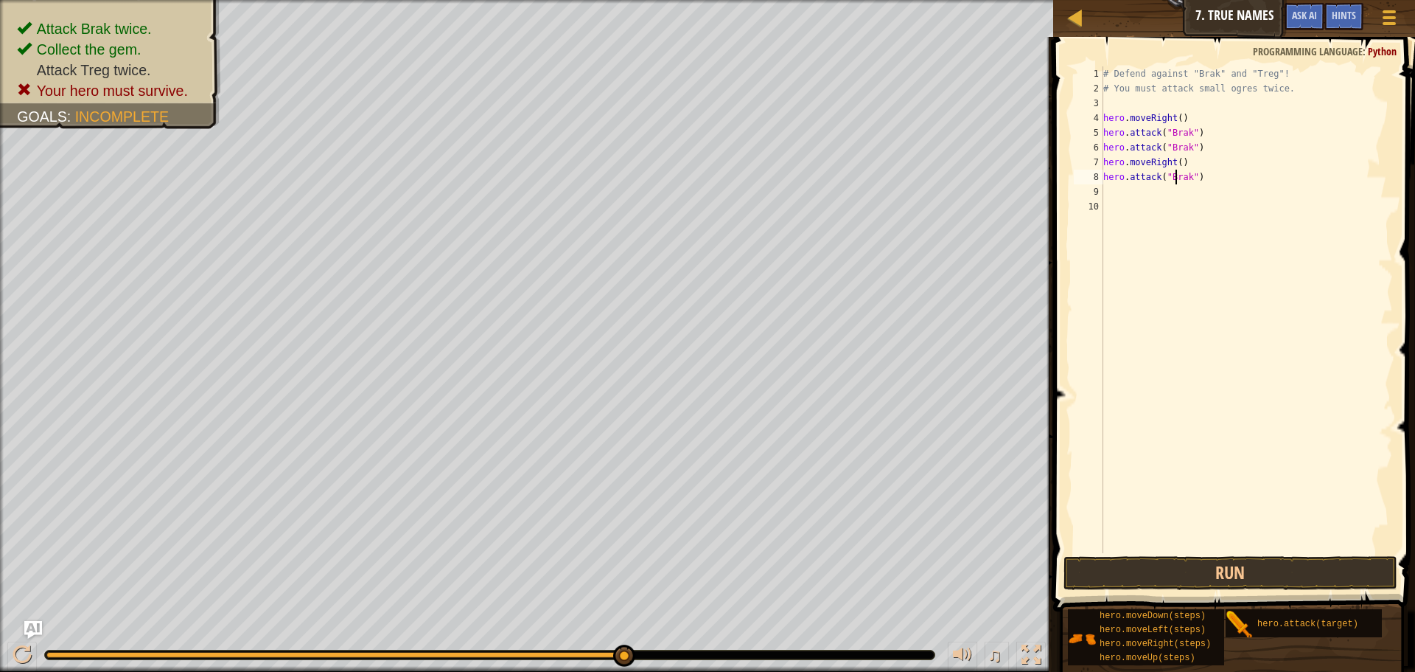
click at [1176, 181] on div "# Defend against "Brak" and "Treg"! # You must attack small ogres twice. hero .…" at bounding box center [1247, 324] width 293 height 516
click at [1180, 180] on div "# Defend against "Brak" and "Treg"! # You must attack small ogres twice. hero .…" at bounding box center [1247, 324] width 293 height 516
click at [1180, 180] on div "# Defend against "Brak" and "Treg"! # You must attack small ogres twice. hero .…" at bounding box center [1247, 309] width 293 height 487
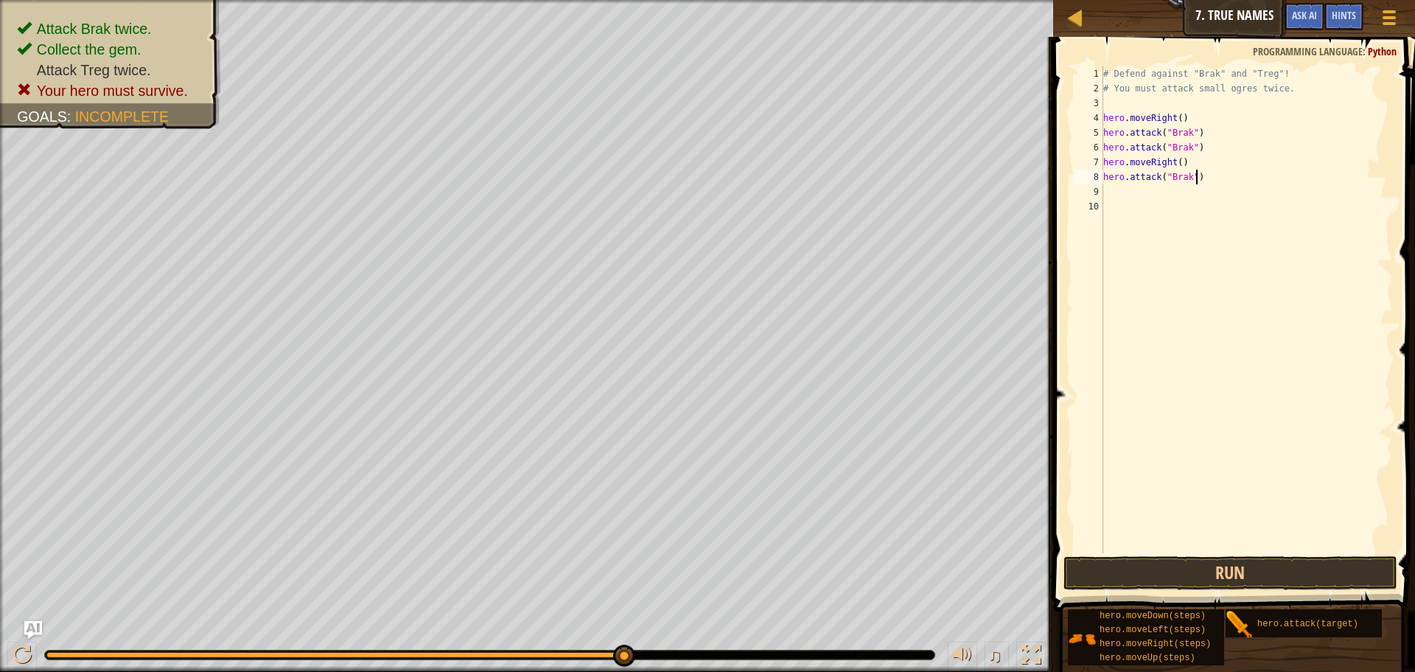
click at [1197, 175] on div "# Defend against "Brak" and "Treg"! # You must attack small ogres twice. hero .…" at bounding box center [1247, 324] width 293 height 516
type textarea "hero.attack(Treg)"
click at [1124, 193] on div "# Defend against "Brak" and "Treg"! # You must attack small ogres twice. hero .…" at bounding box center [1247, 324] width 293 height 516
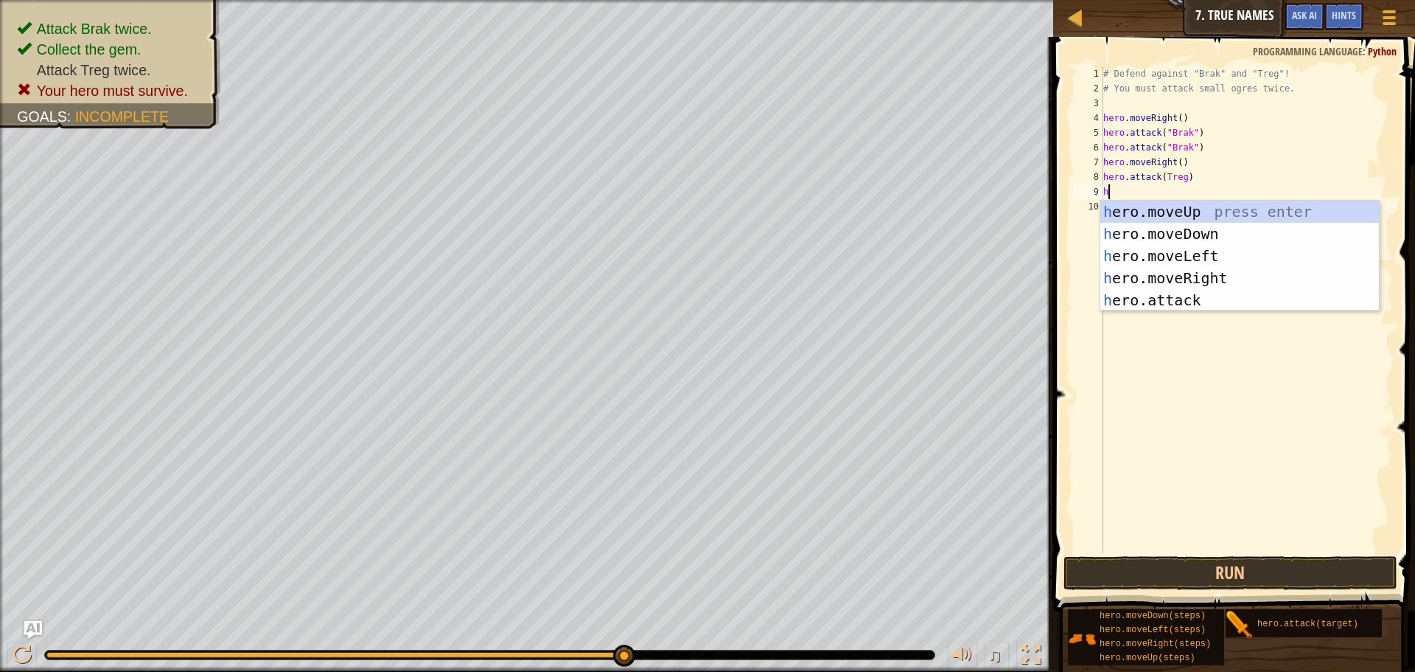
type textarea "he"
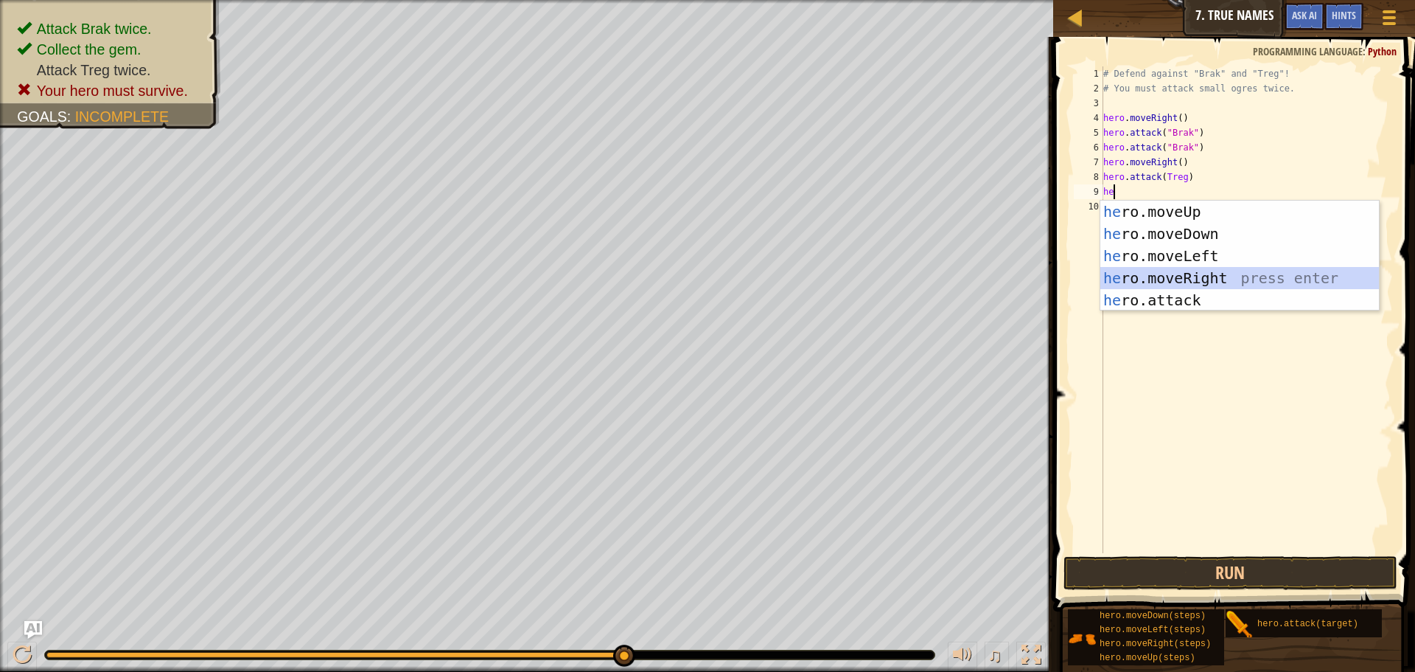
click at [1172, 279] on div "he ro.moveUp press enter he ro.moveDown press enter he ro.moveLeft press enter …" at bounding box center [1240, 278] width 279 height 155
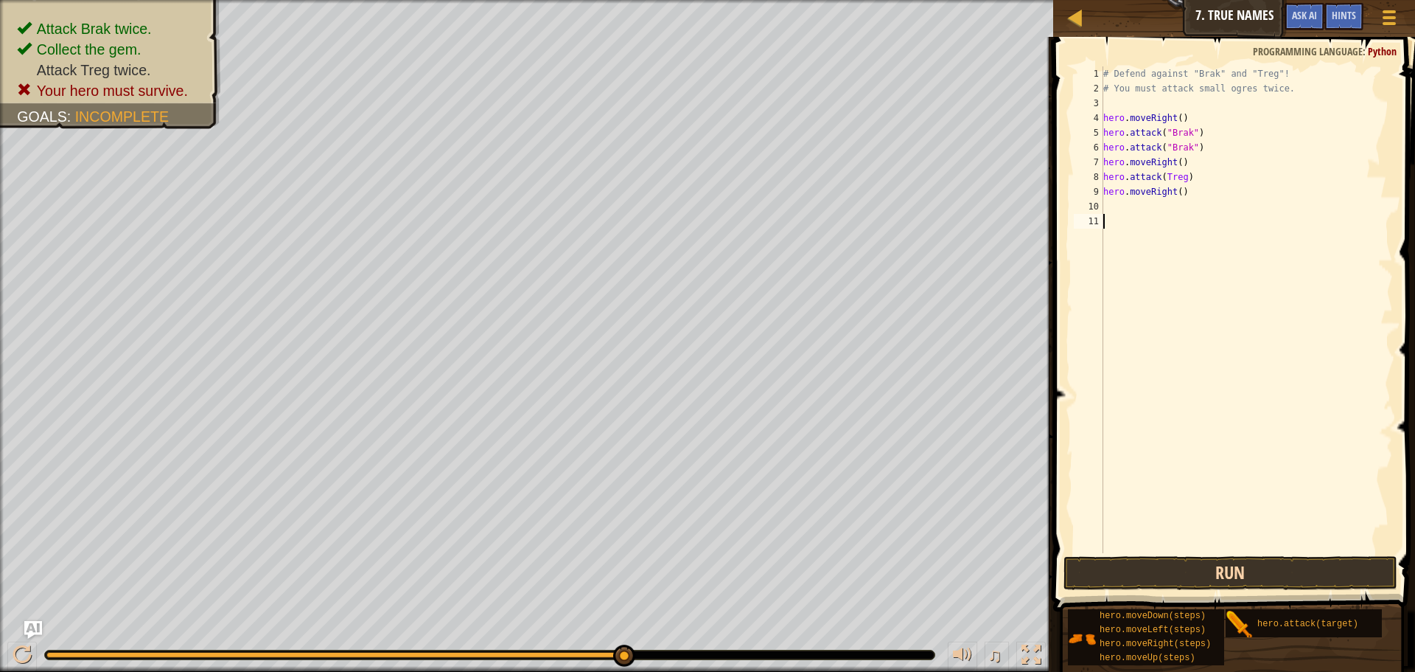
drag, startPoint x: 1163, startPoint y: 540, endPoint x: 1177, endPoint y: 560, distance: 24.3
click at [1172, 555] on div "1 2 3 4 5 6 7 8 9 10 11 # Defend against "Brak" and "Treg"! # You must attack s…" at bounding box center [1232, 353] width 366 height 618
click at [1186, 569] on button "Run" at bounding box center [1231, 573] width 334 height 34
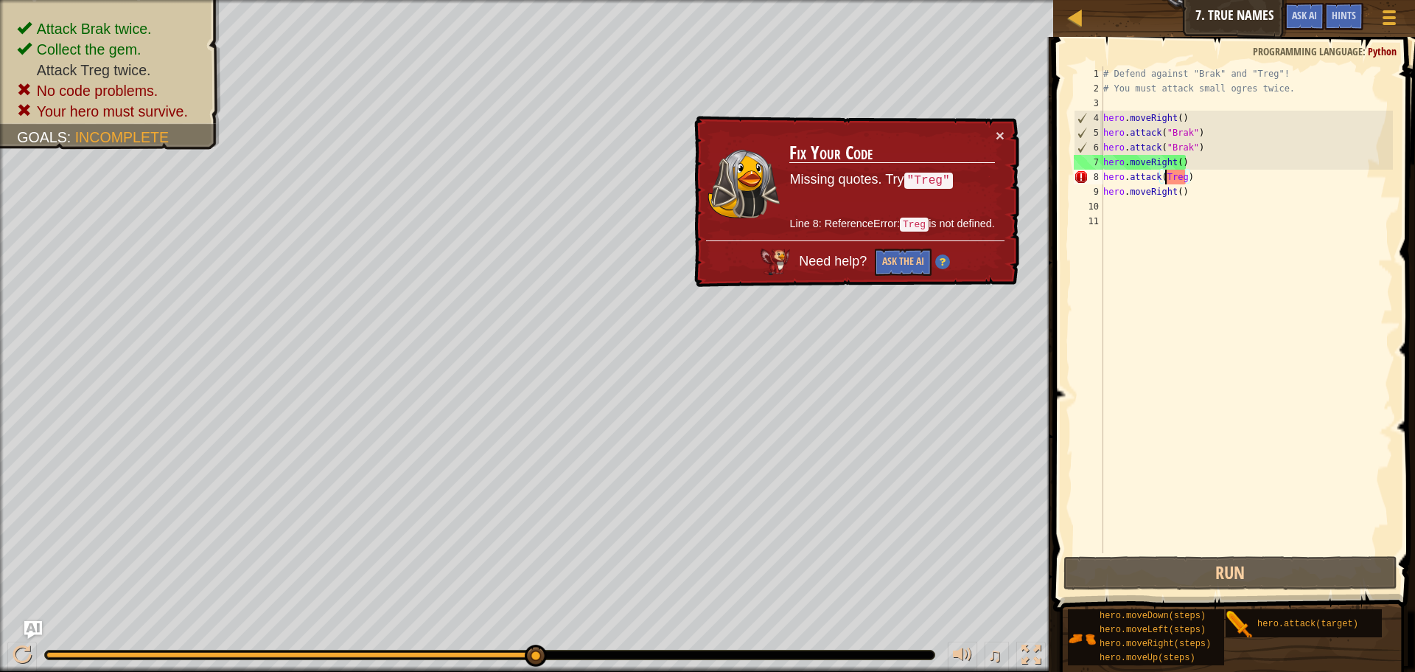
click at [1166, 175] on div "# Defend against "Brak" and "Treg"! # You must attack small ogres twice. hero .…" at bounding box center [1247, 324] width 293 height 516
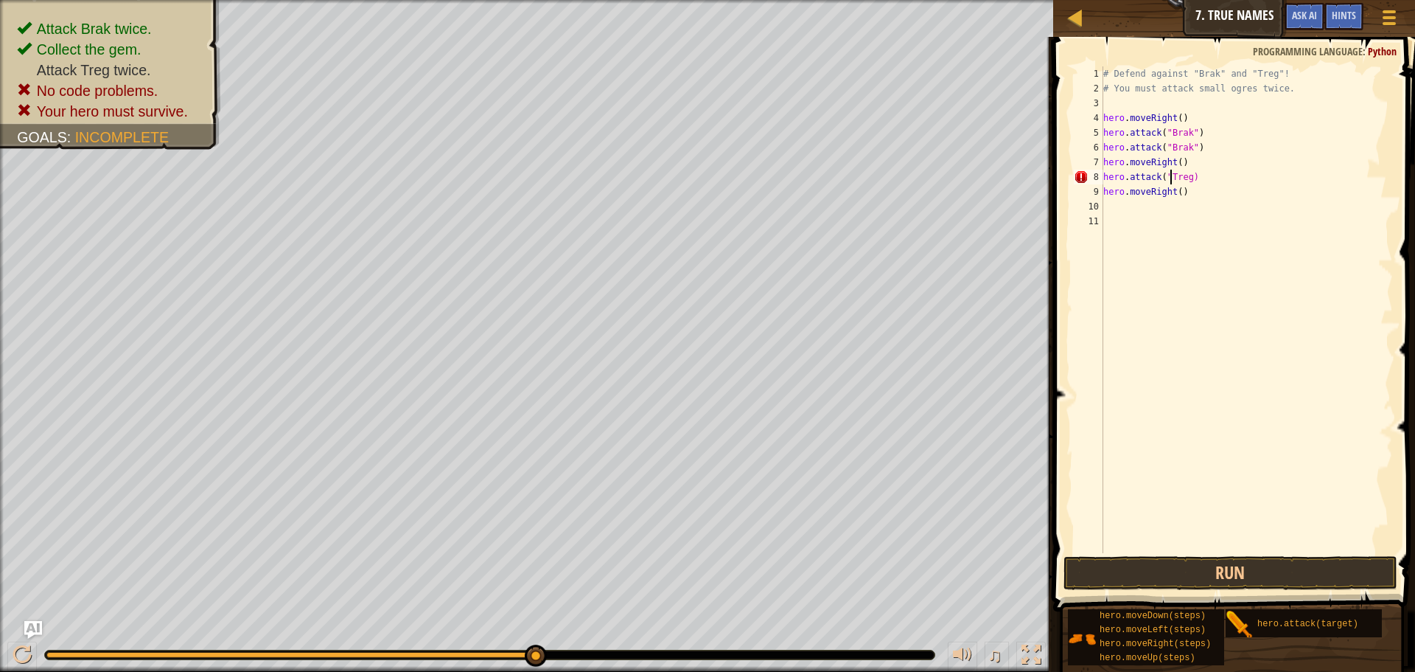
click at [1193, 178] on div "# Defend against "Brak" and "Treg"! # You must attack small ogres twice. hero .…" at bounding box center [1247, 324] width 293 height 516
type textarea "hero.attack("Treg")"
click at [1233, 565] on button "Run" at bounding box center [1231, 573] width 334 height 34
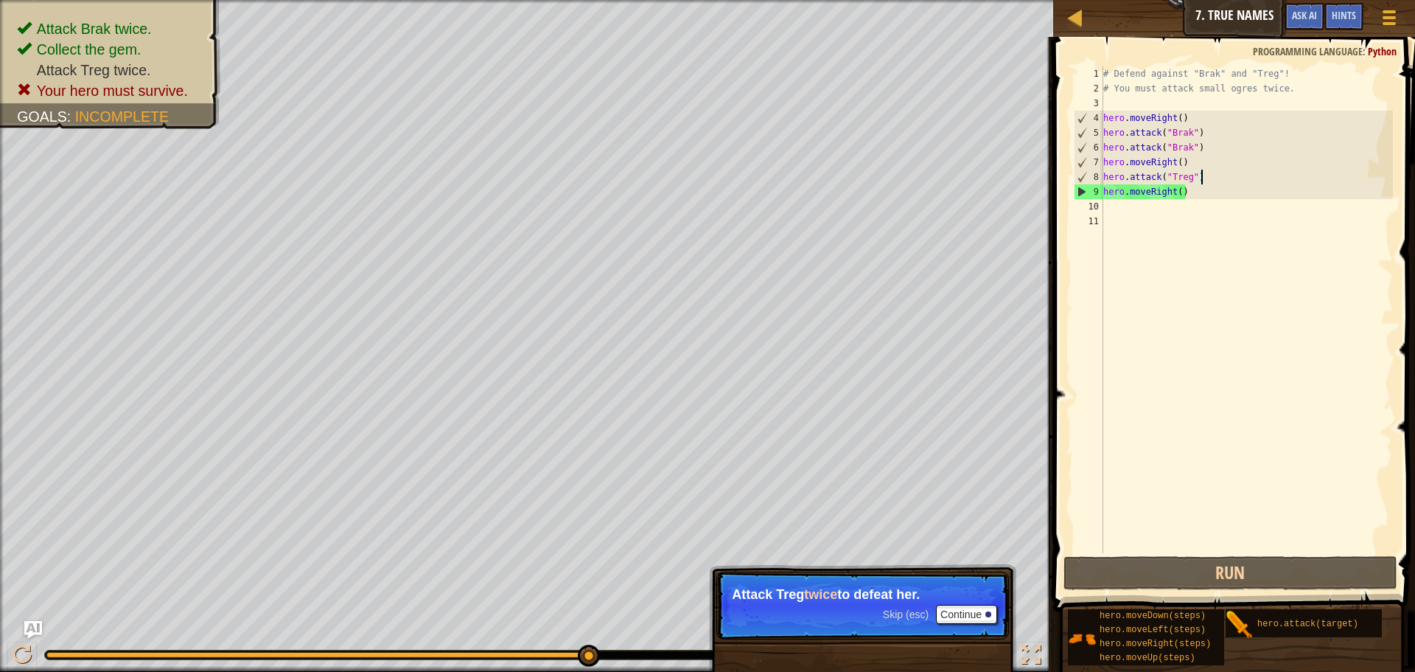
click at [1203, 181] on div "# Defend against "Brak" and "Treg"! # You must attack small ogres twice. hero .…" at bounding box center [1247, 324] width 293 height 516
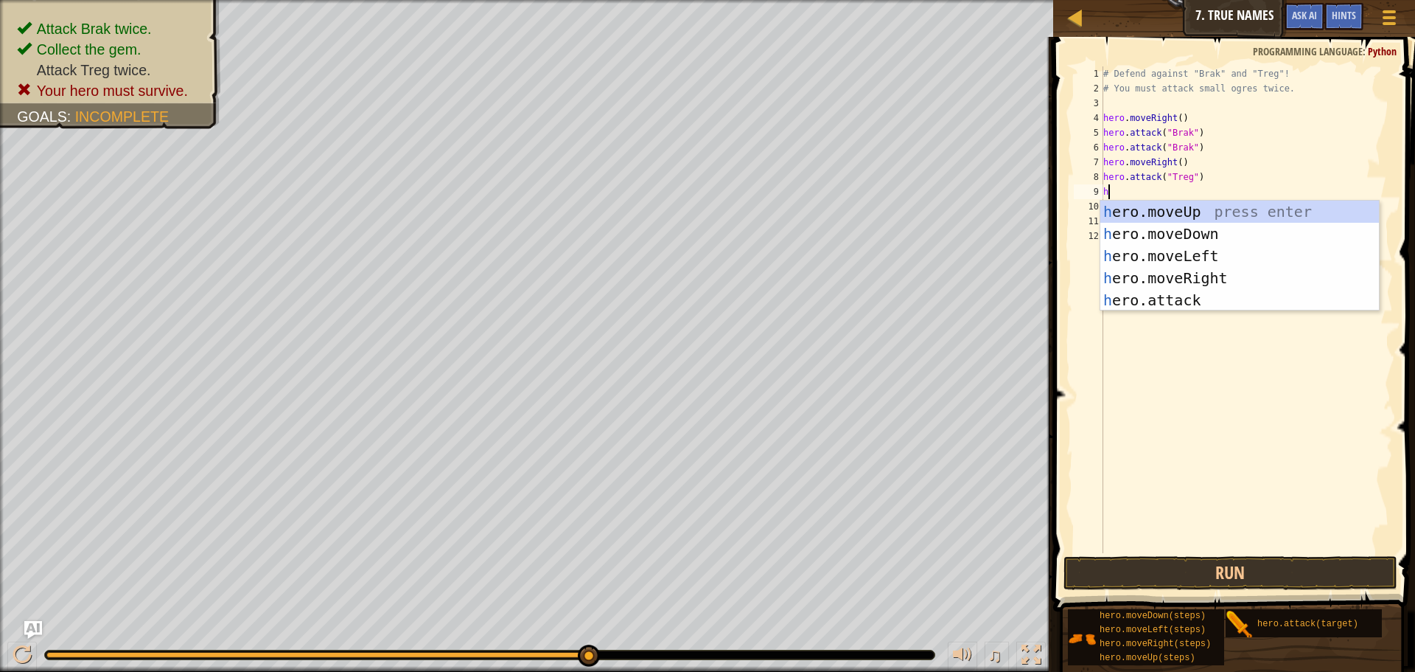
scroll to position [7, 1]
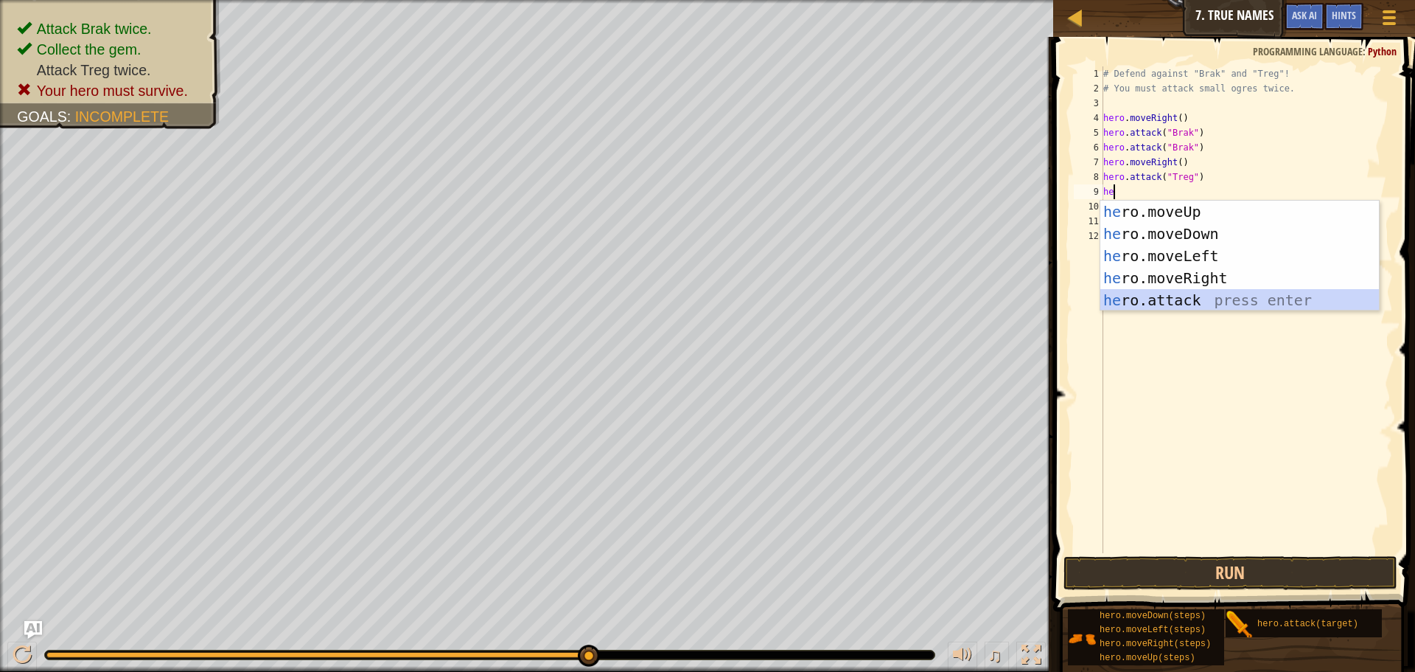
click at [1187, 296] on div "he ro.moveUp press enter he ro.moveDown press enter he ro.moveLeft press enter …" at bounding box center [1240, 278] width 279 height 155
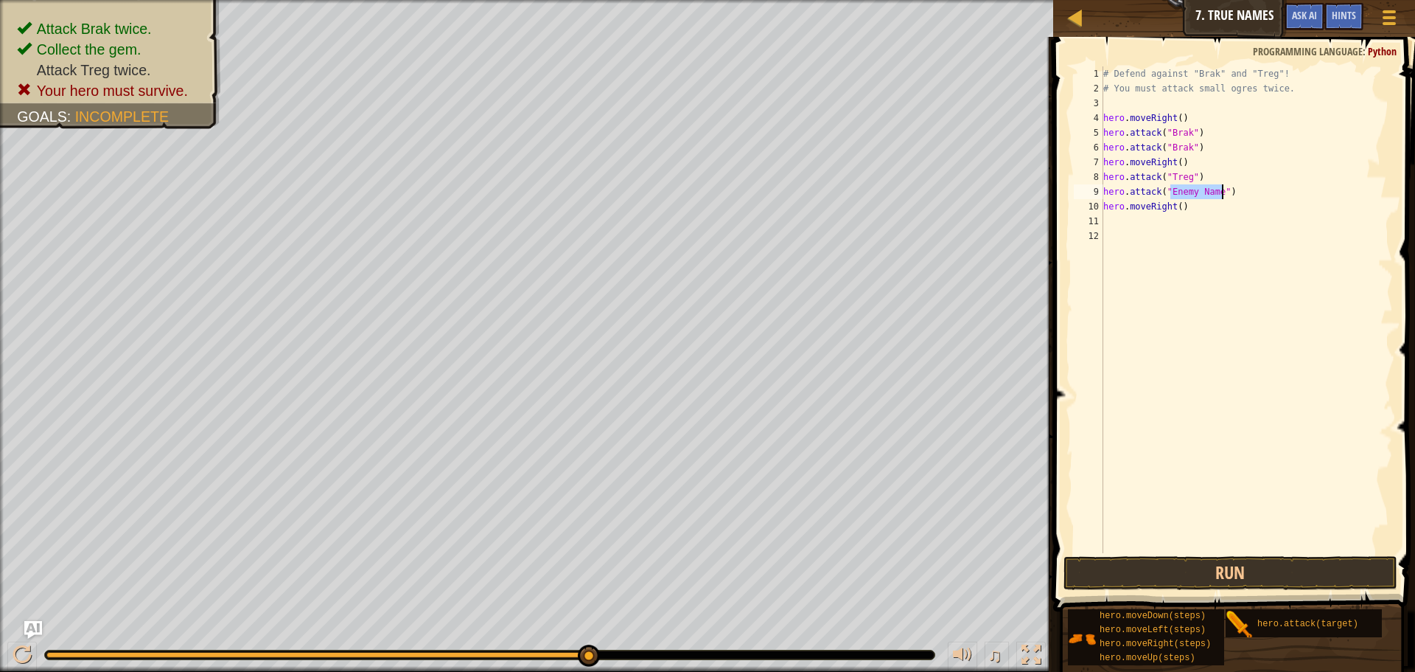
click at [1184, 192] on div "# Defend against "Brak" and "Treg"! # You must attack small ogres twice. hero .…" at bounding box center [1247, 309] width 293 height 487
click at [1184, 192] on div "# Defend against "Brak" and "Treg"! # You must attack small ogres twice. hero .…" at bounding box center [1247, 324] width 293 height 516
click at [1175, 193] on div "# Defend against "Brak" and "Treg"! # You must attack small ogres twice. hero .…" at bounding box center [1247, 324] width 293 height 516
click at [1174, 194] on div "# Defend against "Brak" and "Treg"! # You must attack small ogres twice. hero .…" at bounding box center [1247, 324] width 293 height 516
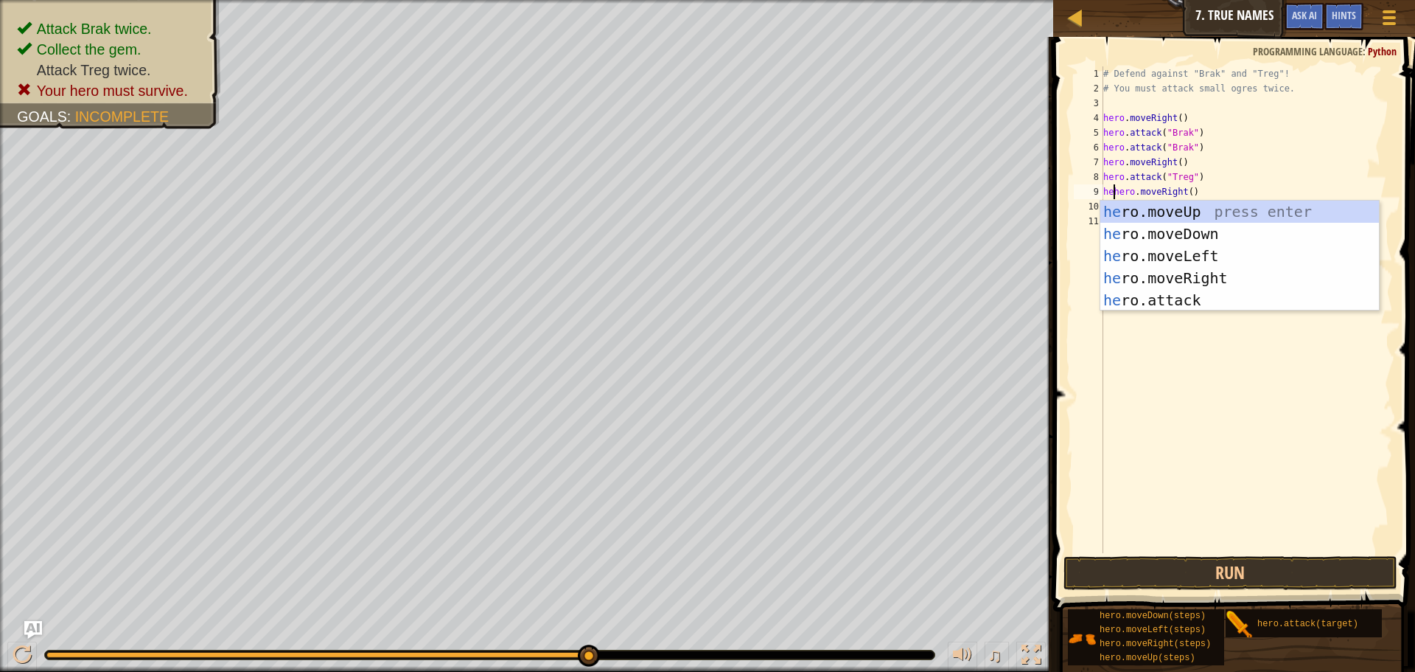
scroll to position [7, 2]
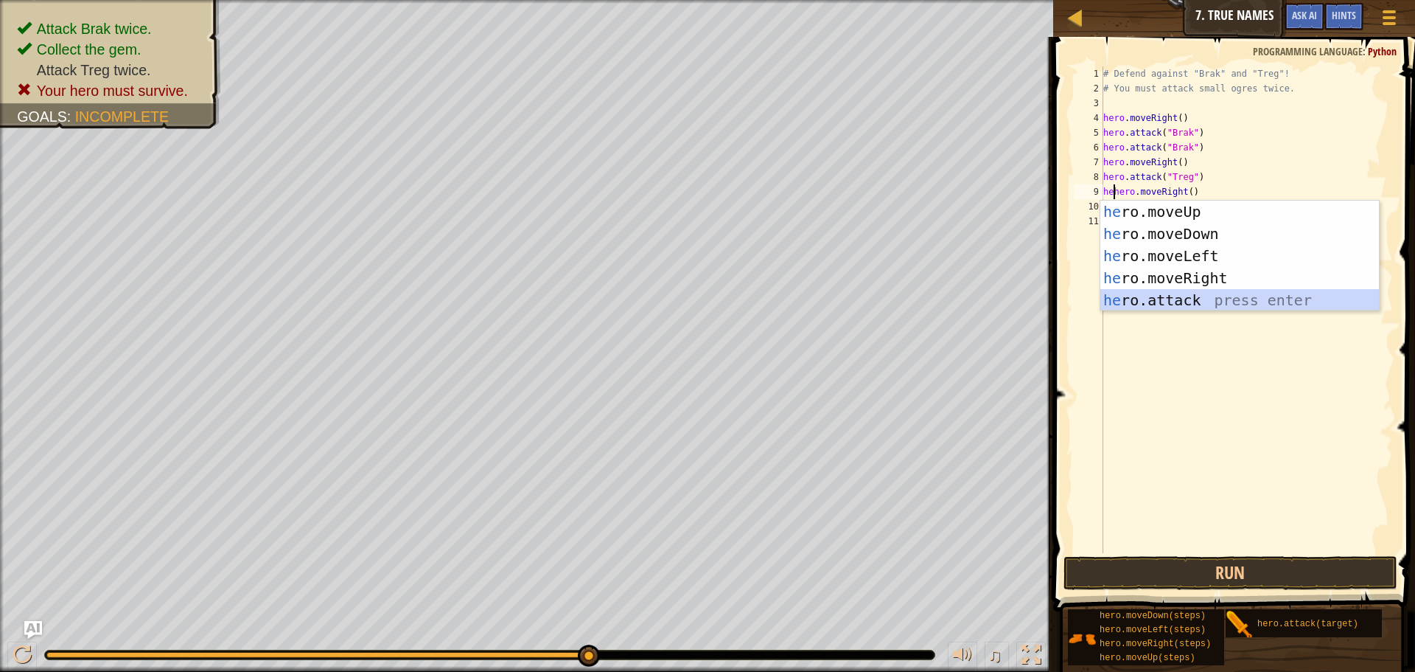
click at [1206, 304] on div "he ro.moveUp press enter he ro.moveDown press enter he ro.moveLeft press enter …" at bounding box center [1240, 278] width 279 height 155
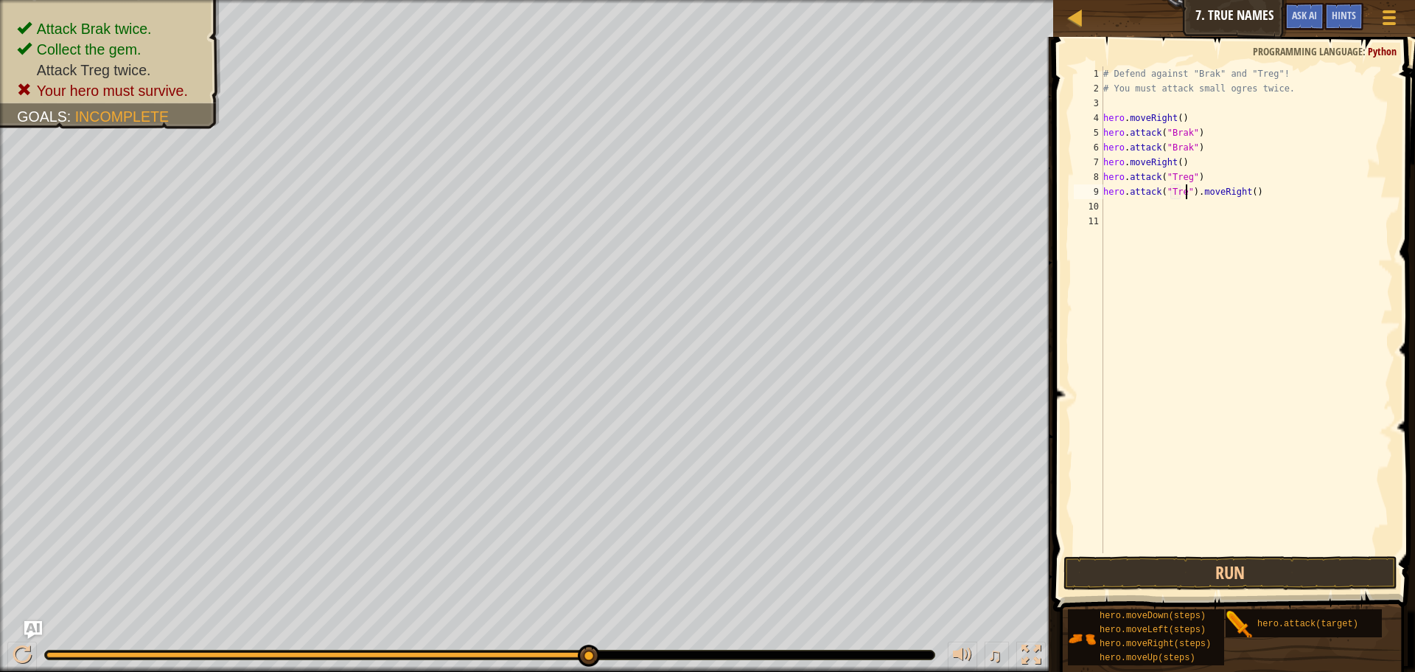
scroll to position [7, 13]
click at [1267, 191] on div "# Defend against "Brak" and "Treg"! # You must attack small ogres twice. hero .…" at bounding box center [1247, 324] width 293 height 516
type textarea "hero.attack("Treg")"
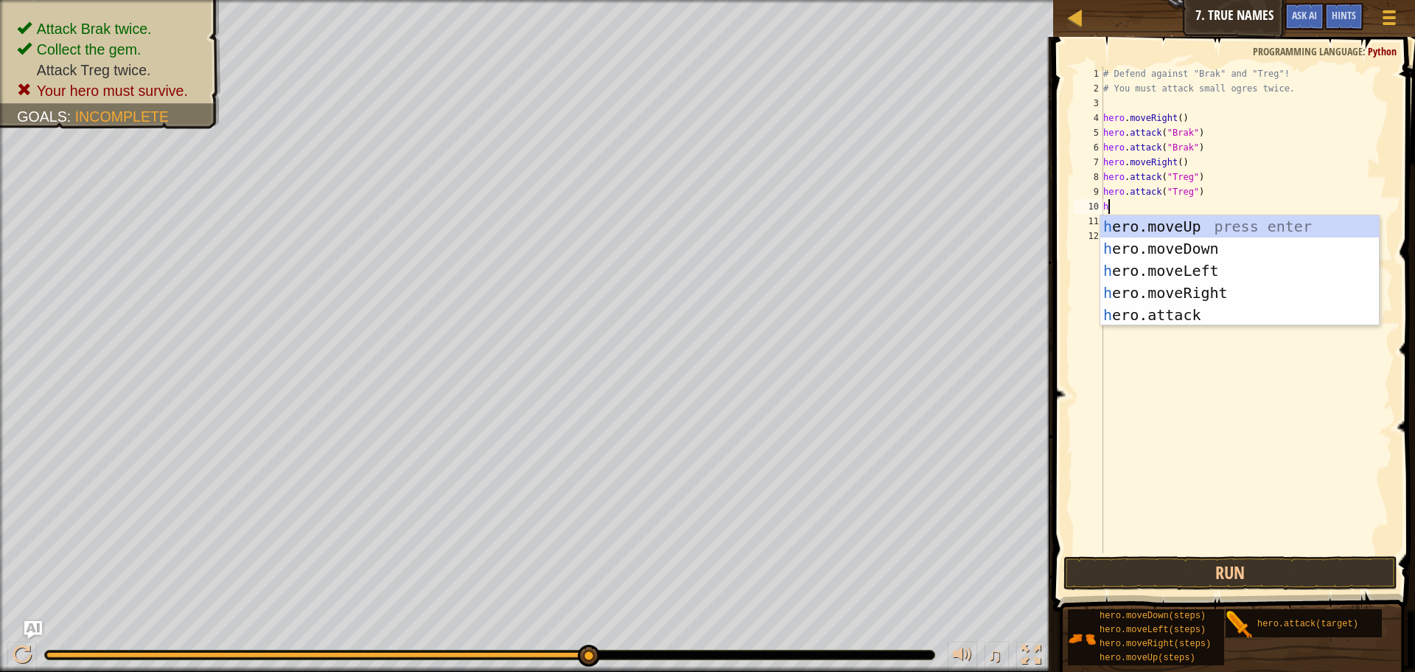
type textarea "he"
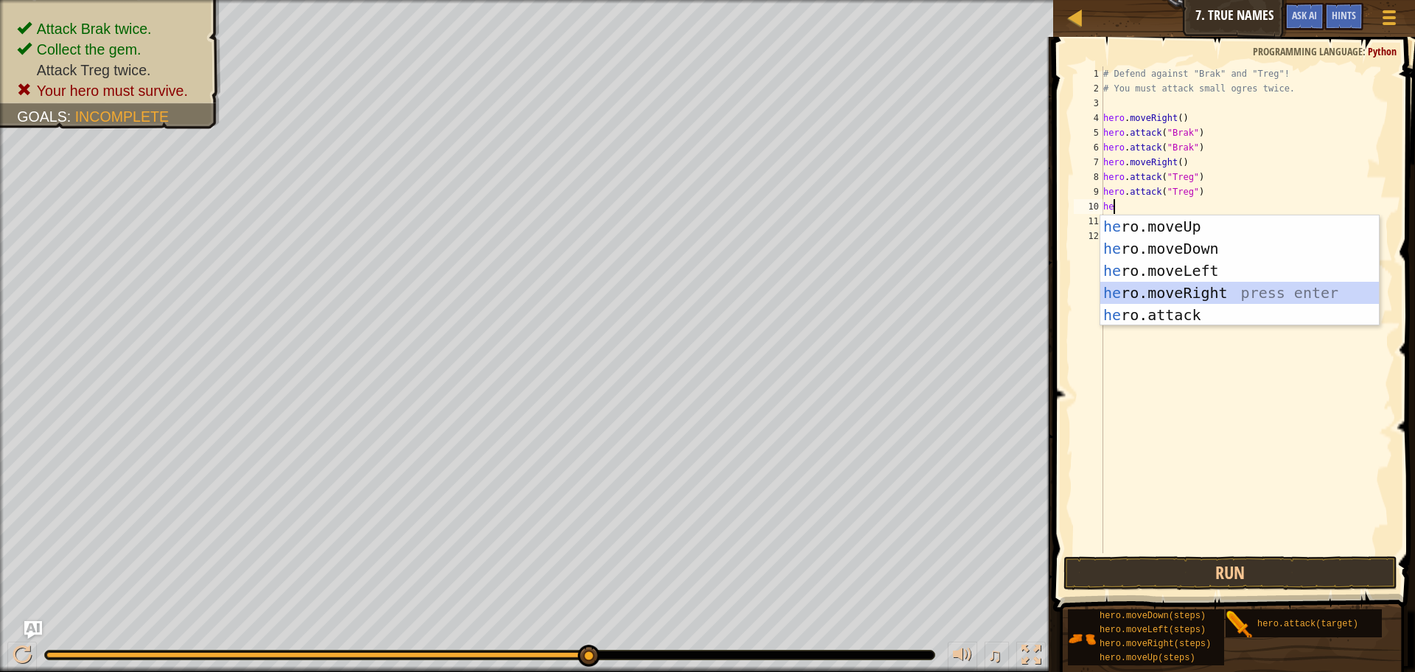
click at [1242, 293] on div "he ro.moveUp press enter he ro.moveDown press enter he ro.moveLeft press enter …" at bounding box center [1240, 292] width 279 height 155
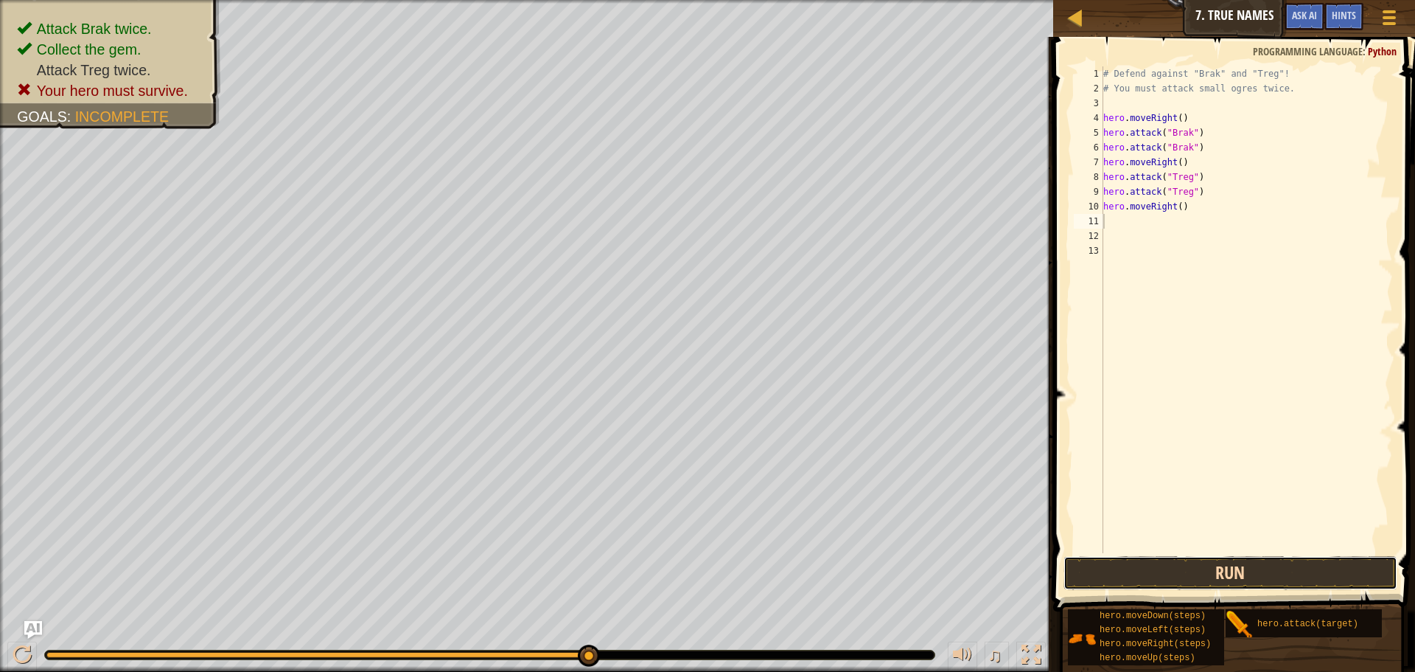
click at [1191, 585] on button "Run" at bounding box center [1231, 573] width 334 height 34
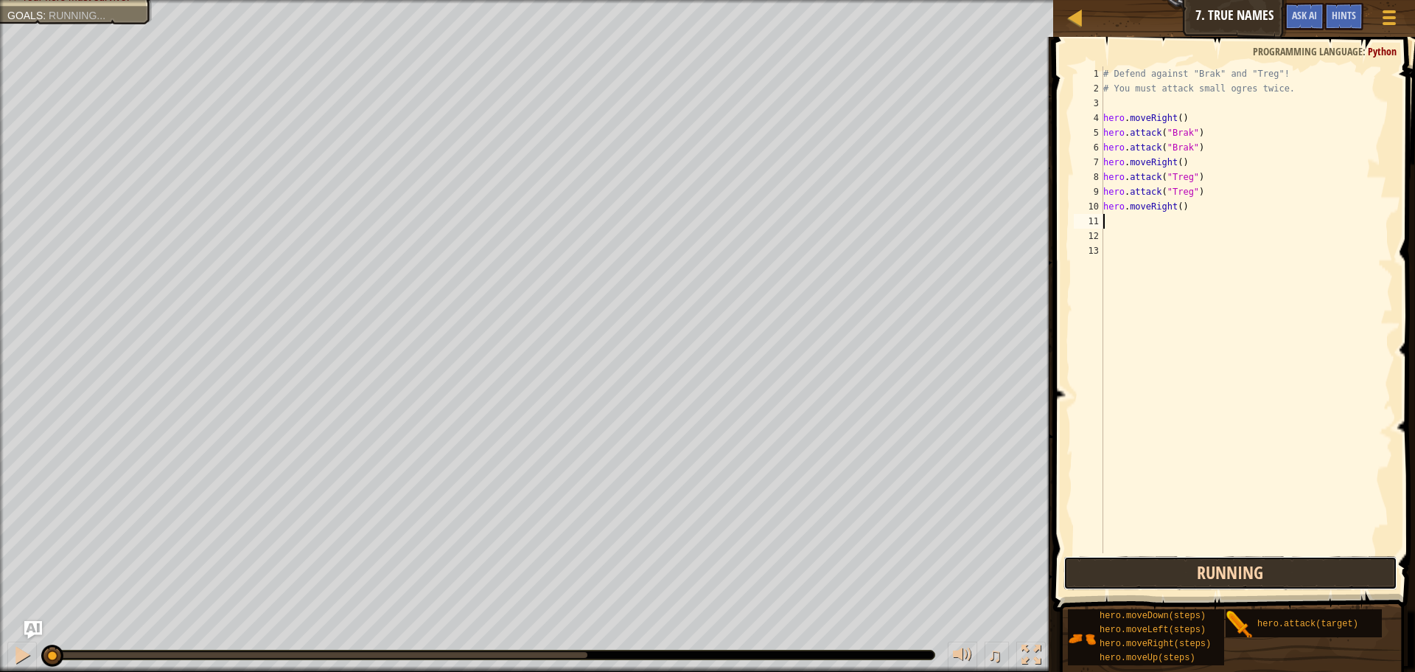
click at [1190, 579] on button "Running" at bounding box center [1231, 573] width 334 height 34
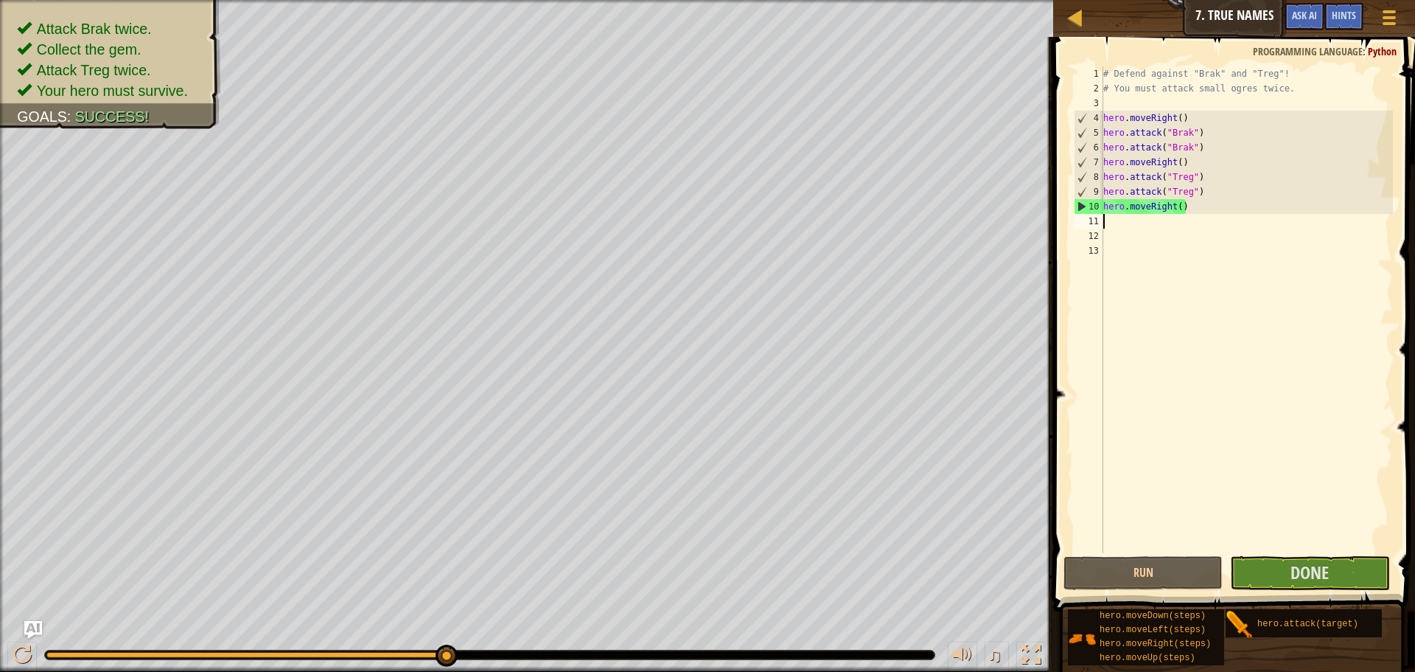
click at [1179, 209] on div "# Defend against "Brak" and "Treg"! # You must attack small ogres twice. hero .…" at bounding box center [1247, 324] width 293 height 516
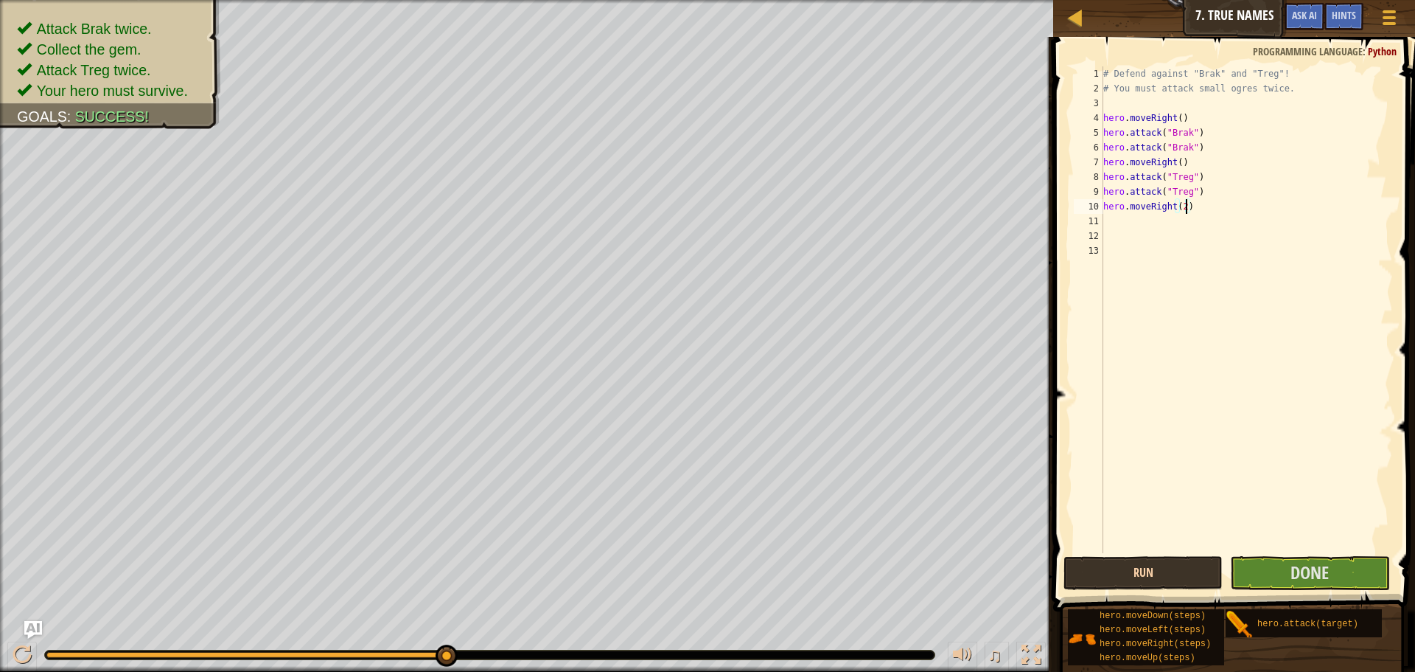
type textarea "hero.moveRight(2)"
click at [1180, 568] on button "Run" at bounding box center [1143, 573] width 159 height 34
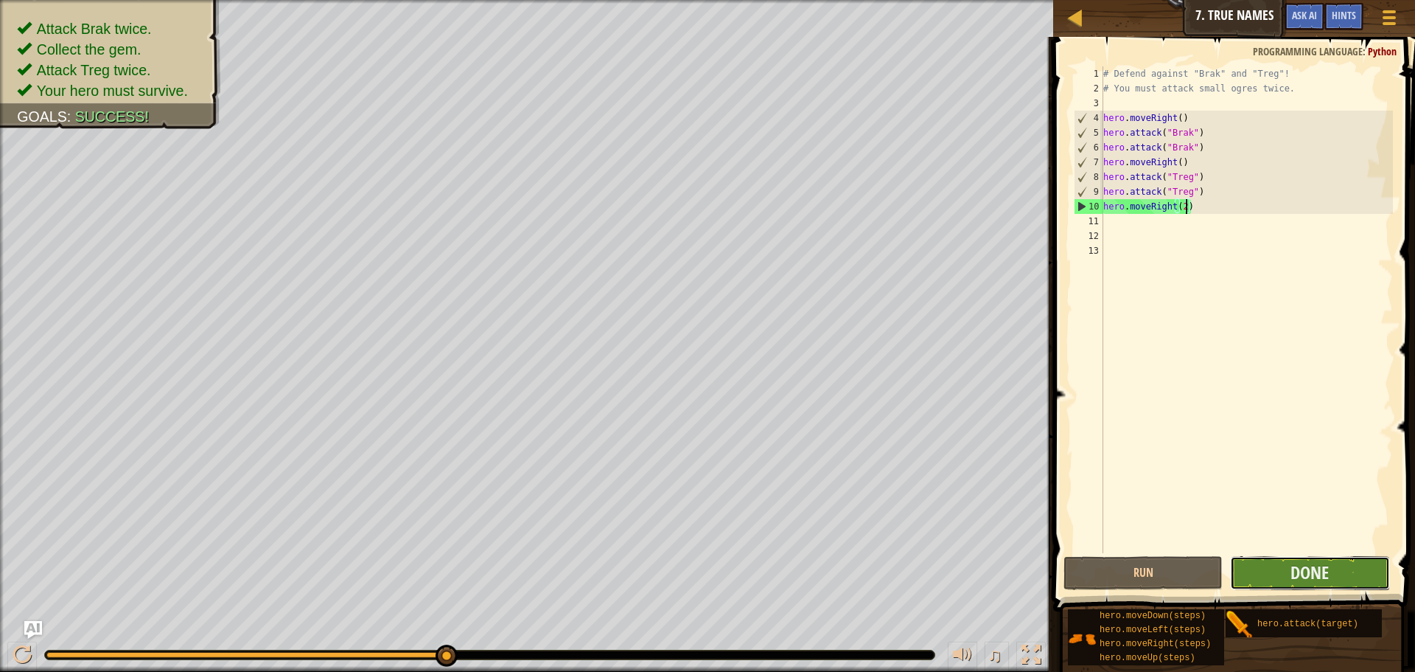
click at [1331, 572] on button "Done" at bounding box center [1309, 573] width 159 height 34
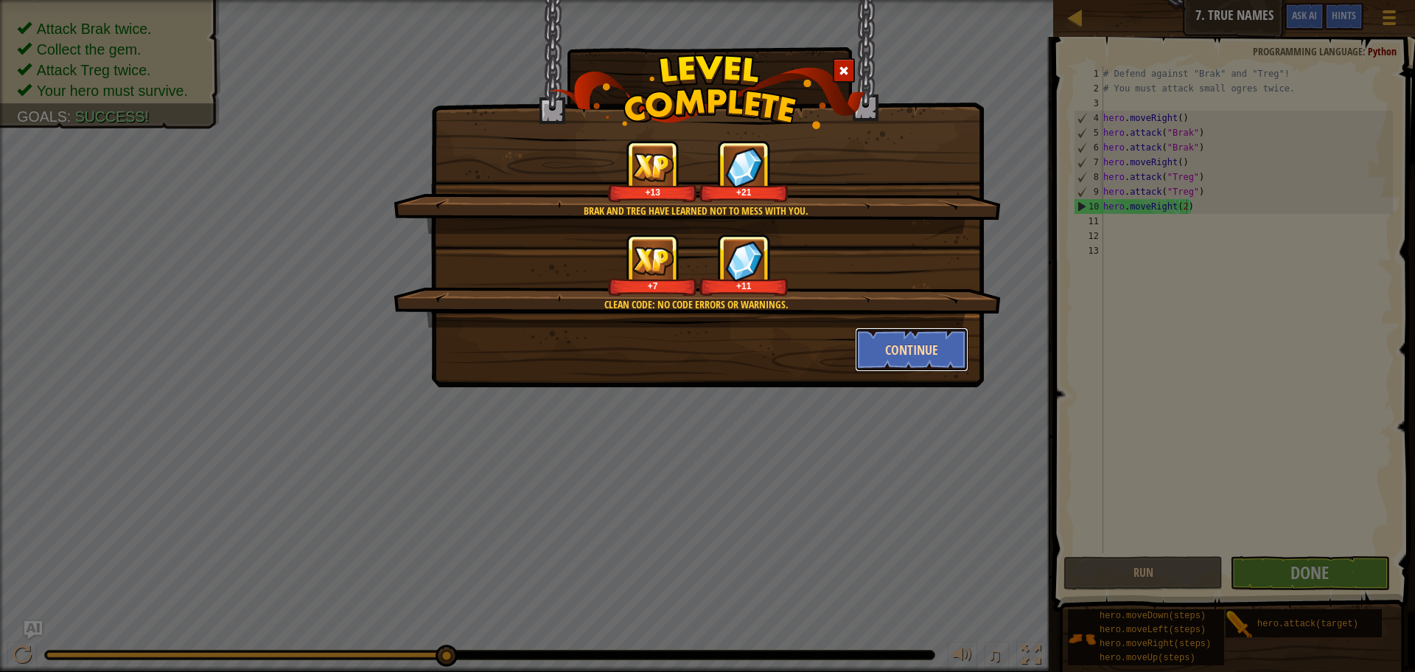
click at [896, 351] on button "Continue" at bounding box center [912, 349] width 114 height 44
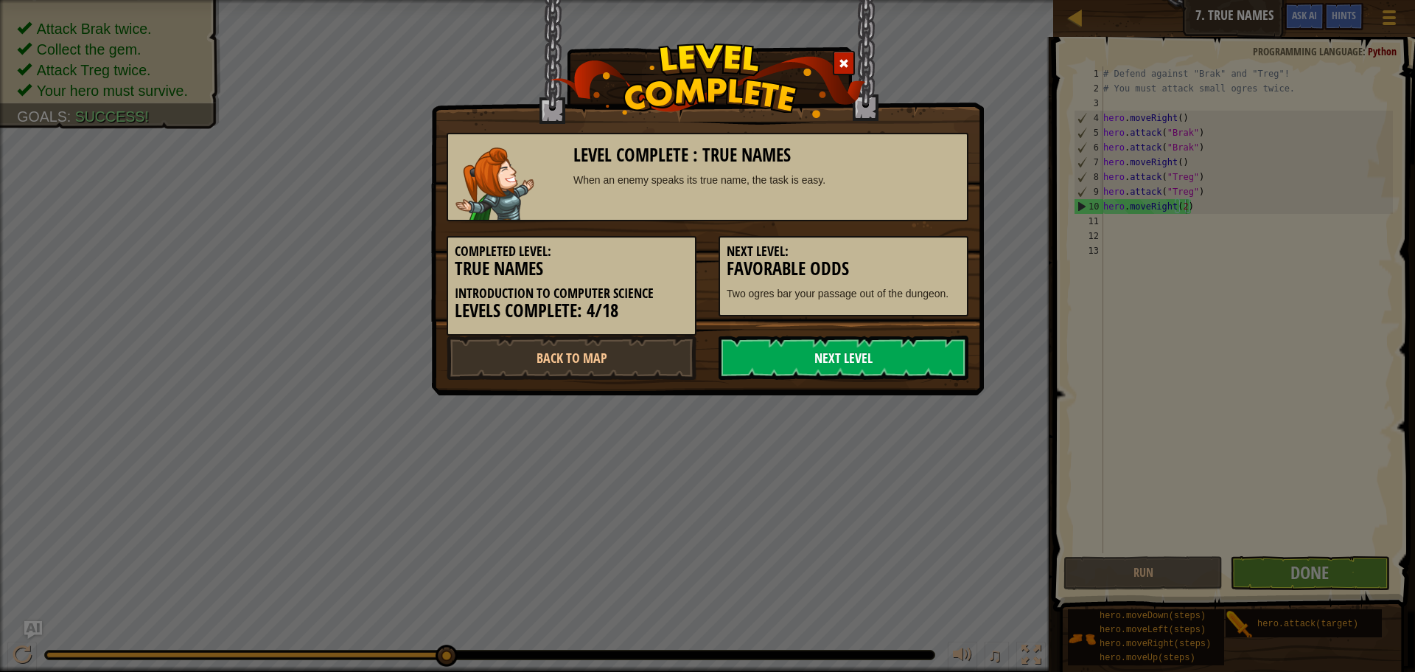
click at [889, 358] on link "Next Level" at bounding box center [844, 357] width 250 height 44
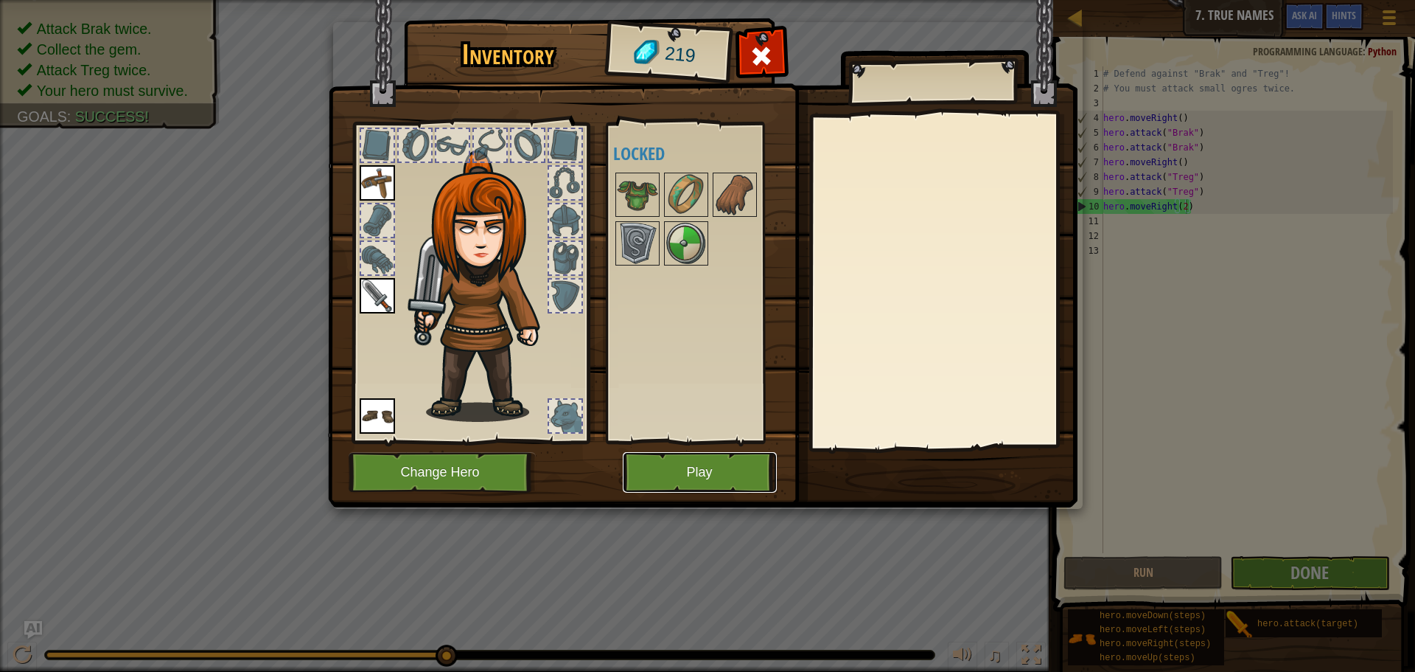
click at [708, 478] on button "Play" at bounding box center [700, 472] width 154 height 41
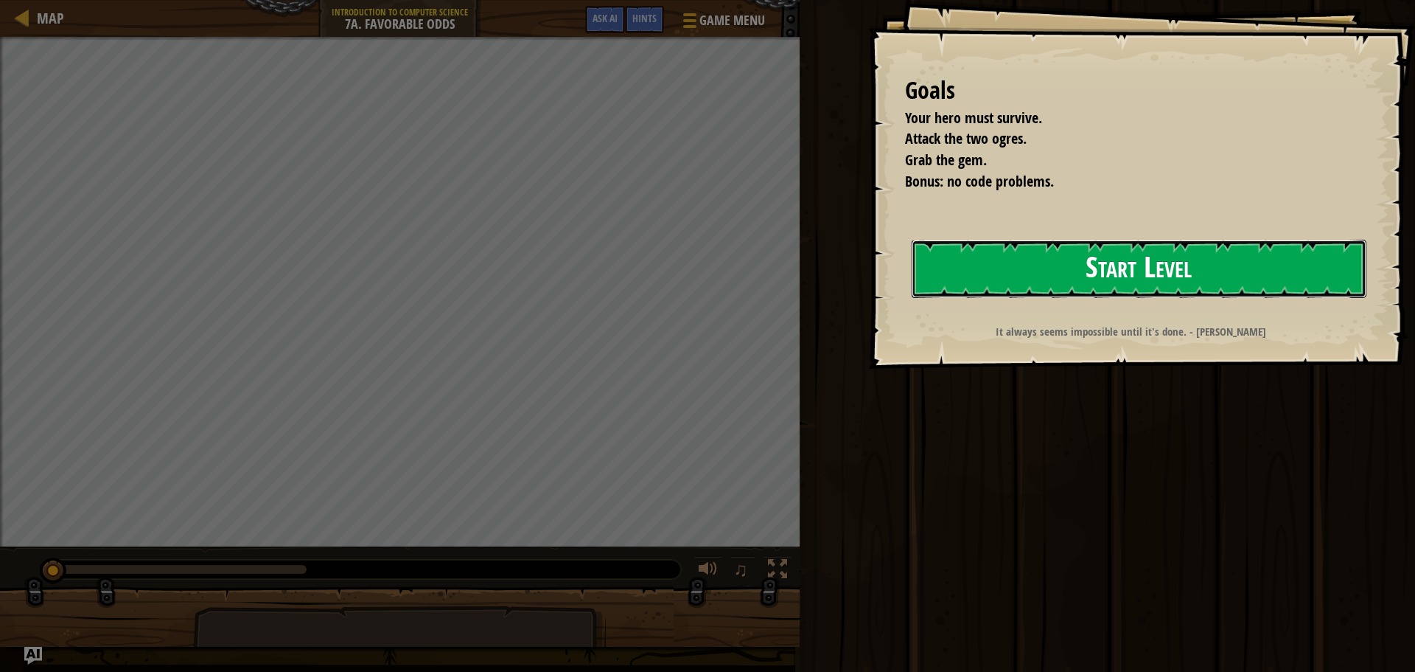
click at [1014, 262] on button "Start Level" at bounding box center [1139, 269] width 455 height 58
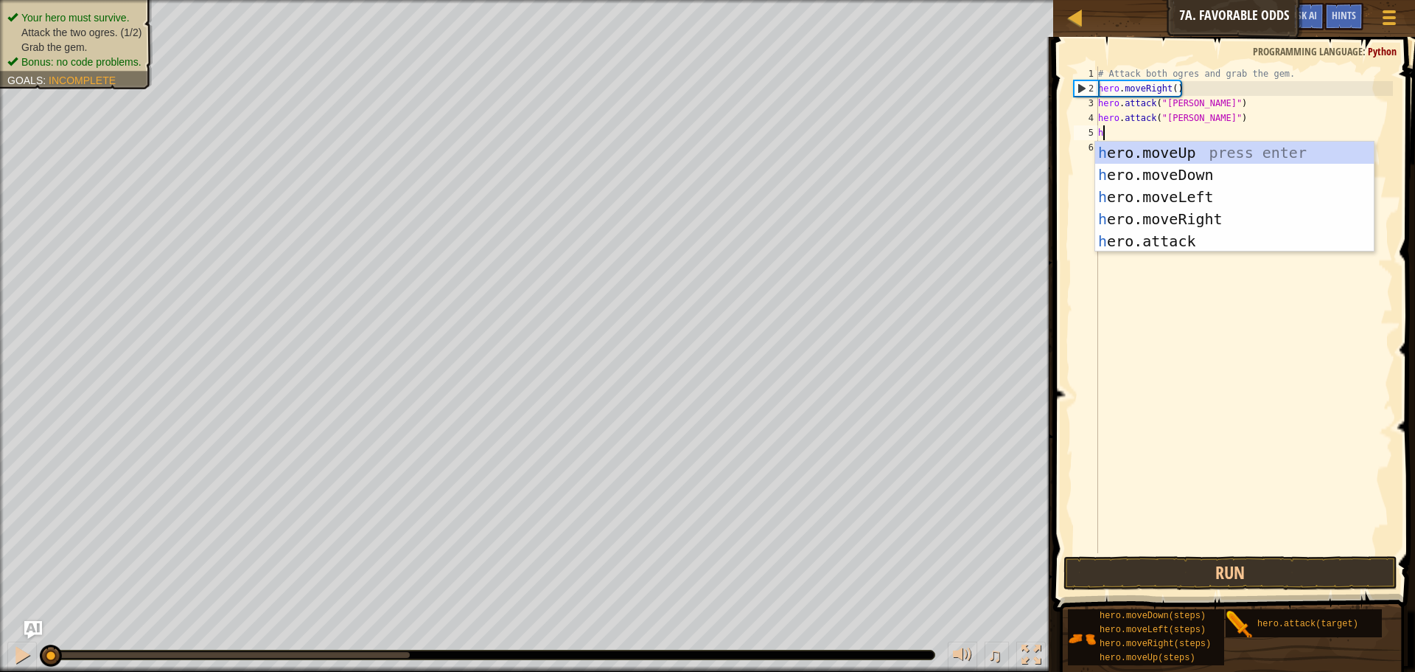
scroll to position [7, 0]
type textarea "he"
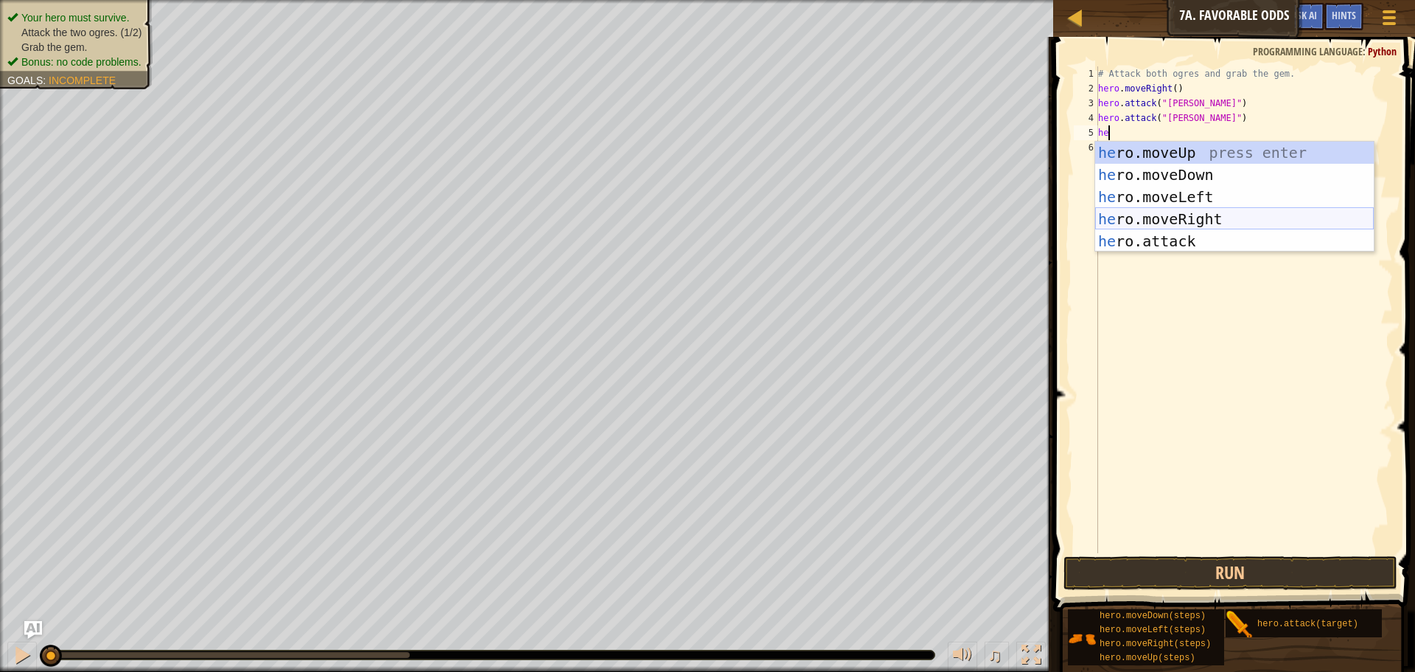
click at [1196, 214] on div "he ro.moveUp press enter he ro.moveDown press enter he ro.moveLeft press enter …" at bounding box center [1234, 219] width 279 height 155
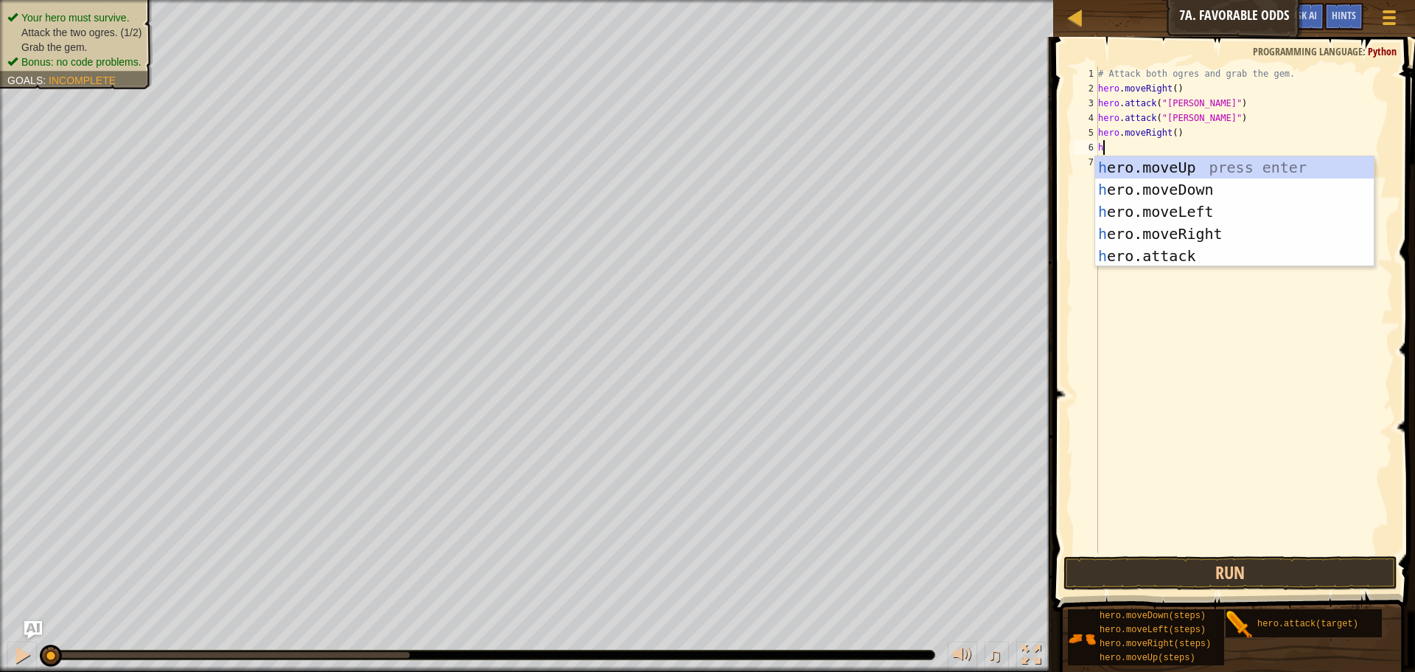
type textarea "he"
click at [1210, 160] on div "he ro.moveUp press enter he ro.moveDown press enter he ro.moveLeft press enter …" at bounding box center [1234, 233] width 279 height 155
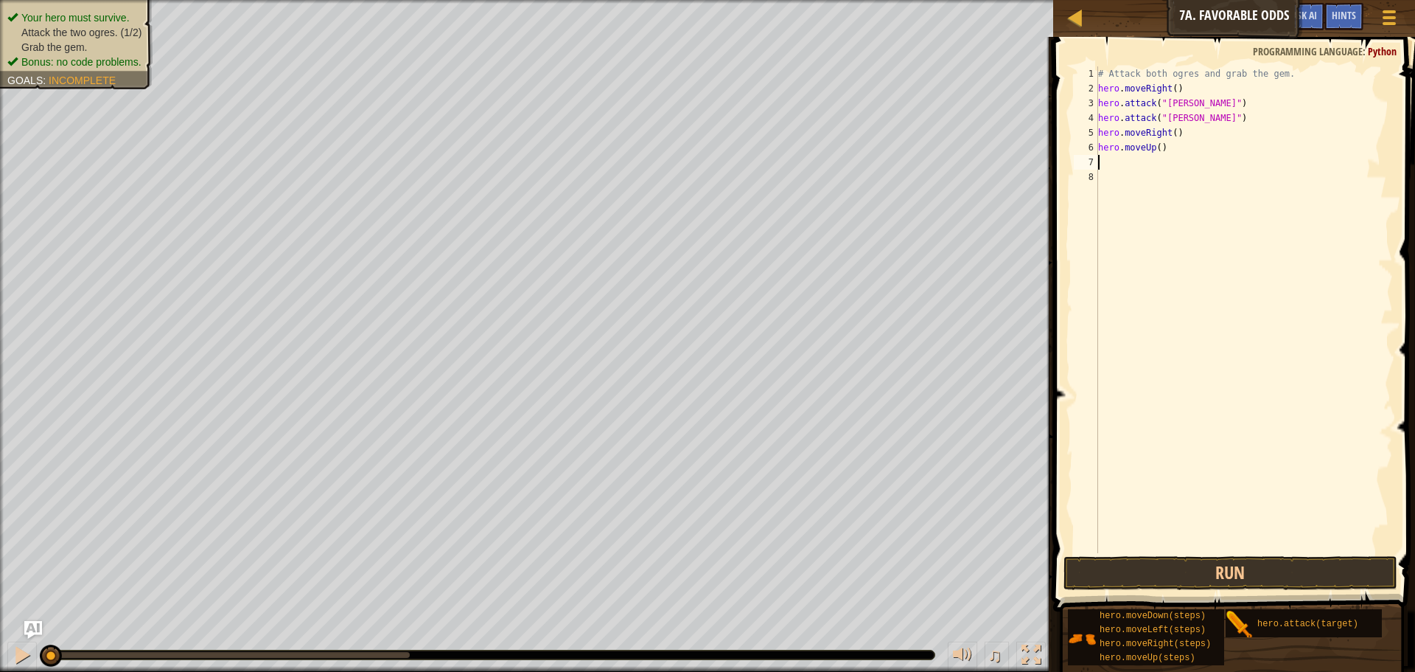
scroll to position [7, 0]
type textarea "he"
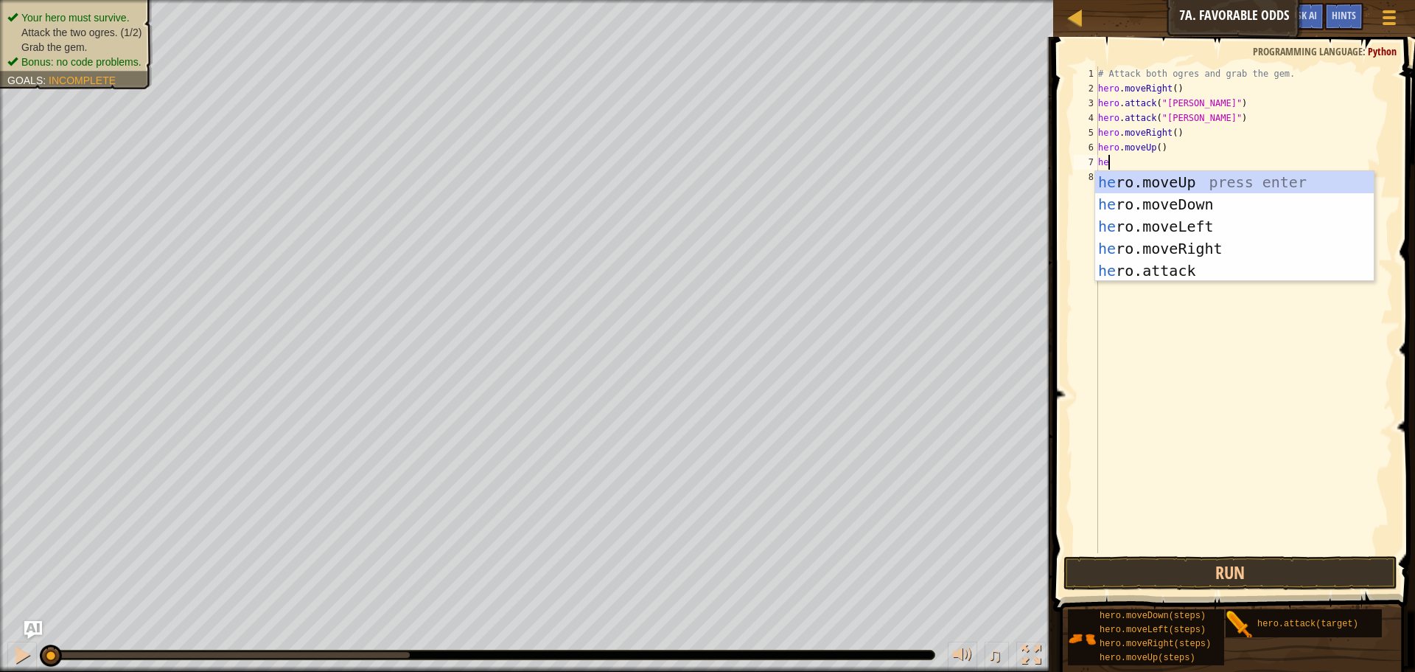
scroll to position [7, 1]
click at [1202, 225] on div "he ro.moveUp press enter he ro.moveDown press enter he ro.moveLeft press enter …" at bounding box center [1234, 248] width 279 height 155
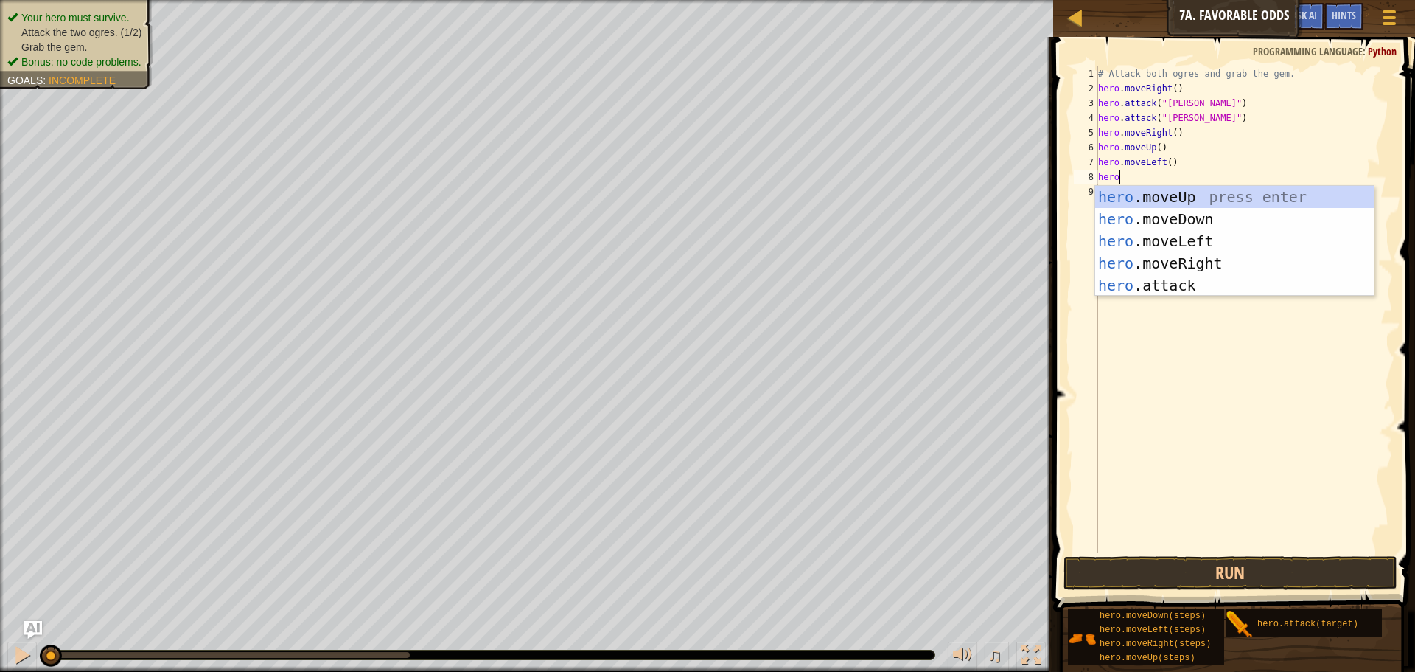
scroll to position [7, 2]
click at [1138, 283] on div "hero .moveUp press enter hero .moveDown press enter hero .moveLeft press enter …" at bounding box center [1234, 263] width 279 height 155
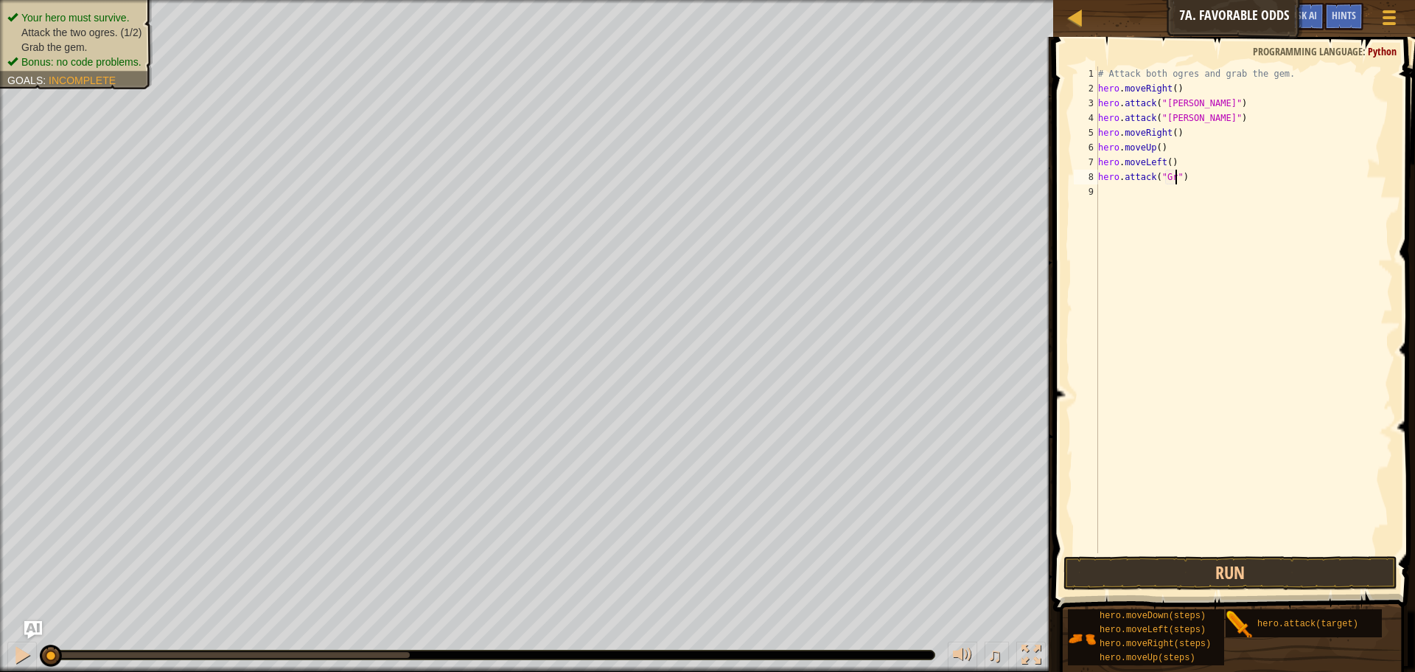
scroll to position [7, 13]
type textarea "hero.attack("Grump")"
click at [1109, 191] on div "# Attack both ogres and grab the gem. hero . moveRight ( ) hero . attack ( "[PE…" at bounding box center [1244, 324] width 298 height 516
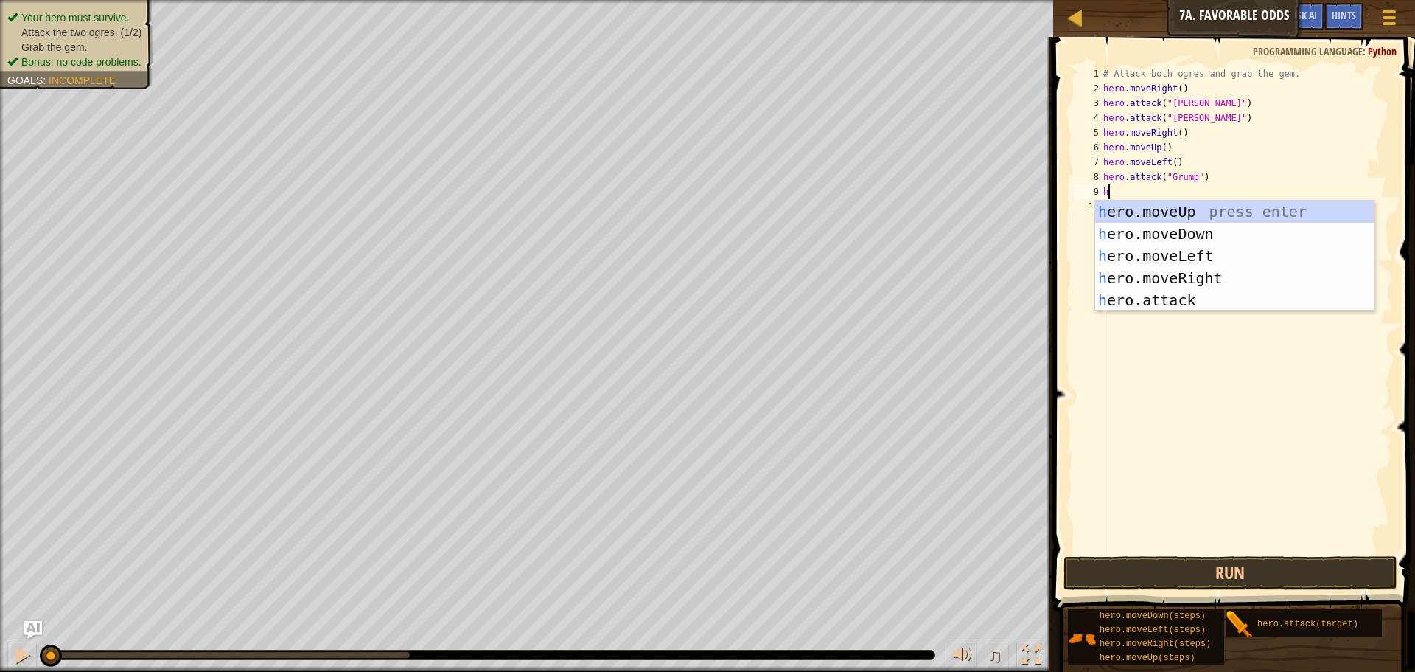
scroll to position [7, 1]
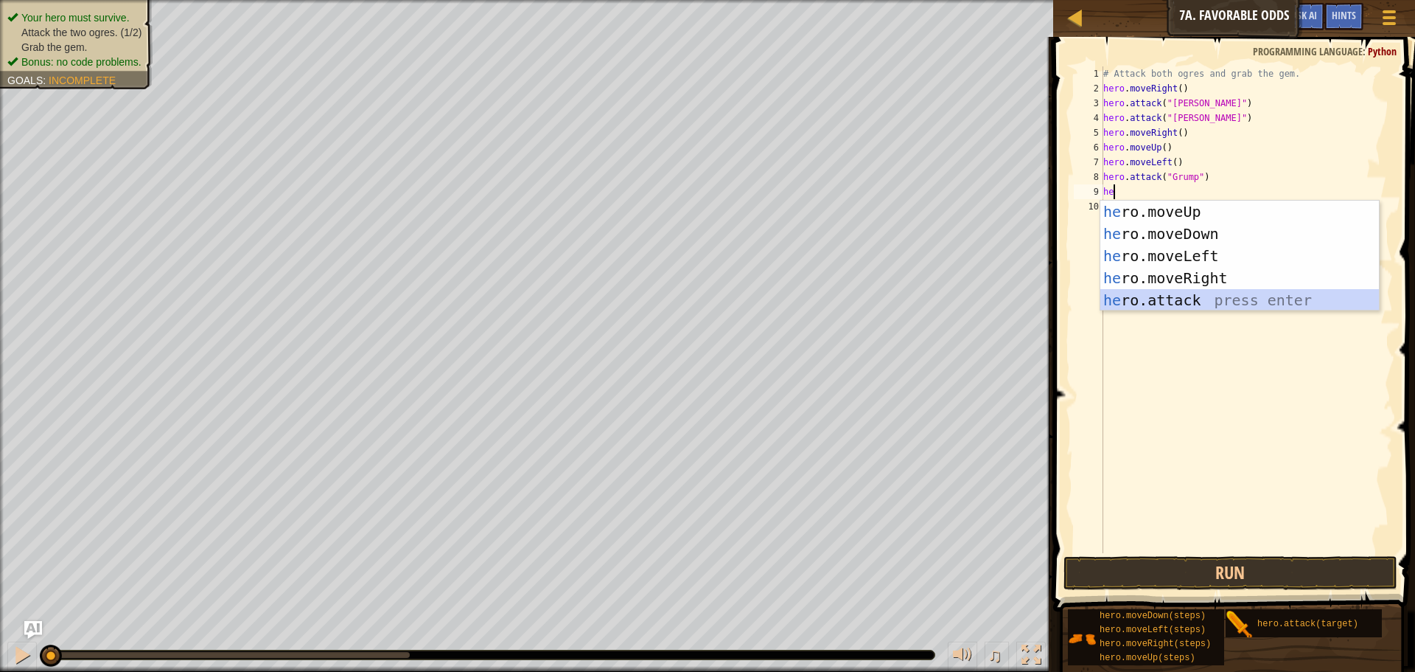
click at [1188, 303] on div "he ro.moveUp press enter he ro.moveDown press enter he ro.moveLeft press enter …" at bounding box center [1240, 278] width 279 height 155
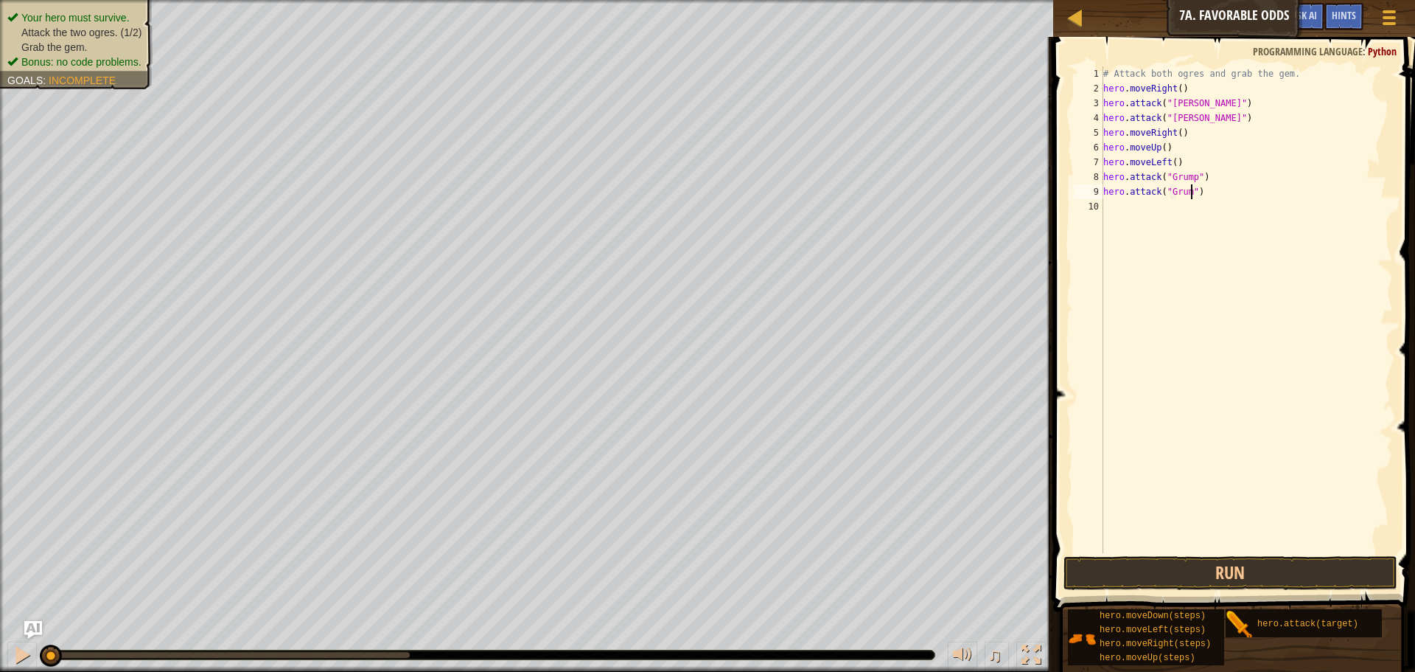
type textarea "hero.attack("Grump")"
click at [1133, 209] on div "# Attack both ogres and grab the gem. hero . moveRight ( ) hero . attack ( "[PE…" at bounding box center [1247, 324] width 293 height 516
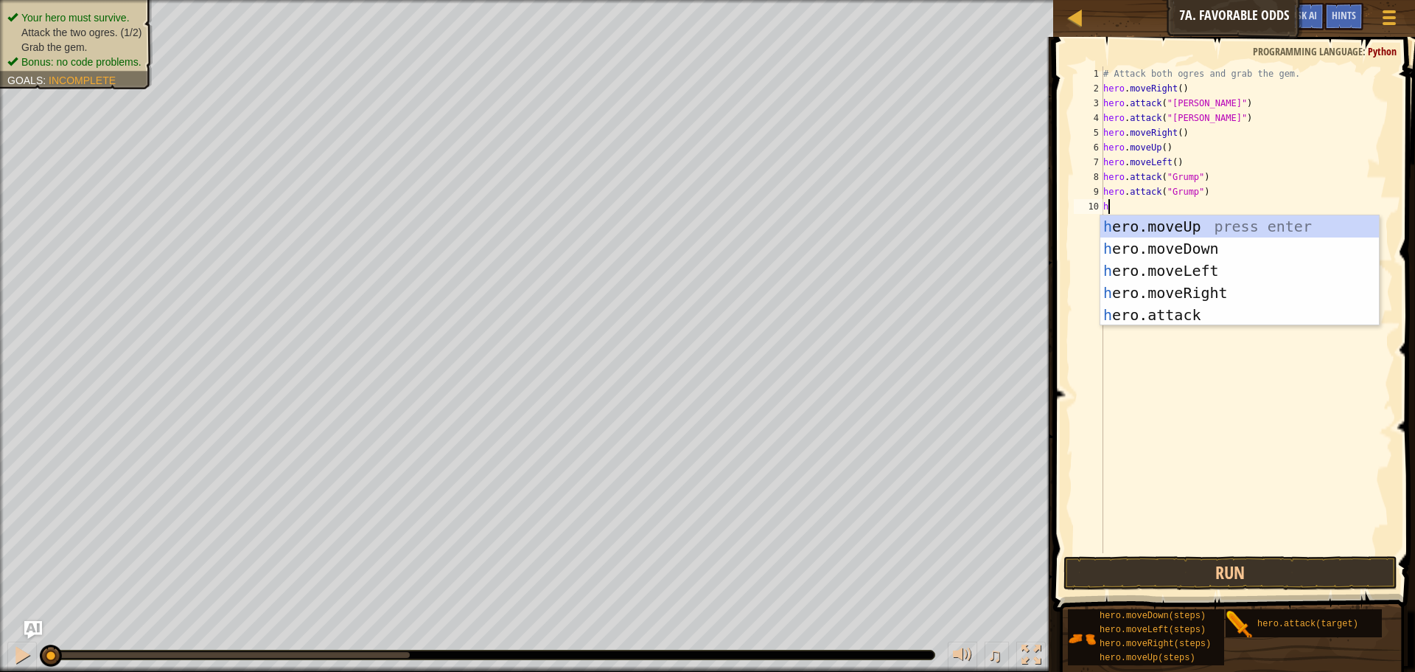
type textarea "he"
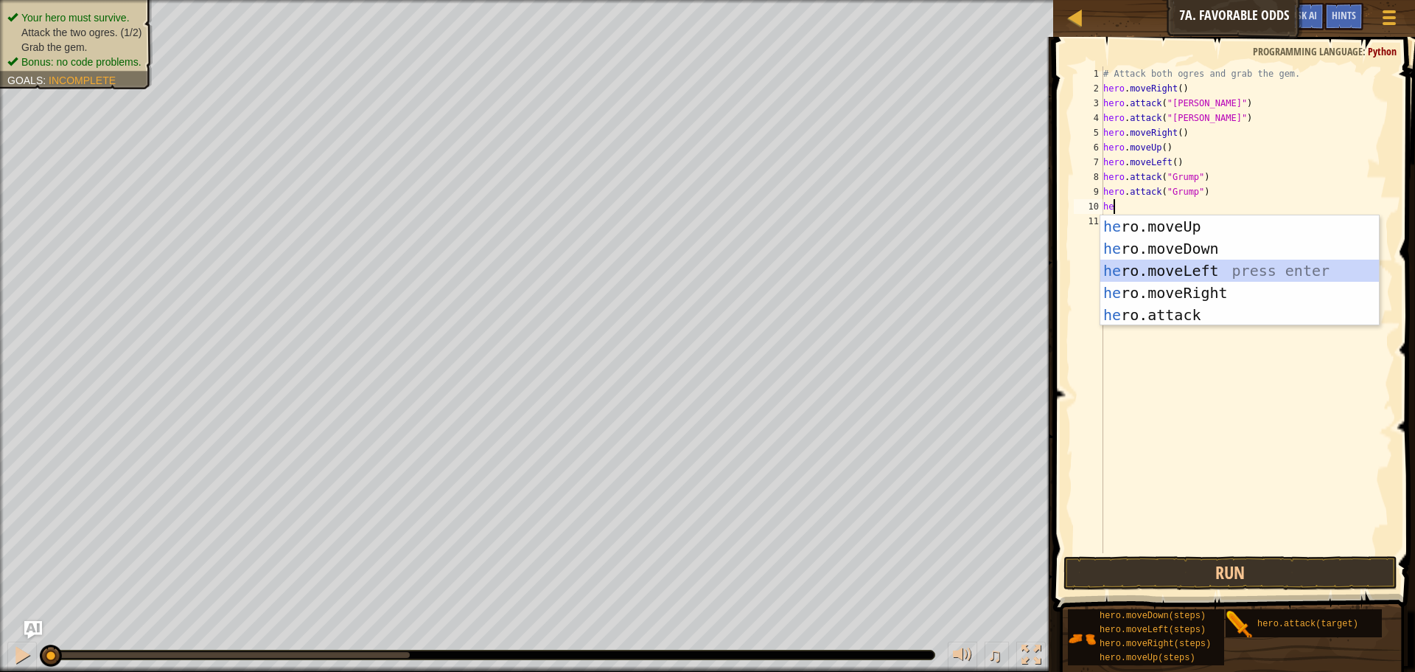
click at [1210, 273] on div "he ro.moveUp press enter he ro.moveDown press enter he ro.moveLeft press enter …" at bounding box center [1240, 292] width 279 height 155
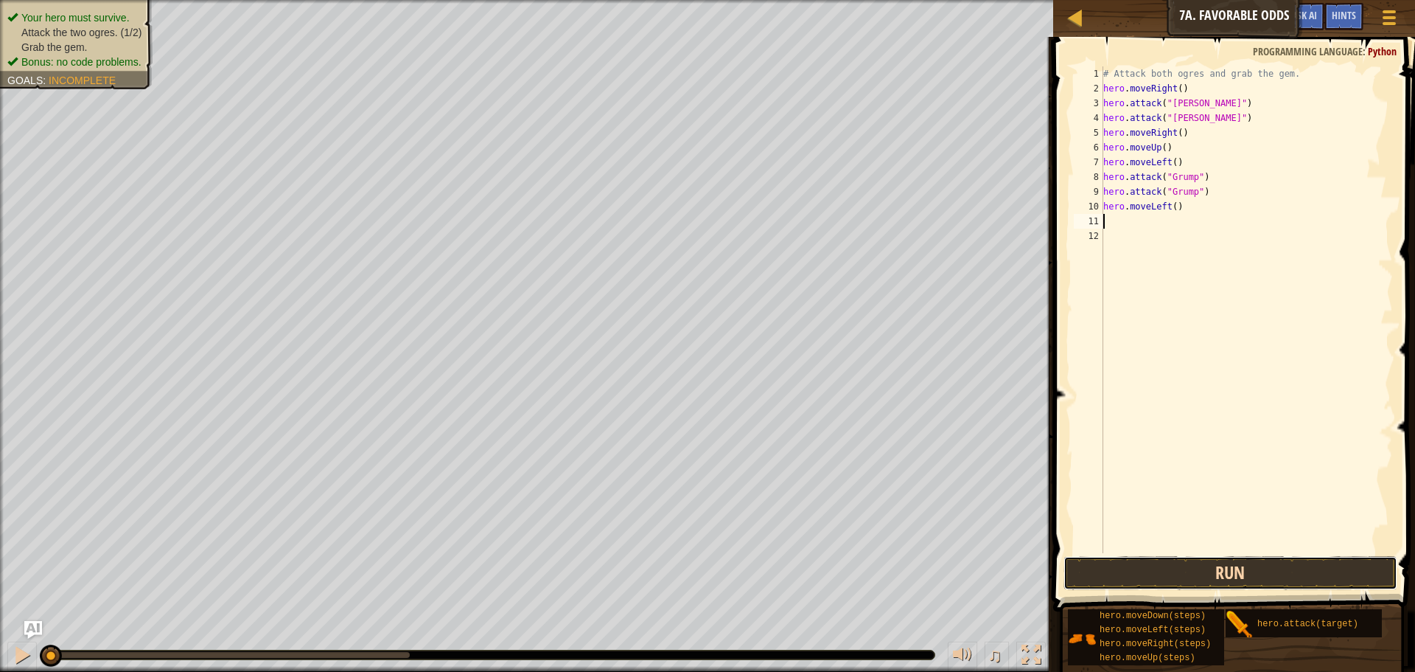
click at [1274, 582] on button "Run" at bounding box center [1231, 573] width 334 height 34
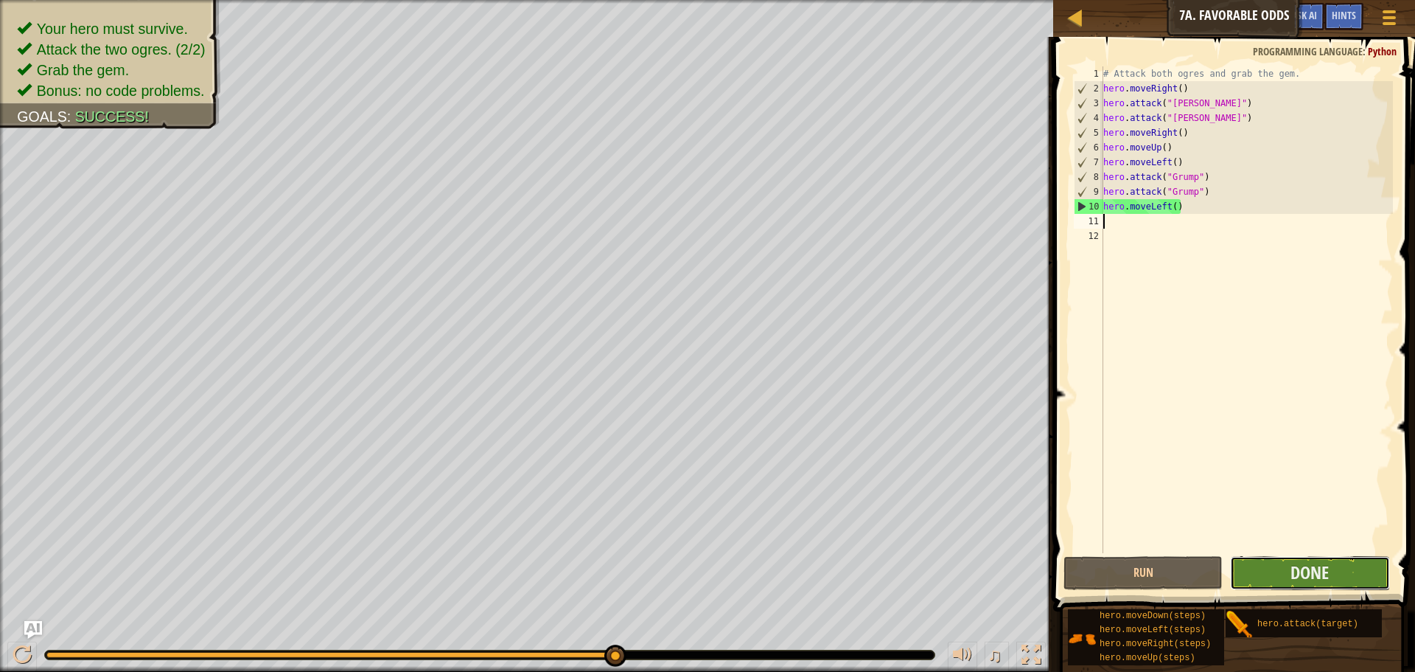
click at [1281, 563] on button "Done" at bounding box center [1309, 573] width 159 height 34
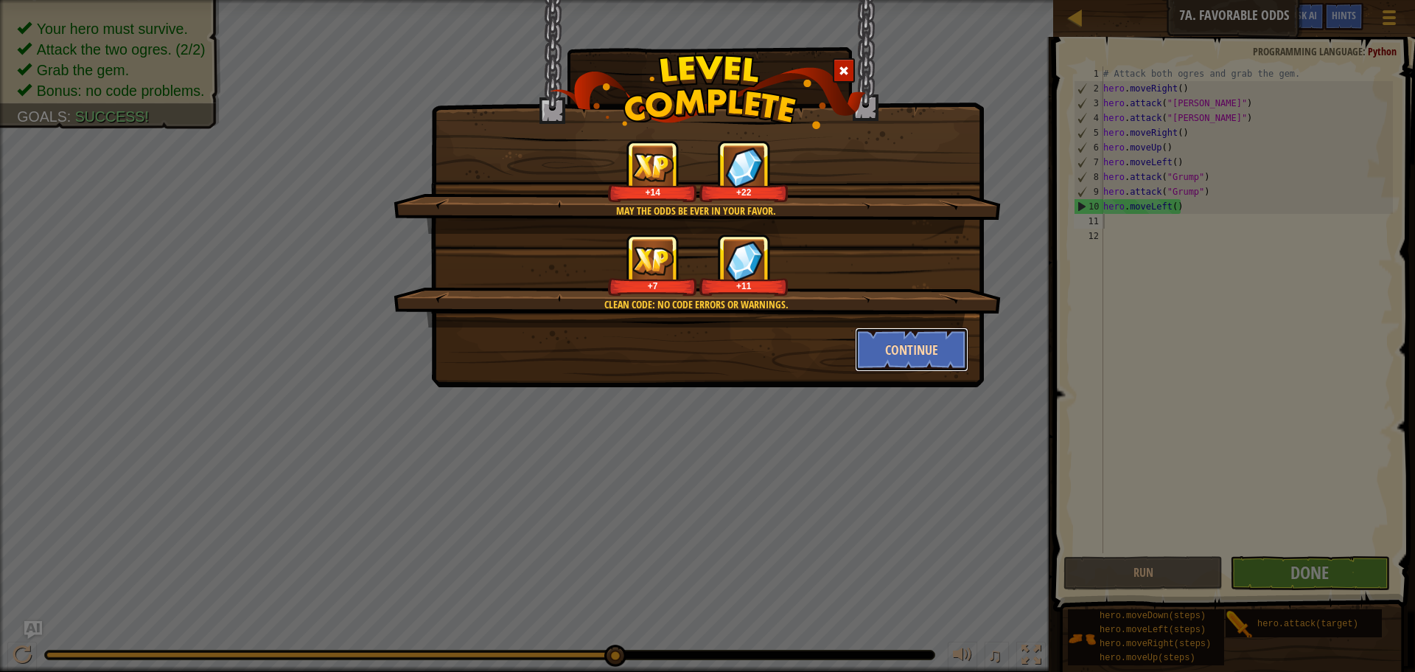
click at [906, 357] on button "Continue" at bounding box center [912, 349] width 114 height 44
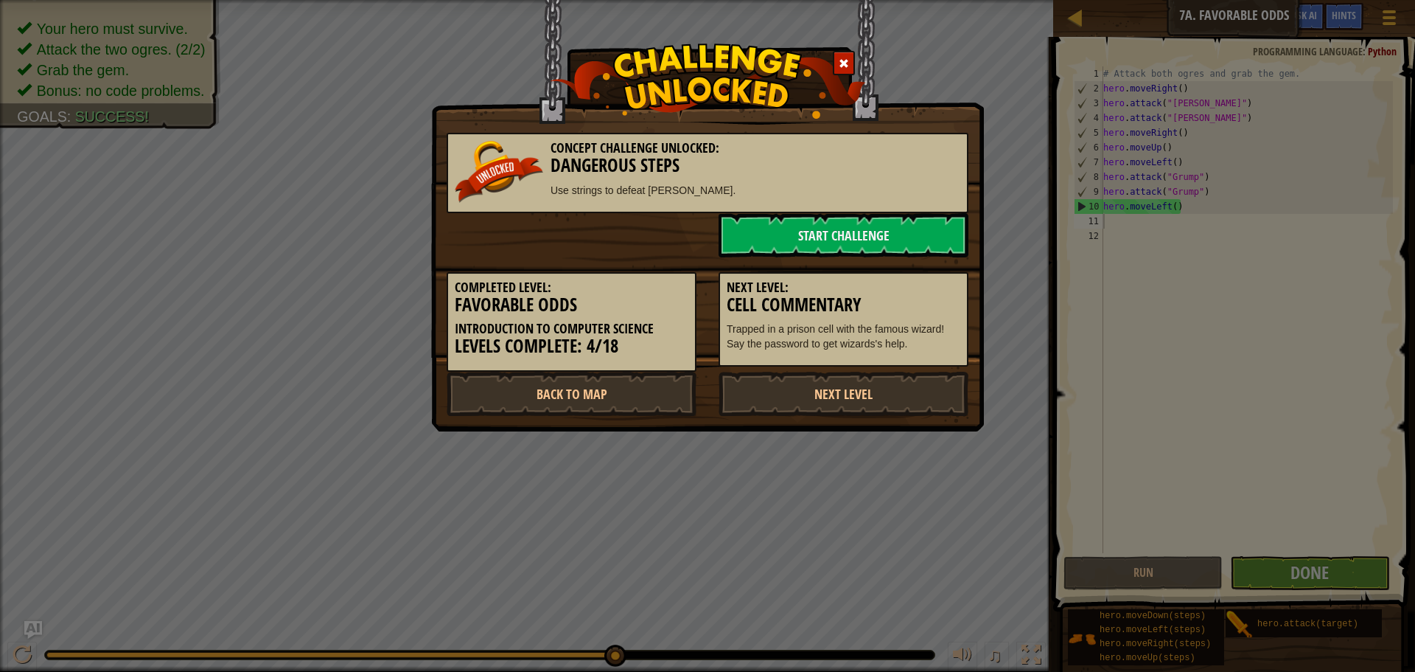
click at [912, 344] on p "Trapped in a prison cell with the famous wizard! Say the password to get wizard…" at bounding box center [844, 335] width 234 height 29
click at [835, 220] on link "Start Challenge" at bounding box center [844, 235] width 250 height 44
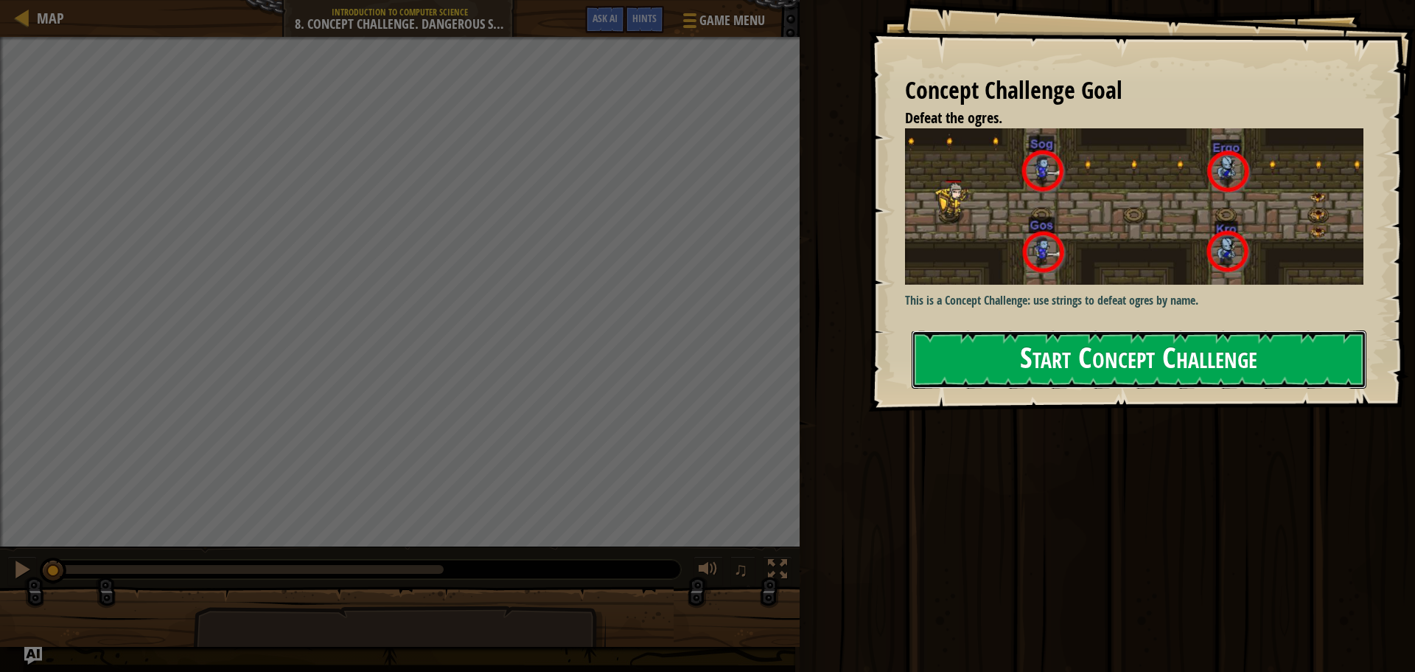
click at [1064, 364] on button "Start Concept Challenge" at bounding box center [1139, 359] width 455 height 58
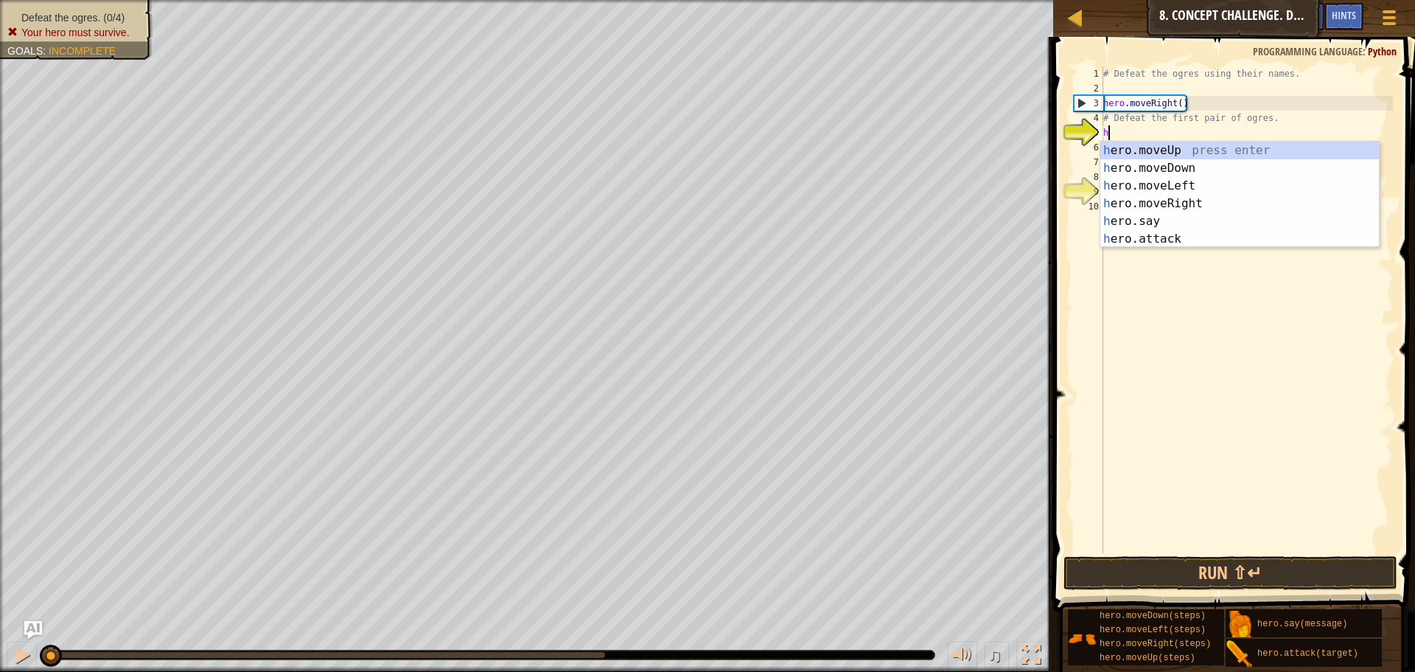
scroll to position [7, 1]
click at [1189, 235] on div "he ro.moveUp press enter he ro.moveDown press enter he ro.moveLeft press enter …" at bounding box center [1240, 213] width 279 height 142
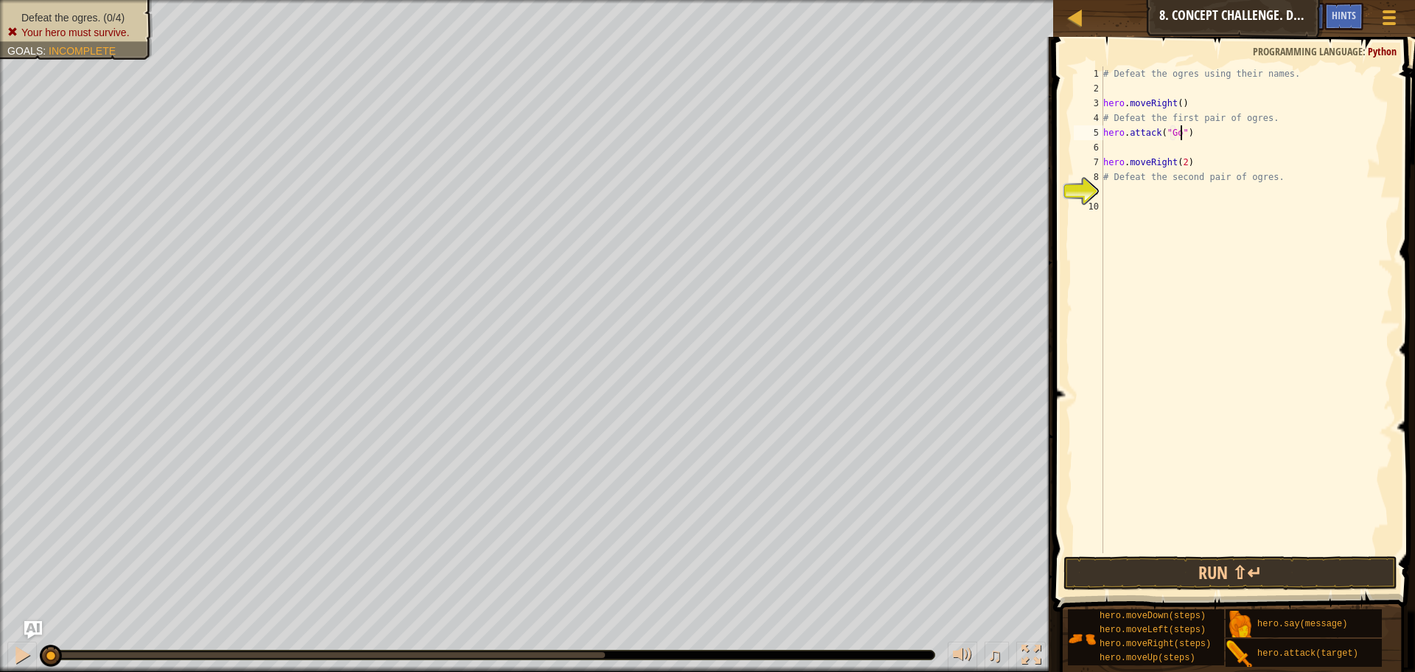
type textarea "hero.attack("Gos")"
click at [1112, 145] on div "# Defeat the ogres using their names. hero . moveRight ( ) # Defeat the first p…" at bounding box center [1247, 324] width 293 height 516
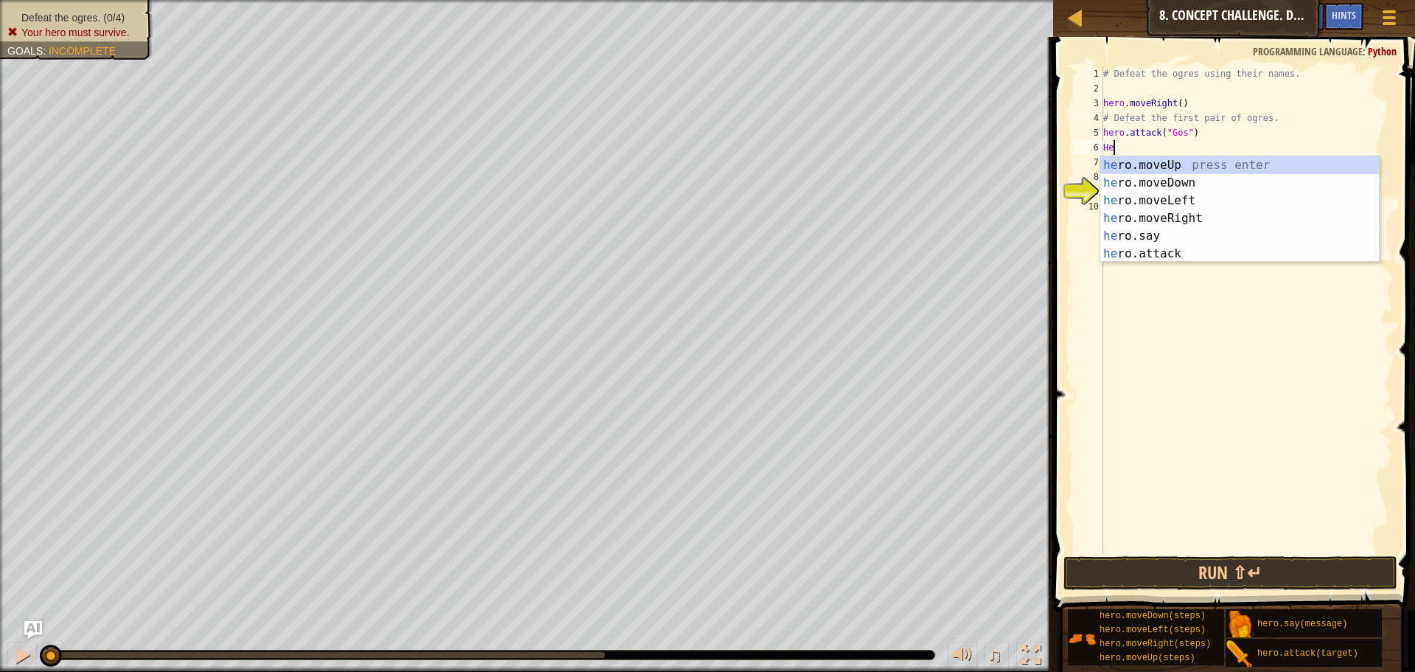
scroll to position [7, 1]
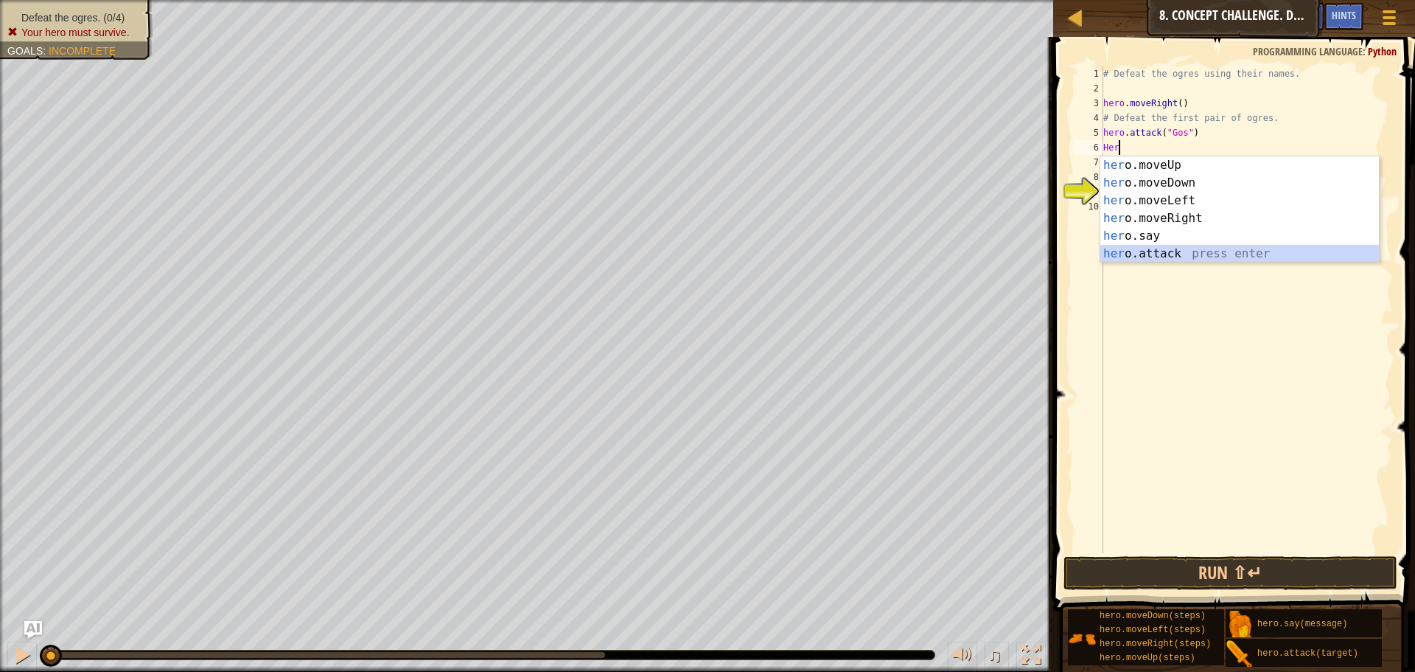
click at [1163, 257] on div "her o.moveUp press enter her o.moveDown press enter her o.moveLeft press enter …" at bounding box center [1240, 227] width 279 height 142
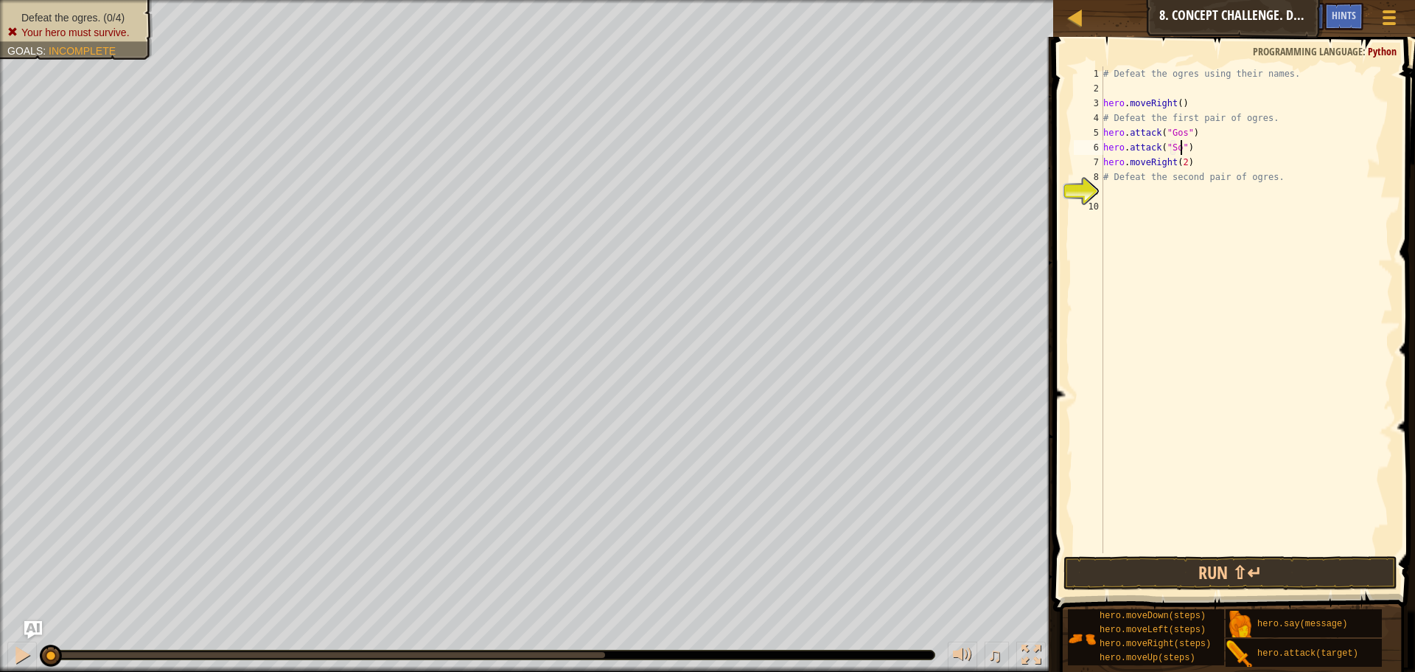
type textarea "hero.attack("Sog")"
click at [1118, 192] on div "# Defeat the ogres using their names. hero . moveRight ( ) # Defeat the first p…" at bounding box center [1247, 324] width 293 height 516
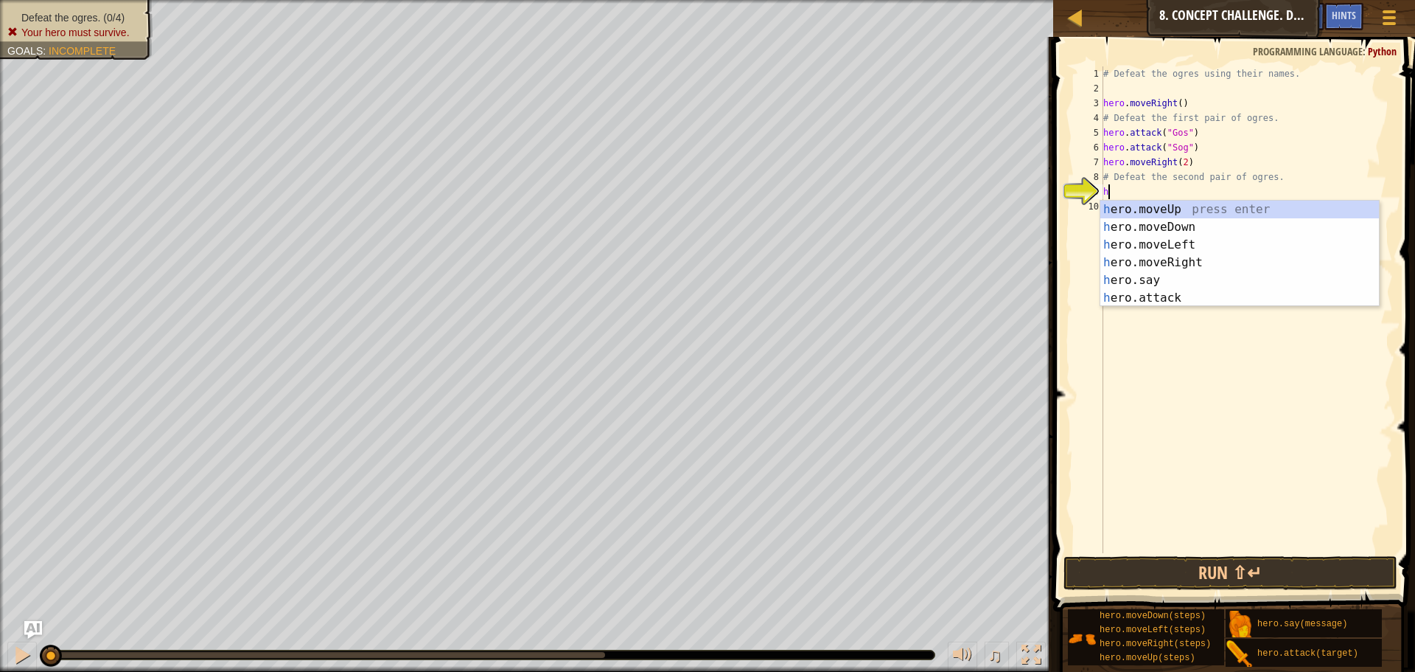
scroll to position [7, 1]
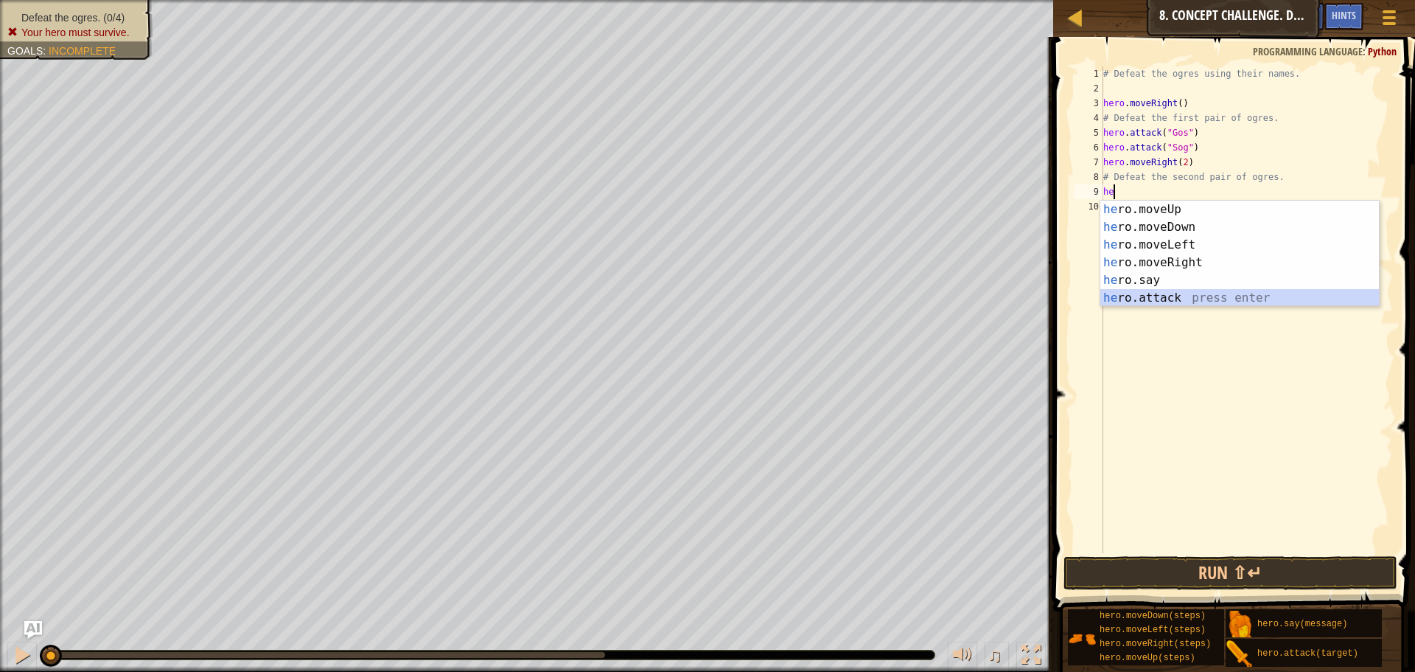
click at [1219, 299] on div "he ro.moveUp press enter he ro.moveDown press enter he ro.moveLeft press enter …" at bounding box center [1240, 272] width 279 height 142
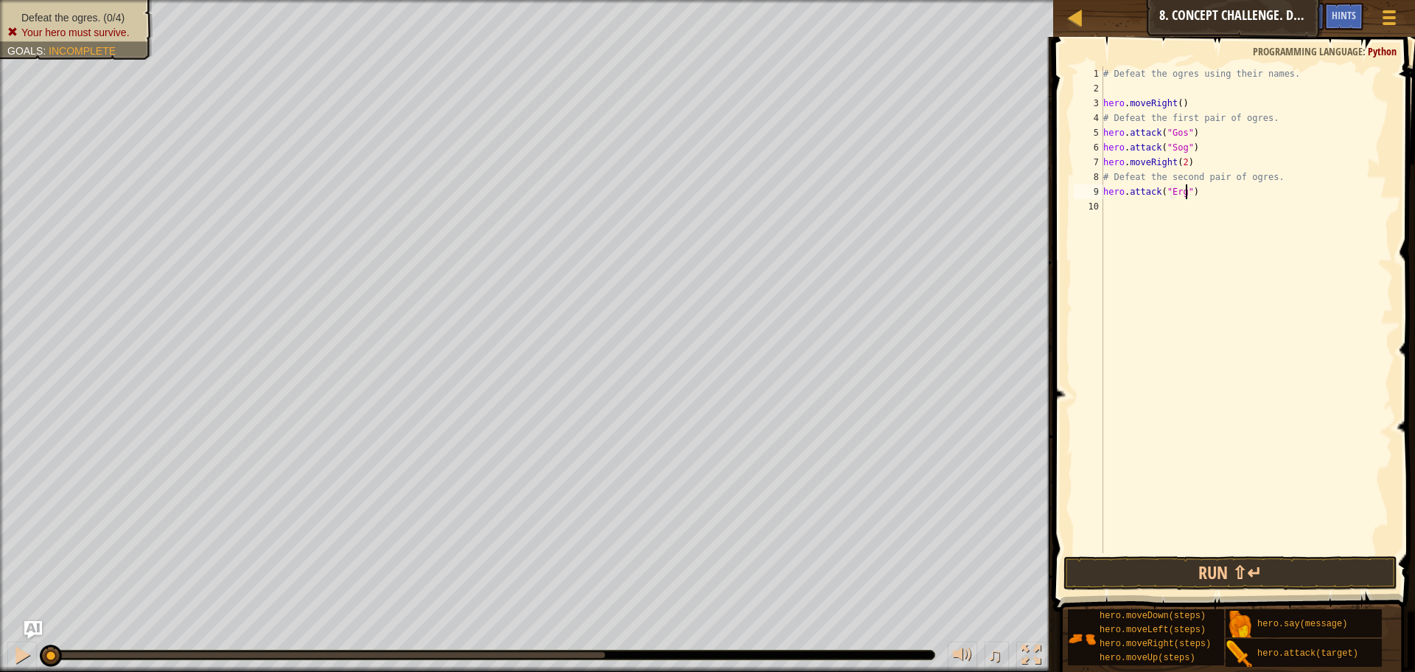
type textarea "hero.attack("Ergo")"
click at [1134, 207] on div "# Defeat the ogres using their names. hero . moveRight ( ) # Defeat the first p…" at bounding box center [1247, 324] width 293 height 516
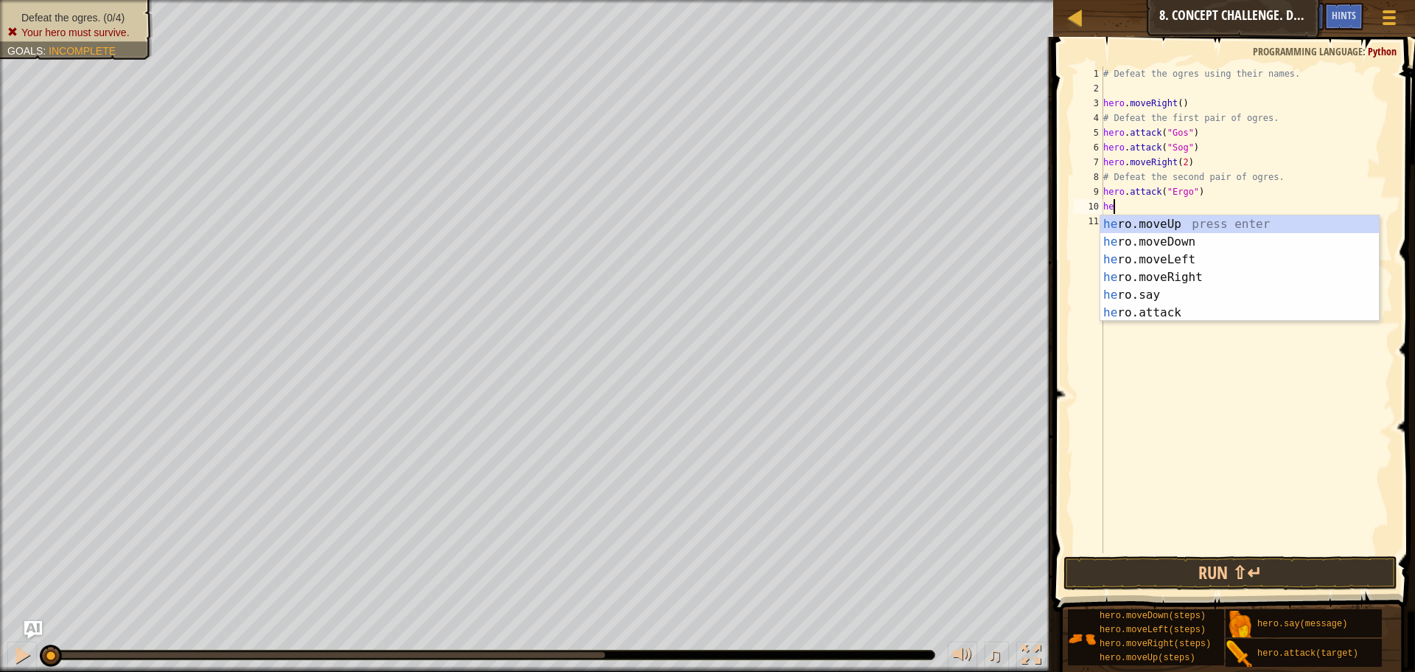
scroll to position [7, 1]
click at [1161, 313] on div "he ro.moveUp press enter he ro.moveDown press enter he ro.moveLeft press enter …" at bounding box center [1240, 286] width 279 height 142
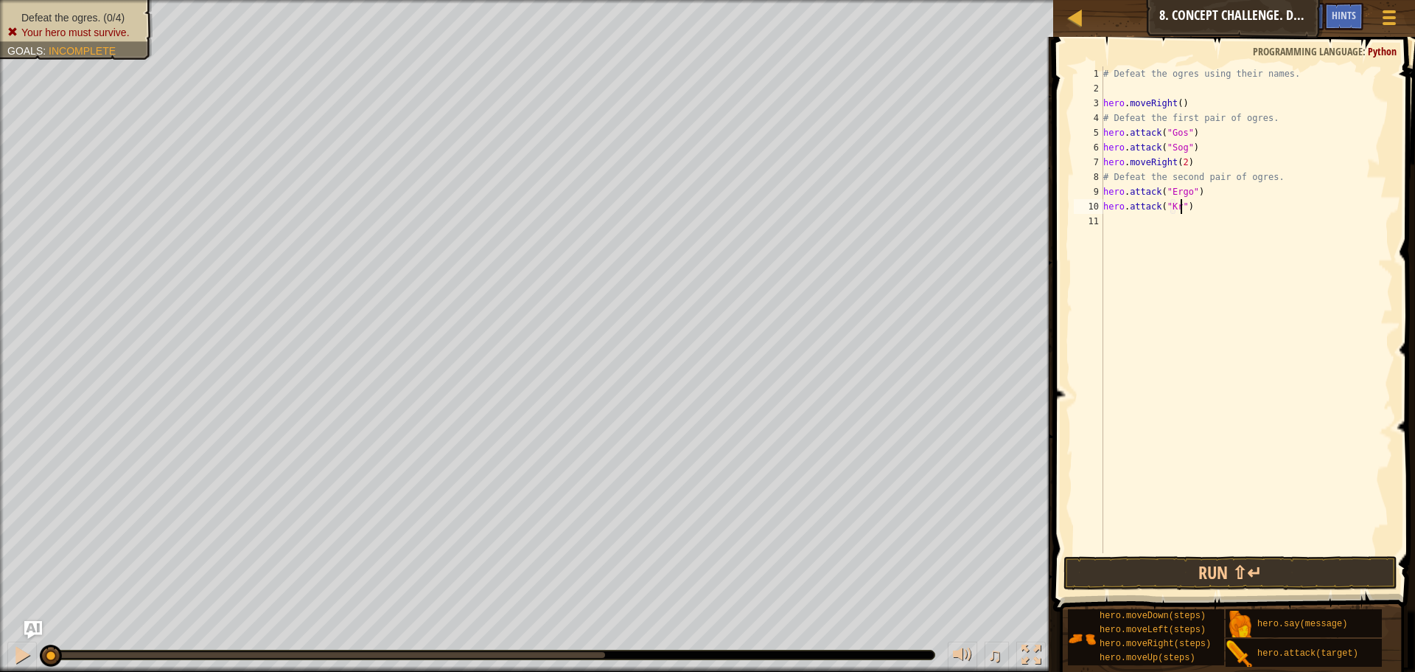
scroll to position [7, 13]
click at [1206, 163] on div "# Defeat the ogres using their names. hero . moveRight ( ) # Defeat the first p…" at bounding box center [1247, 324] width 293 height 516
type textarea "hero.moveRight(2)"
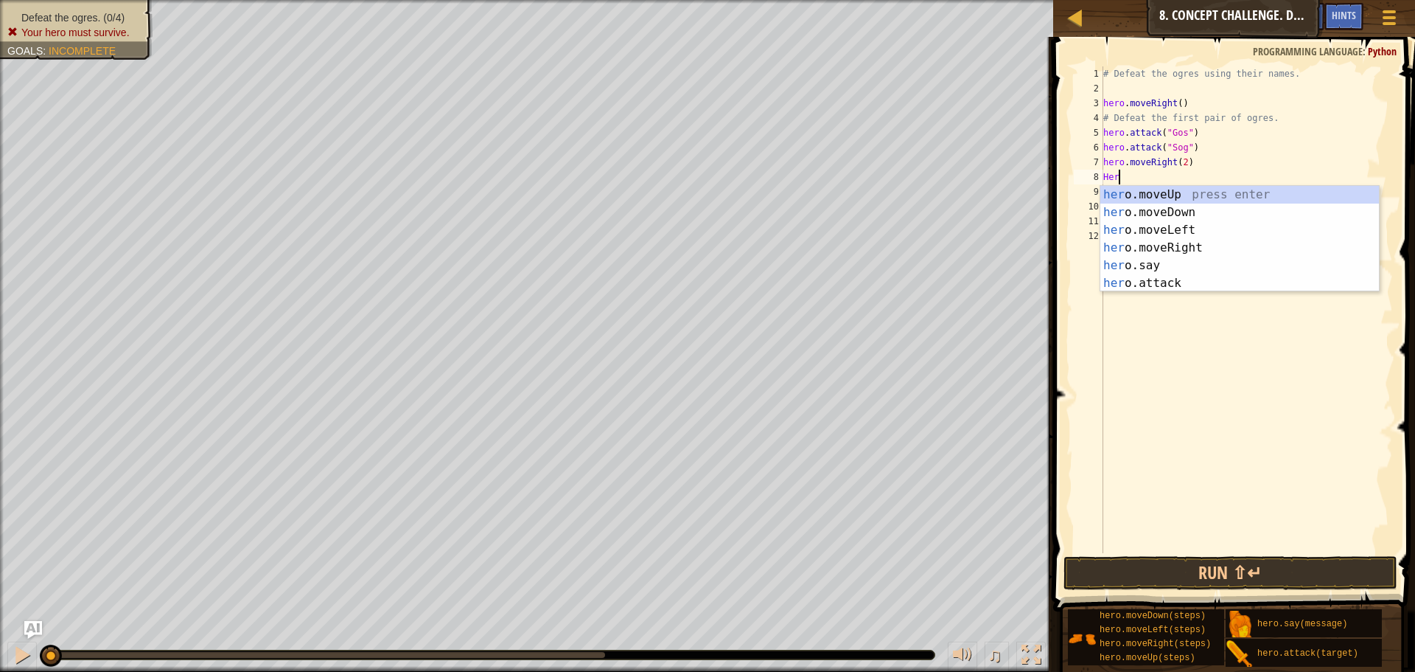
type textarea "Her"
click at [1191, 213] on div "her o.moveUp press enter her o.moveDown press enter her o.moveLeft press enter …" at bounding box center [1240, 257] width 279 height 142
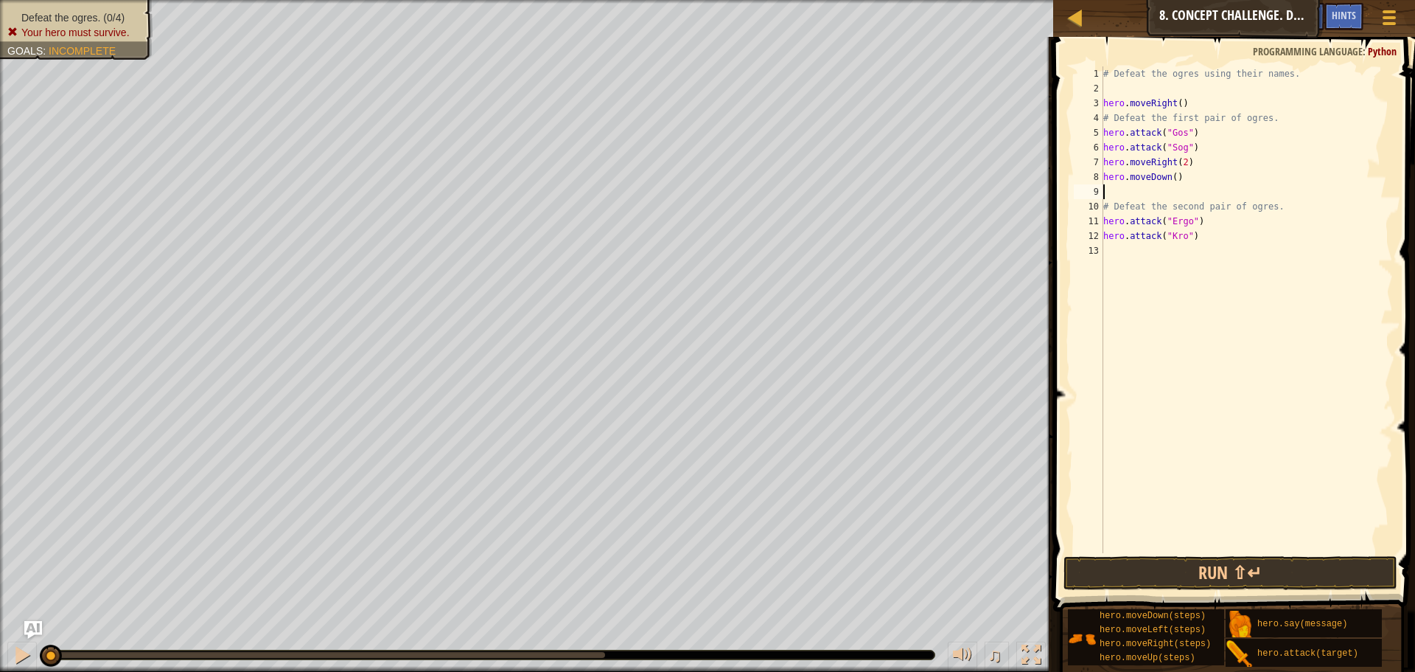
scroll to position [7, 0]
type textarea "he"
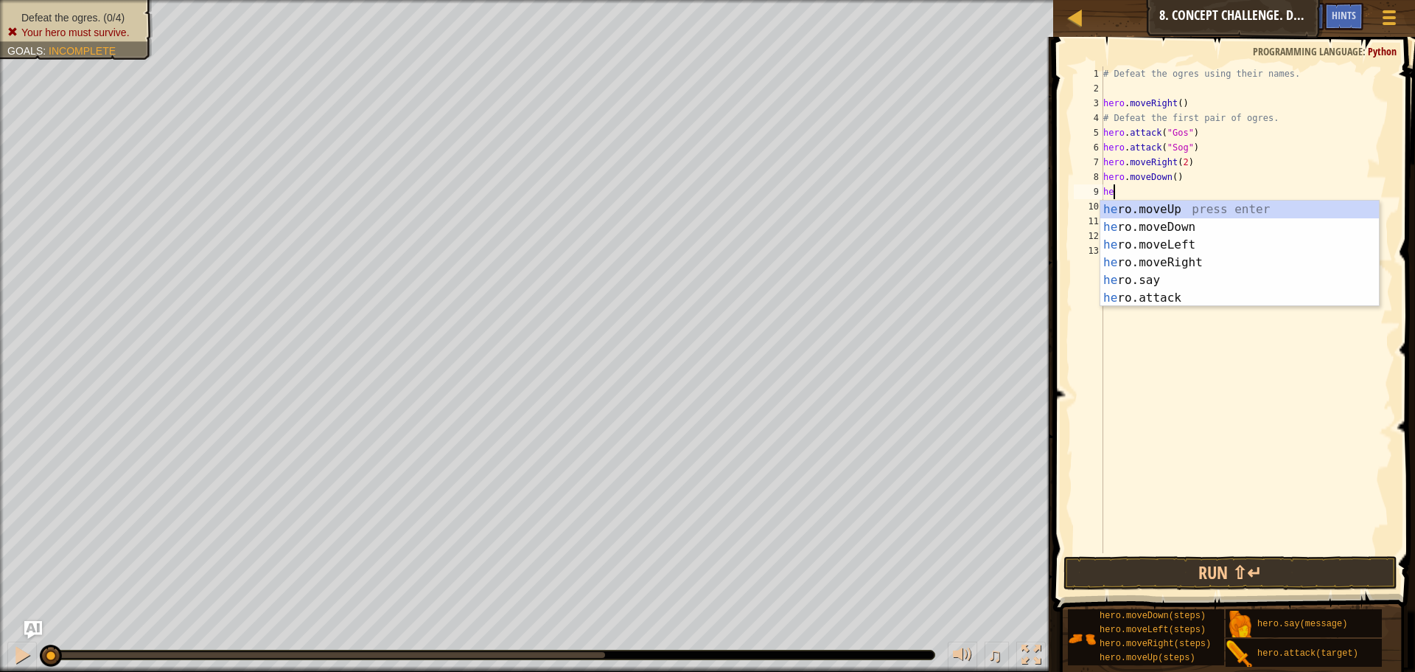
scroll to position [7, 1]
click at [1171, 206] on div "he ro.moveUp press enter he ro.moveDown press enter he ro.moveLeft press enter …" at bounding box center [1240, 272] width 279 height 142
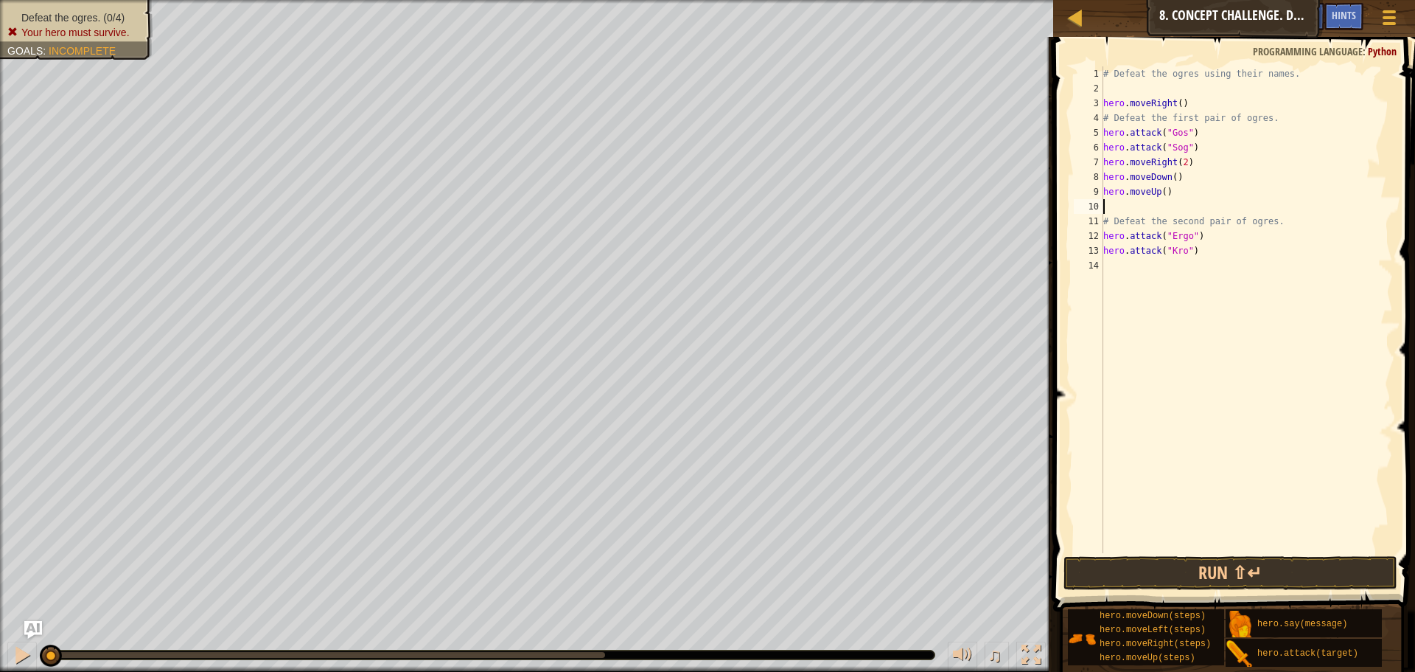
scroll to position [7, 0]
click at [1203, 237] on div "# Defeat the ogres using their names. hero . moveRight ( ) # Defeat the first p…" at bounding box center [1247, 324] width 293 height 516
type textarea "hero.attack("Kro")"
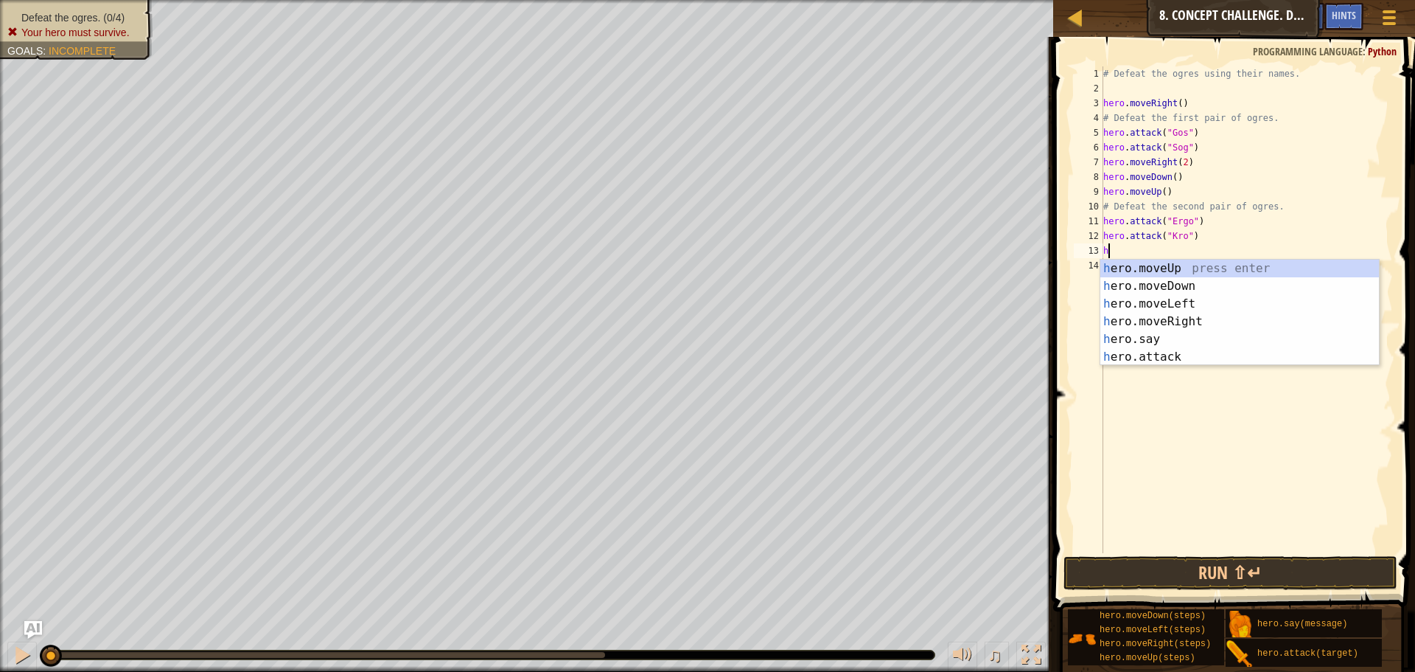
type textarea "he"
click at [1238, 279] on div "he ro.moveUp press enter he ro.moveDown press enter he ro.moveLeft press enter …" at bounding box center [1240, 330] width 279 height 142
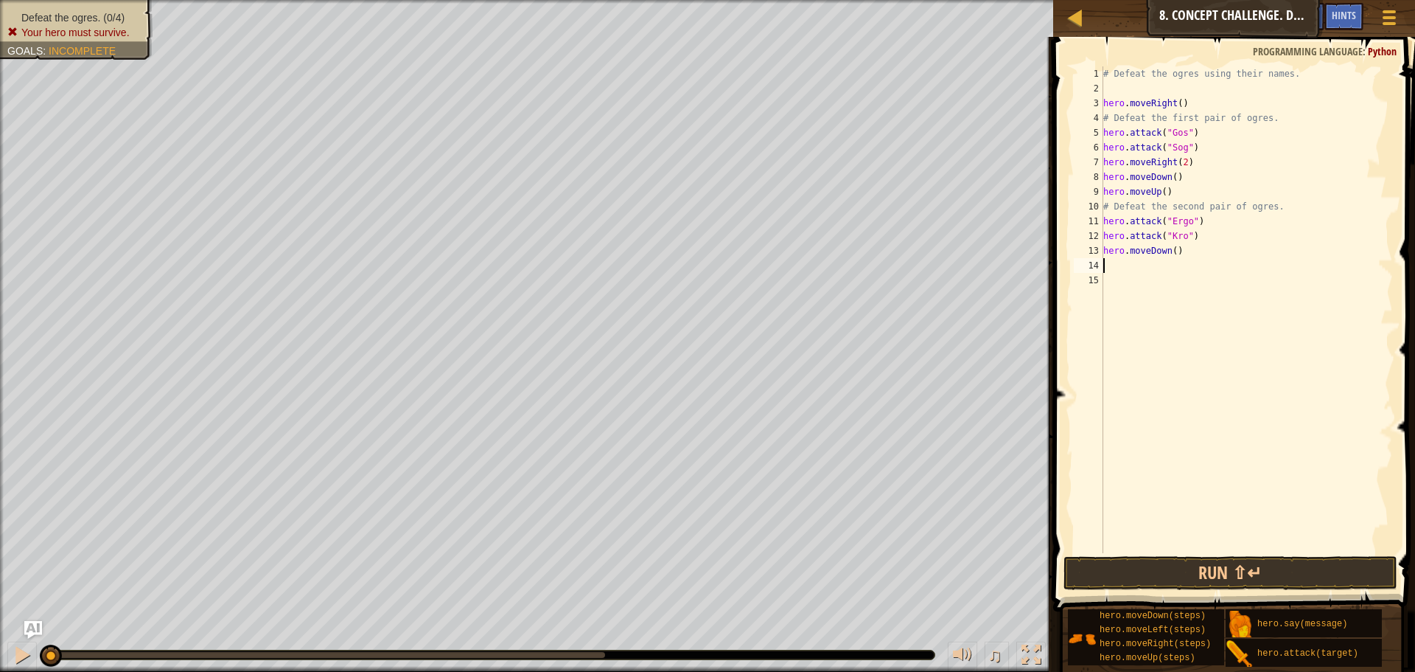
scroll to position [7, 0]
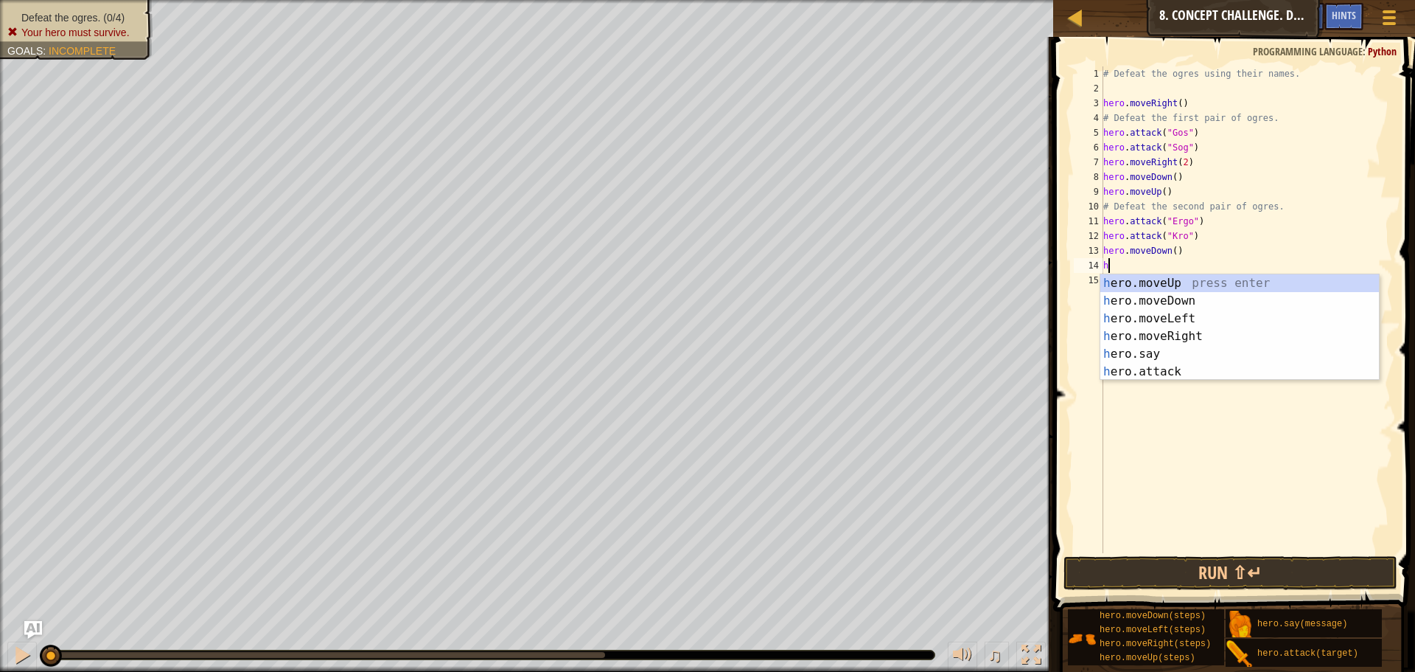
type textarea "he"
click at [1184, 277] on div "he ro.moveUp press enter he ro.moveDown press enter he ro.moveLeft press enter …" at bounding box center [1240, 345] width 279 height 142
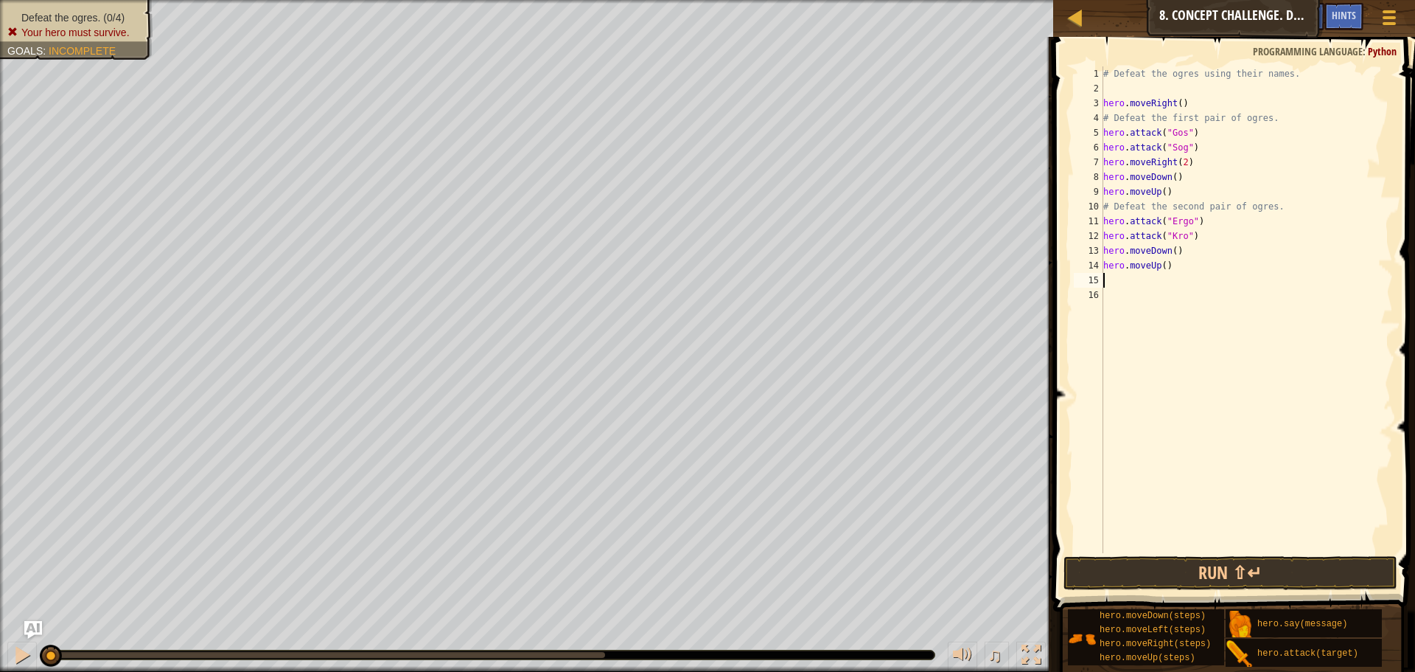
scroll to position [7, 0]
click at [1217, 571] on button "Run ⇧↵" at bounding box center [1231, 573] width 334 height 34
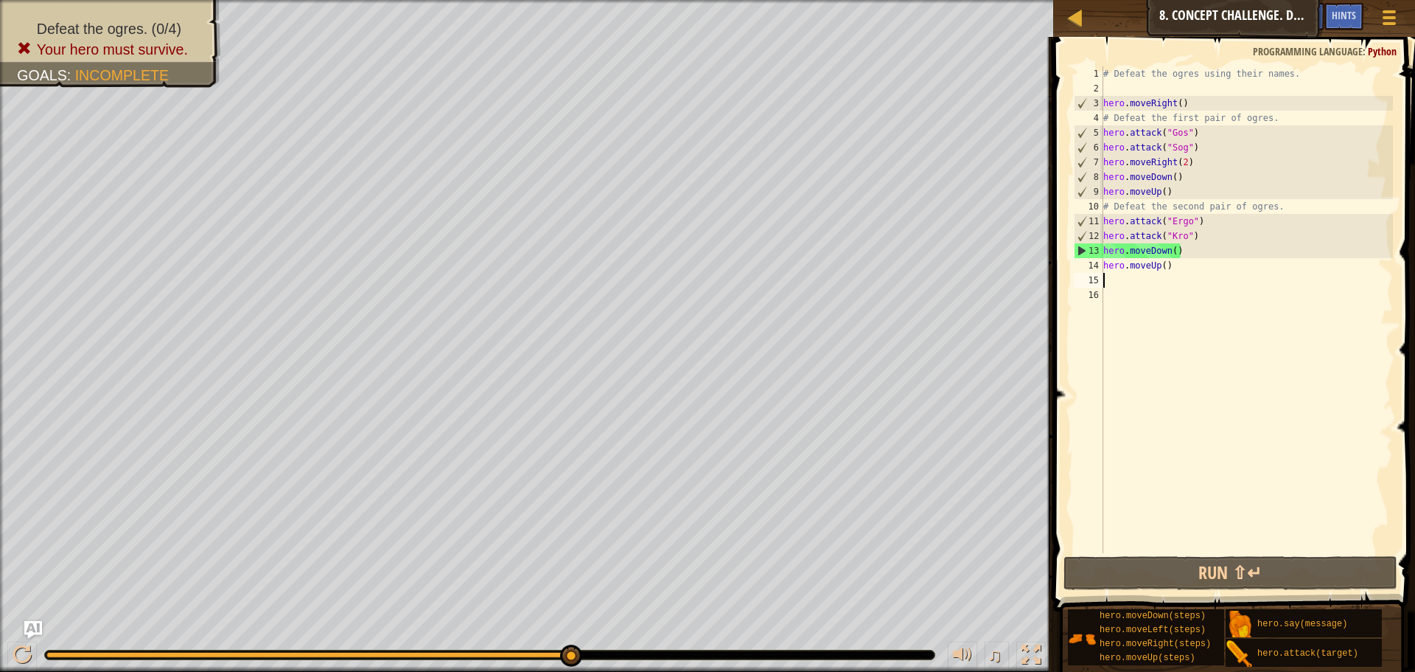
click at [1180, 225] on div "# Defeat the ogres using their names. hero . moveRight ( ) # Defeat the first p…" at bounding box center [1247, 324] width 293 height 516
click at [1180, 225] on div "# Defeat the ogres using their names. hero . moveRight ( ) # Defeat the first p…" at bounding box center [1247, 309] width 293 height 487
click at [1197, 133] on div "# Defeat the ogres using their names. hero . moveRight ( ) # Defeat the first p…" at bounding box center [1247, 324] width 293 height 516
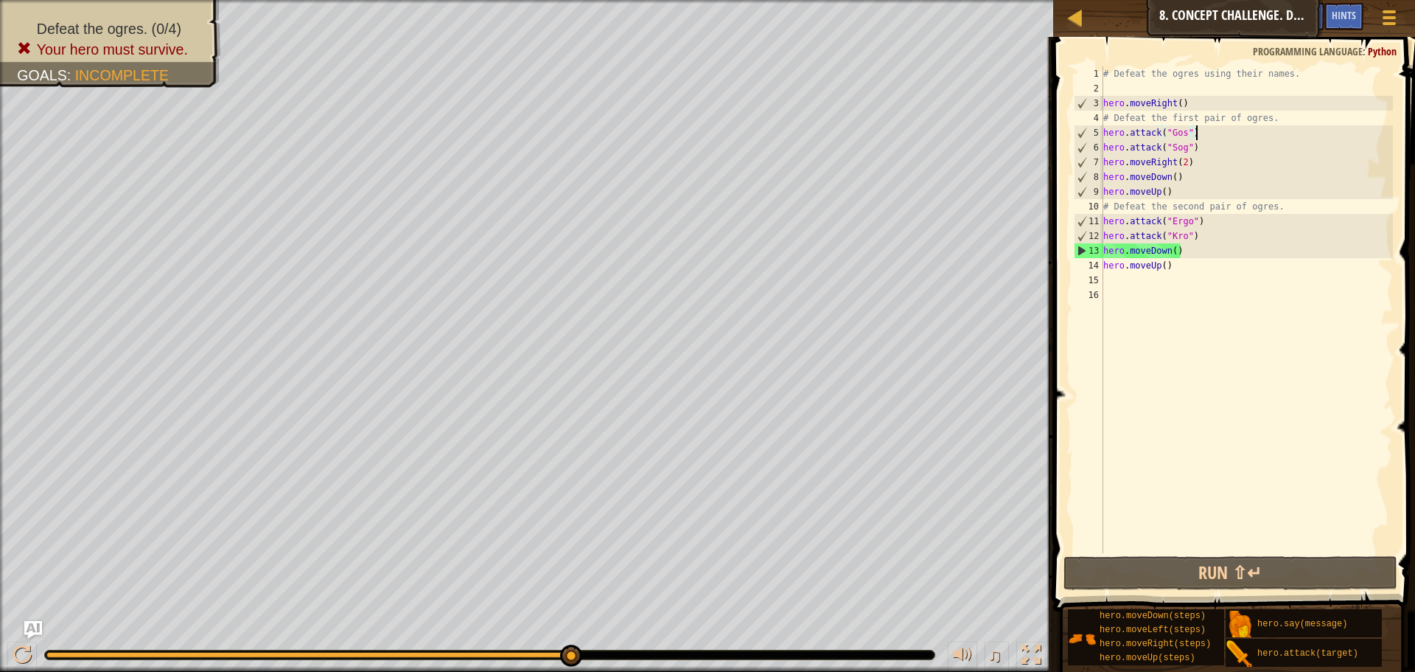
click at [1149, 134] on div "# Defeat the ogres using their names. hero . moveRight ( ) # Defeat the first p…" at bounding box center [1247, 324] width 293 height 516
click at [1149, 134] on div "# Defeat the ogres using their names. hero . moveRight ( ) # Defeat the first p…" at bounding box center [1247, 309] width 293 height 487
click at [1149, 134] on div "# Defeat the ogres using their names. hero . moveRight ( ) # Defeat the first p…" at bounding box center [1247, 324] width 293 height 516
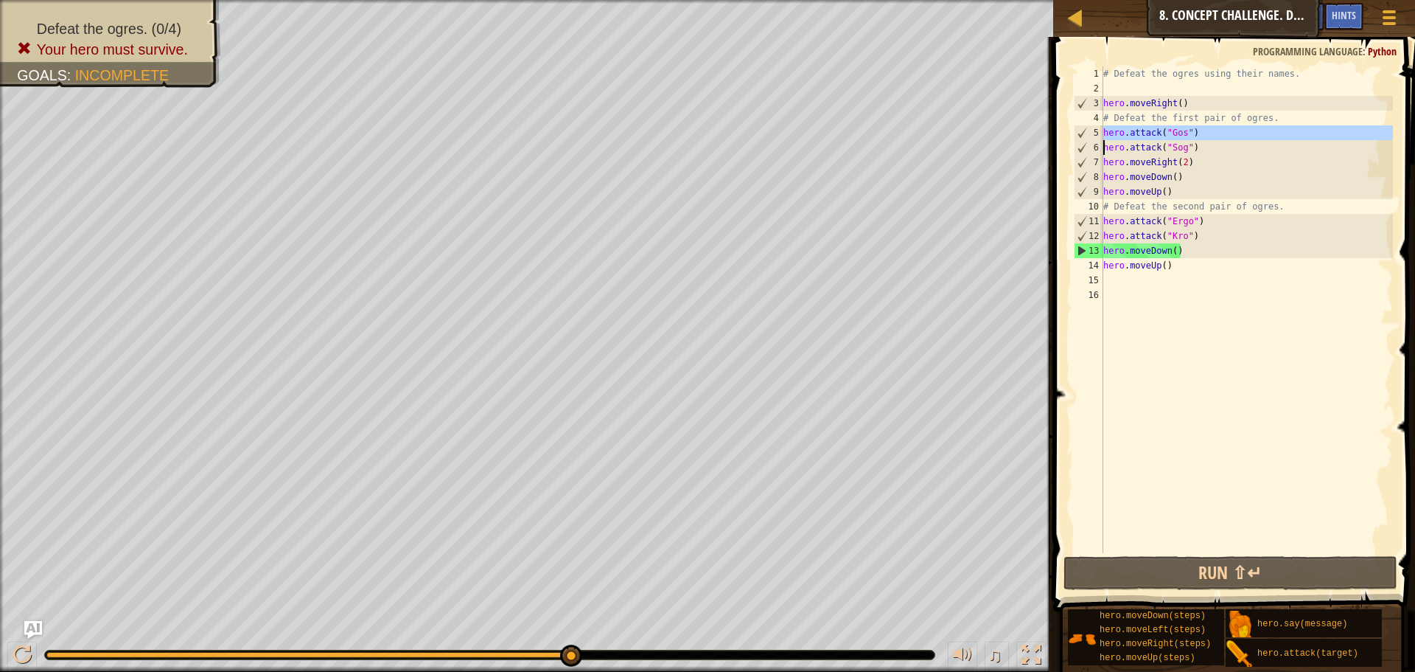
click at [1208, 136] on div "# Defeat the ogres using their names. hero . moveRight ( ) # Defeat the first p…" at bounding box center [1247, 309] width 293 height 487
type textarea "hero.attack("Gos")"
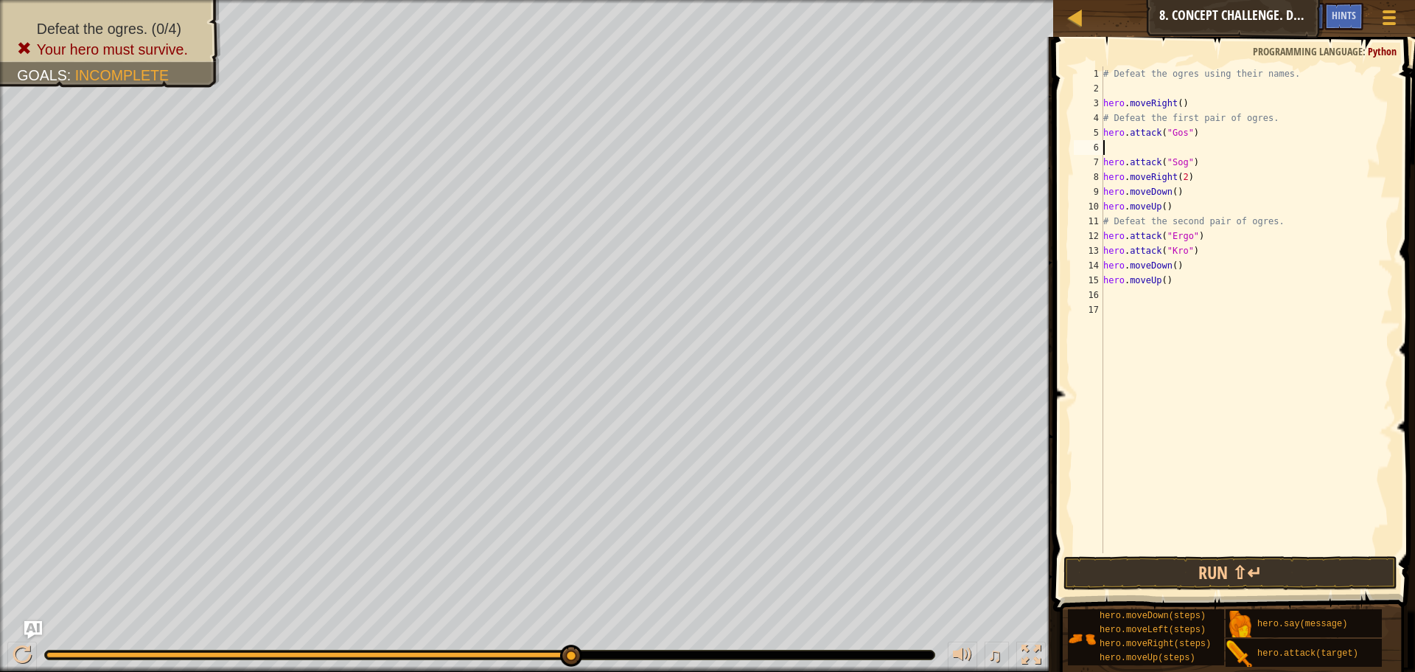
paste textarea "h"
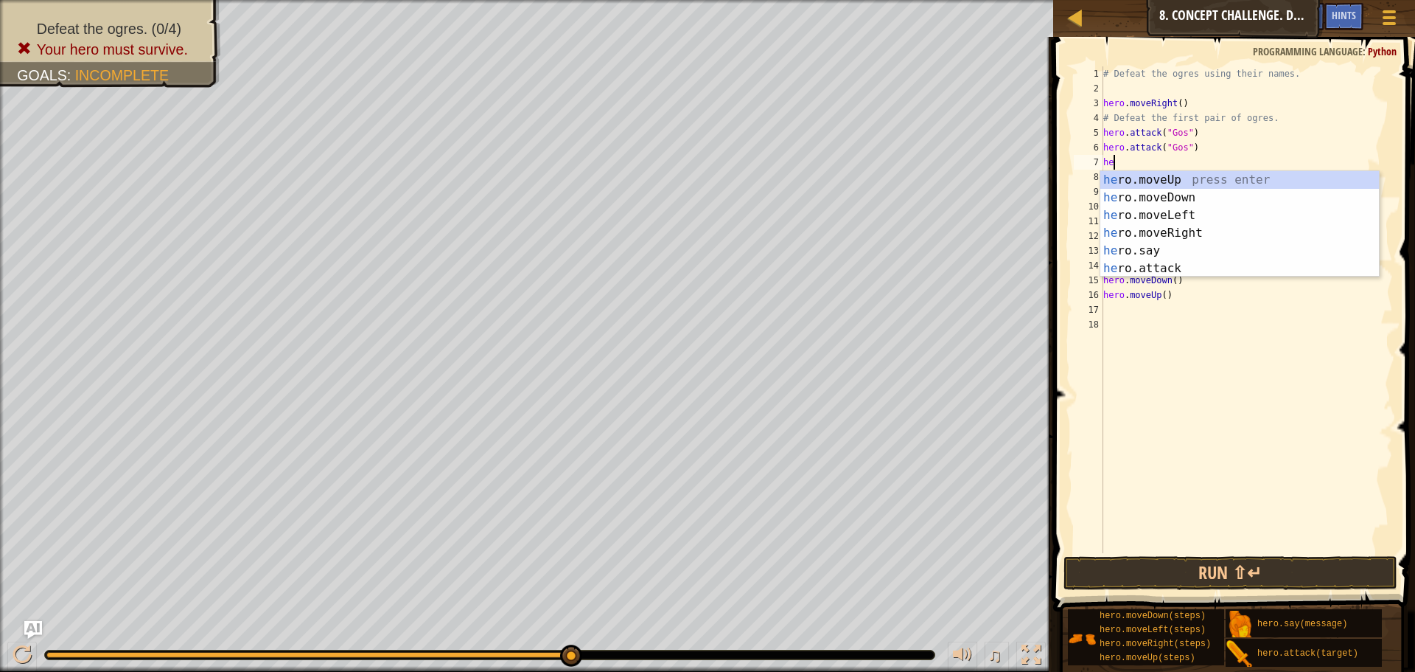
scroll to position [7, 1]
click at [1194, 266] on div "he ro.moveUp press enter he ro.moveDown press enter he ro.moveLeft press enter …" at bounding box center [1240, 242] width 279 height 142
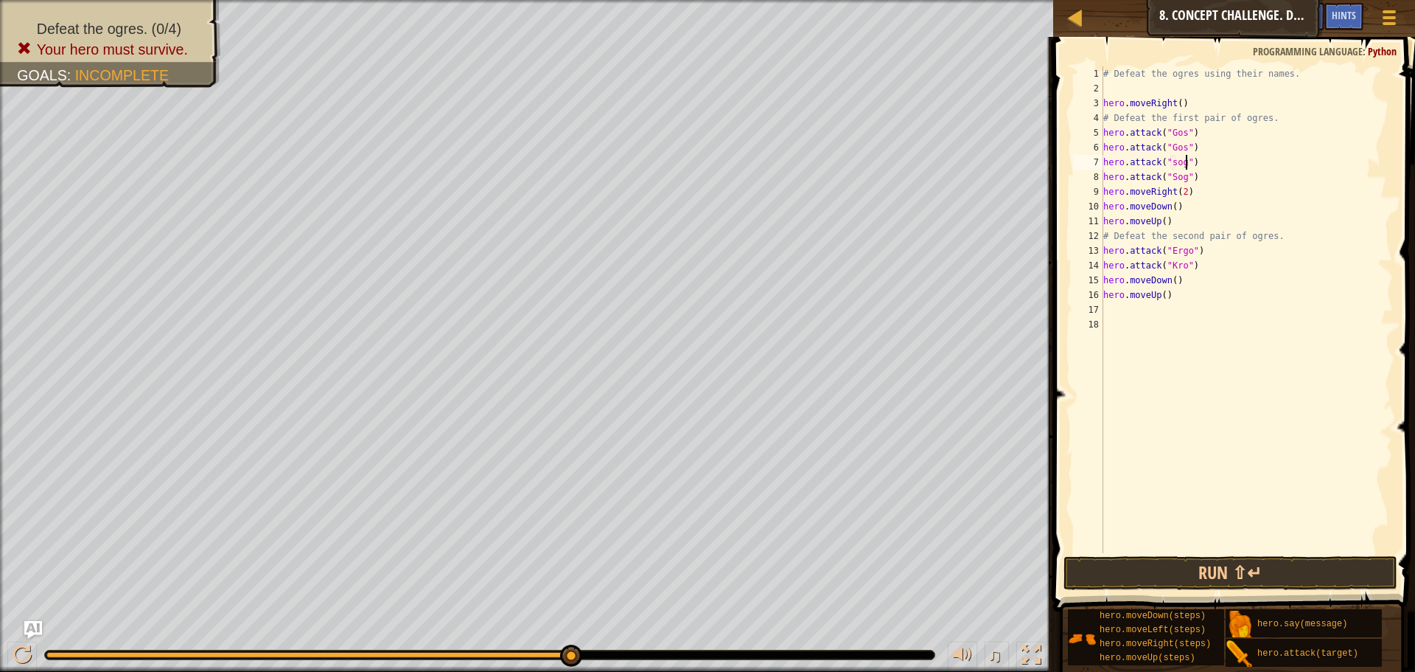
scroll to position [7, 13]
click at [1176, 209] on div "# Defeat the ogres using their names. hero . moveRight ( ) # Defeat the first p…" at bounding box center [1247, 324] width 293 height 516
click at [1183, 210] on div "# Defeat the ogres using their names. hero . moveRight ( ) # Defeat the first p…" at bounding box center [1247, 324] width 293 height 516
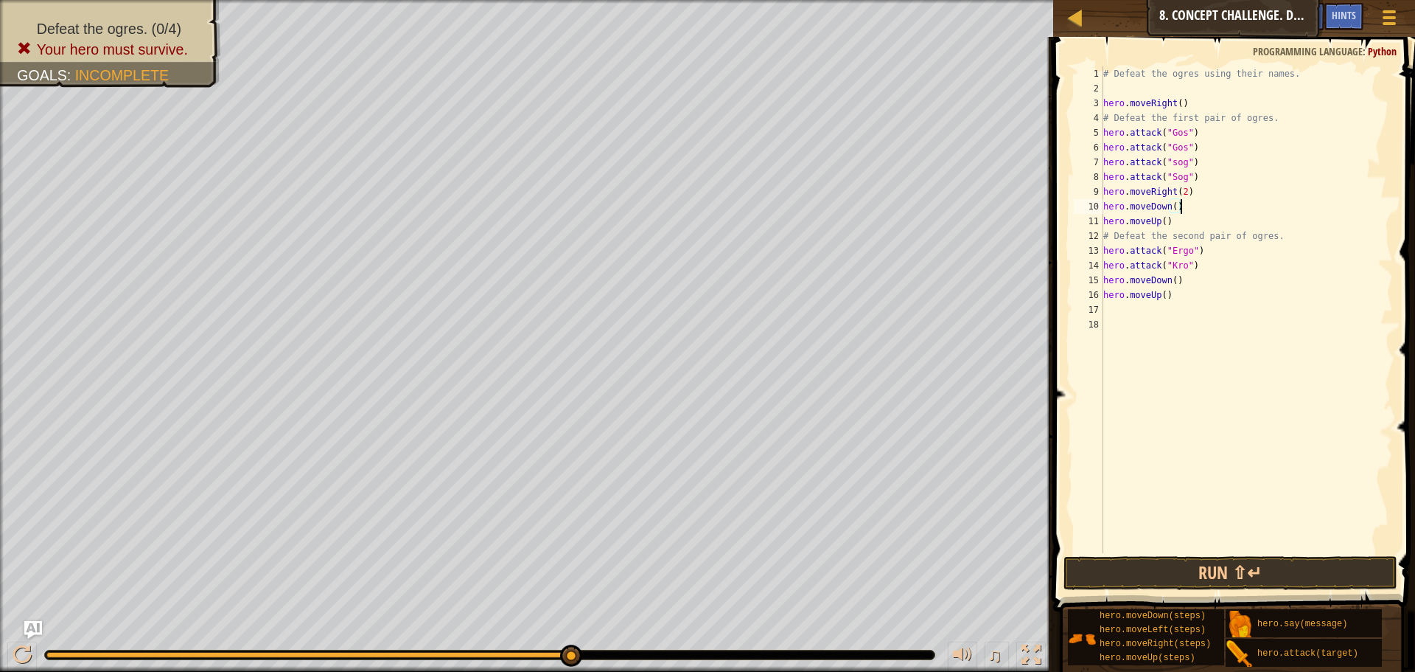
click at [1183, 210] on div "# Defeat the ogres using their names. hero . moveRight ( ) # Defeat the first p…" at bounding box center [1247, 324] width 293 height 516
click at [1165, 207] on div "# Defeat the ogres using their names. hero . moveRight ( ) # Defeat the first p…" at bounding box center [1247, 324] width 293 height 516
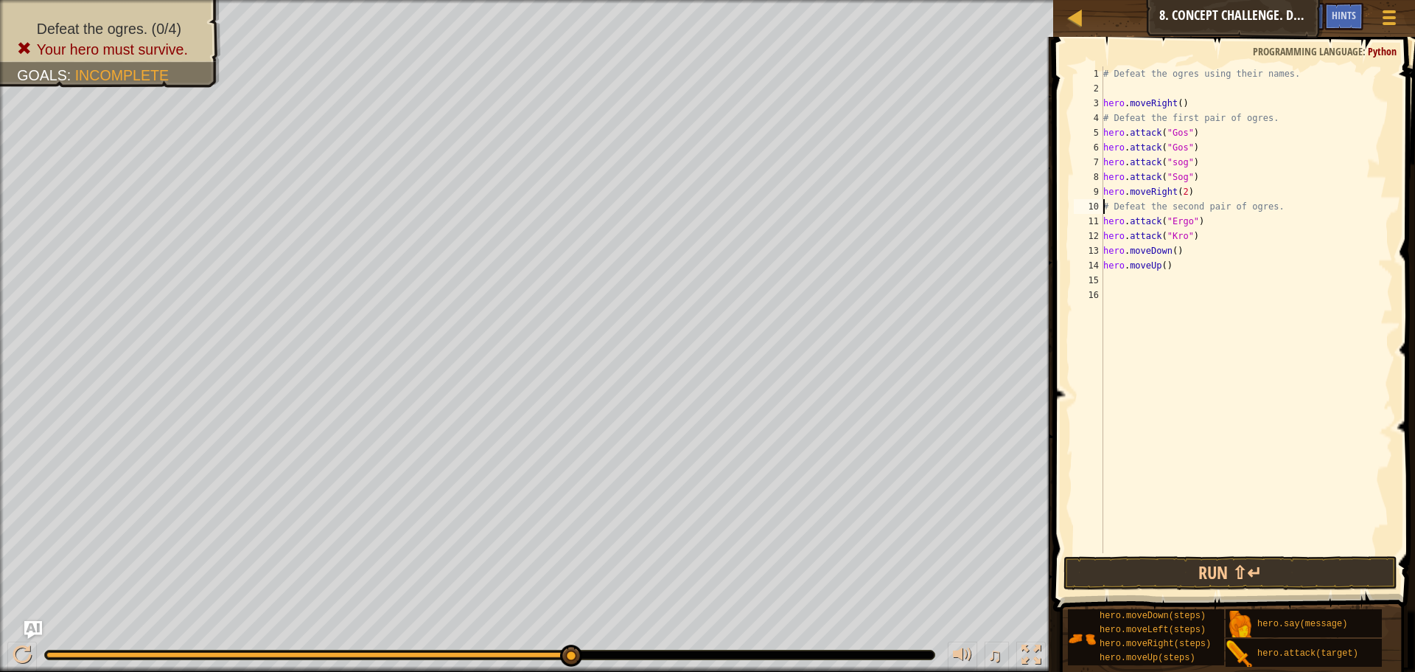
click at [1204, 221] on div "# Defeat the ogres using their names. hero . moveRight ( ) # Defeat the first p…" at bounding box center [1247, 324] width 293 height 516
click at [1202, 221] on div "# Defeat the ogres using their names. hero . moveRight ( ) # Defeat the first p…" at bounding box center [1247, 309] width 293 height 487
type textarea "hero.attack("Ergo")"
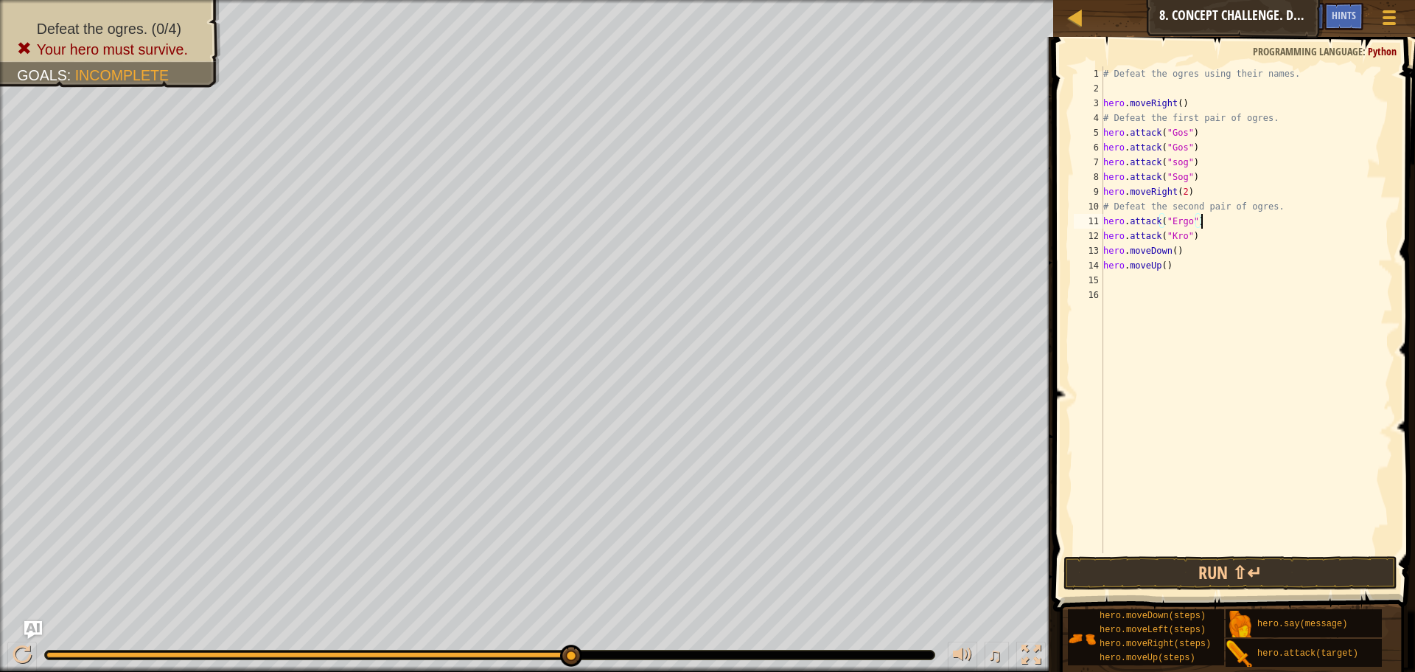
click at [1202, 221] on div "# Defeat the ogres using their names. hero . moveRight ( ) # Defeat the first p…" at bounding box center [1247, 324] width 293 height 516
paste textarea "h"
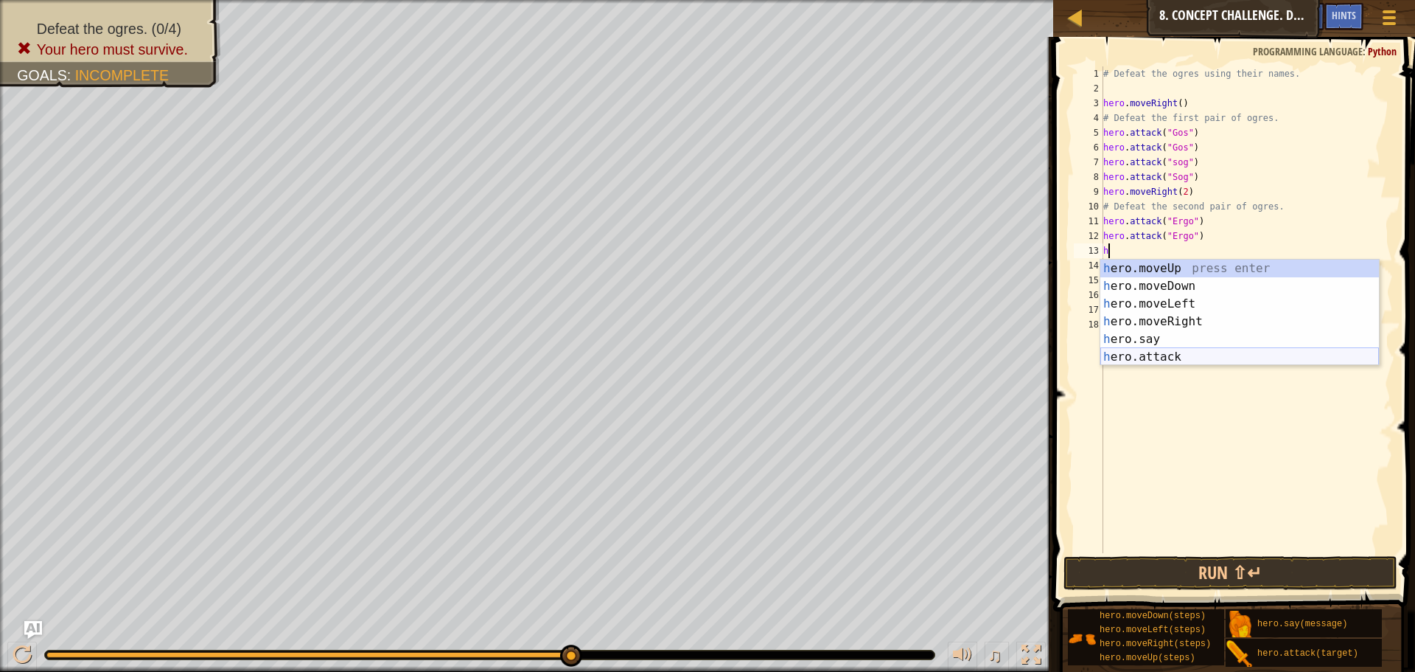
click at [1202, 358] on div "h ero.moveUp press enter h ero.moveDown press enter h ero.moveLeft press enter …" at bounding box center [1240, 330] width 279 height 142
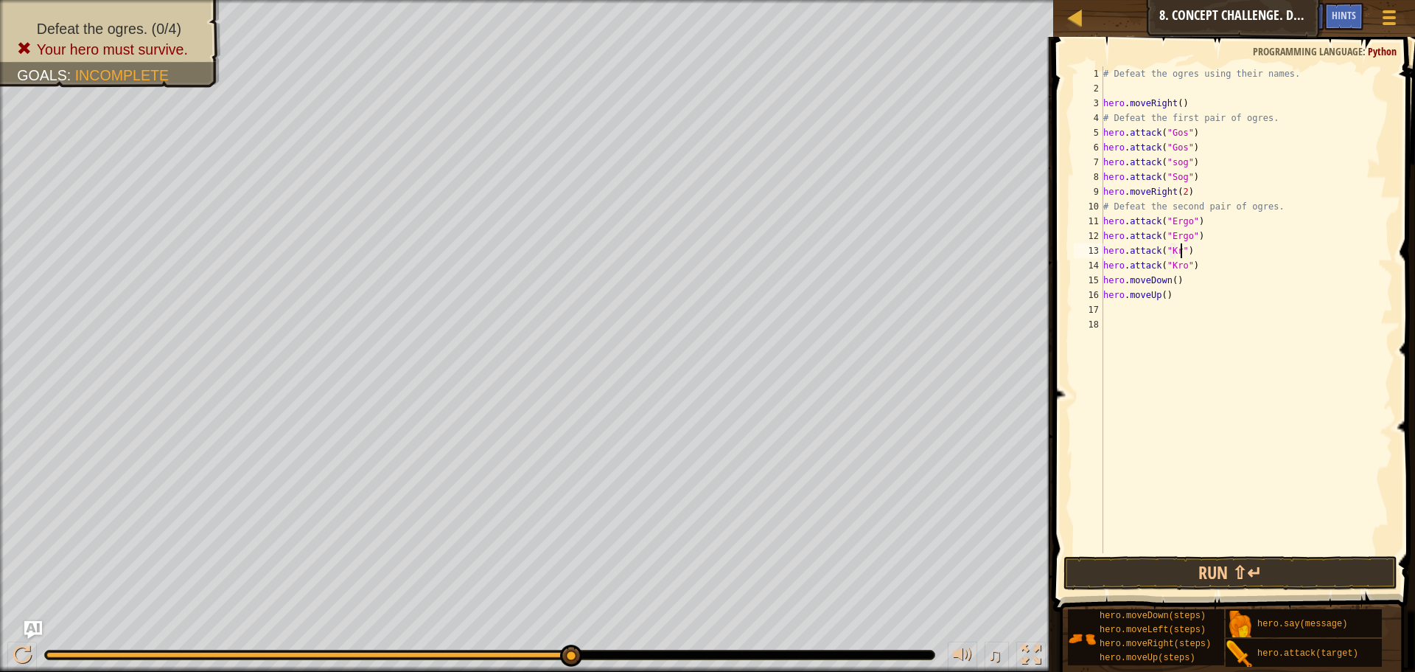
scroll to position [7, 13]
click at [1173, 291] on div "# Defeat the ogres using their names. hero . moveRight ( ) # Defeat the first p…" at bounding box center [1247, 324] width 293 height 516
click at [1173, 291] on div "# Defeat the ogres using their names. hero . moveRight ( ) # Defeat the first p…" at bounding box center [1247, 309] width 293 height 487
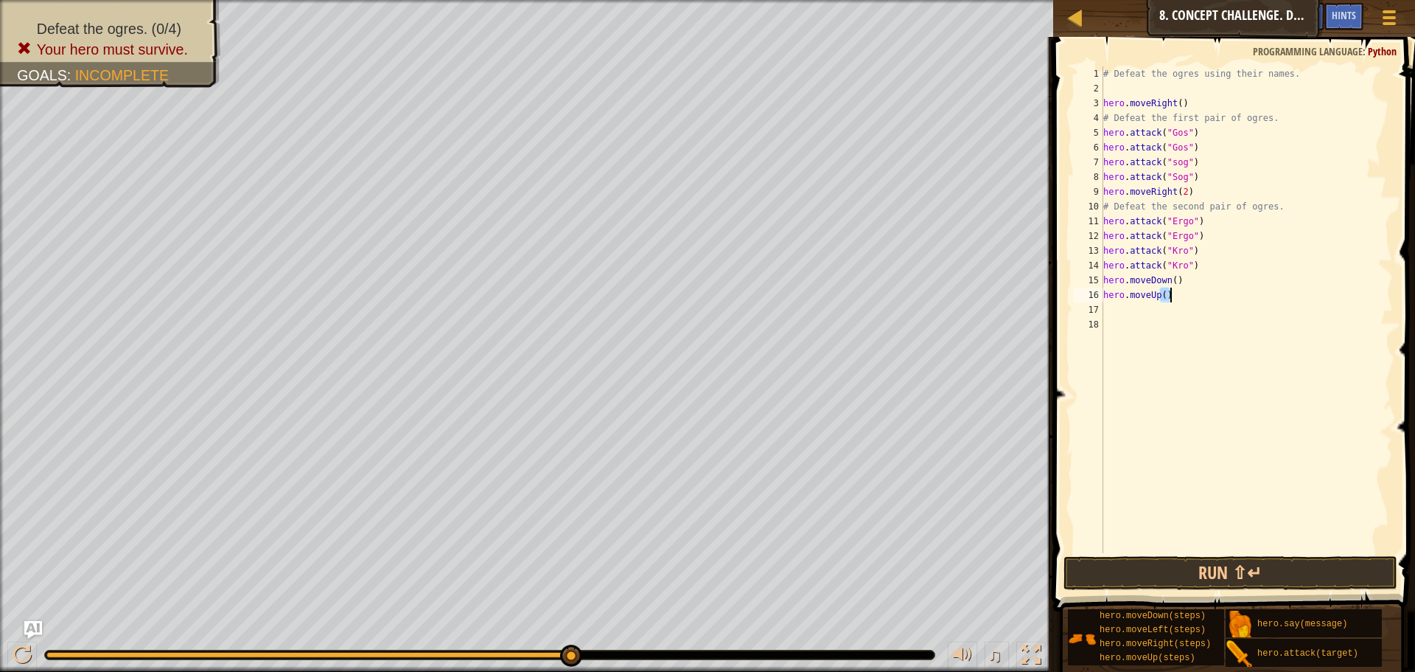
click at [1173, 291] on div "# Defeat the ogres using their names. hero . moveRight ( ) # Defeat the first p…" at bounding box center [1247, 324] width 293 height 516
type textarea "hero.moveUp()"
click at [1183, 280] on div "# Defeat the ogres using their names. hero . moveRight ( ) # Defeat the first p…" at bounding box center [1247, 324] width 293 height 516
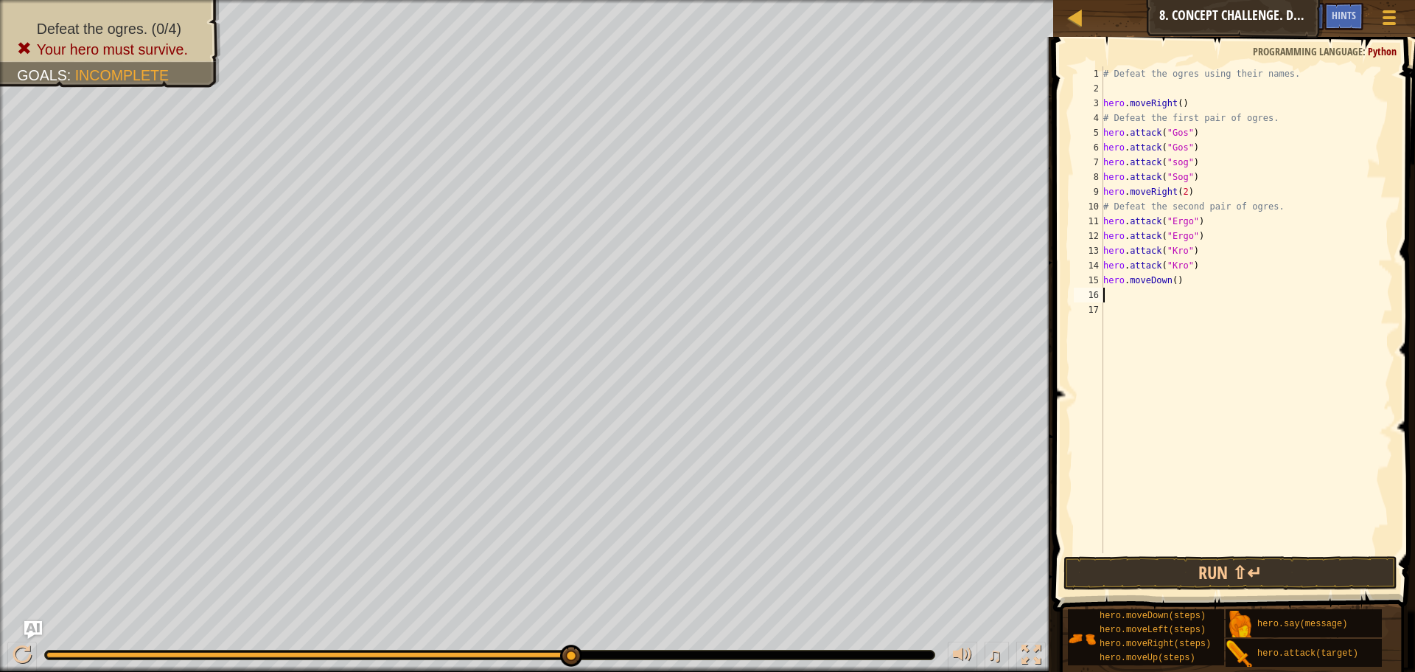
click at [1183, 280] on div "# Defeat the ogres using their names. hero . moveRight ( ) # Defeat the first p…" at bounding box center [1247, 324] width 293 height 516
type textarea "hero.moveDown()"
click at [1247, 572] on button "Run ⇧↵" at bounding box center [1231, 573] width 334 height 34
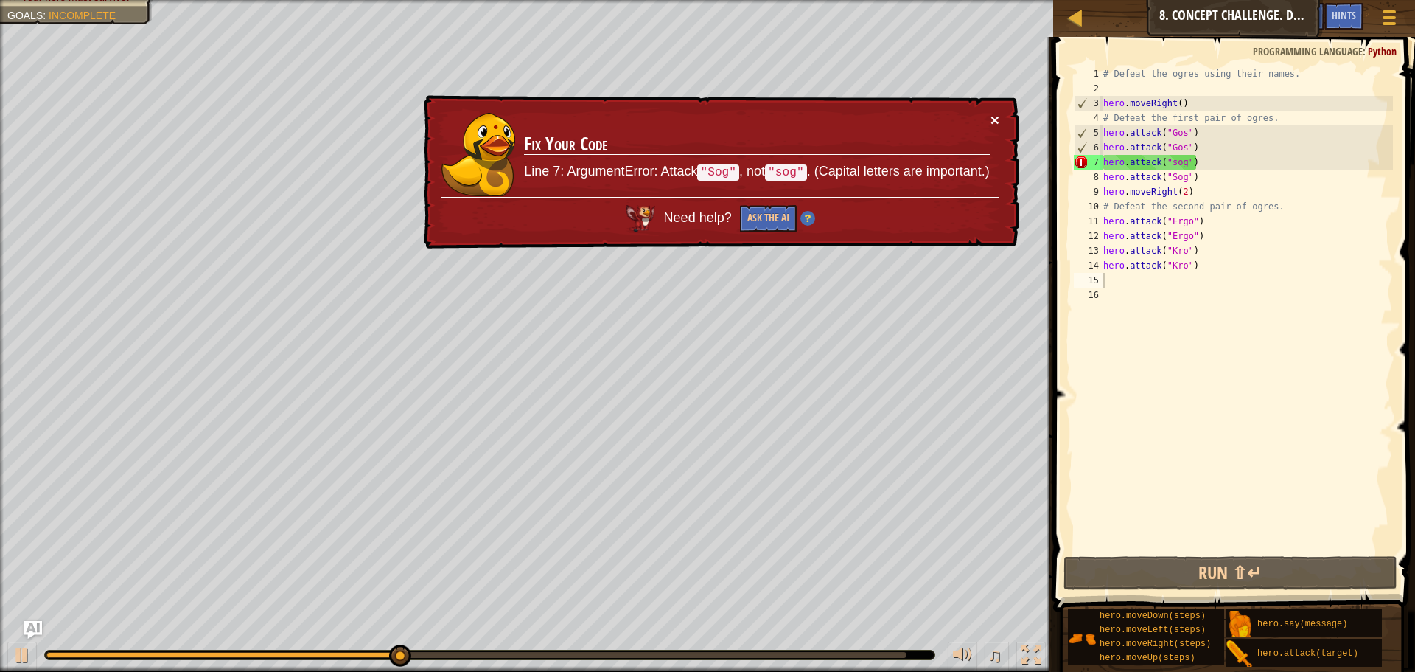
click at [999, 116] on button "×" at bounding box center [995, 119] width 9 height 15
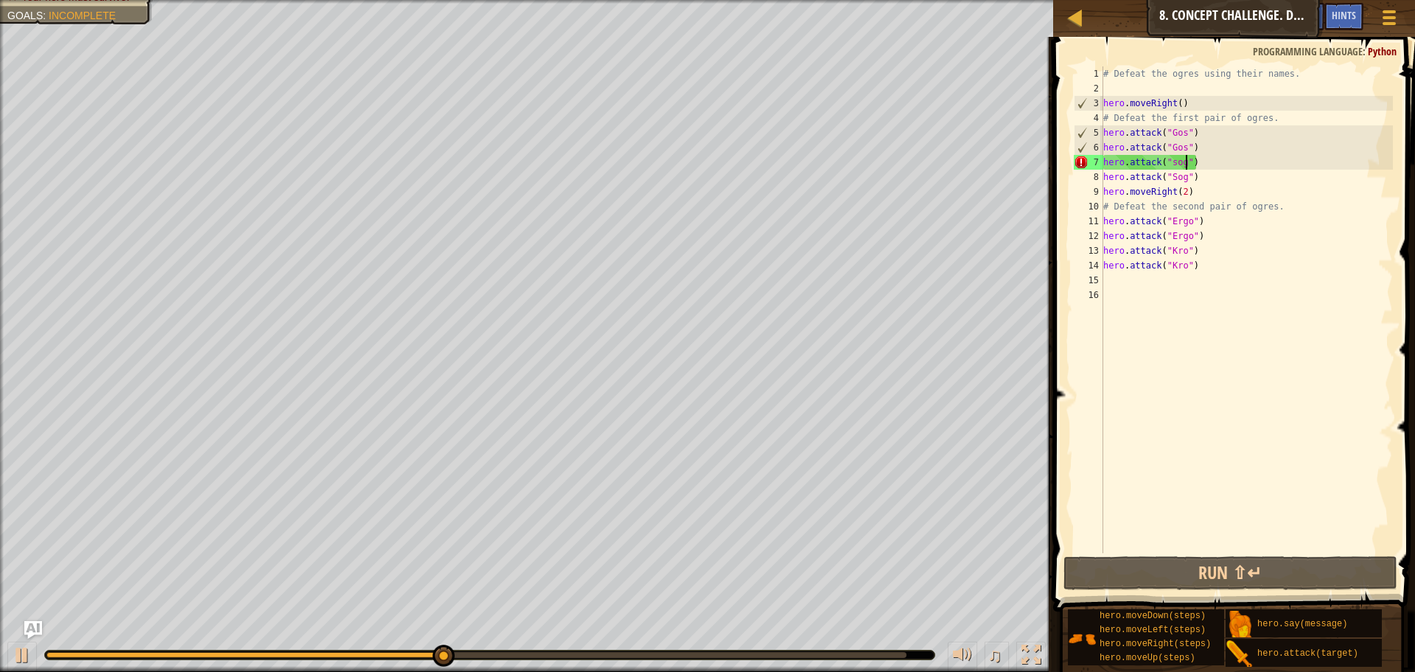
click at [1185, 162] on div "# Defeat the ogres using their names. hero . moveRight ( ) # Defeat the first p…" at bounding box center [1247, 324] width 293 height 516
click at [1183, 162] on div "# Defeat the ogres using their names. hero . moveRight ( ) # Defeat the first p…" at bounding box center [1247, 324] width 293 height 516
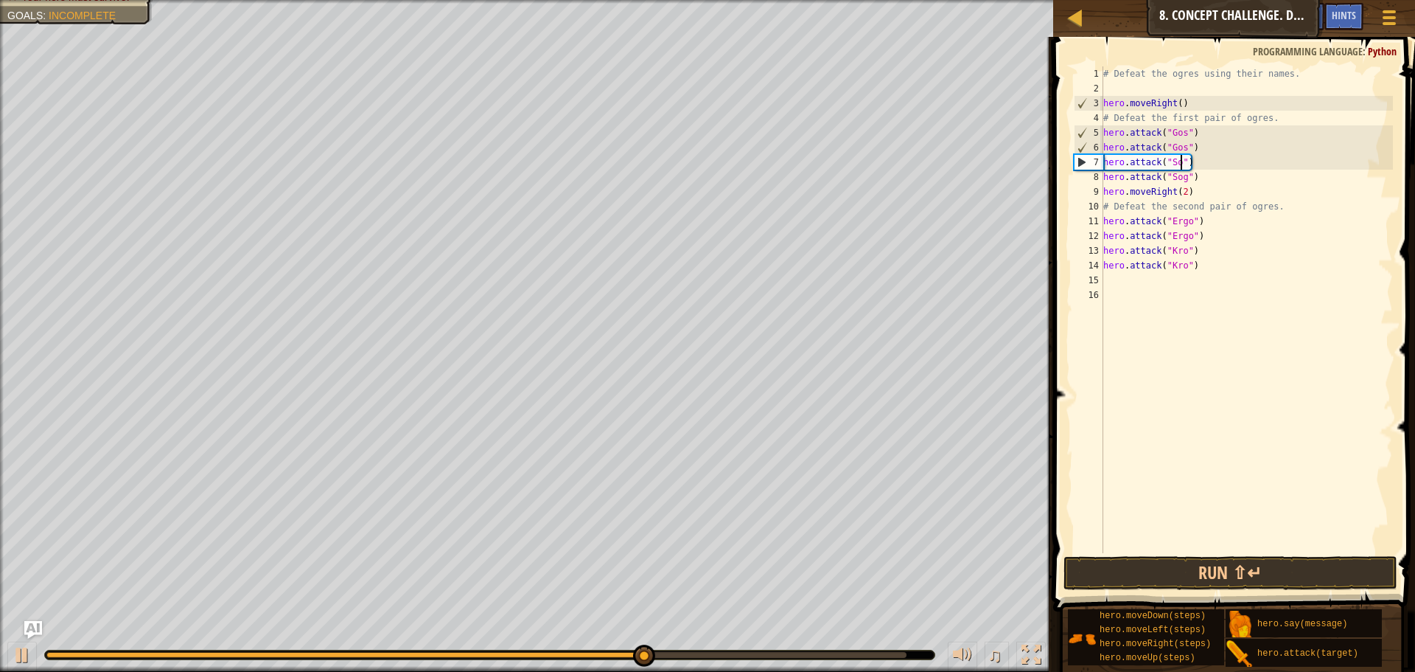
scroll to position [7, 13]
type textarea "hero.attack("Sog")"
click at [1273, 571] on button "Run ⇧↵" at bounding box center [1231, 573] width 334 height 34
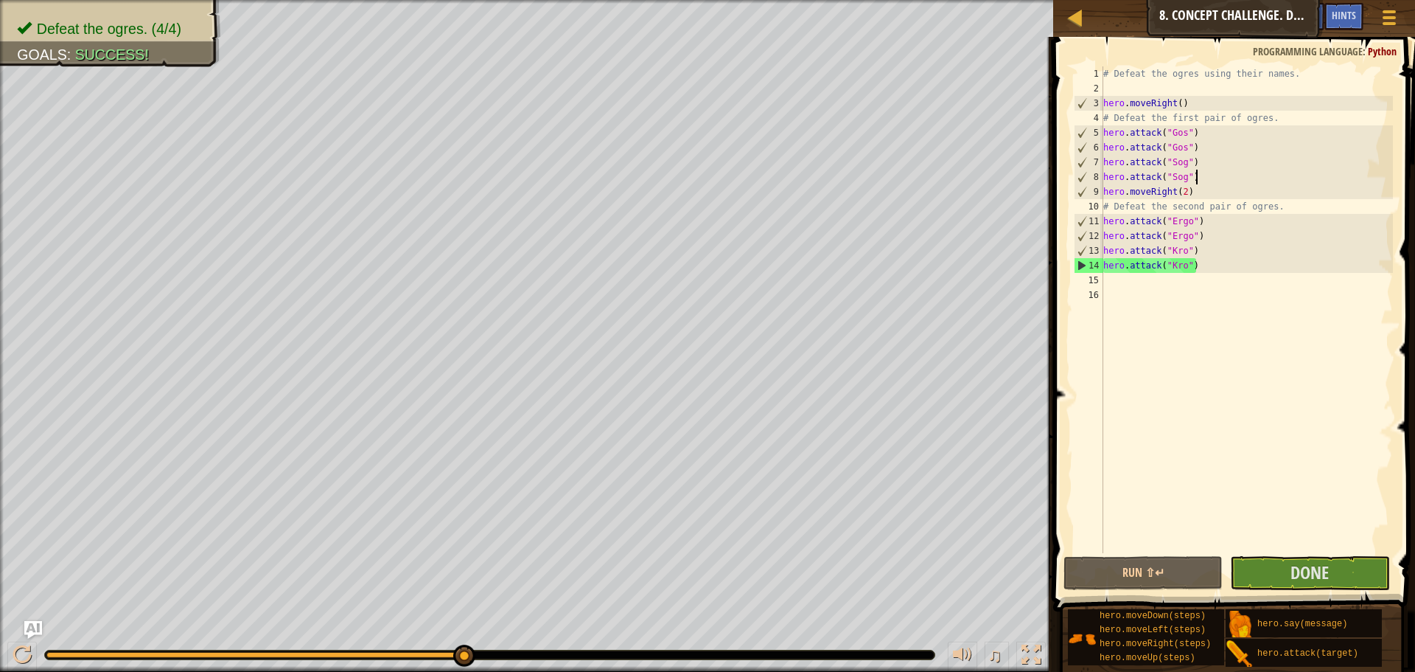
click at [1201, 178] on div "# Defeat the ogres using their names. hero . moveRight ( ) # Defeat the first p…" at bounding box center [1247, 324] width 293 height 516
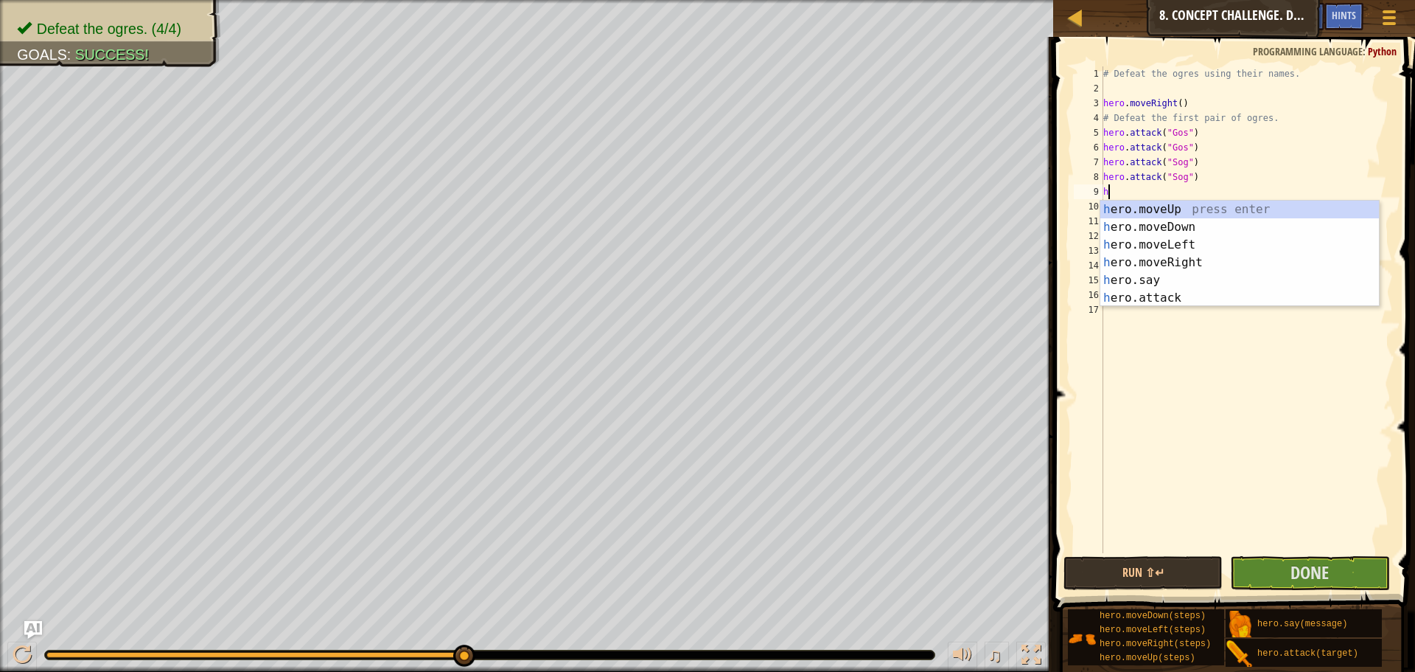
type textarea "he"
click at [1213, 222] on div "he ro.moveUp press enter he ro.moveDown press enter he ro.moveLeft press enter …" at bounding box center [1240, 272] width 279 height 142
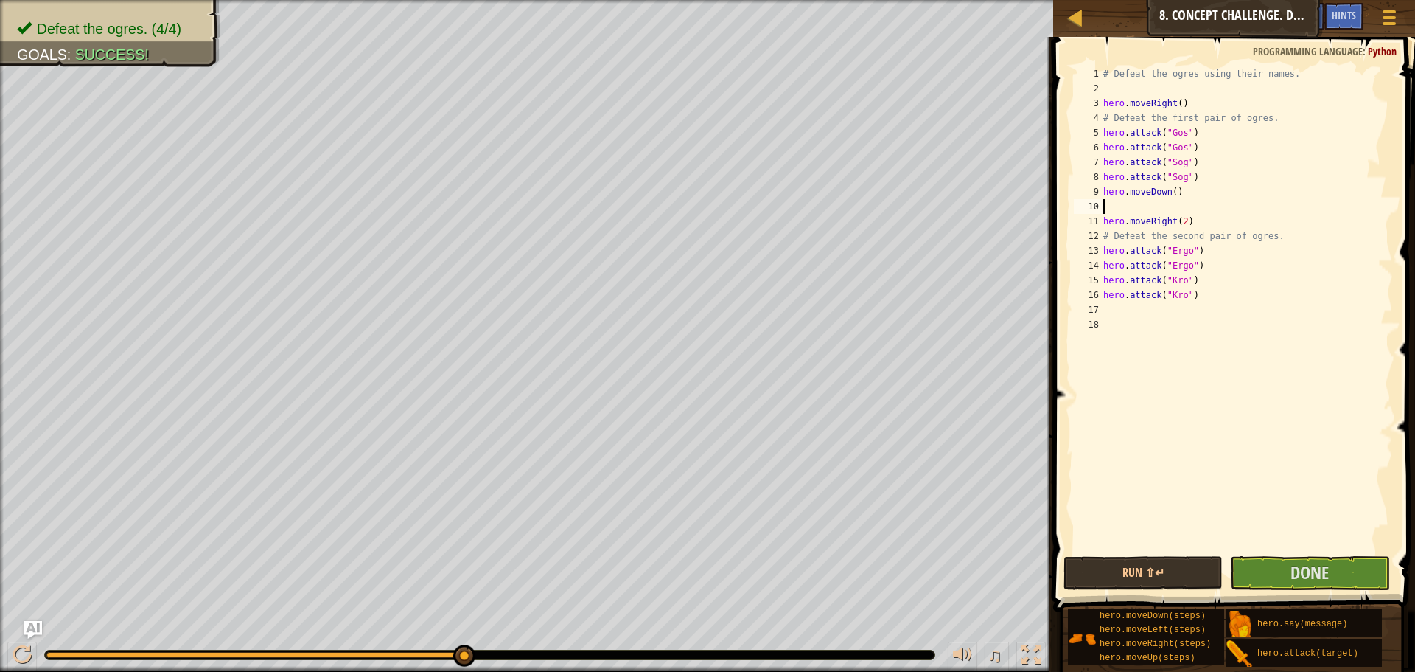
scroll to position [7, 0]
type textarea "he"
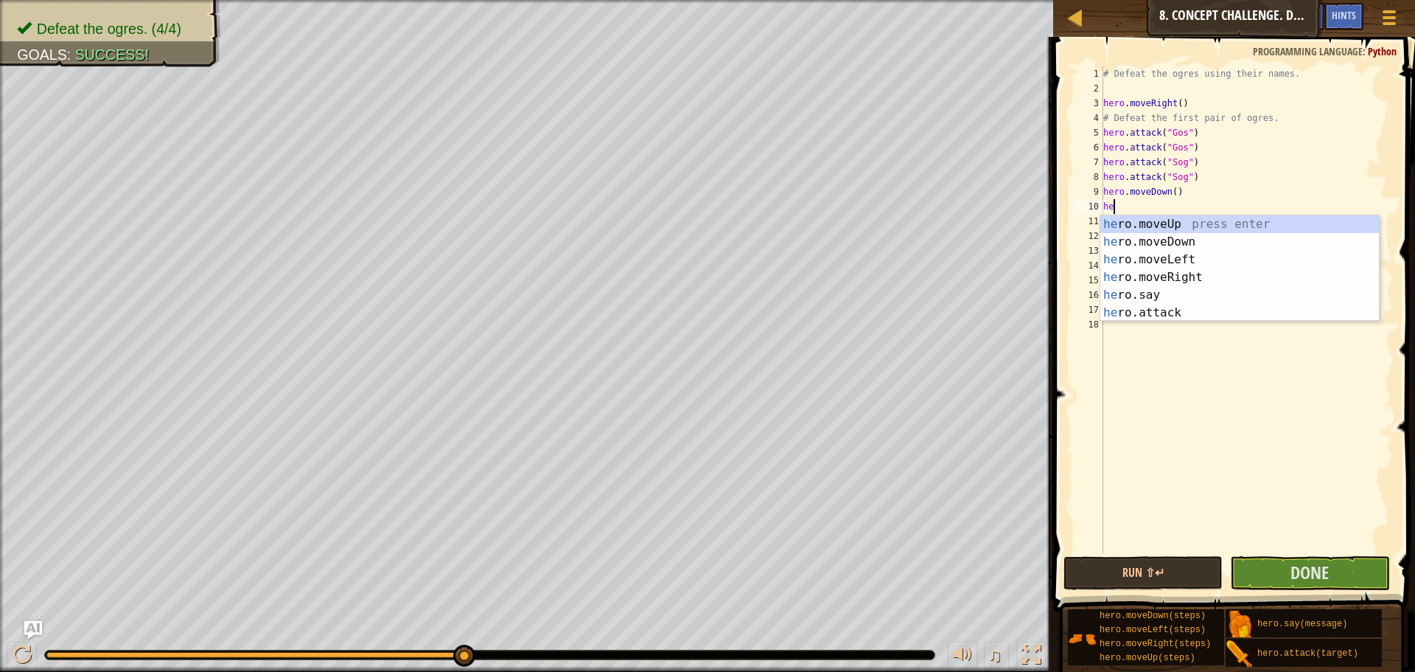
scroll to position [7, 1]
click at [1180, 220] on div "he ro.moveUp press enter he ro.moveDown press enter he ro.moveLeft press enter …" at bounding box center [1240, 286] width 279 height 142
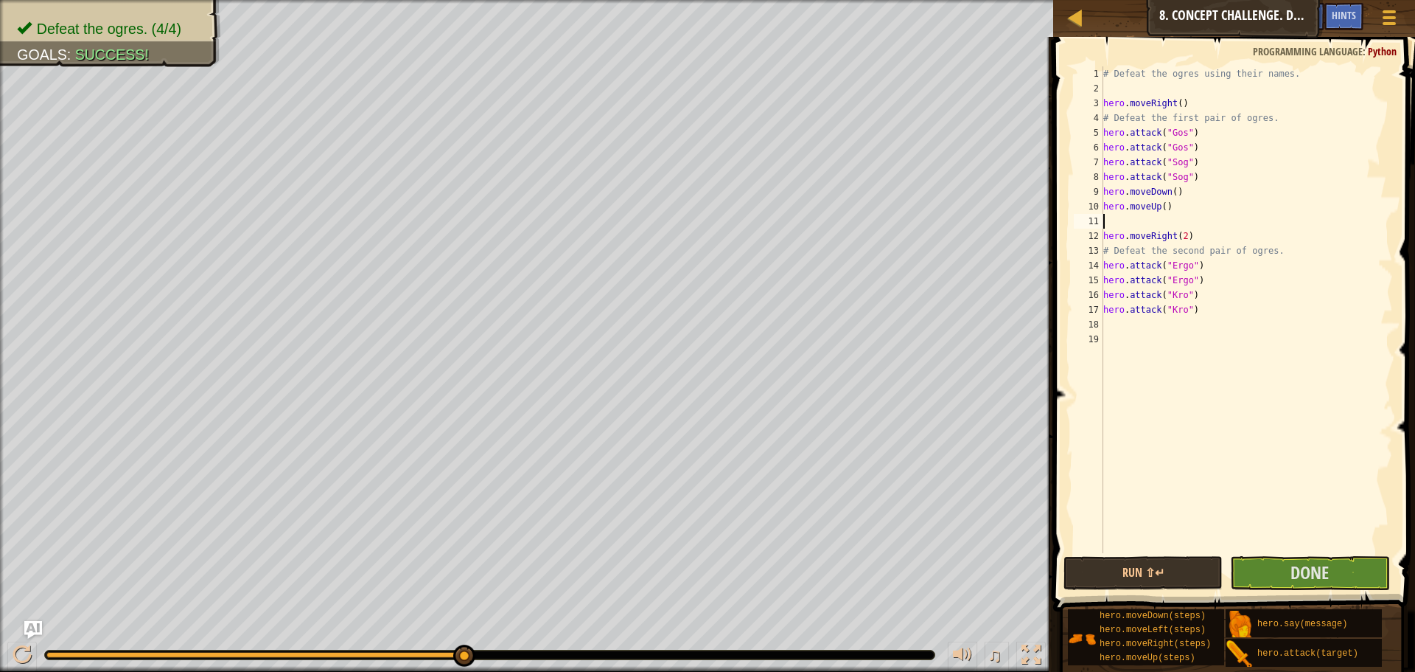
scroll to position [7, 0]
click at [1205, 297] on div "# Defeat the ogres using their names. hero . moveRight ( ) # Defeat the first p…" at bounding box center [1247, 324] width 293 height 516
type textarea "hero.attack("Kro")"
type textarea "he"
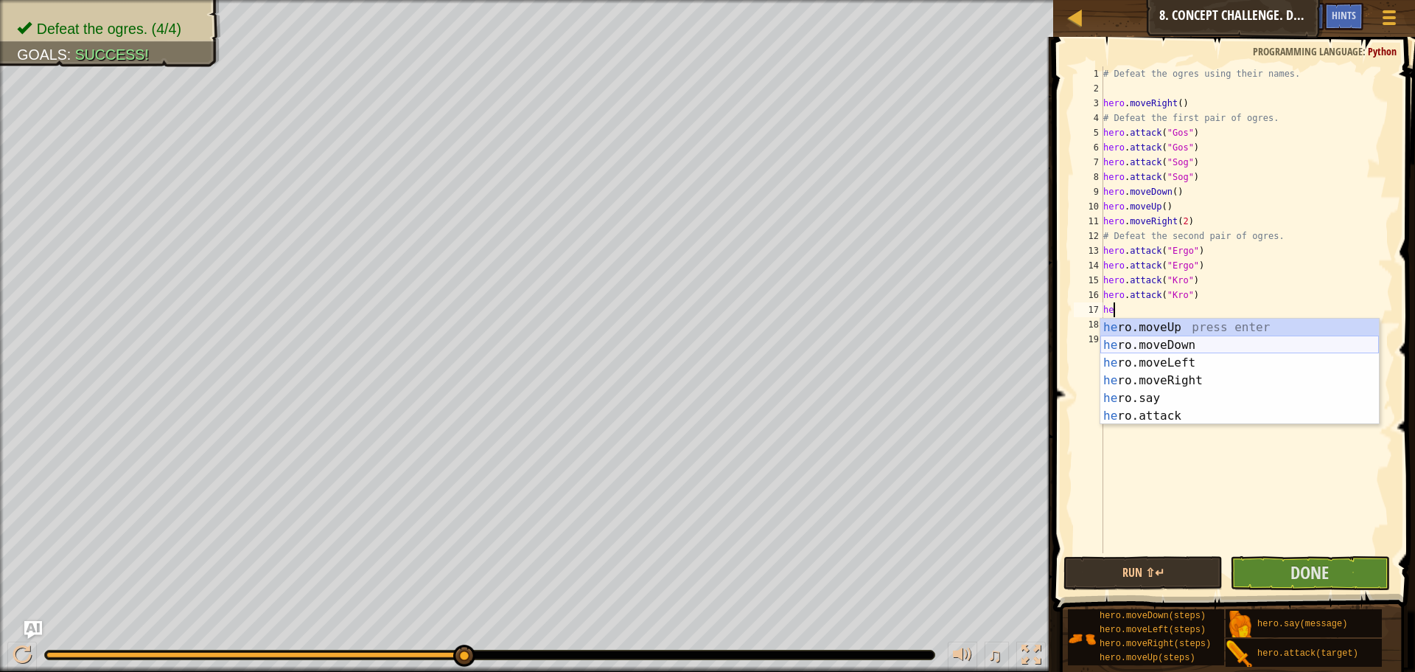
click at [1229, 340] on div "he ro.moveUp press enter he ro.moveDown press enter he ro.moveLeft press enter …" at bounding box center [1240, 389] width 279 height 142
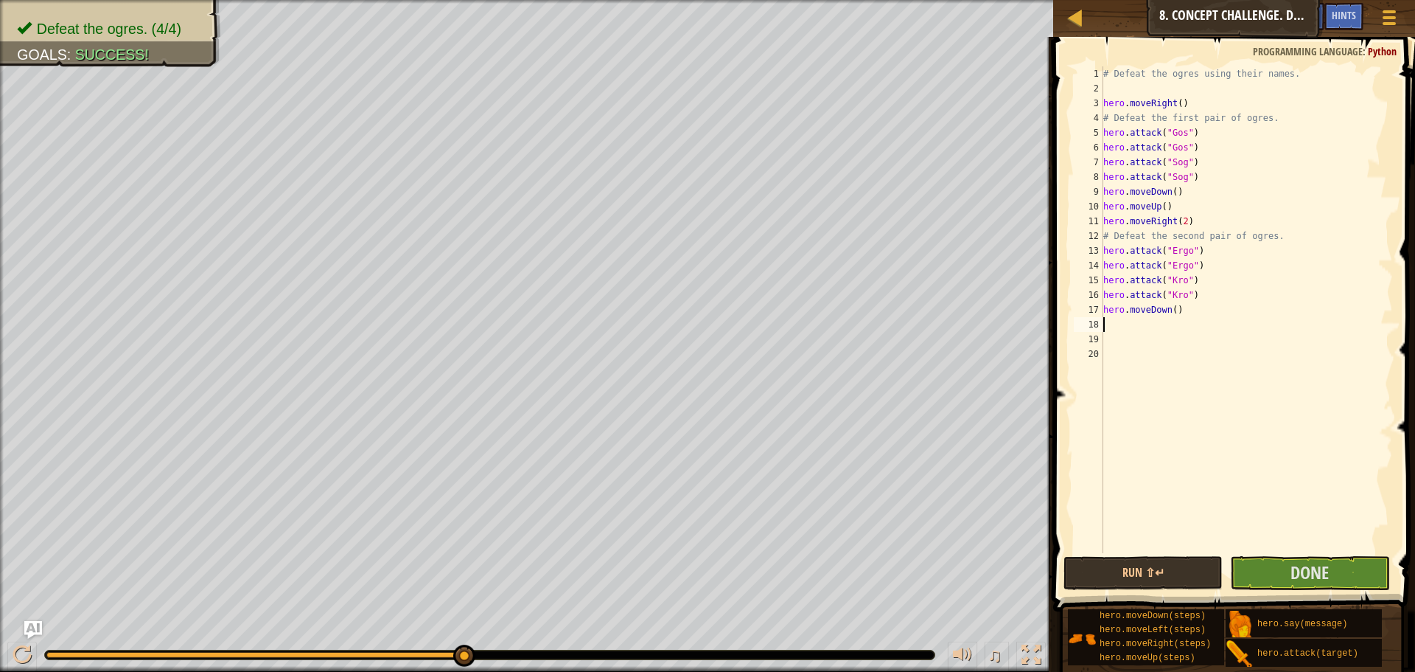
scroll to position [7, 0]
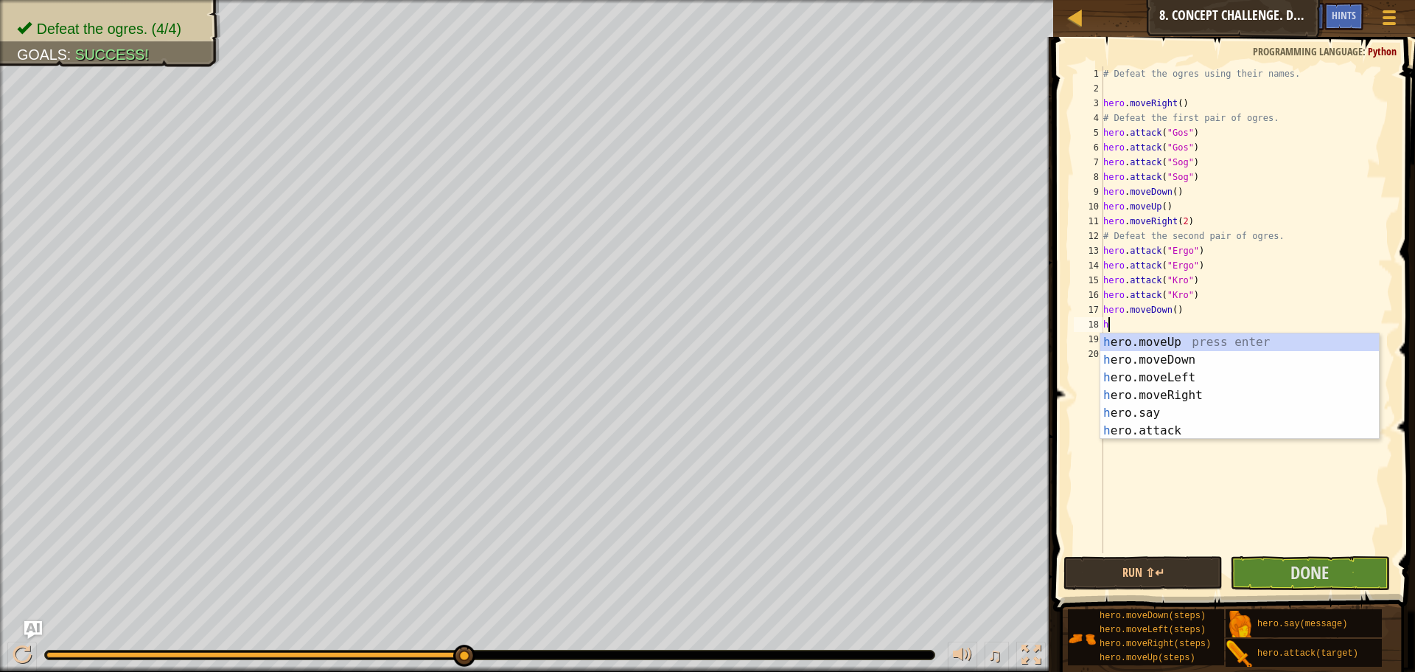
type textarea "he"
click at [1205, 347] on div "he ro.moveUp press enter he ro.moveDown press enter he ro.moveLeft press enter …" at bounding box center [1240, 404] width 279 height 142
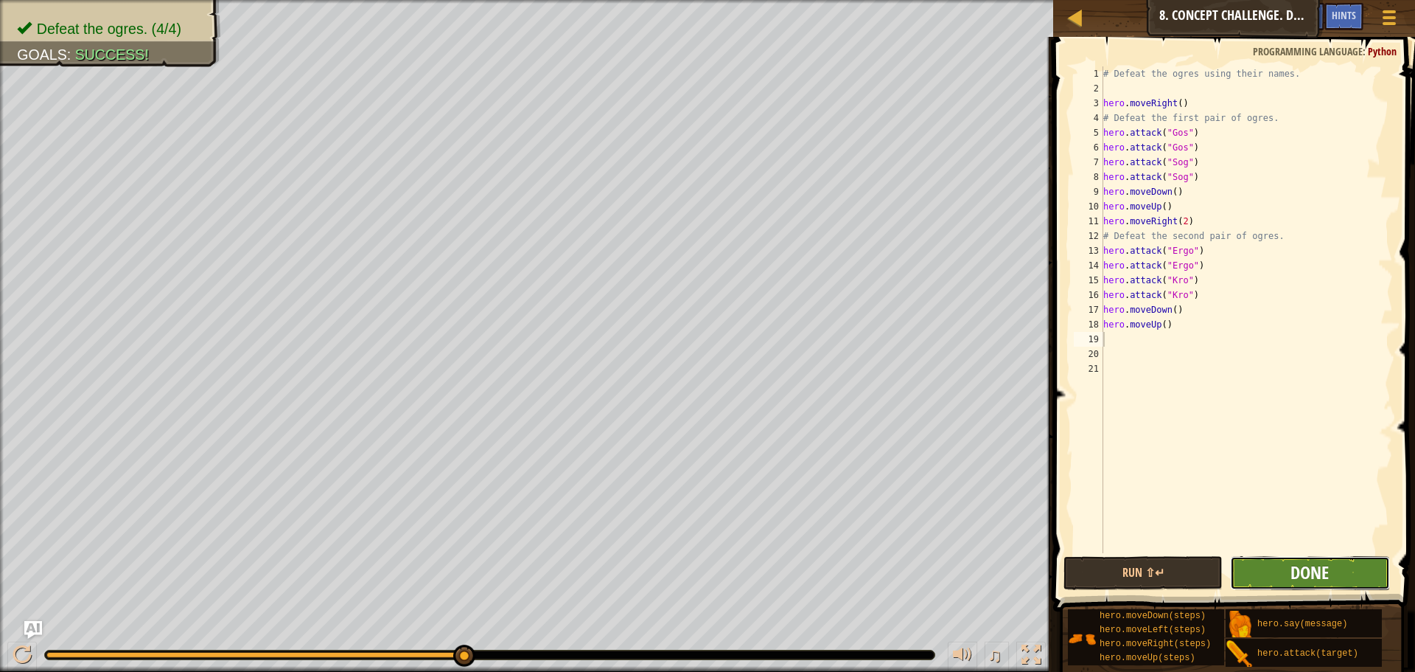
click at [1306, 577] on span "Done" at bounding box center [1310, 572] width 38 height 24
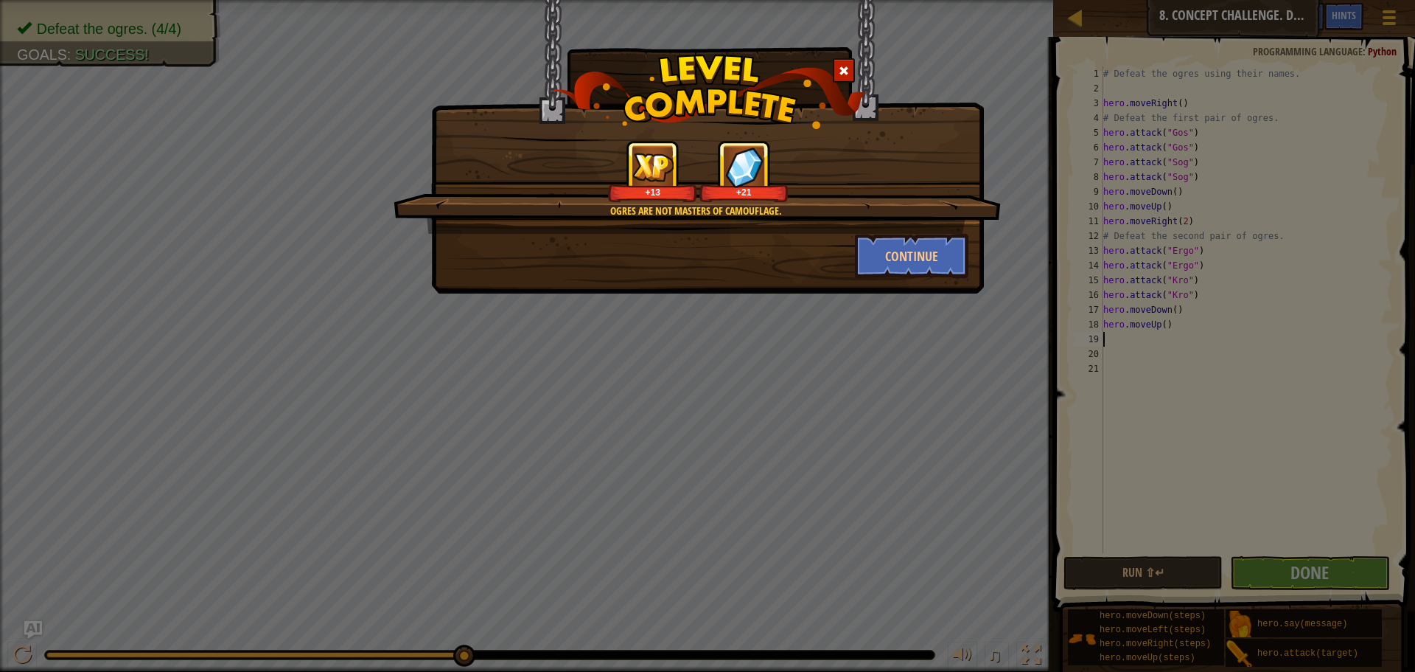
click at [879, 384] on div "Ogres are not masters of camouflage. +13 +21 Continue" at bounding box center [707, 336] width 1415 height 672
click at [903, 261] on button "Continue" at bounding box center [912, 256] width 114 height 44
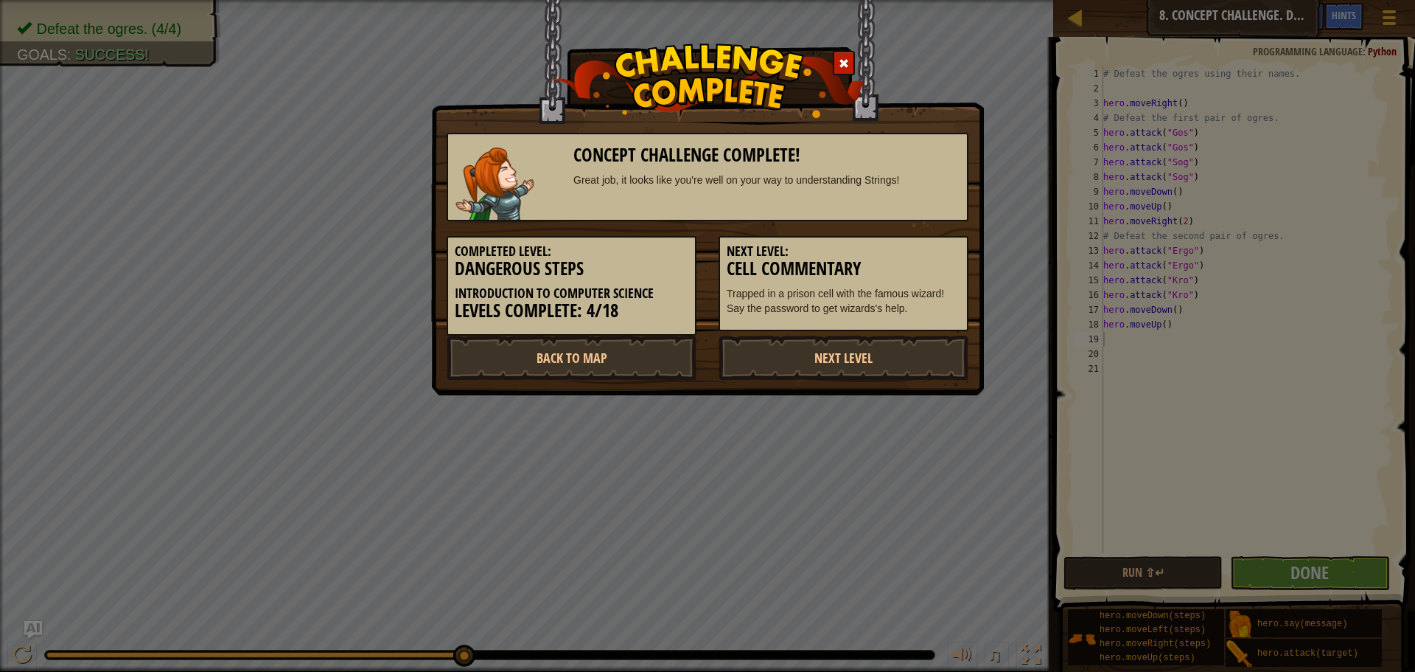
click at [921, 410] on div "Concept Challenge Complete! Great job, it looks like you're well on your way to…" at bounding box center [707, 336] width 1415 height 672
click at [846, 64] on span at bounding box center [844, 63] width 10 height 10
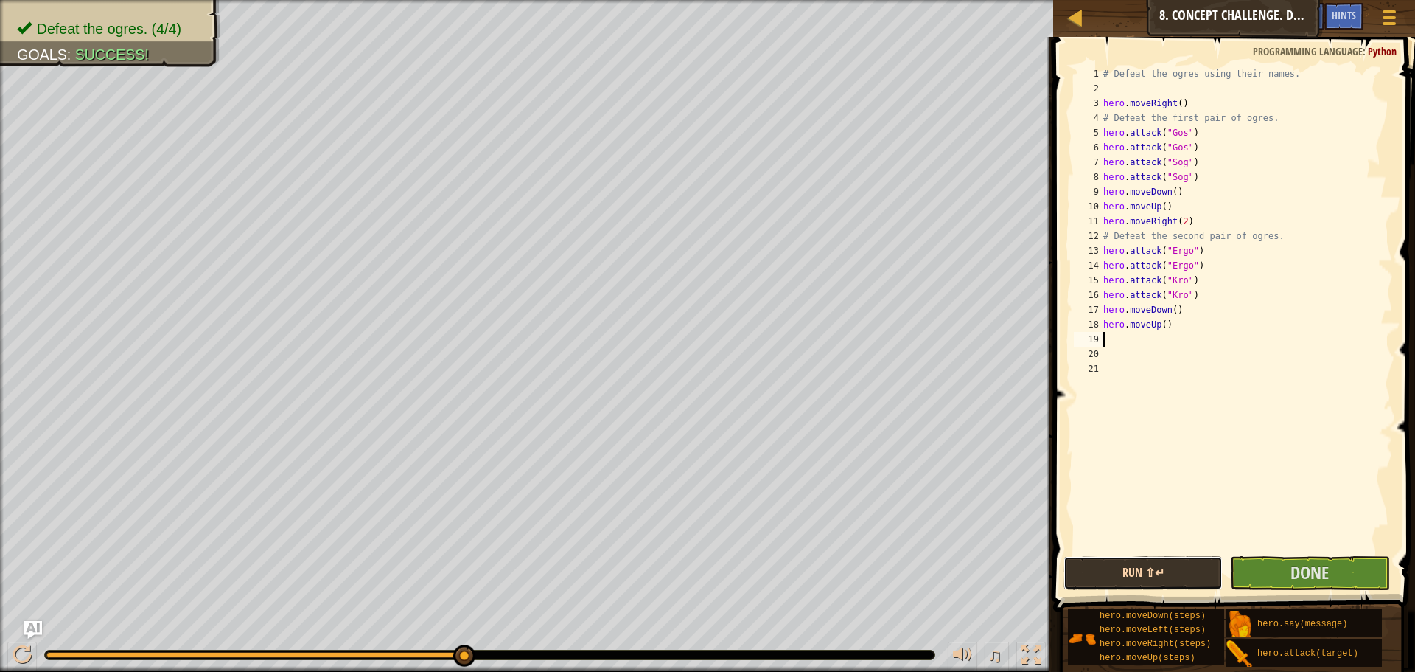
click at [1187, 579] on button "Run ⇧↵" at bounding box center [1143, 573] width 159 height 34
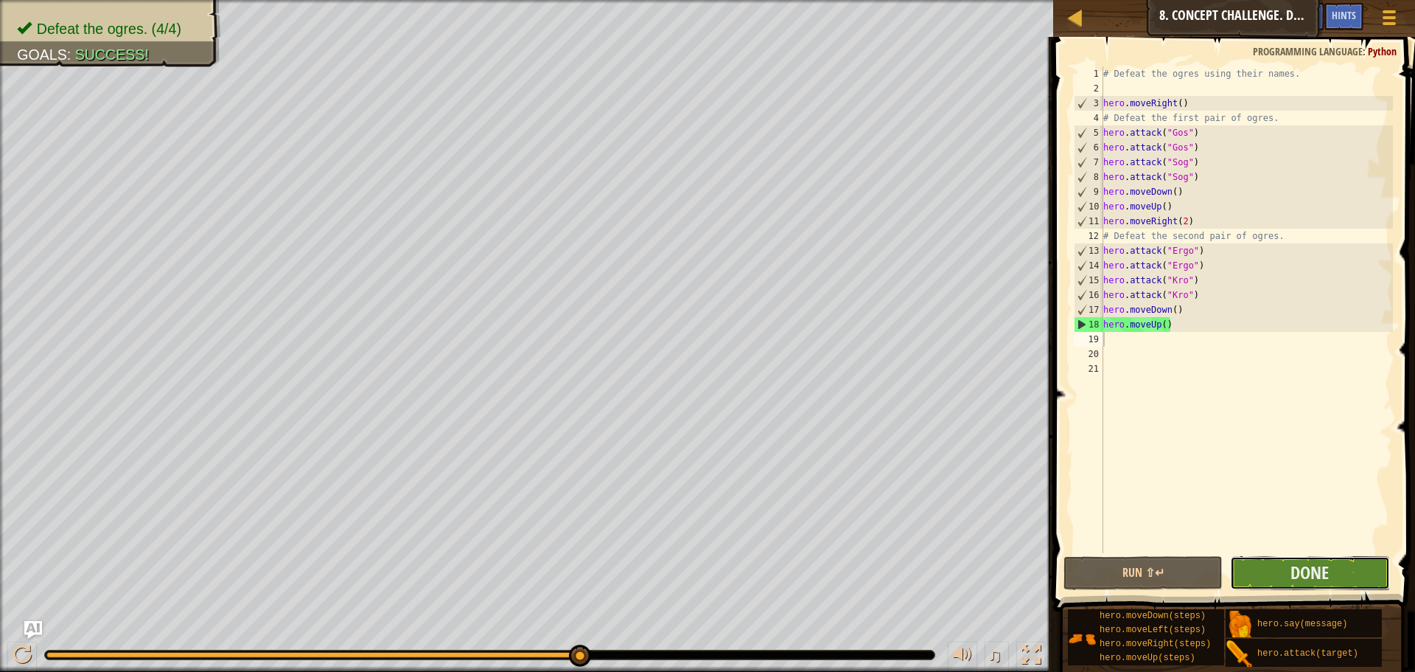
click at [1267, 576] on button "Done" at bounding box center [1309, 573] width 159 height 34
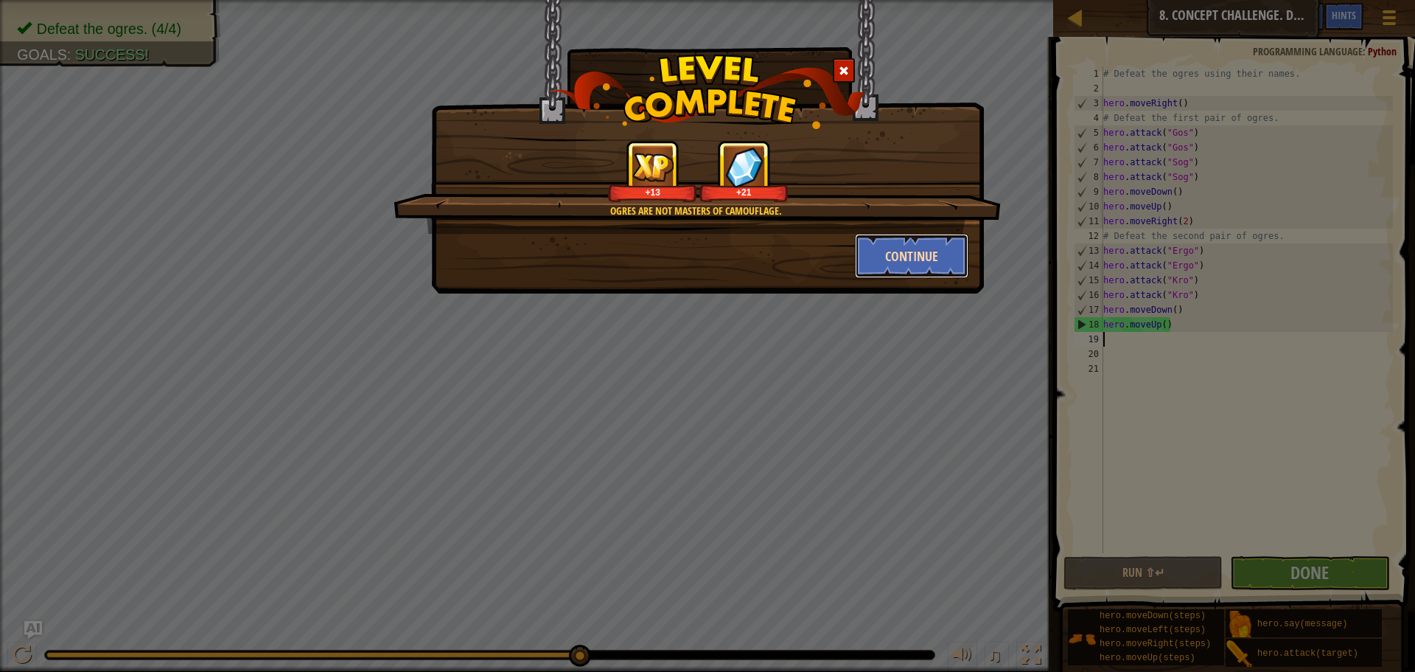
click at [908, 262] on button "Continue" at bounding box center [912, 256] width 114 height 44
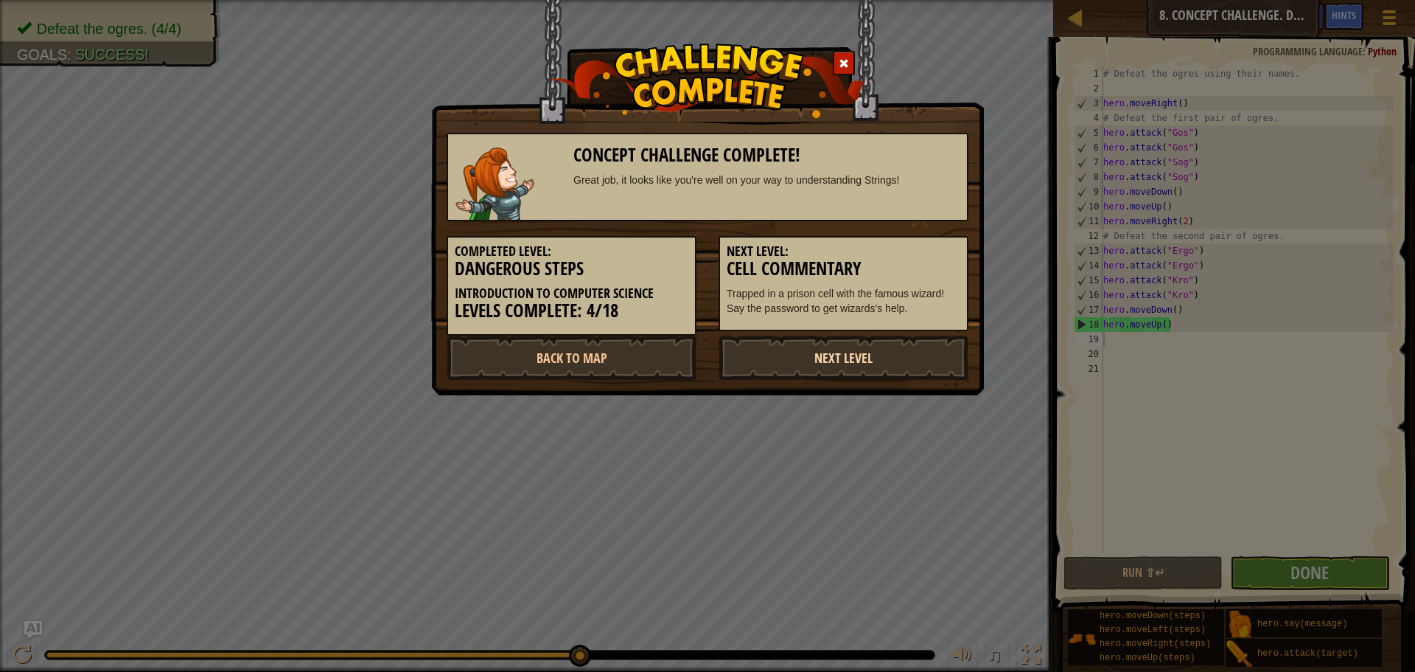
click at [839, 358] on link "Next Level" at bounding box center [844, 357] width 250 height 44
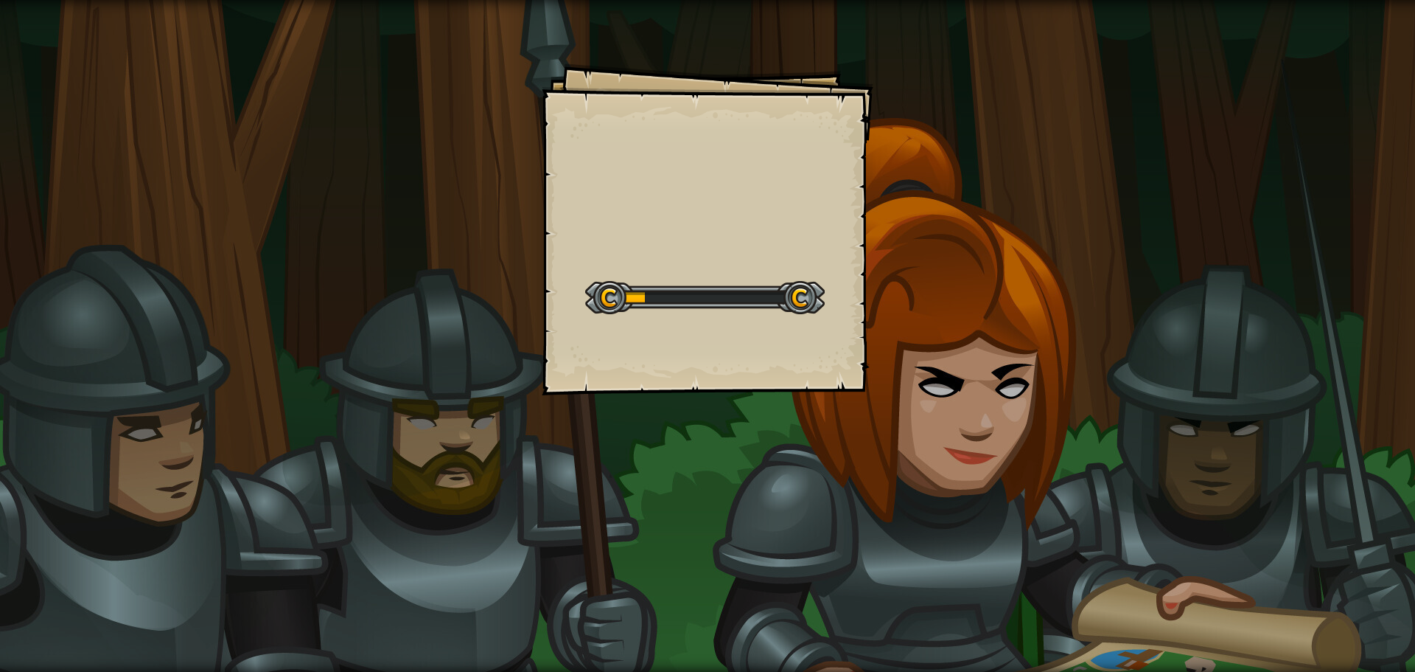
click at [844, 346] on div "Goals Start Level Error loading from server. Try refreshing the page. You'll ne…" at bounding box center [708, 229] width 332 height 332
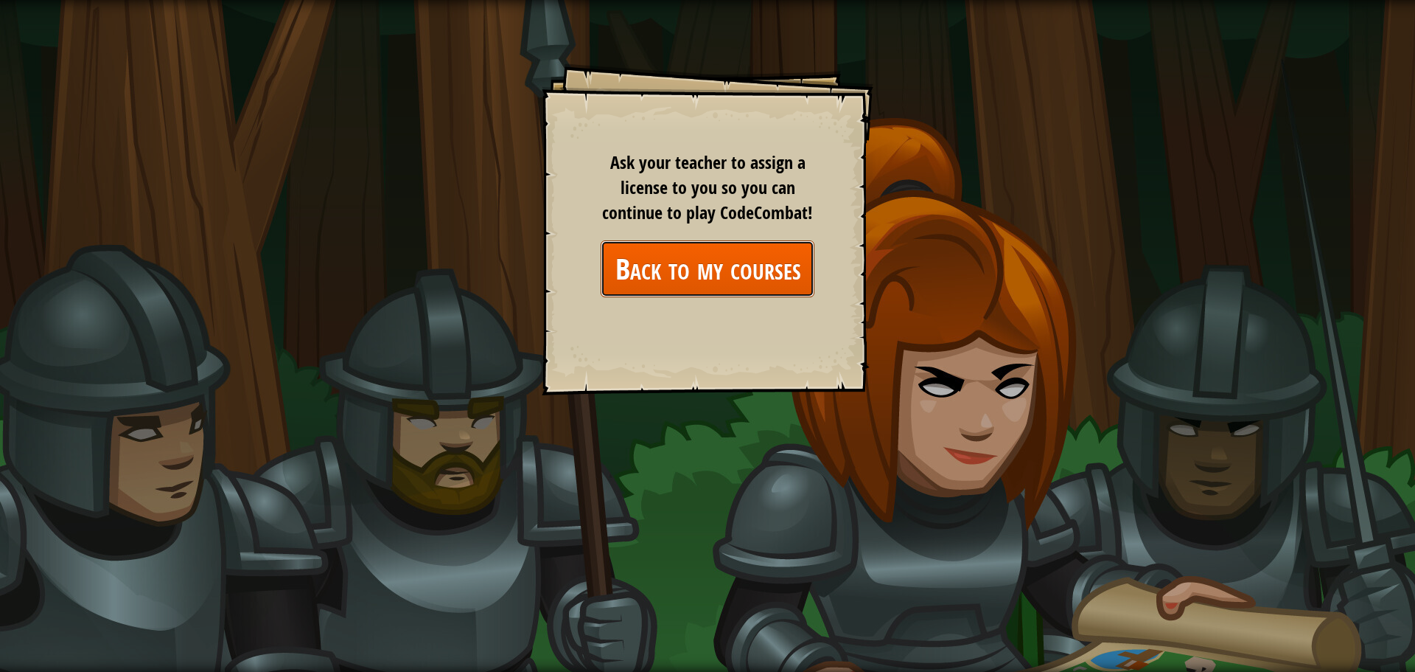
click at [719, 266] on link "Back to my courses" at bounding box center [708, 268] width 214 height 57
